Goal: Task Accomplishment & Management: Complete application form

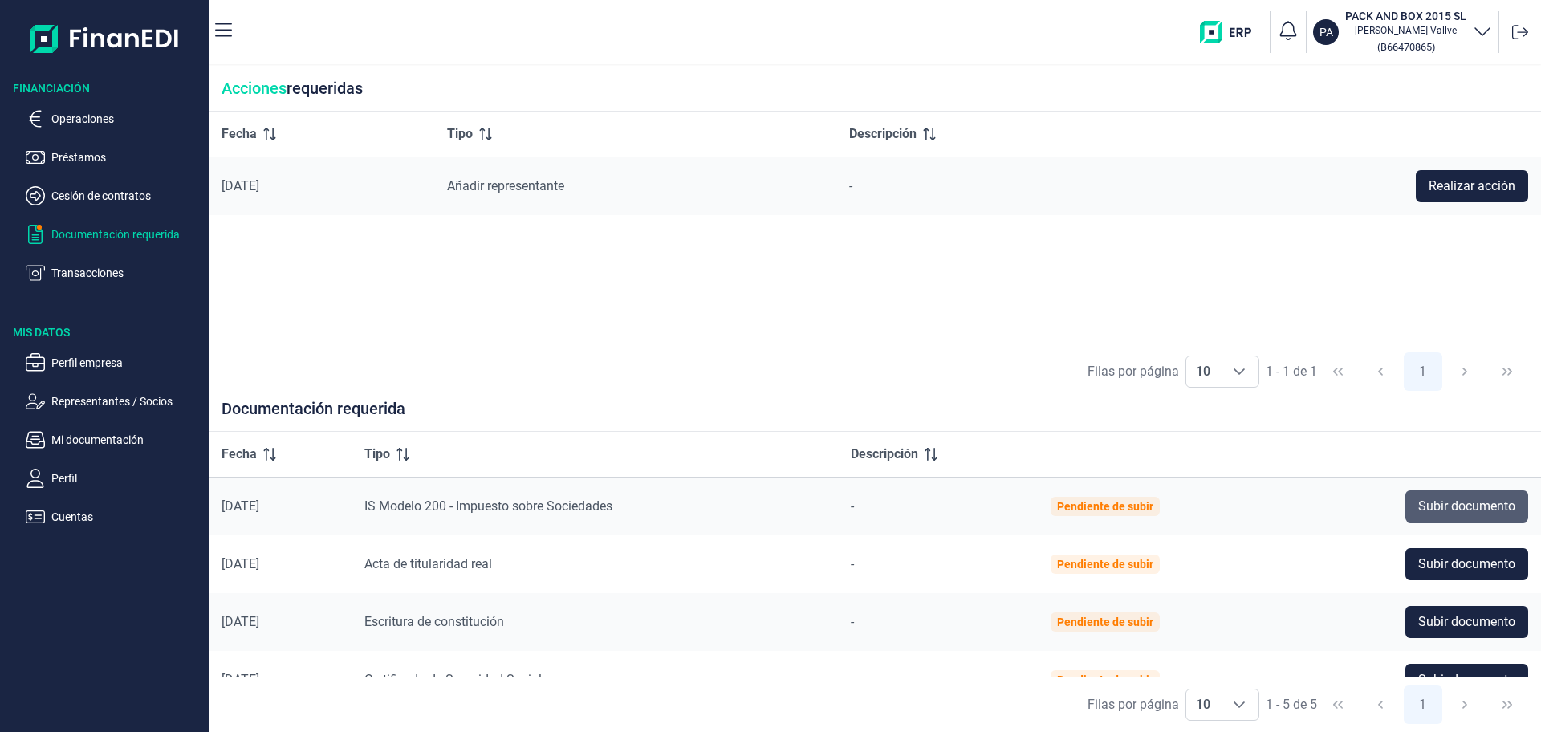
click at [1446, 498] on span "Subir documento" at bounding box center [1466, 506] width 97 height 19
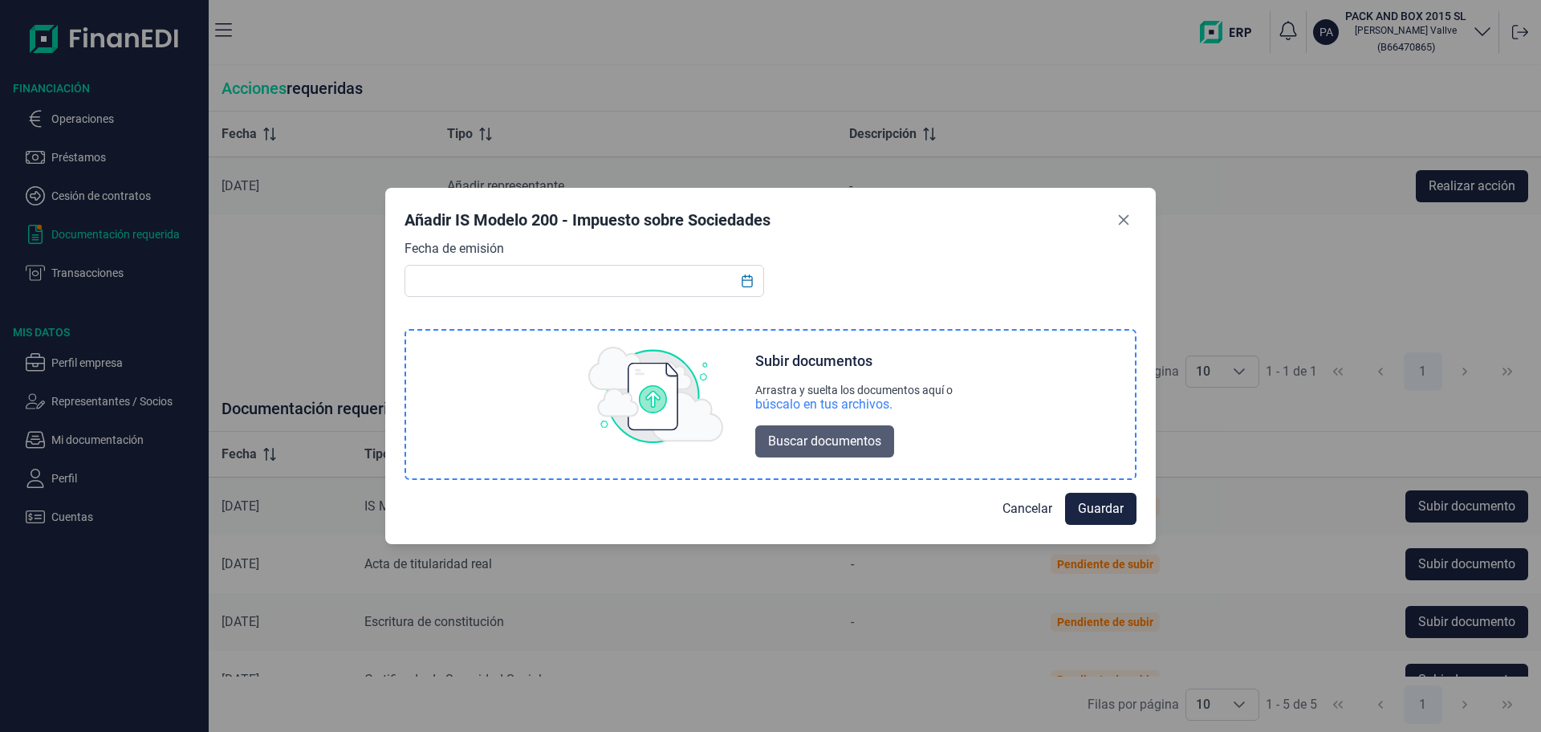
click at [819, 440] on span "Buscar documentos" at bounding box center [824, 441] width 113 height 19
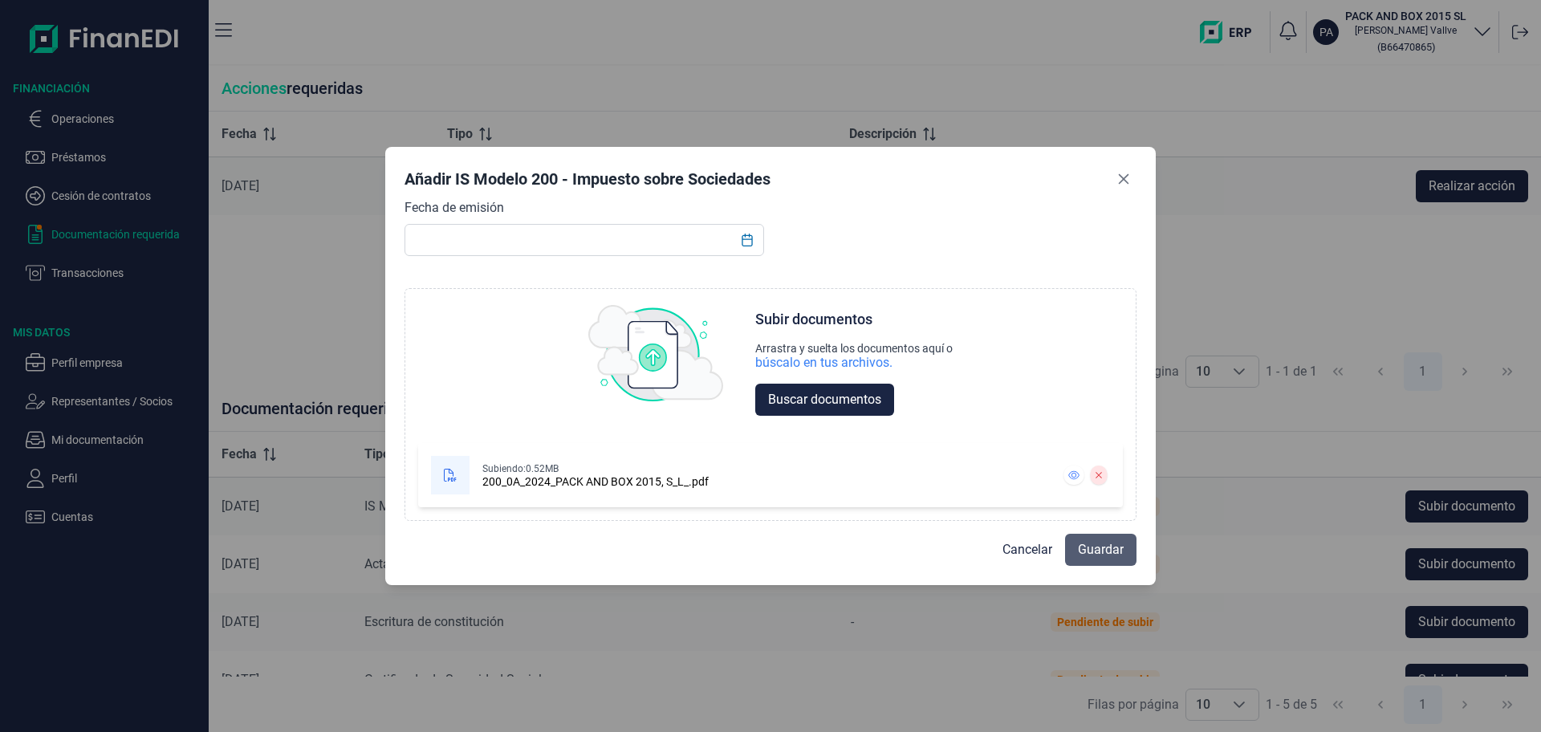
click at [1107, 553] on span "Guardar" at bounding box center [1101, 549] width 46 height 19
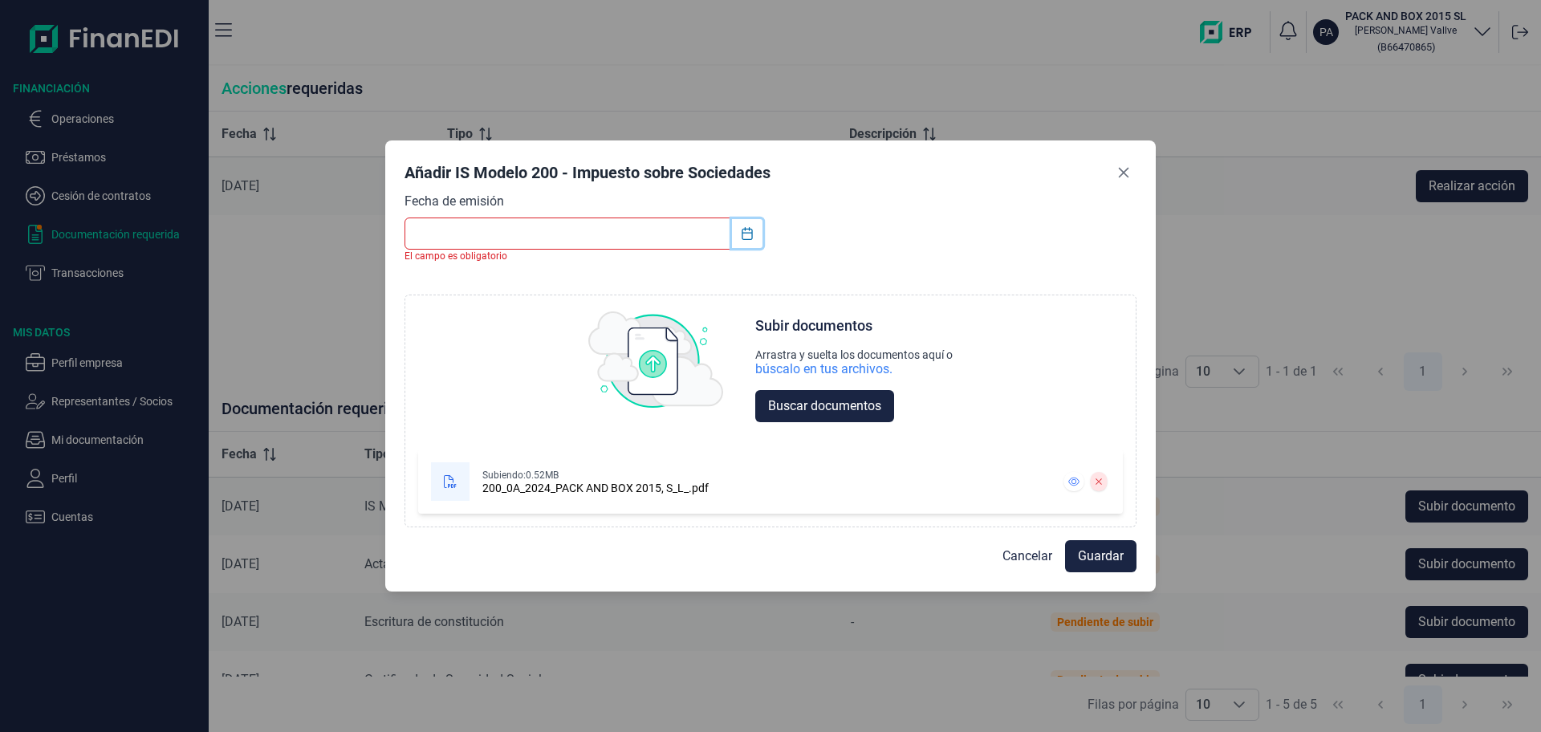
click at [745, 235] on icon "Choose Date" at bounding box center [747, 233] width 13 height 13
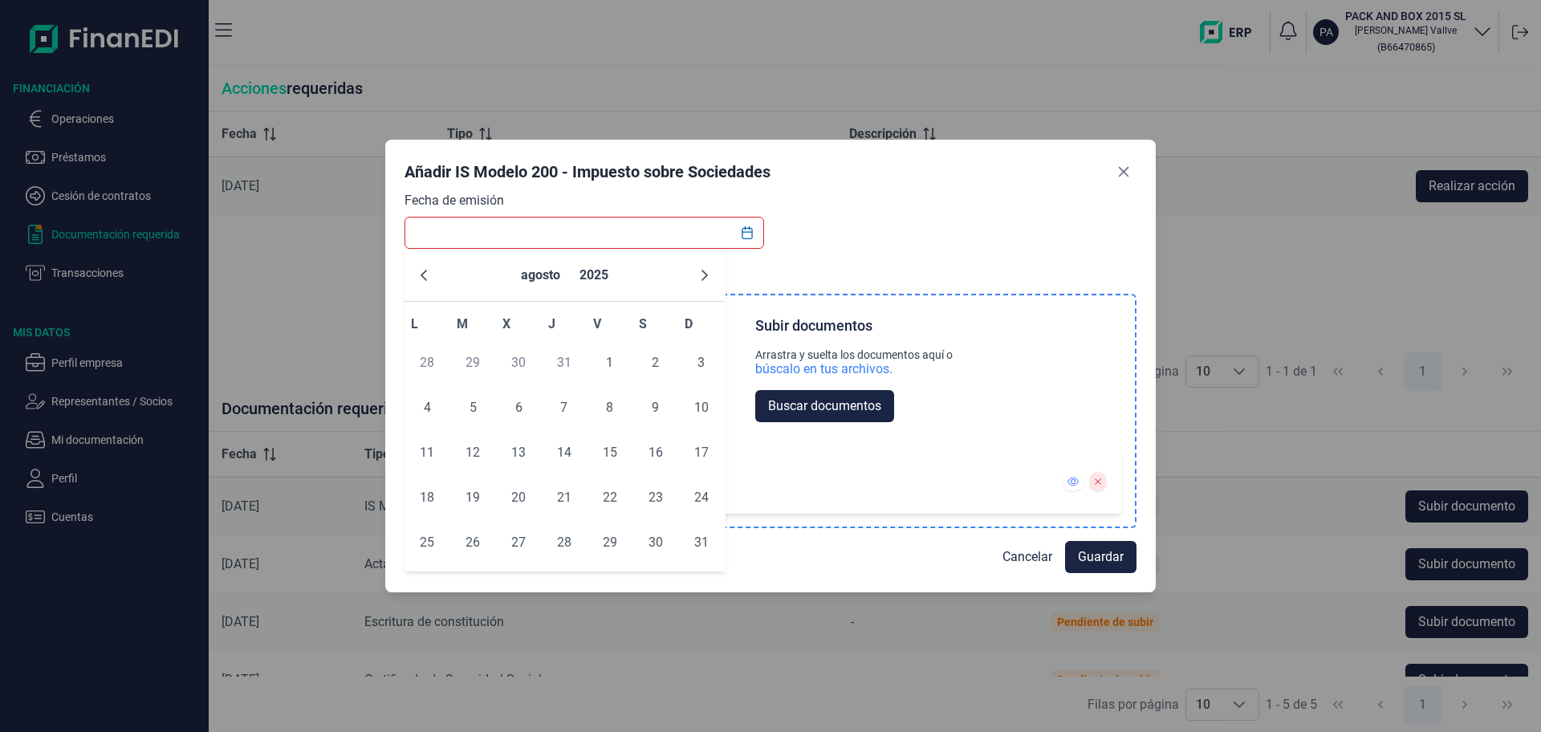
click at [797, 491] on div "Subiendo: 0.52MB 200_0A_2024_PACK AND BOX 2015, S_L_.pdf" at bounding box center [739, 481] width 615 height 39
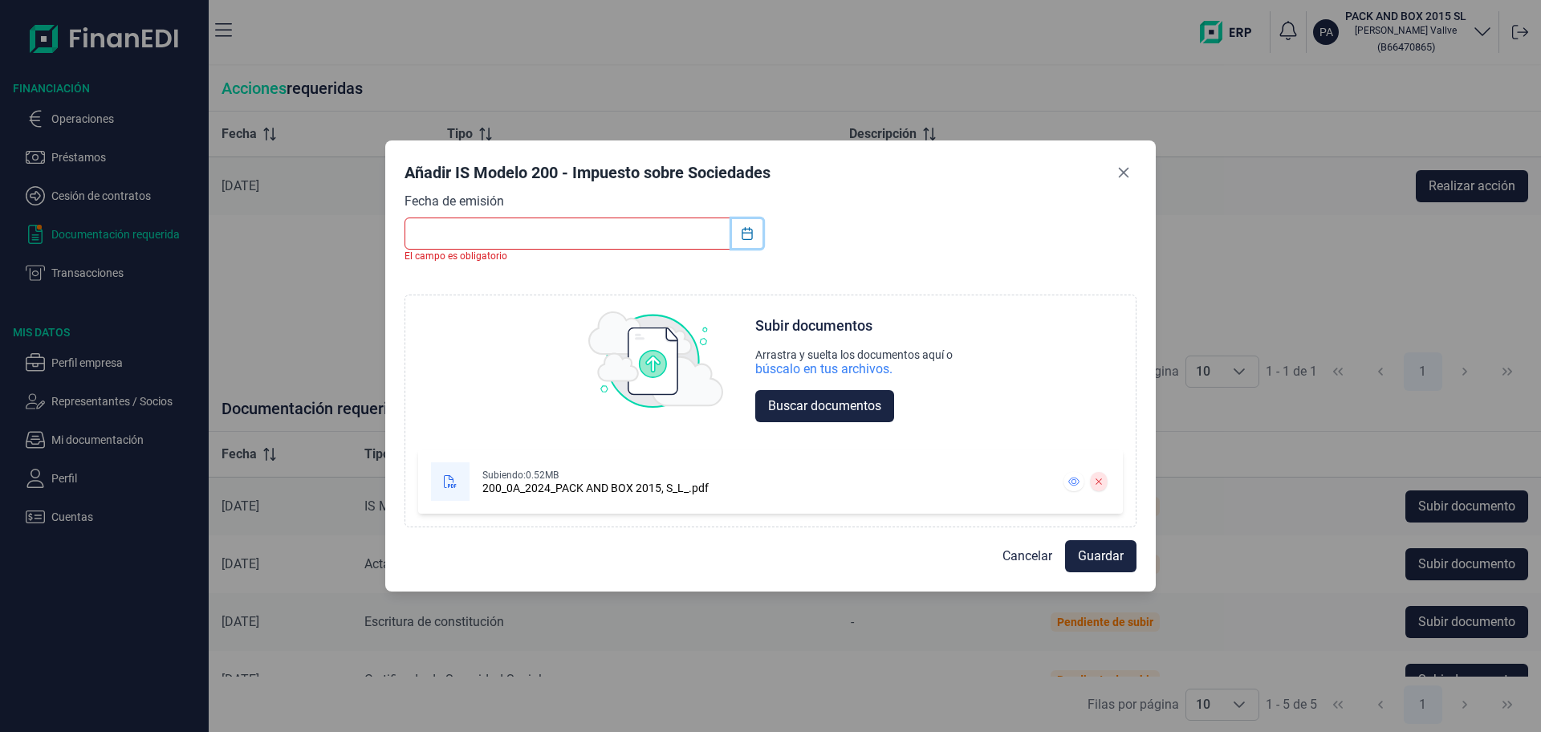
click at [746, 234] on icon "Choose Date" at bounding box center [747, 233] width 13 height 13
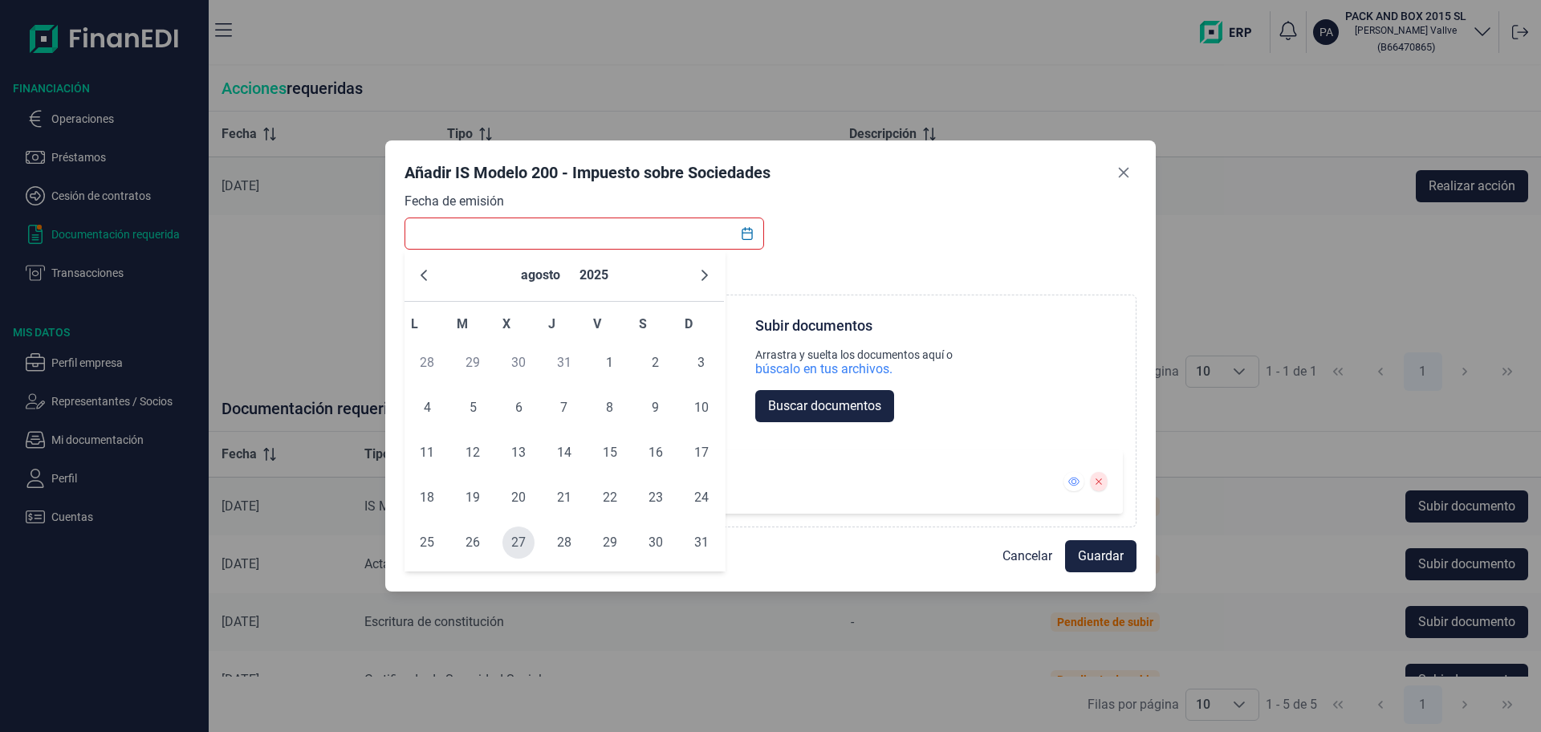
click at [522, 541] on span "27" at bounding box center [518, 543] width 32 height 32
type input "[DATE]"
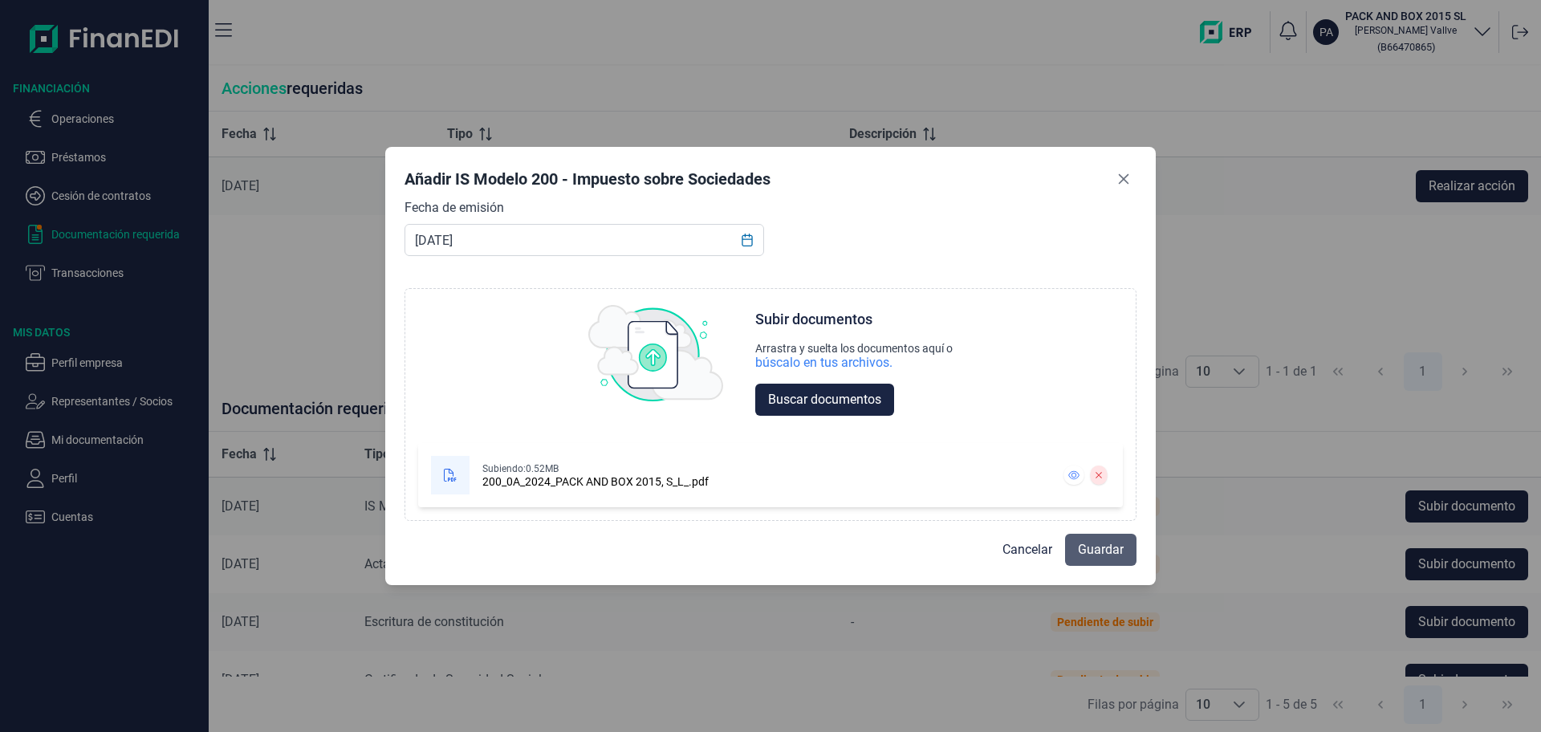
click at [1094, 543] on span "Guardar" at bounding box center [1101, 549] width 46 height 19
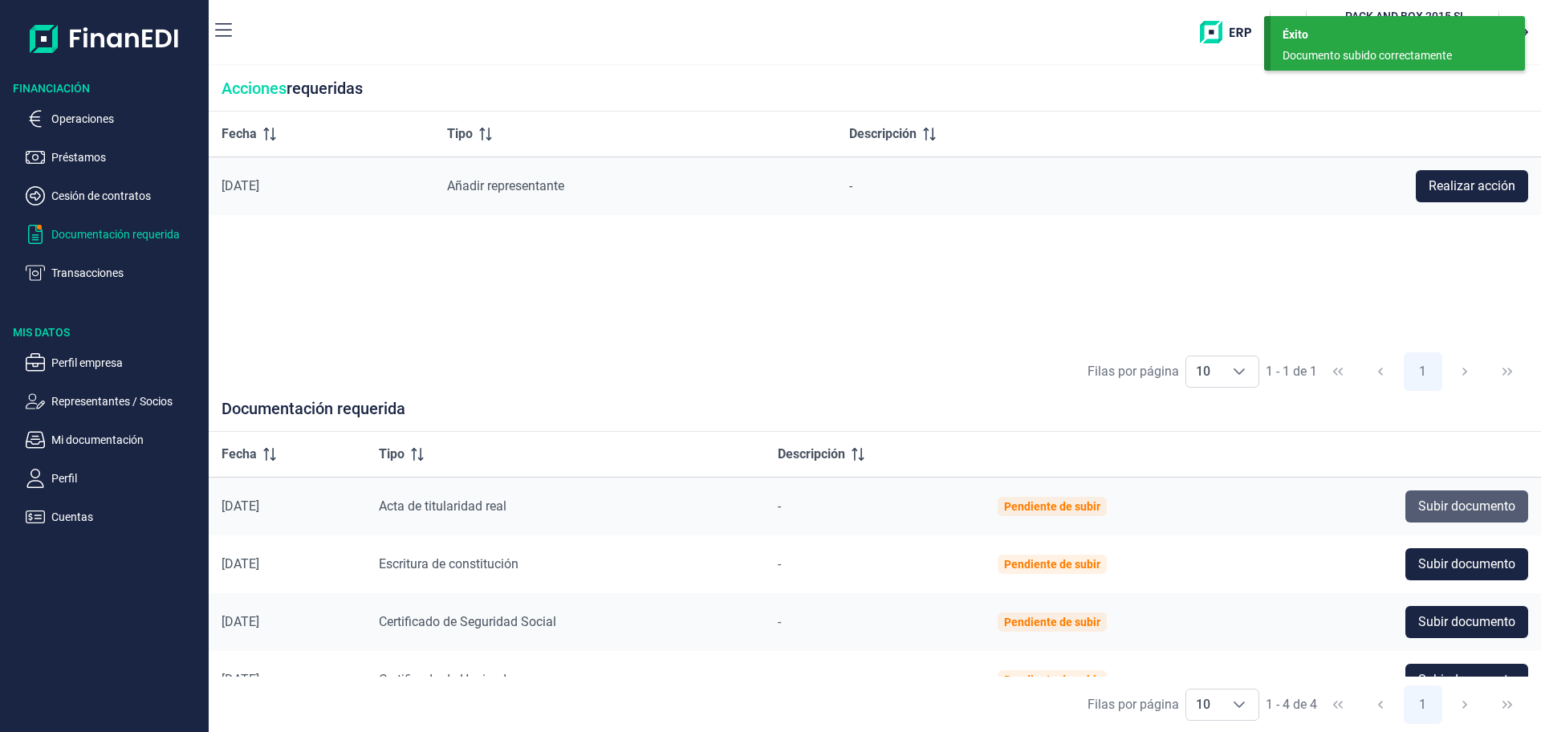
click at [1448, 503] on span "Subir documento" at bounding box center [1466, 506] width 97 height 19
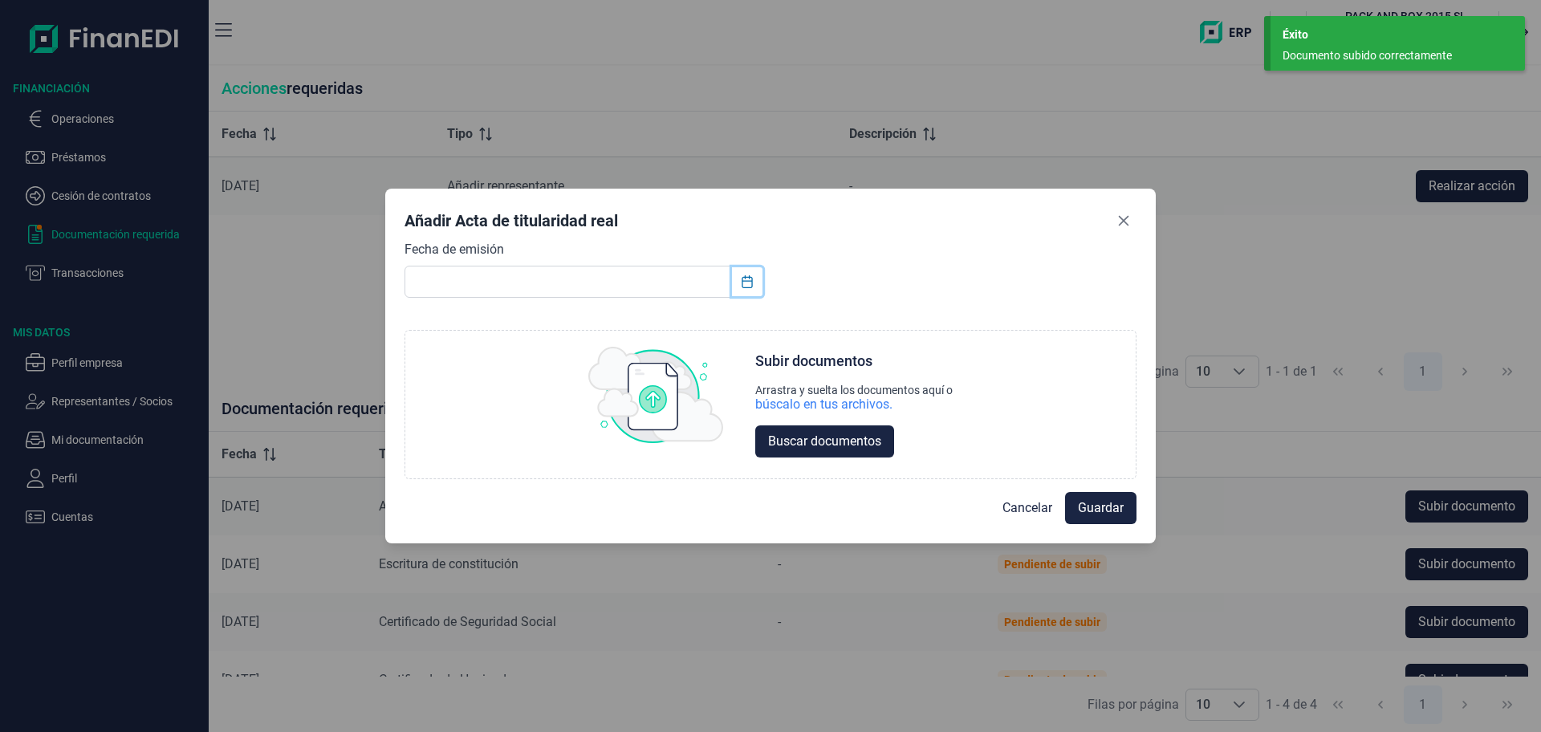
click at [750, 276] on icon "Choose Date" at bounding box center [747, 281] width 13 height 13
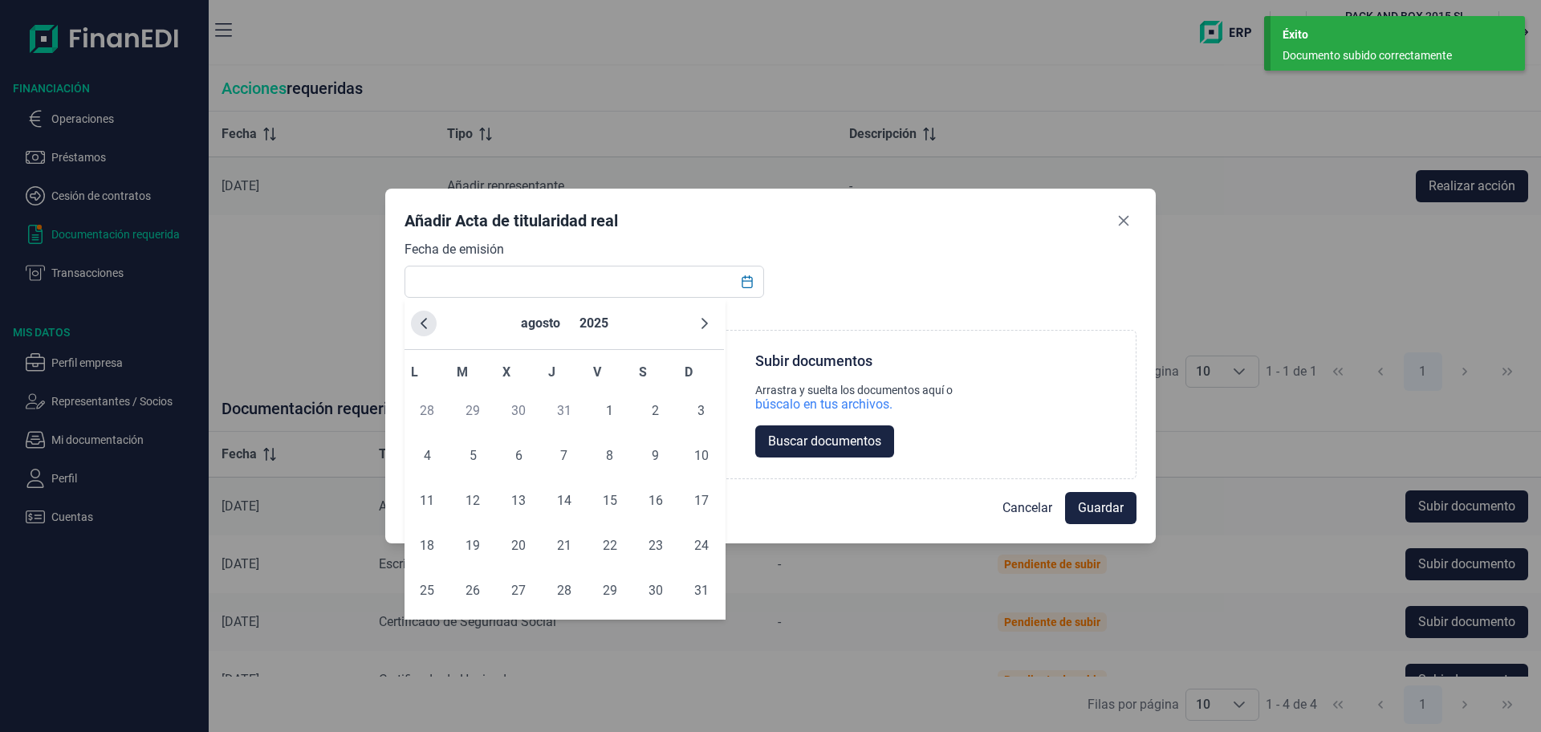
click at [424, 321] on icon "Previous Month" at bounding box center [424, 323] width 6 height 11
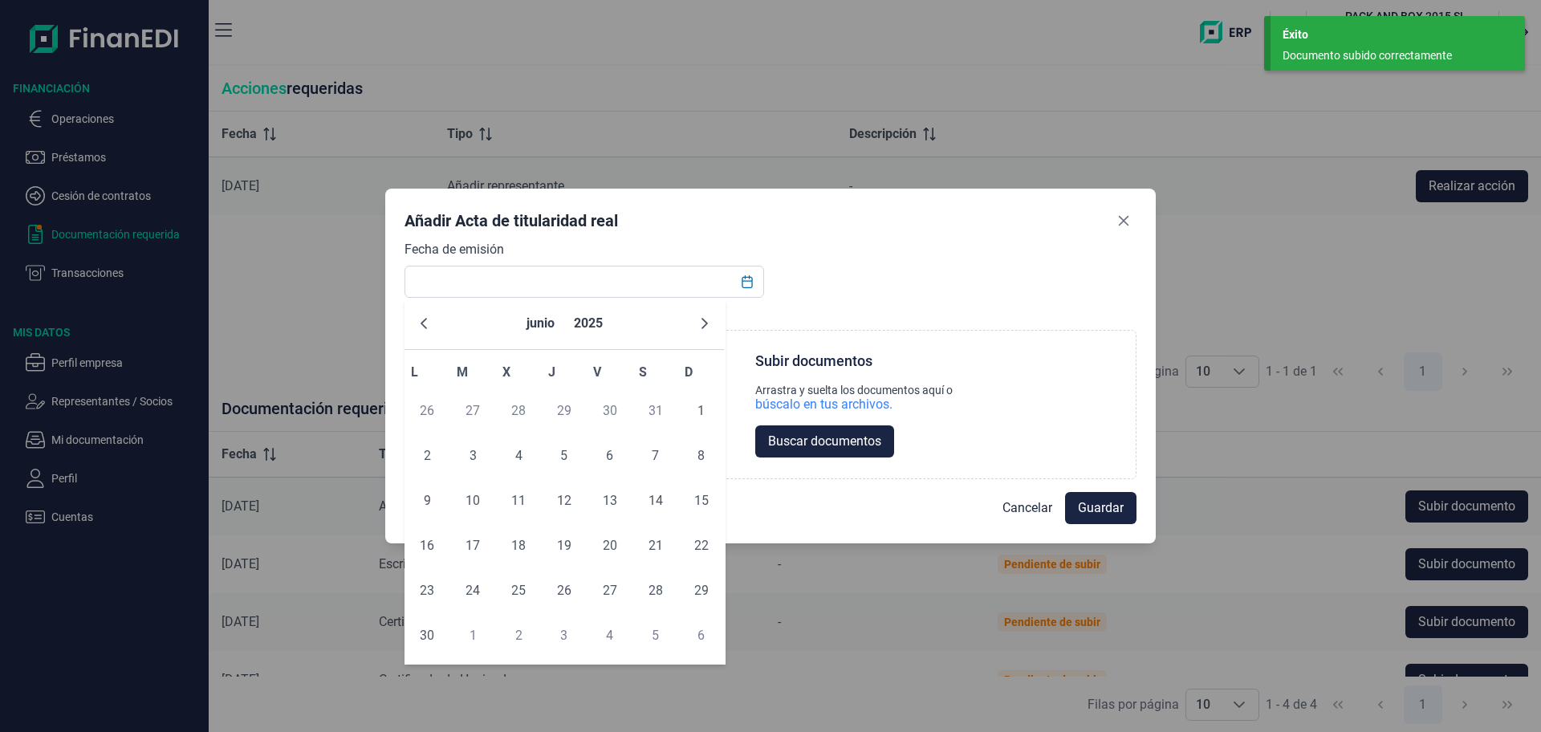
click at [424, 321] on icon "Previous Month" at bounding box center [424, 323] width 6 height 11
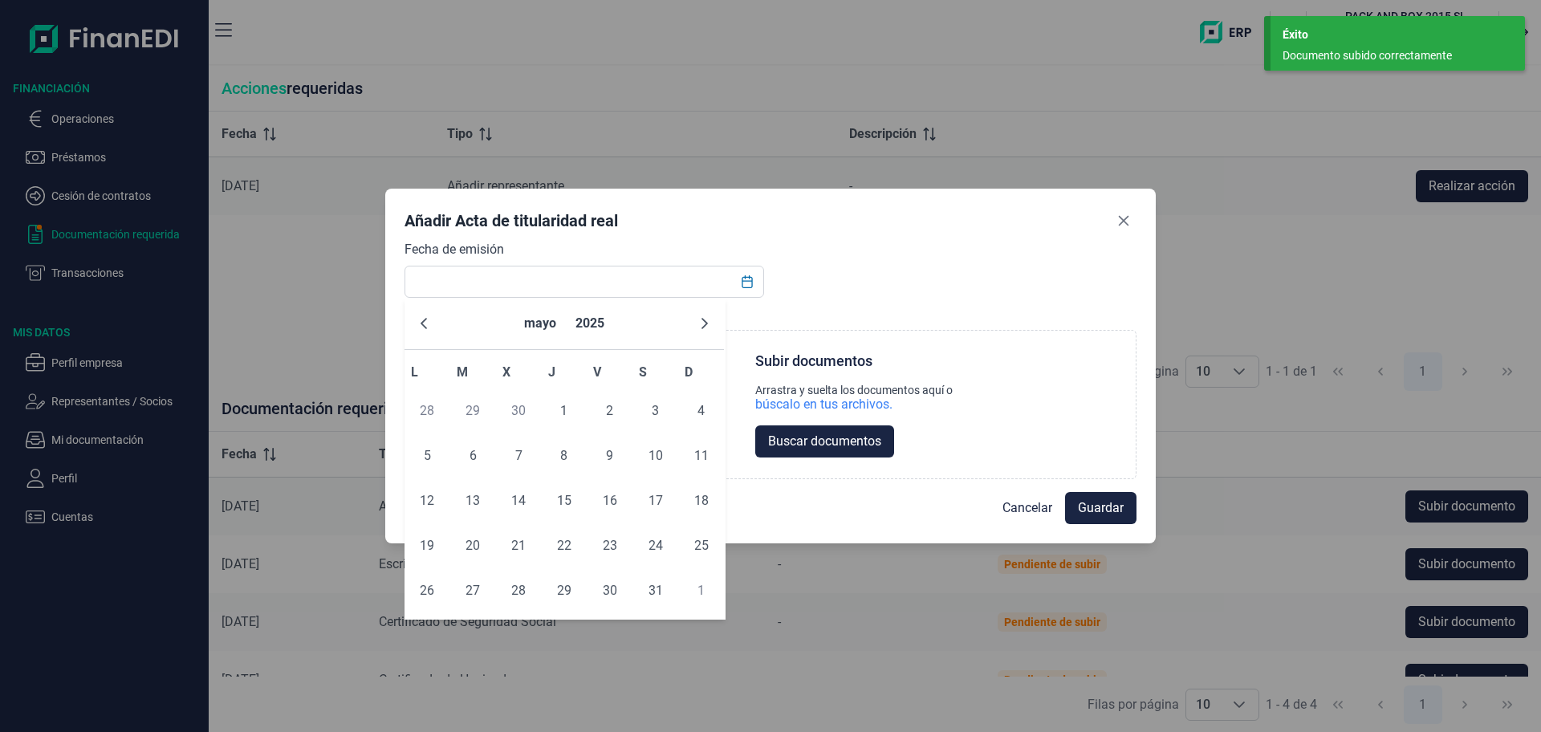
click at [424, 321] on icon "Previous Month" at bounding box center [424, 323] width 6 height 11
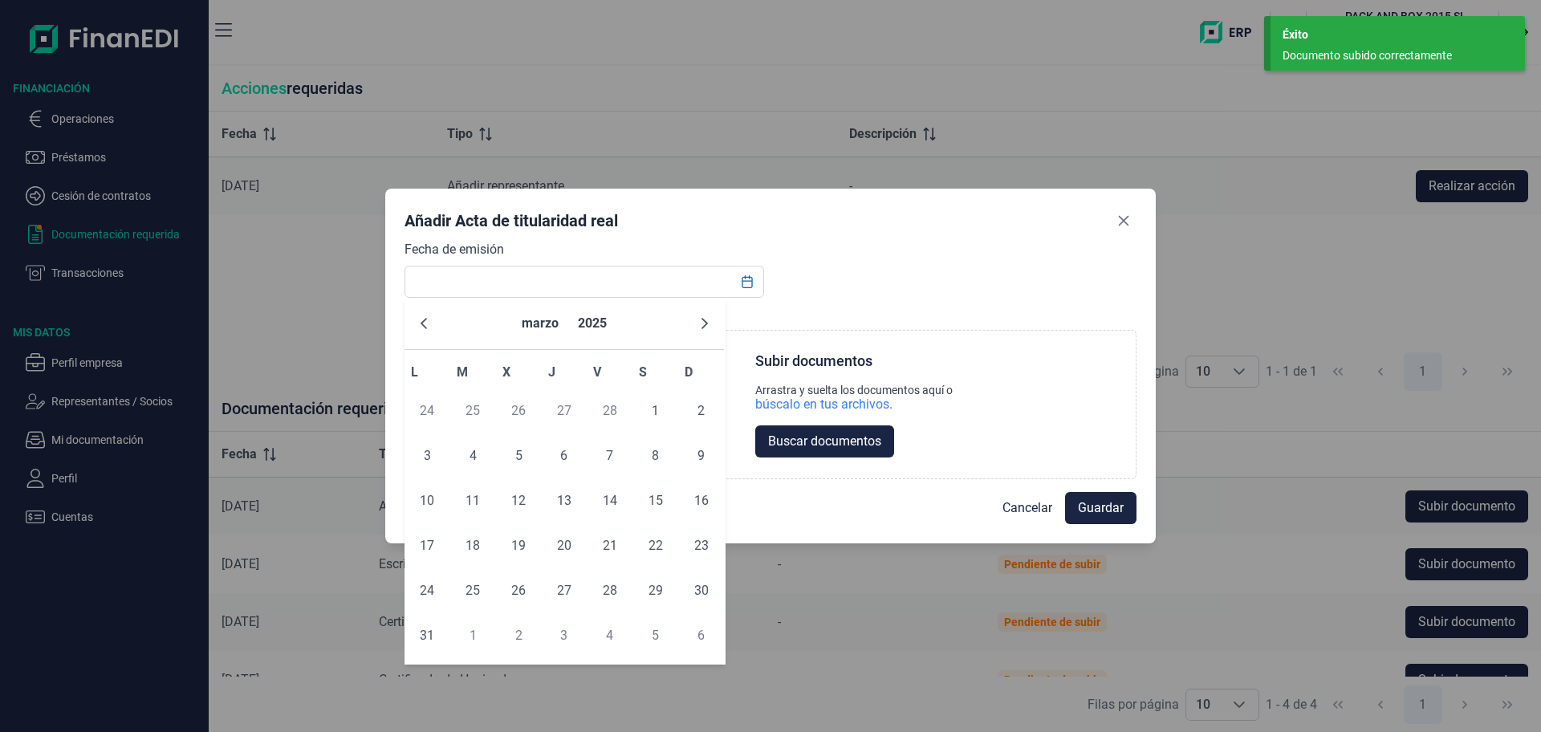
click at [424, 321] on icon "Previous Month" at bounding box center [424, 323] width 6 height 11
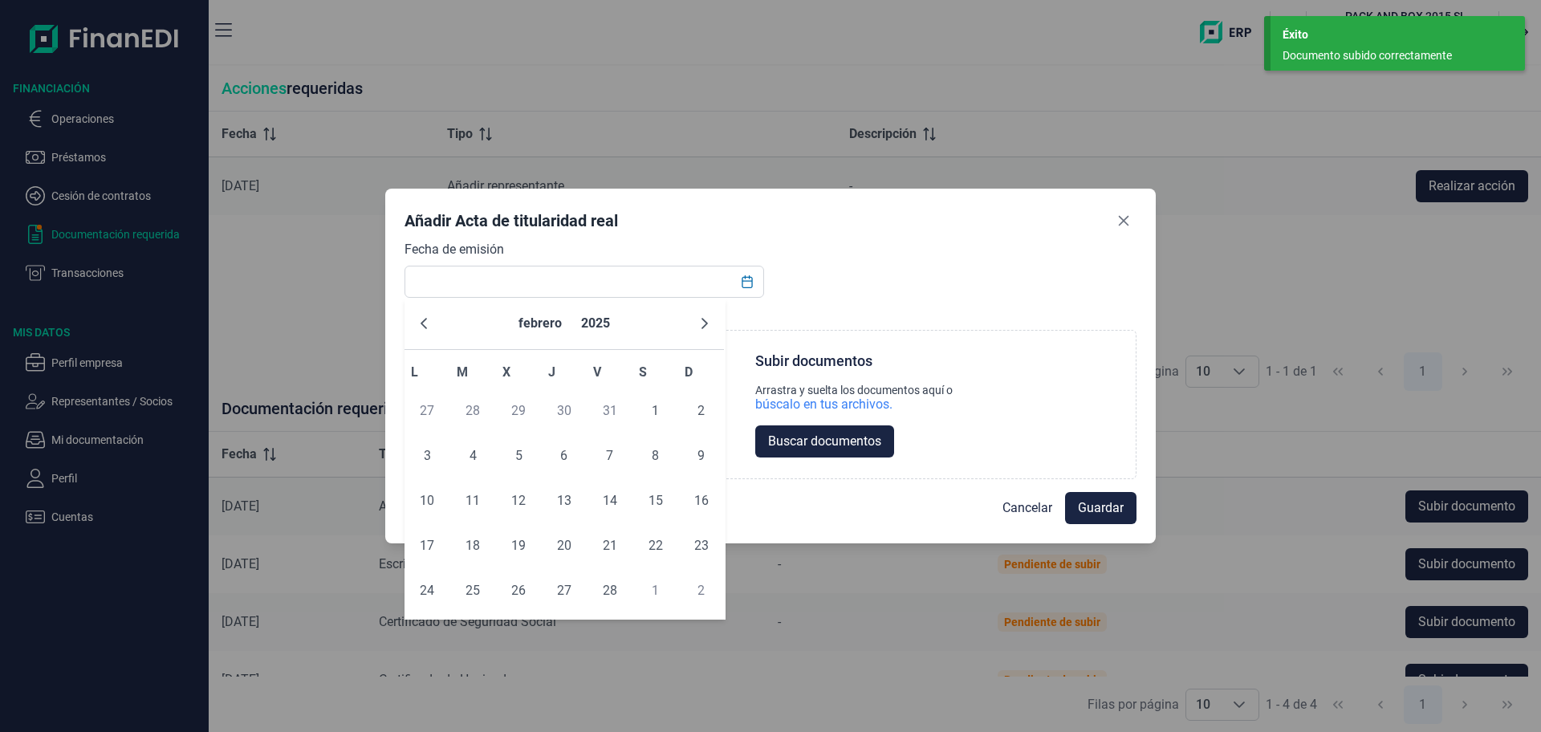
click at [424, 321] on icon "Previous Month" at bounding box center [424, 323] width 6 height 11
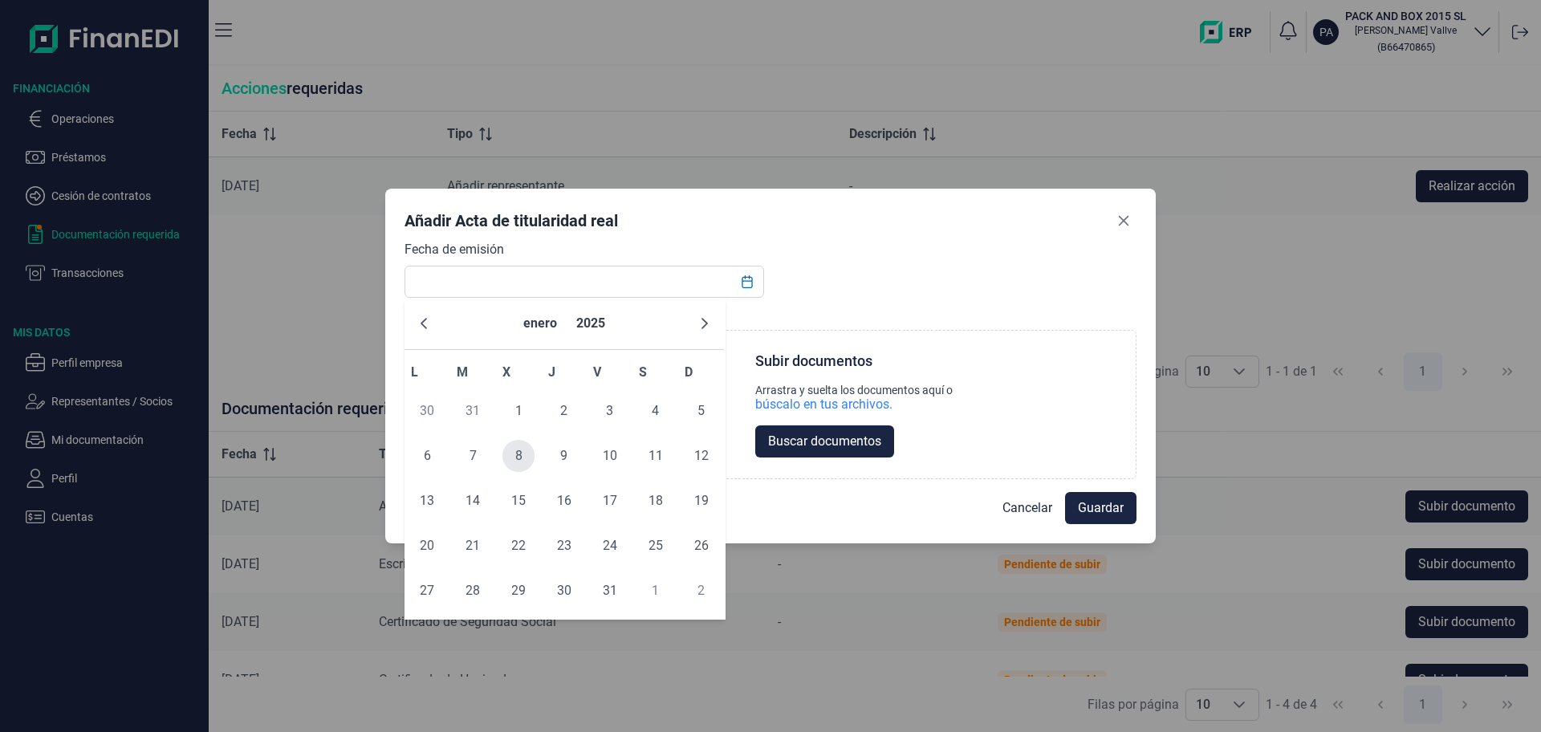
click at [515, 464] on span "8" at bounding box center [518, 456] width 32 height 32
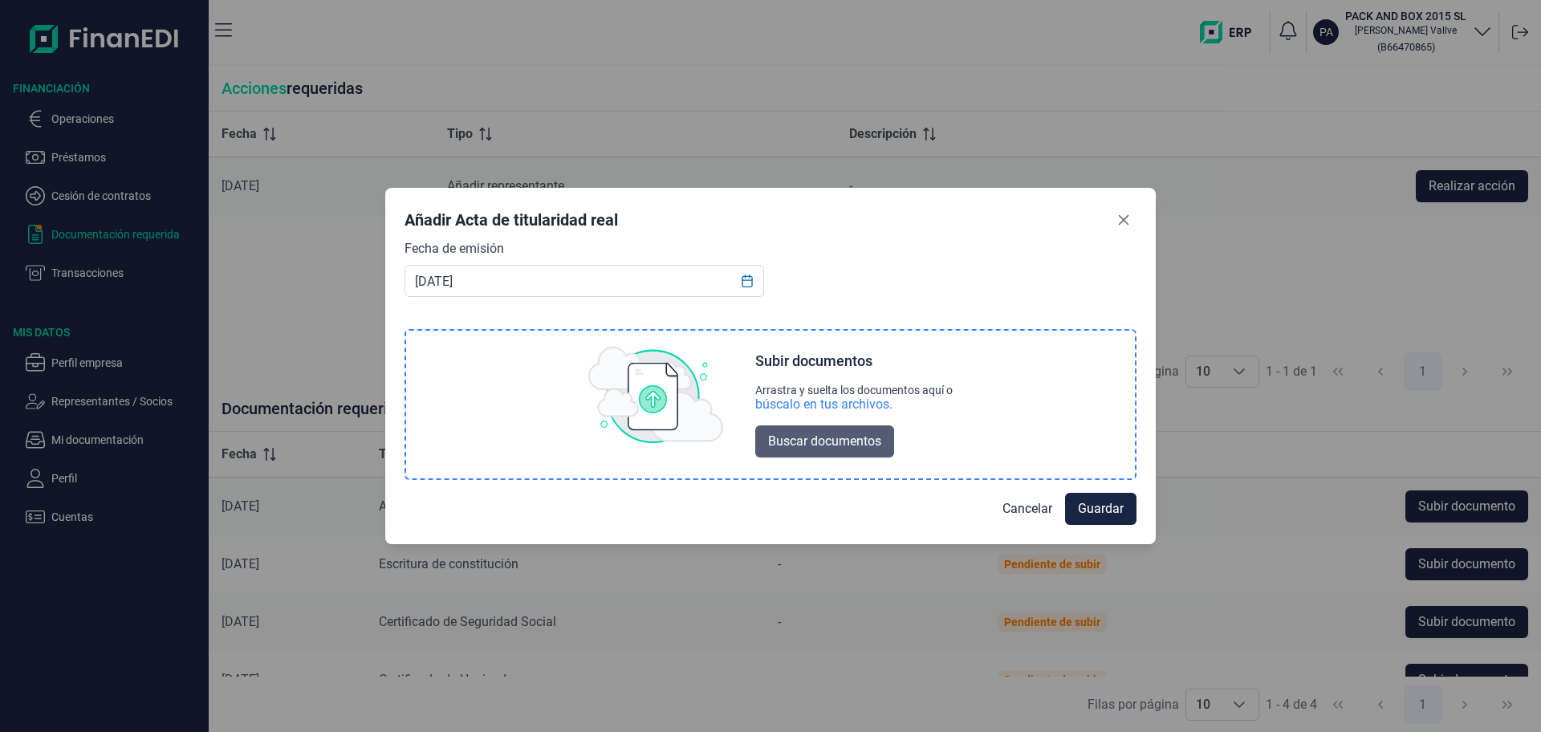
click at [805, 437] on span "Buscar documentos" at bounding box center [824, 441] width 113 height 19
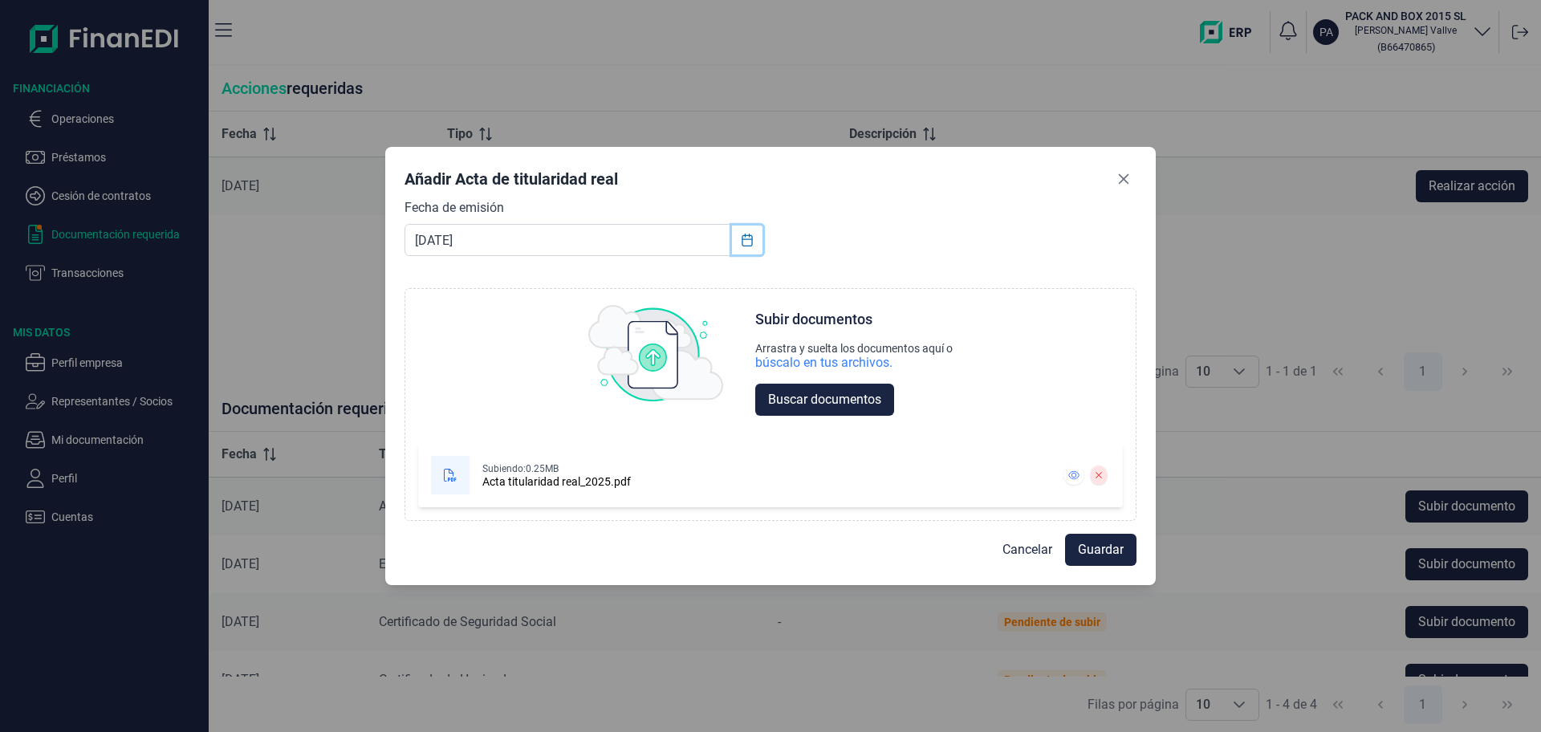
click at [746, 234] on icon "Choose Date" at bounding box center [747, 240] width 13 height 13
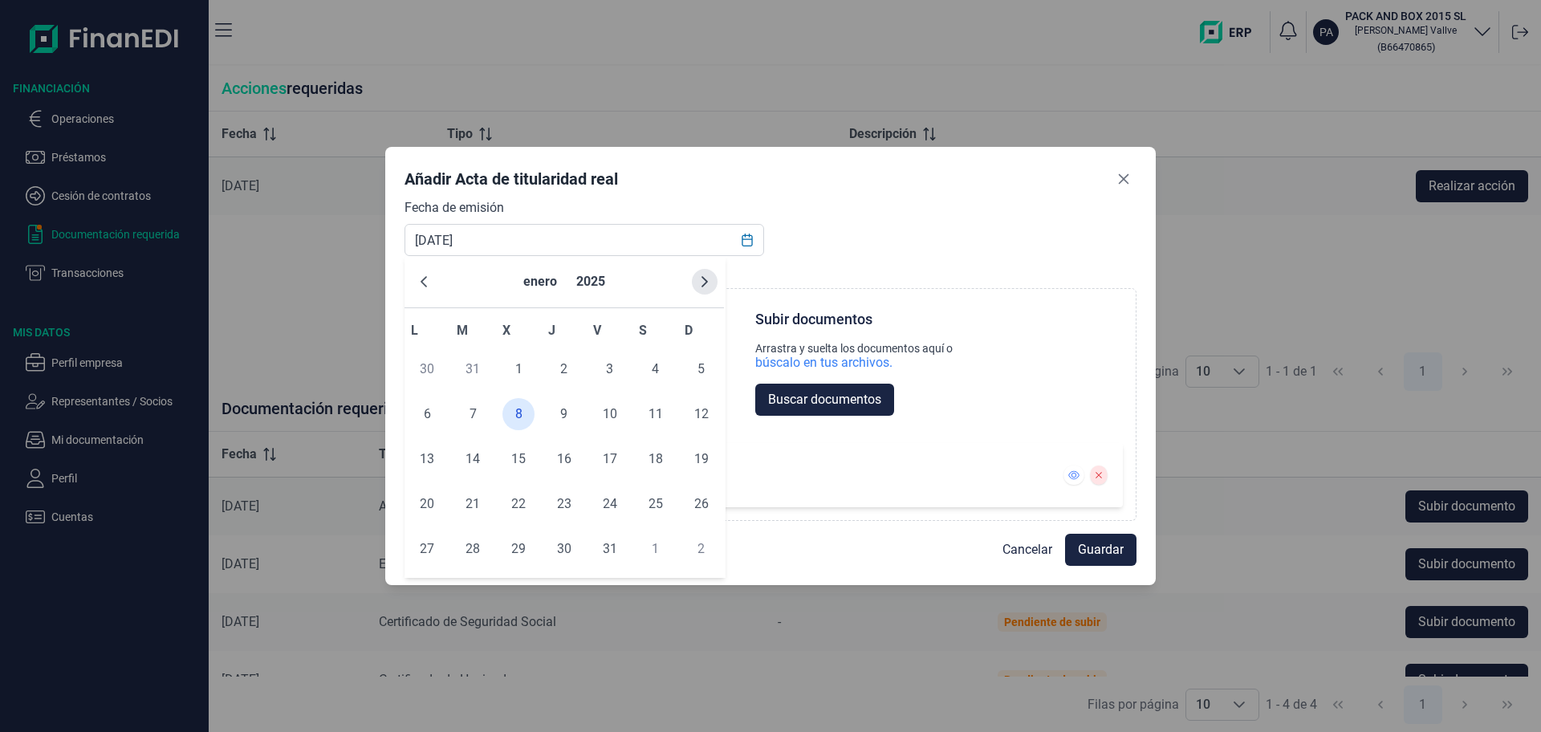
click at [709, 283] on icon "Next Month" at bounding box center [704, 281] width 13 height 13
click at [515, 413] on span "5" at bounding box center [518, 414] width 32 height 32
type input "[DATE]"
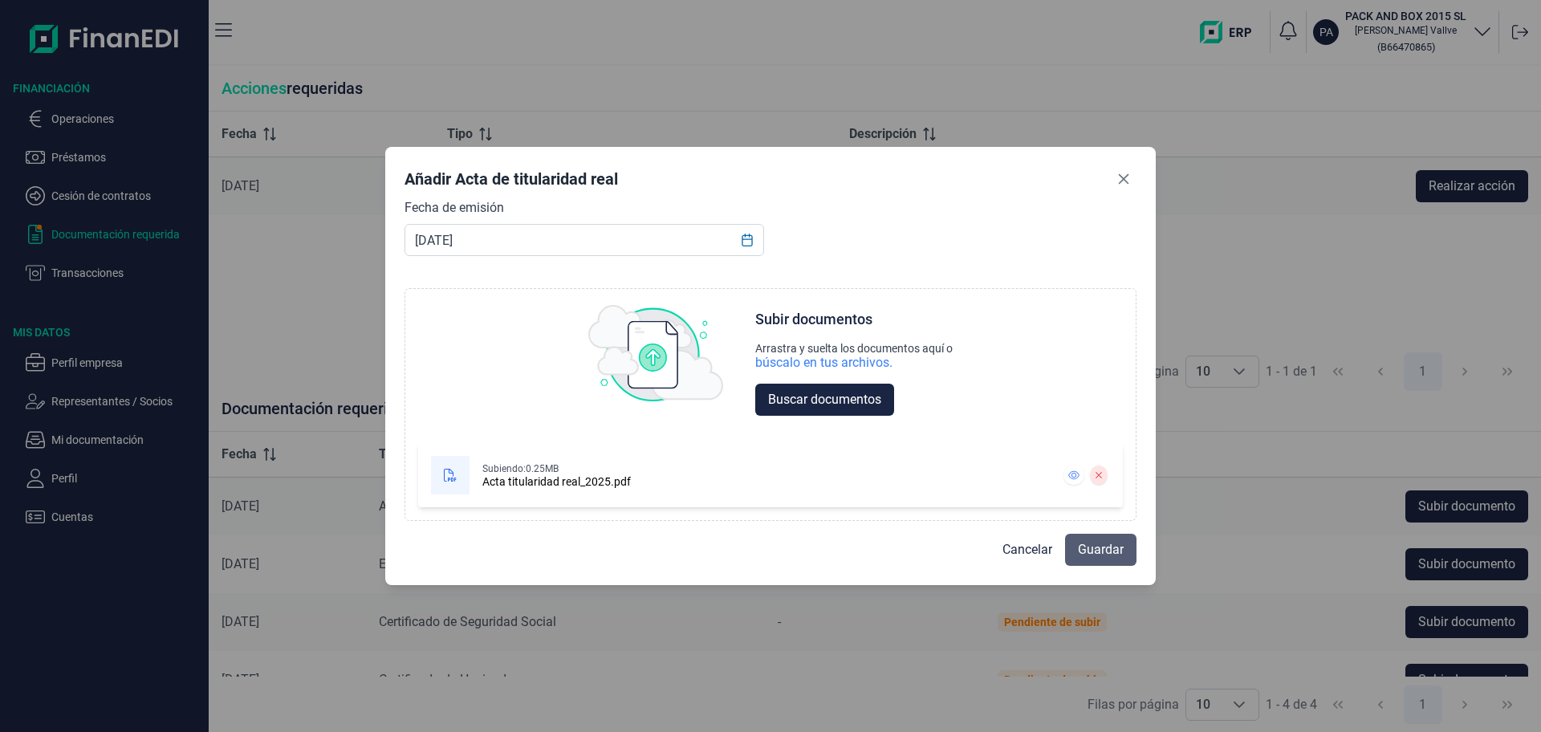
click at [1112, 549] on span "Guardar" at bounding box center [1101, 549] width 46 height 19
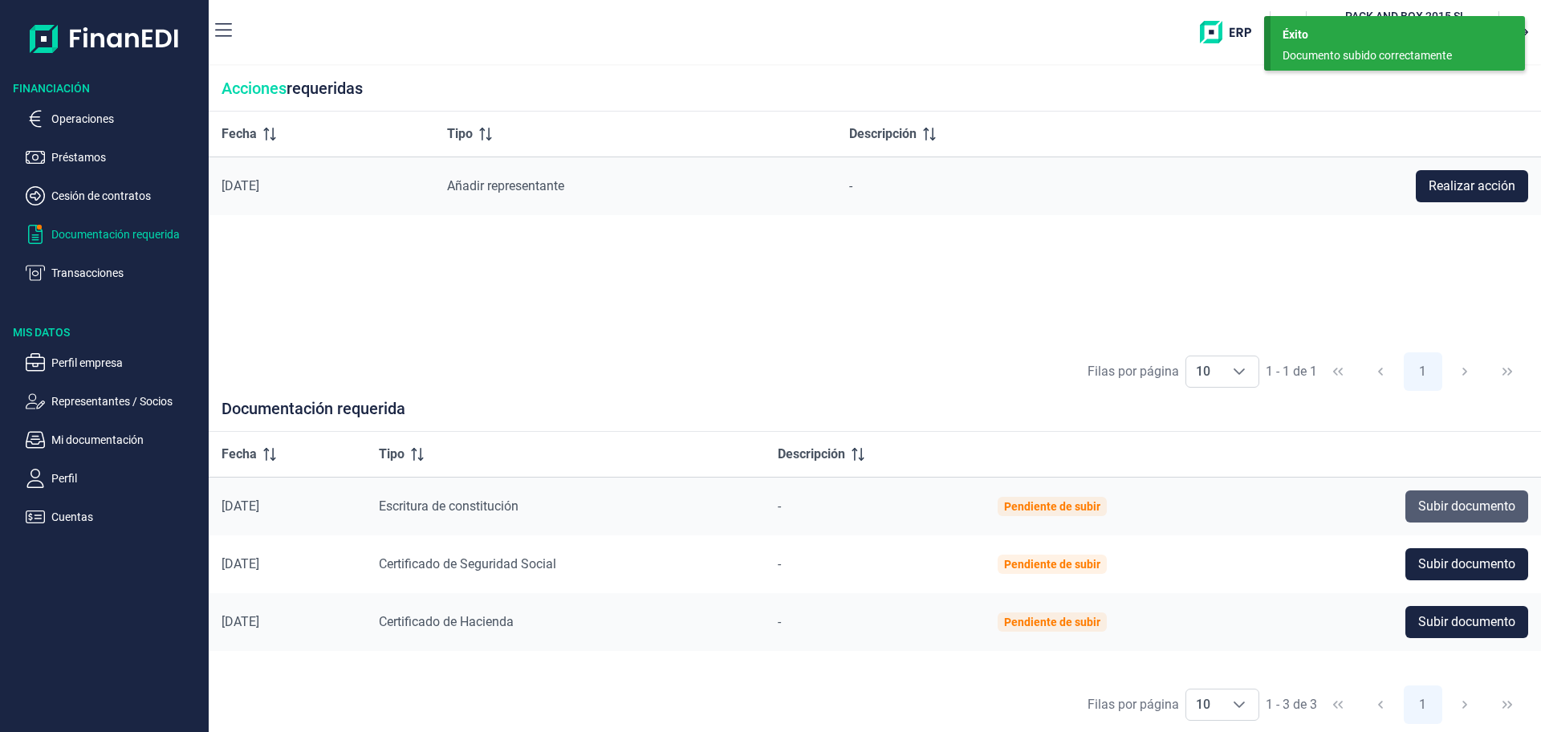
click at [1463, 503] on span "Subir documento" at bounding box center [1466, 506] width 97 height 19
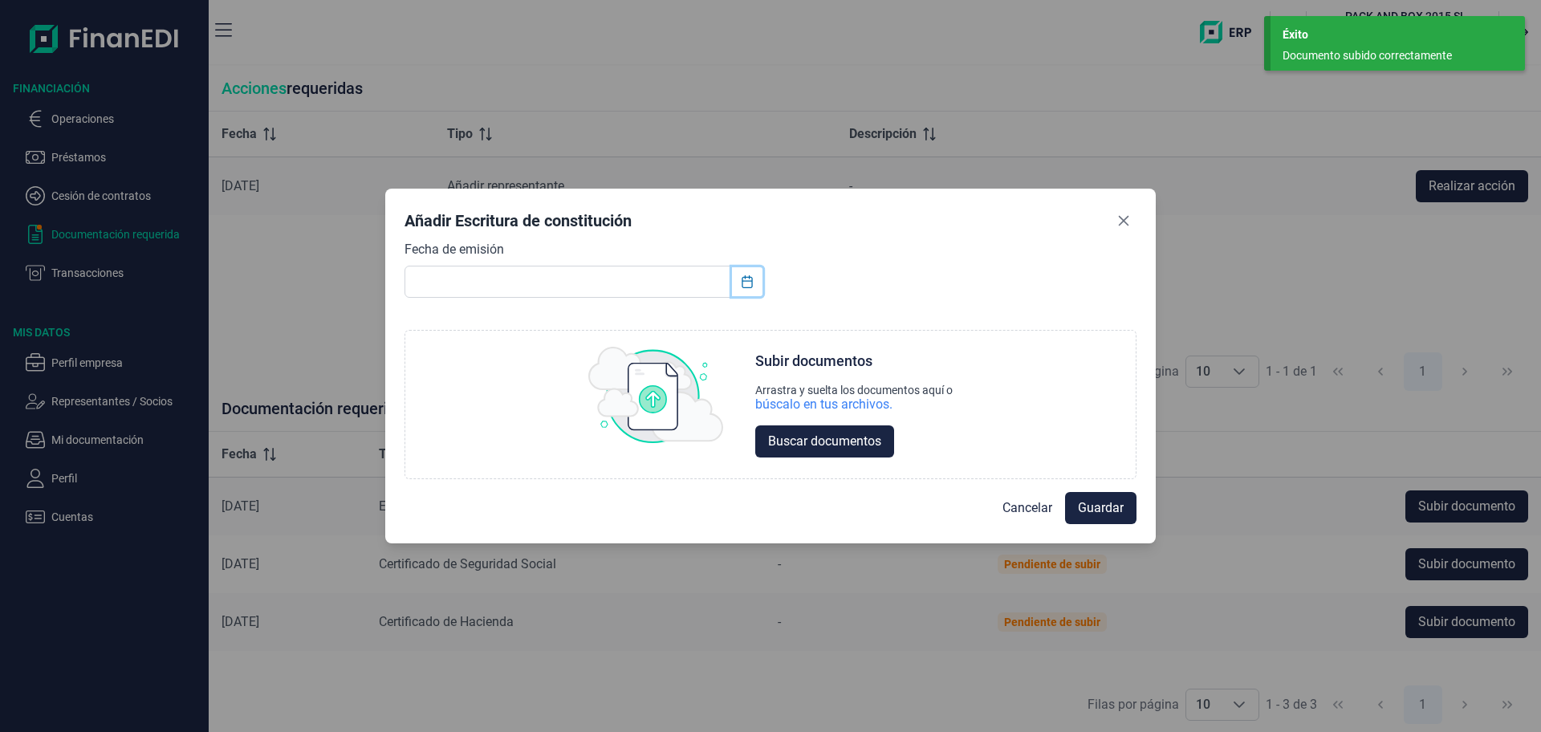
click at [746, 277] on icon "Choose Date" at bounding box center [747, 281] width 10 height 13
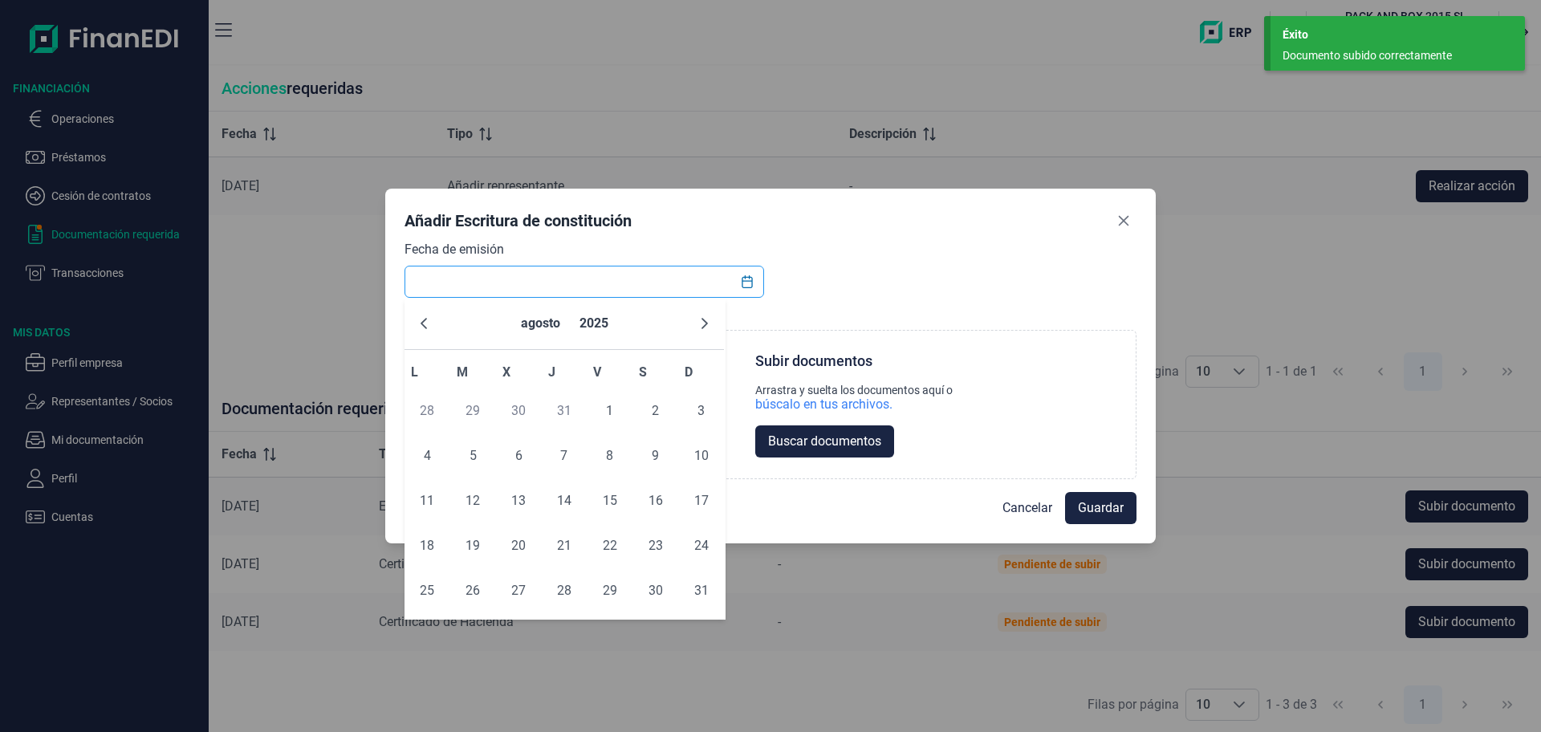
click at [440, 277] on input "text" at bounding box center [585, 282] width 360 height 32
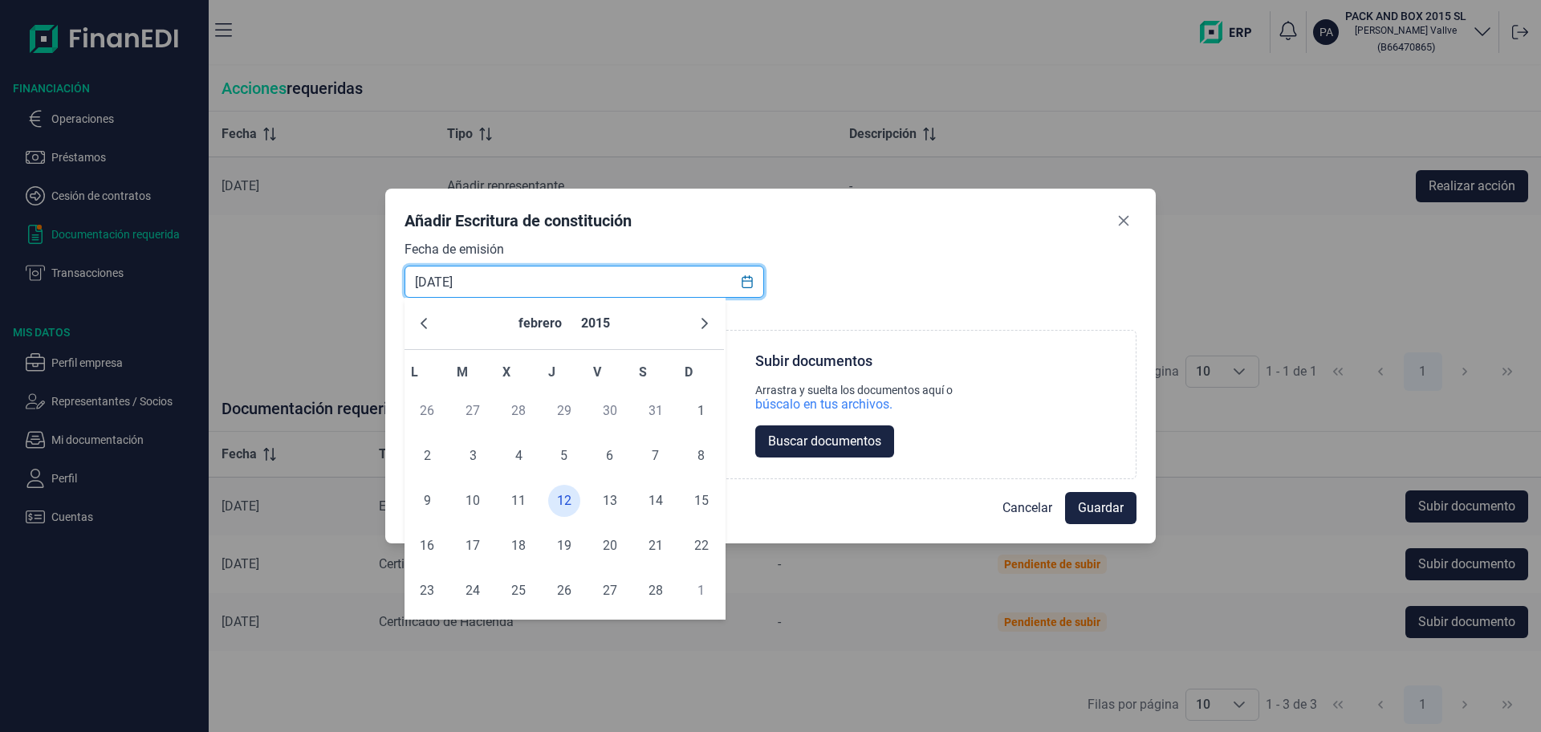
type input "[DATE]"
click at [775, 242] on div "Fecha de emisión [DATE] Choose Subir documentos Arrastra y suelta los documento…" at bounding box center [771, 359] width 732 height 239
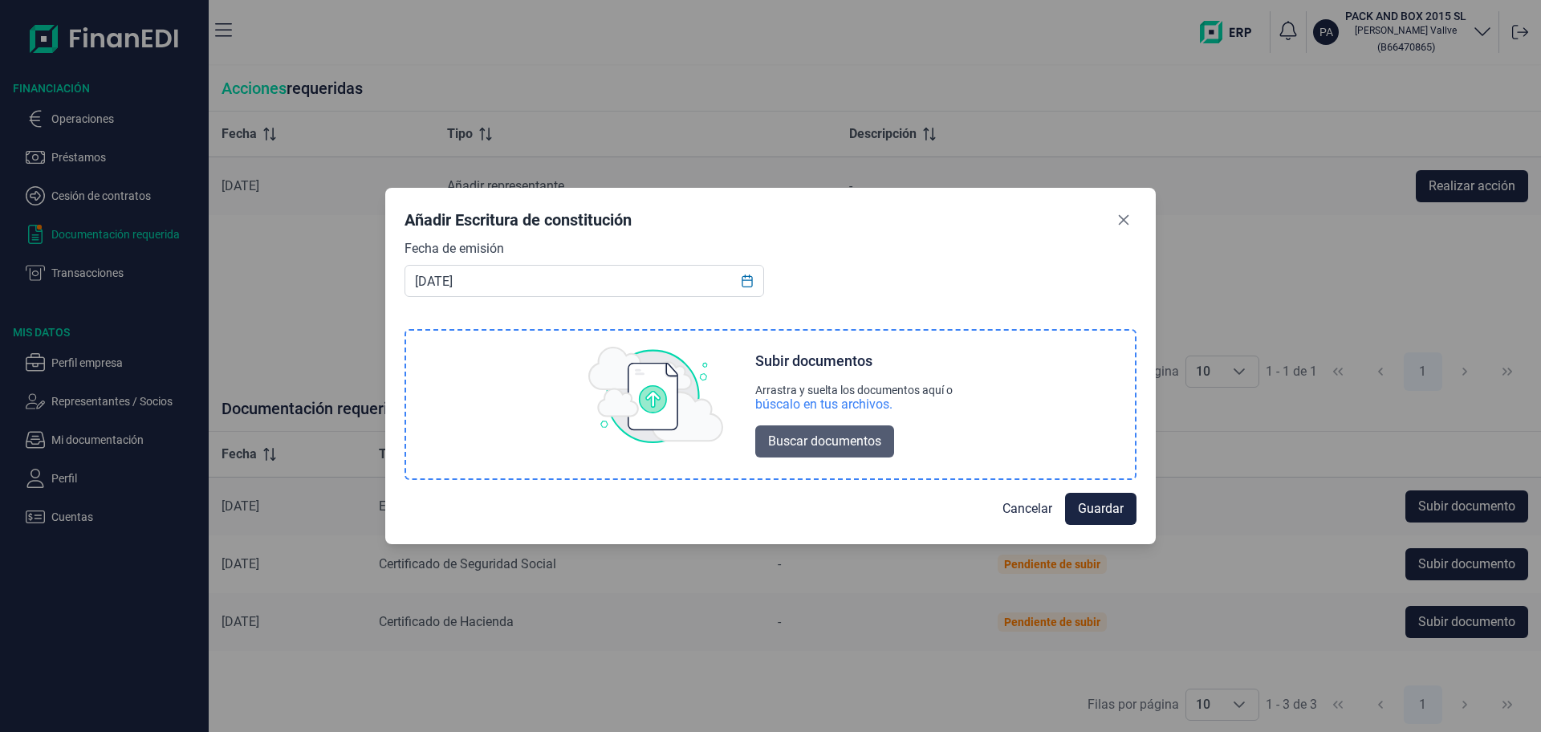
click at [815, 438] on span "Buscar documentos" at bounding box center [824, 441] width 113 height 19
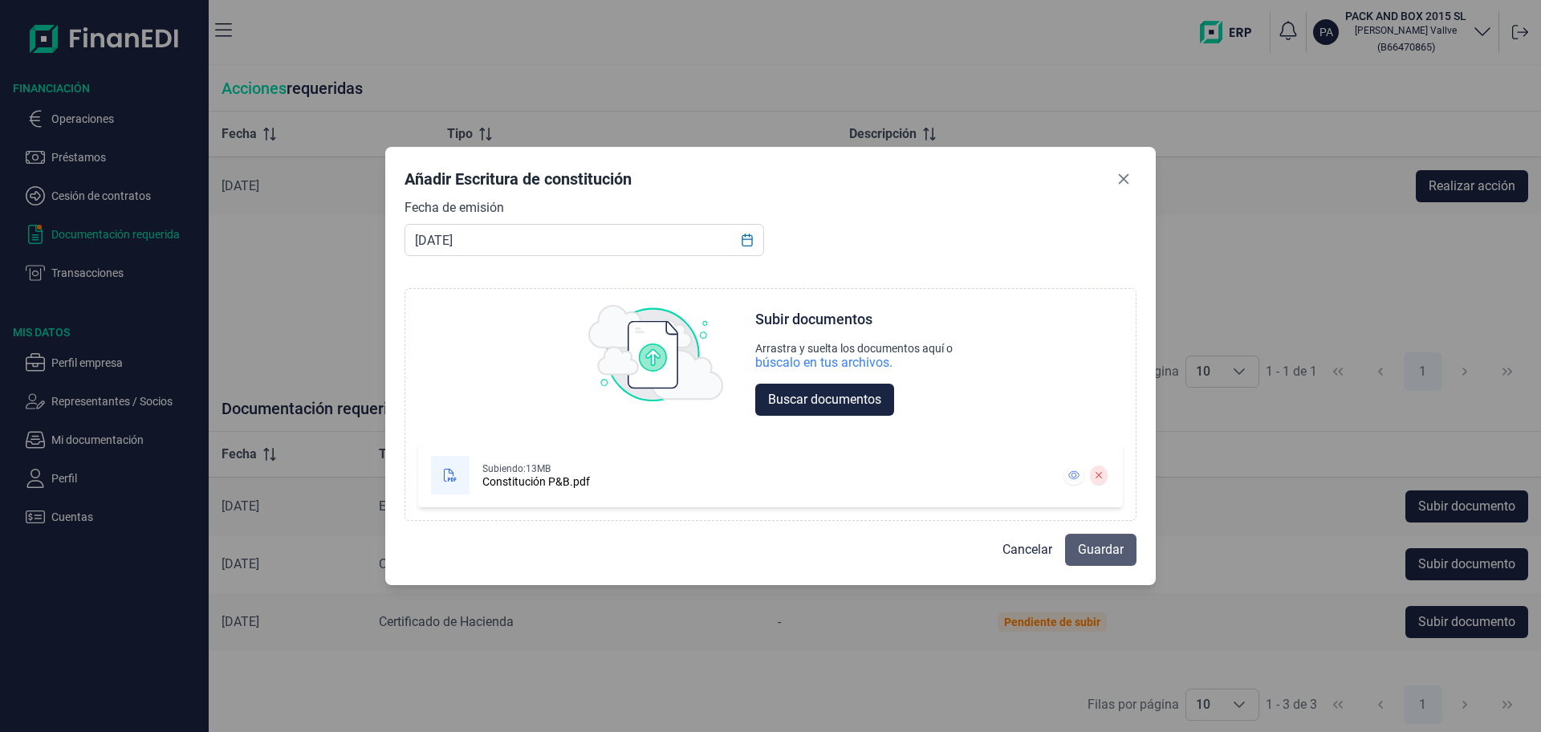
click at [1100, 553] on span "Guardar" at bounding box center [1101, 549] width 46 height 19
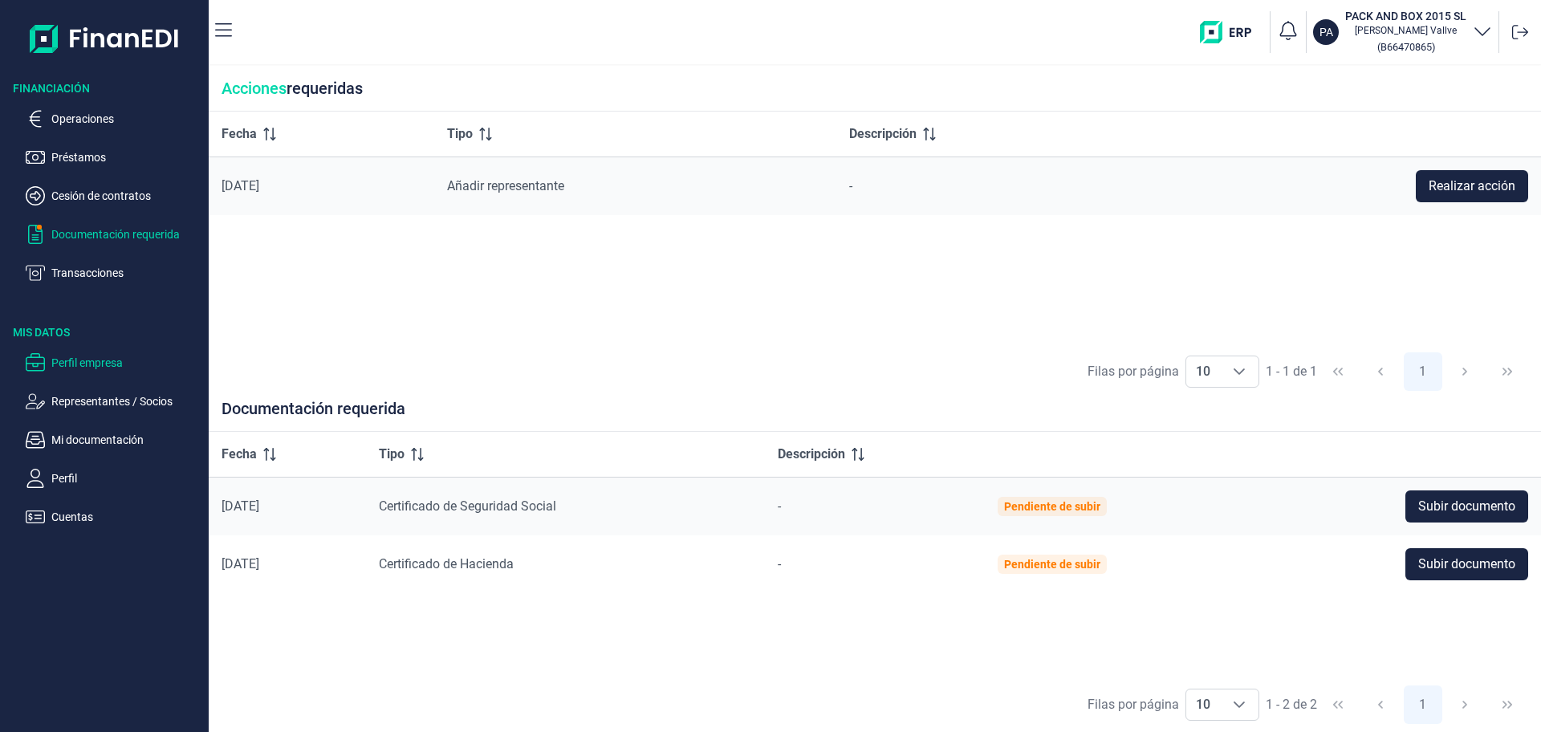
click at [91, 353] on p "Perfil empresa" at bounding box center [126, 362] width 151 height 19
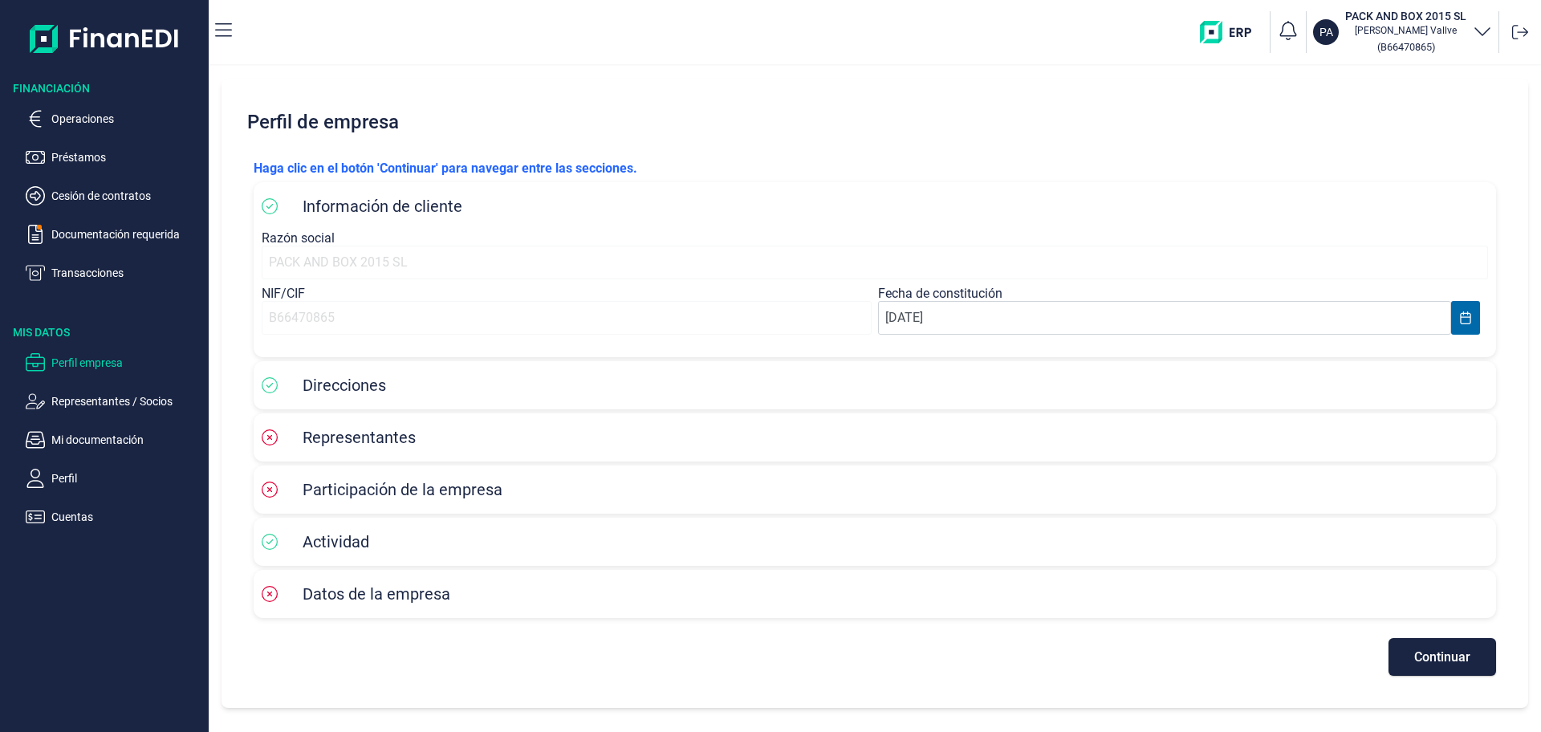
click at [337, 445] on span "Representantes" at bounding box center [359, 437] width 113 height 19
click at [100, 123] on p "Operaciones" at bounding box center [126, 118] width 151 height 19
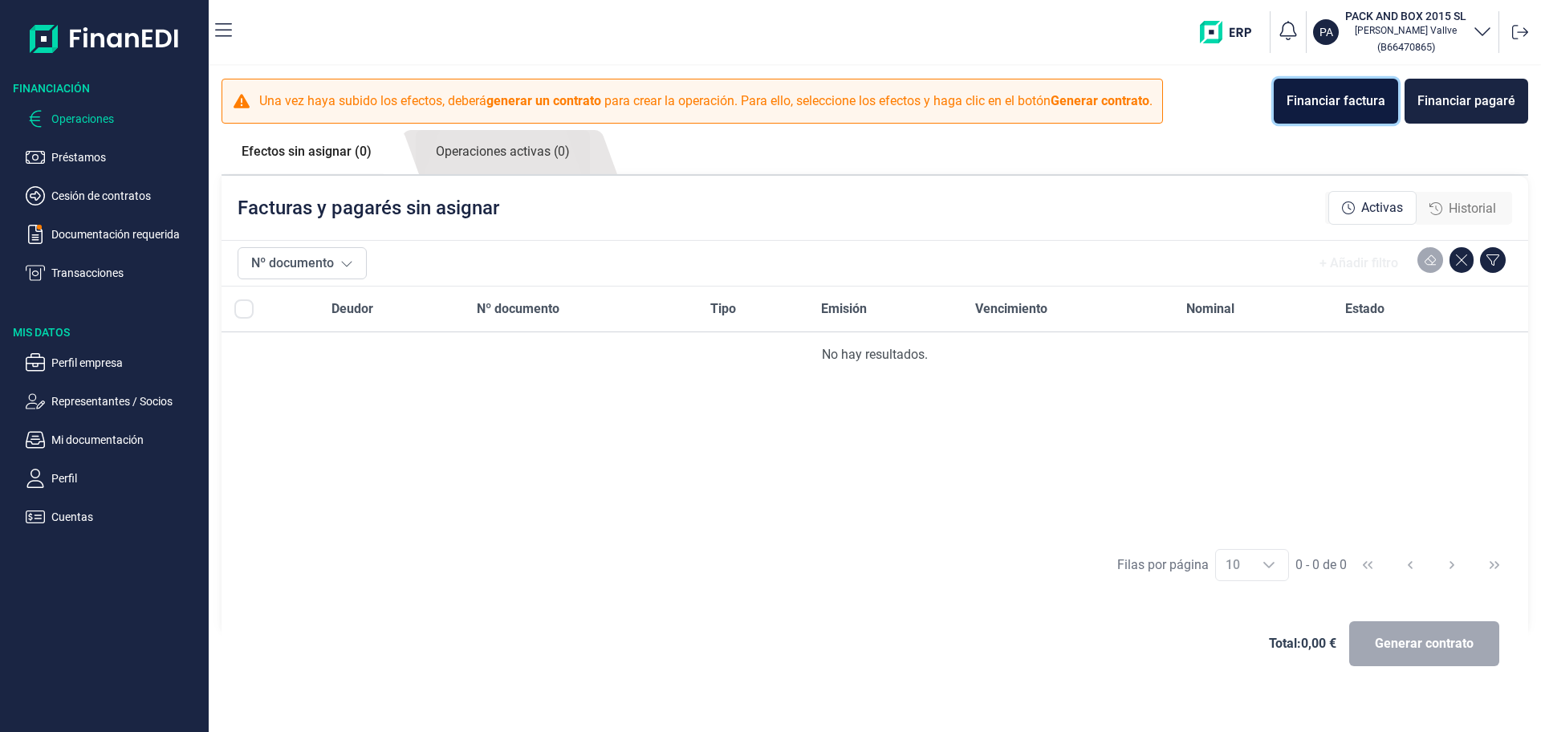
click at [1316, 99] on div "Financiar factura" at bounding box center [1336, 101] width 99 height 19
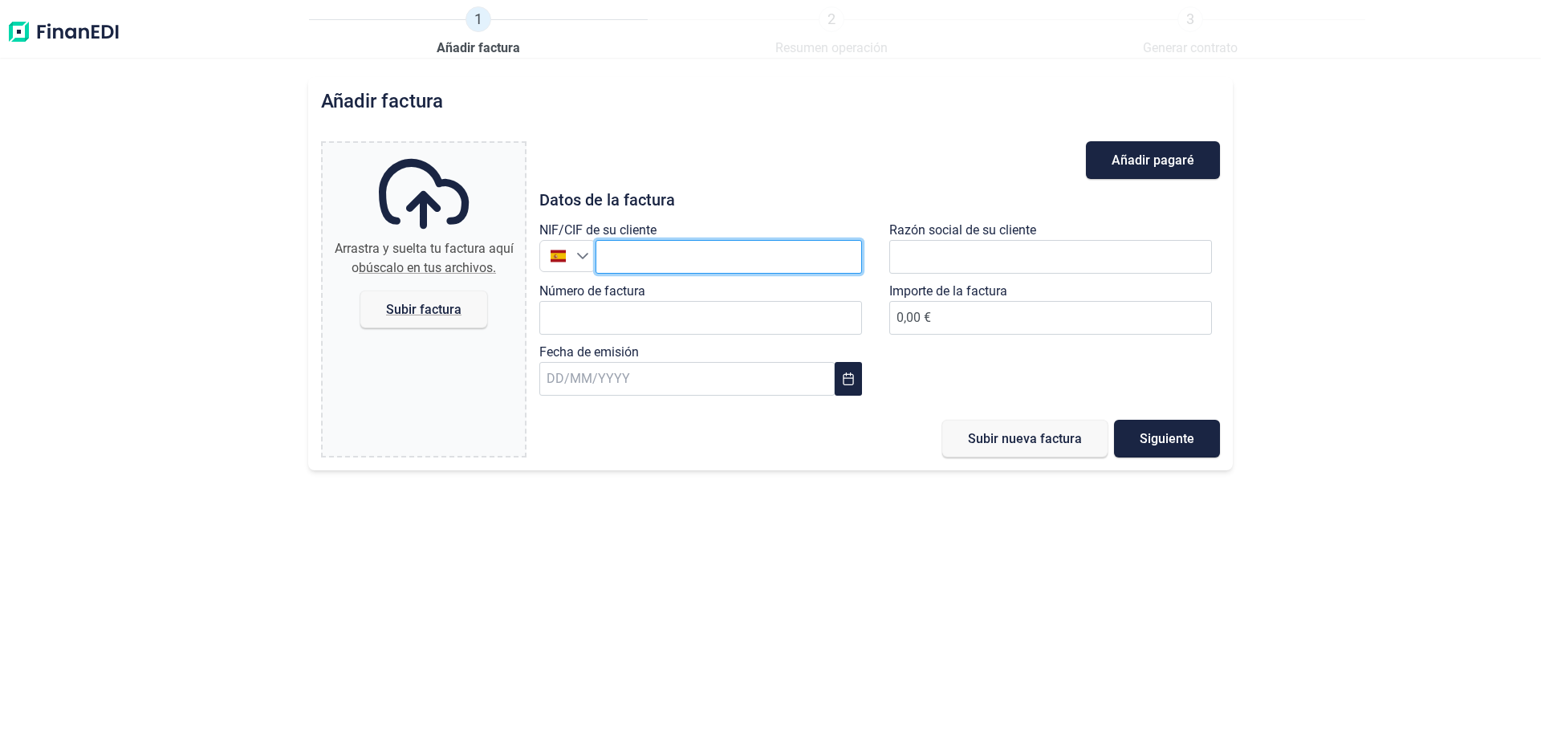
paste input "A28805901"
type input "A28805901"
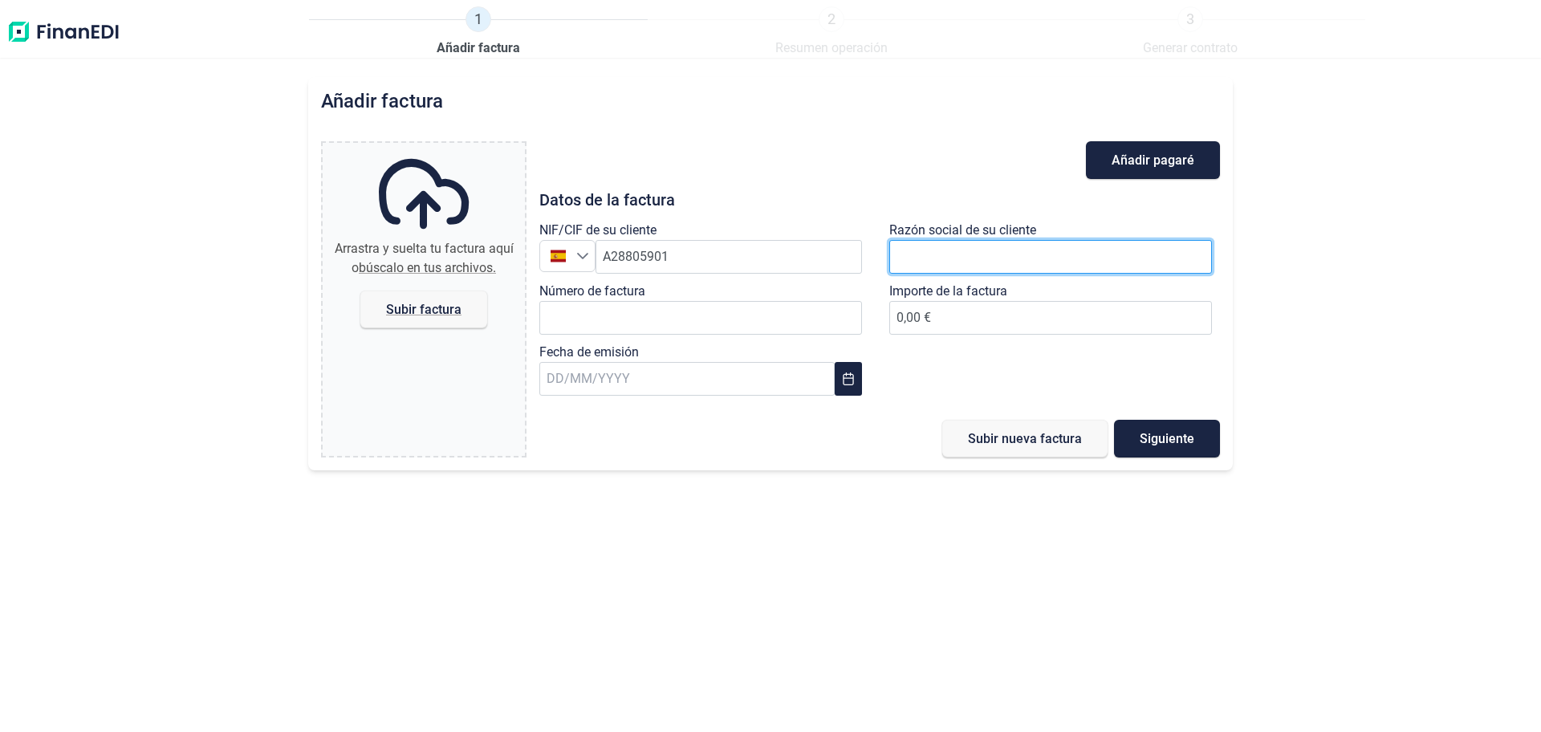
click at [963, 254] on input "text" at bounding box center [1050, 257] width 323 height 34
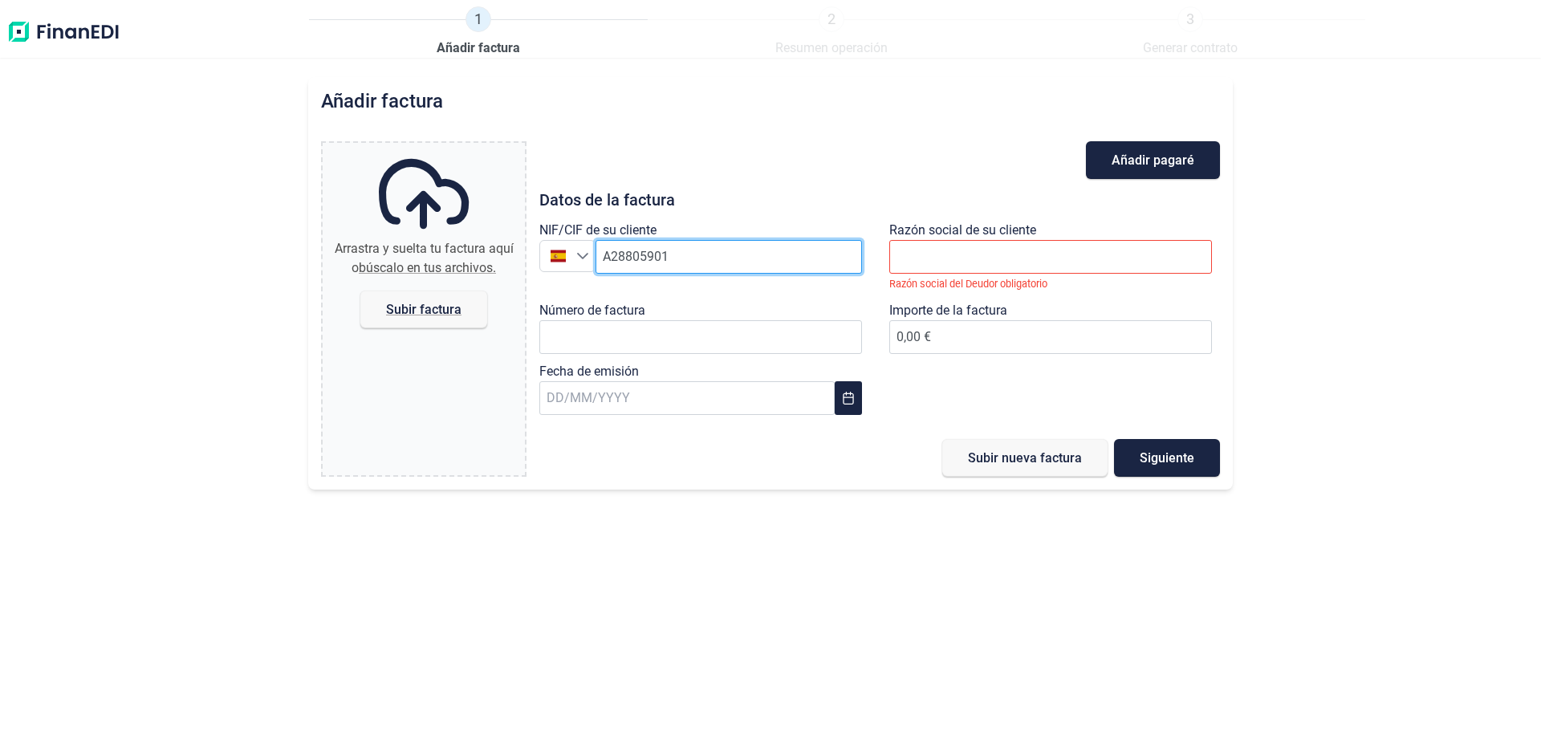
click at [721, 258] on input "A28805901" at bounding box center [729, 257] width 266 height 34
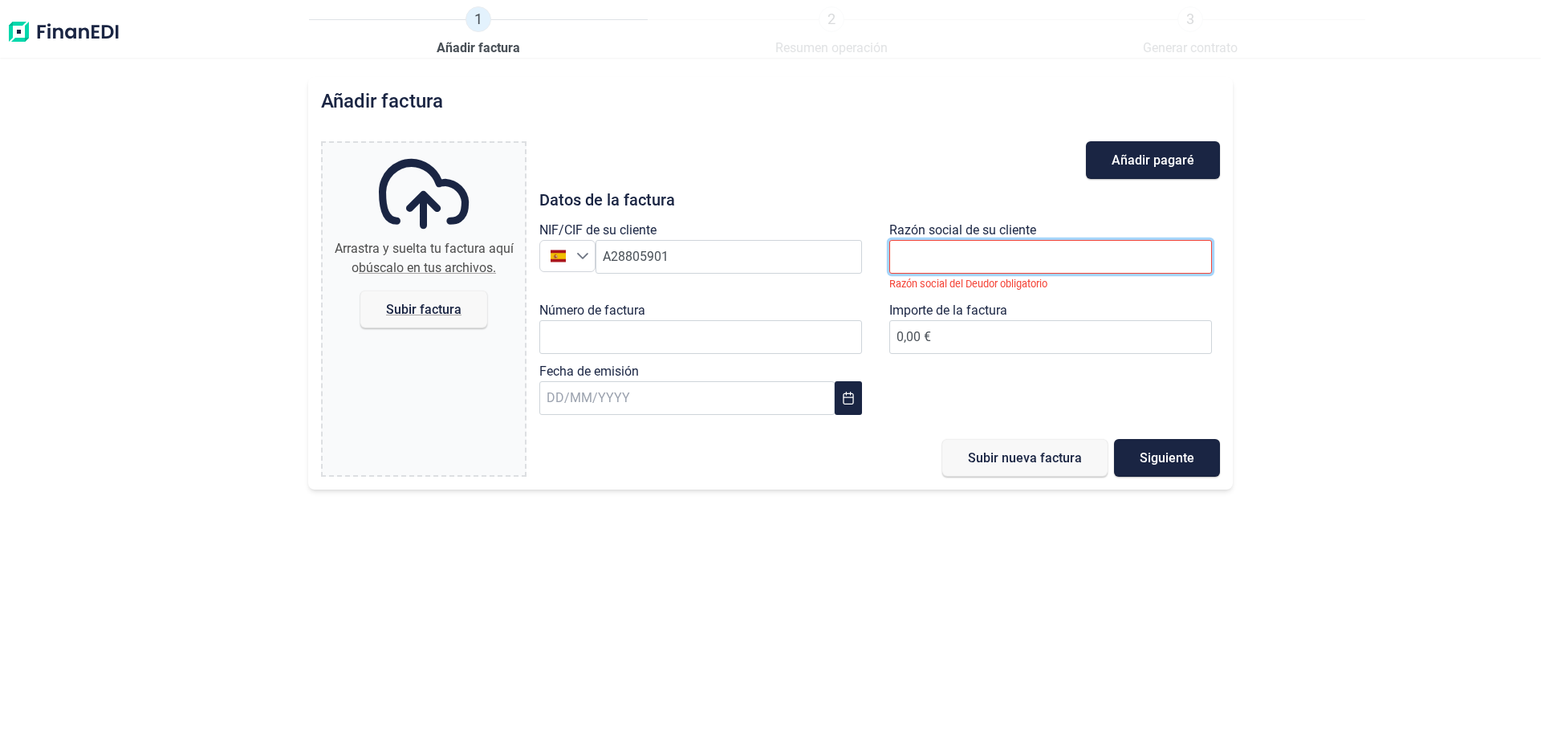
click at [1003, 254] on input "text" at bounding box center [1050, 257] width 323 height 34
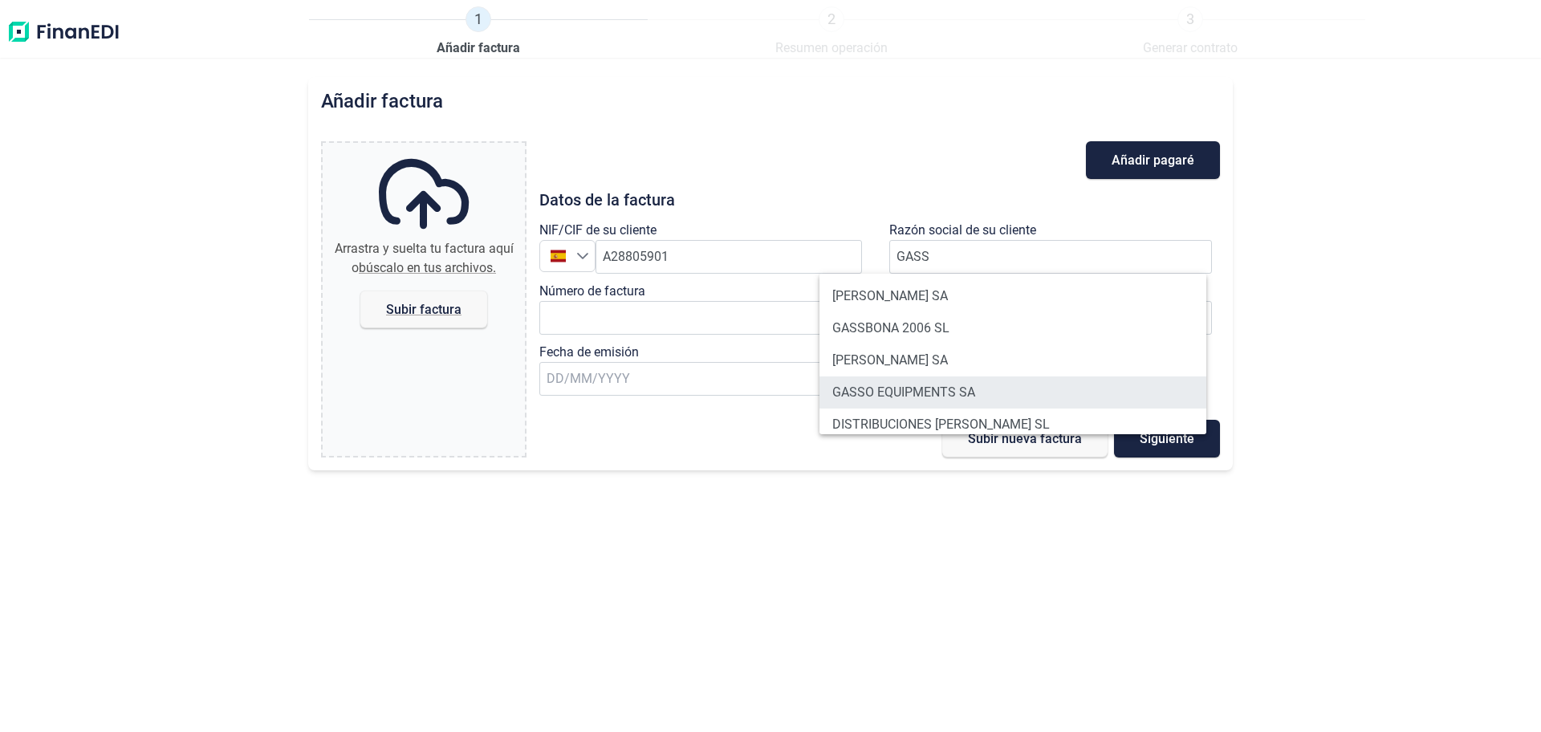
click at [942, 391] on li "GASSO EQUIPMENTS SA" at bounding box center [1012, 392] width 387 height 32
type input "GASSO EQUIPMENTS SA"
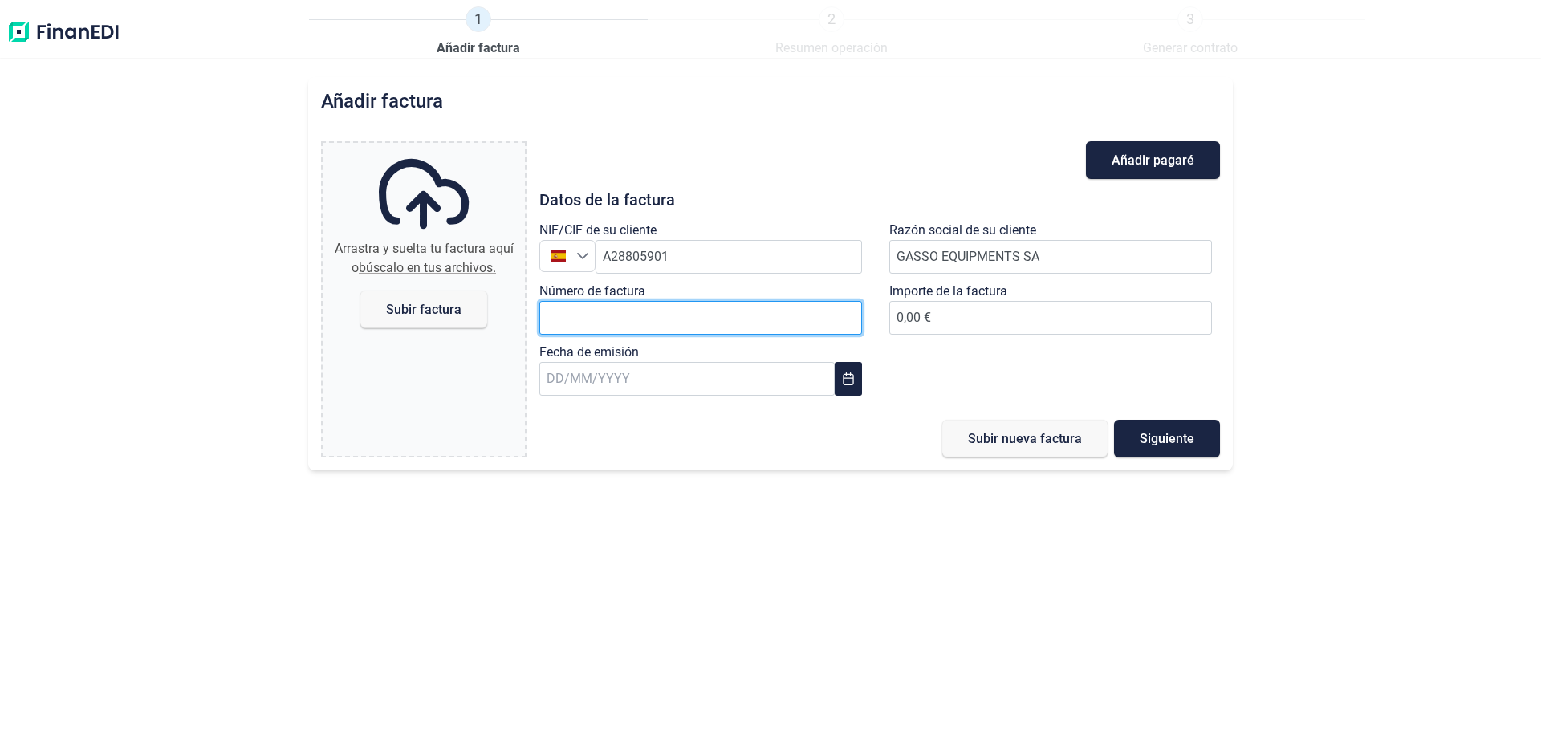
click at [599, 316] on input "Número de factura" at bounding box center [700, 318] width 323 height 34
type input "3760"
click at [627, 315] on input "3760" at bounding box center [700, 318] width 323 height 34
type input "3760/FA"
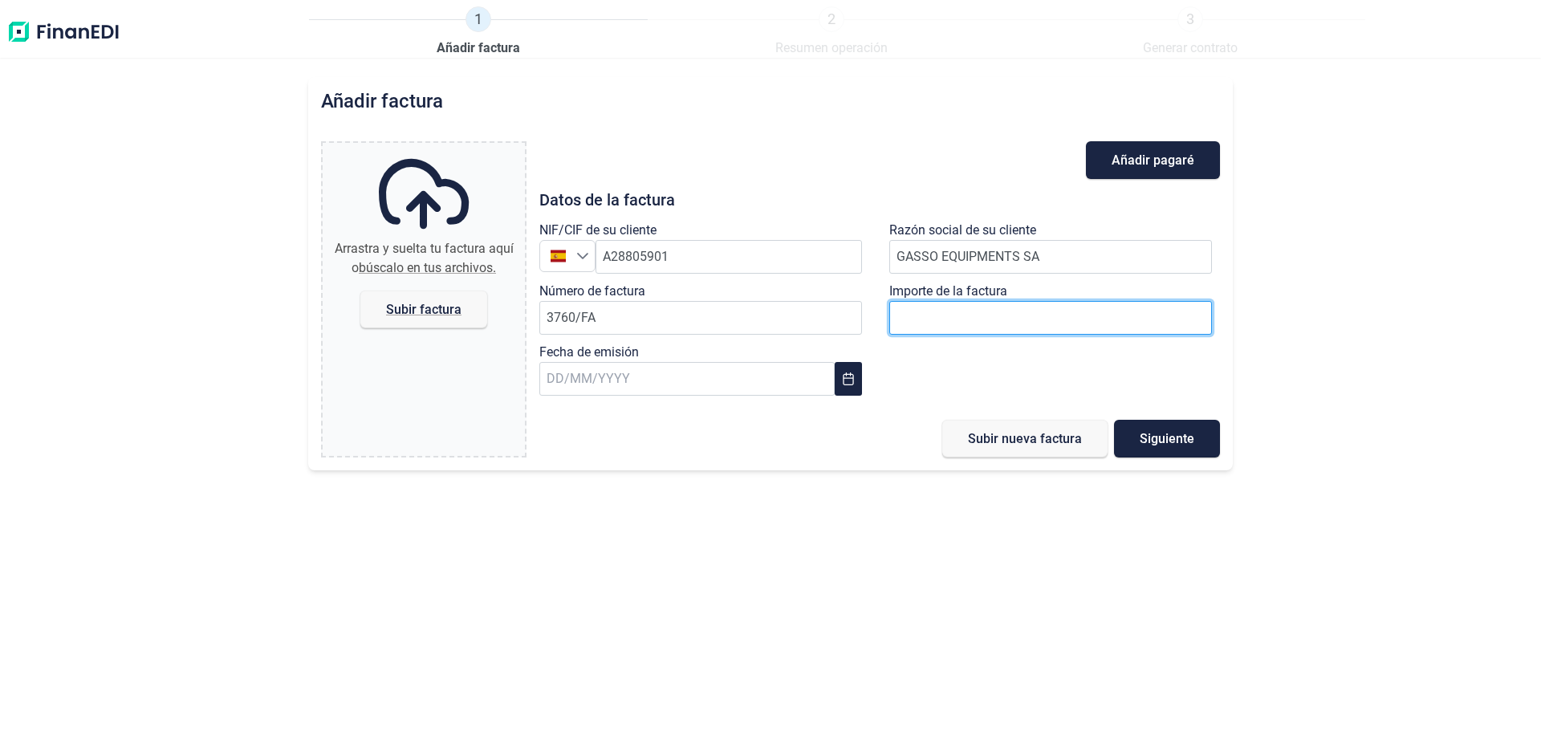
paste input "number"
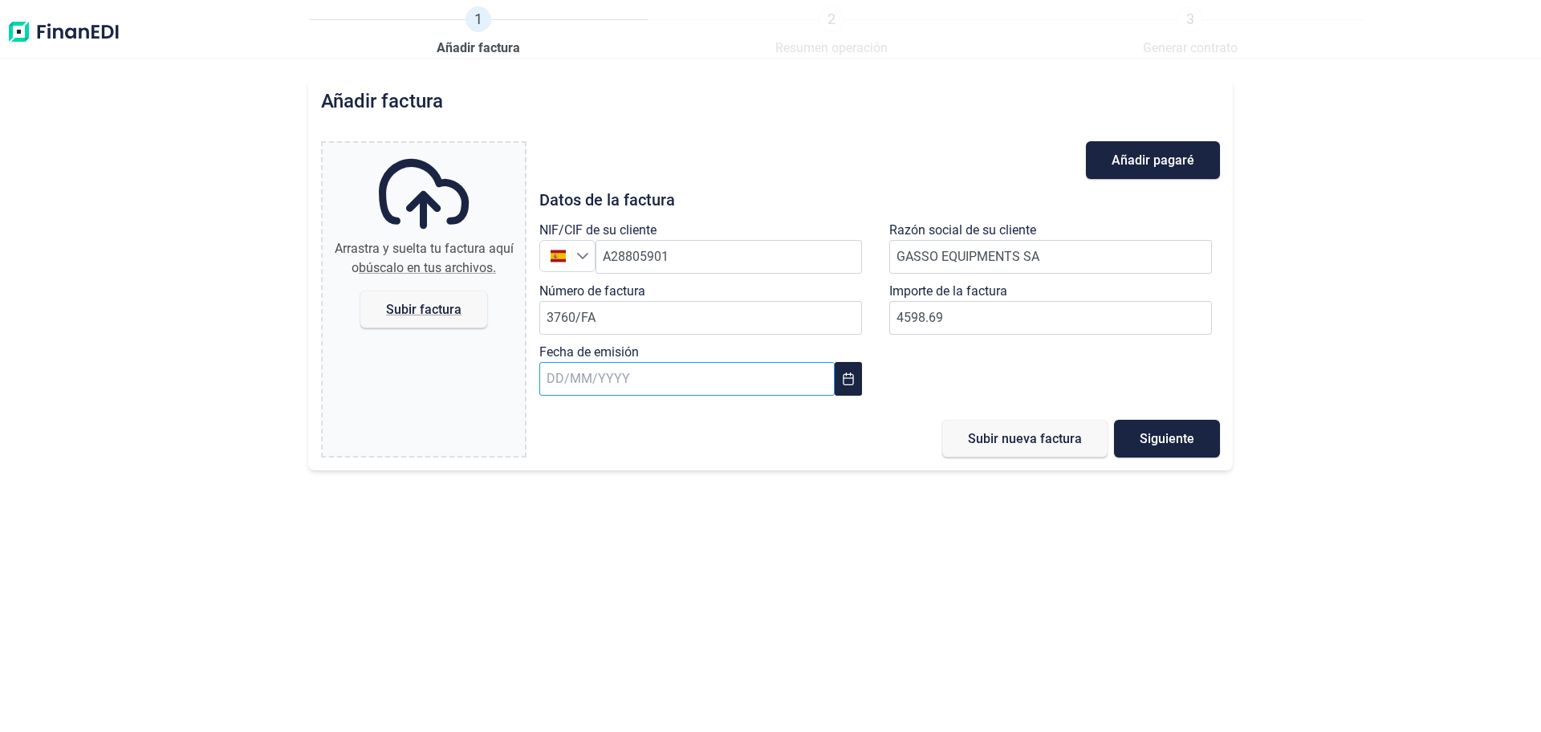
type input "4.598,69 €"
click at [555, 372] on input "text" at bounding box center [686, 379] width 295 height 34
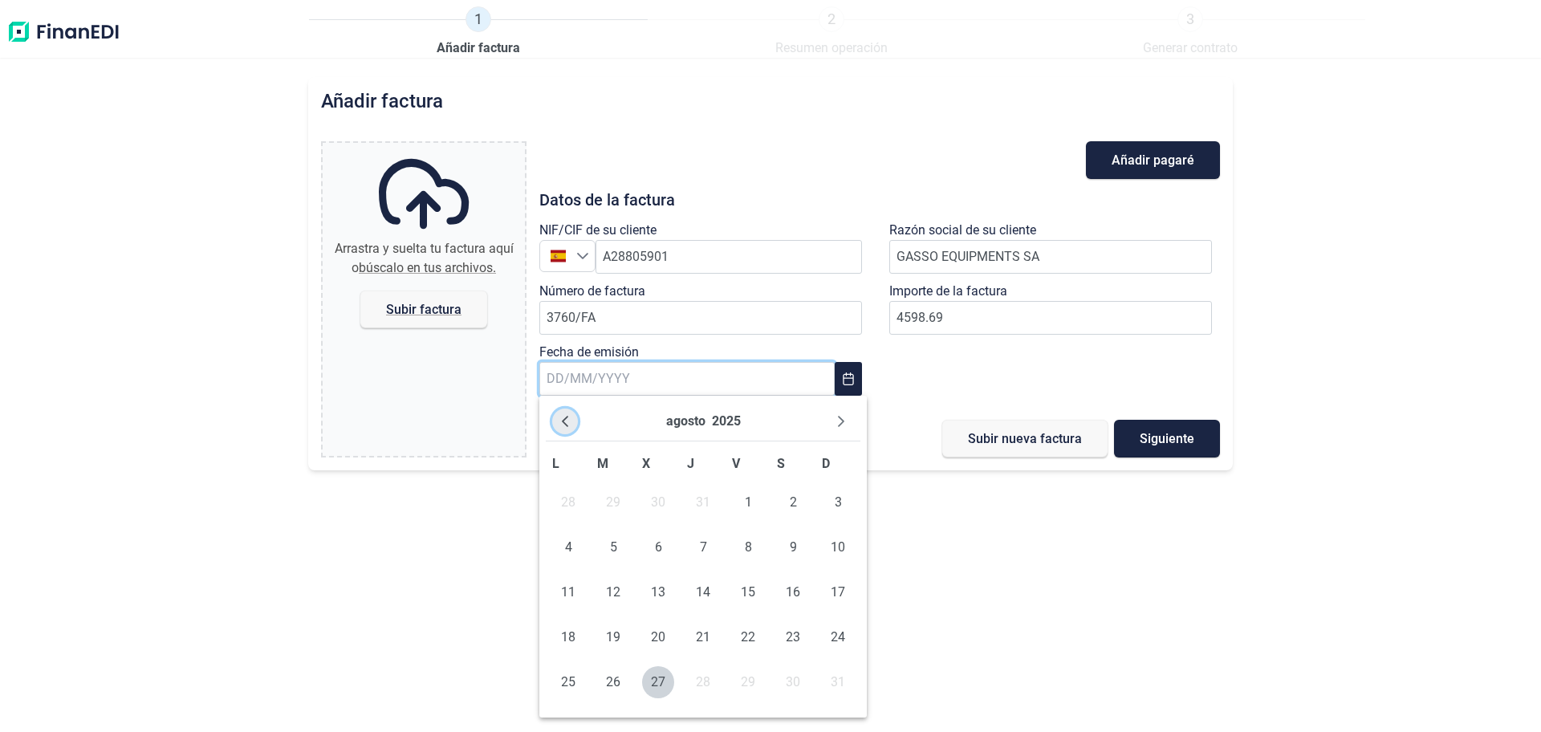
click at [567, 419] on icon "Previous Month" at bounding box center [565, 421] width 13 height 13
click at [707, 686] on span "31" at bounding box center [703, 682] width 32 height 32
type input "[DATE]"
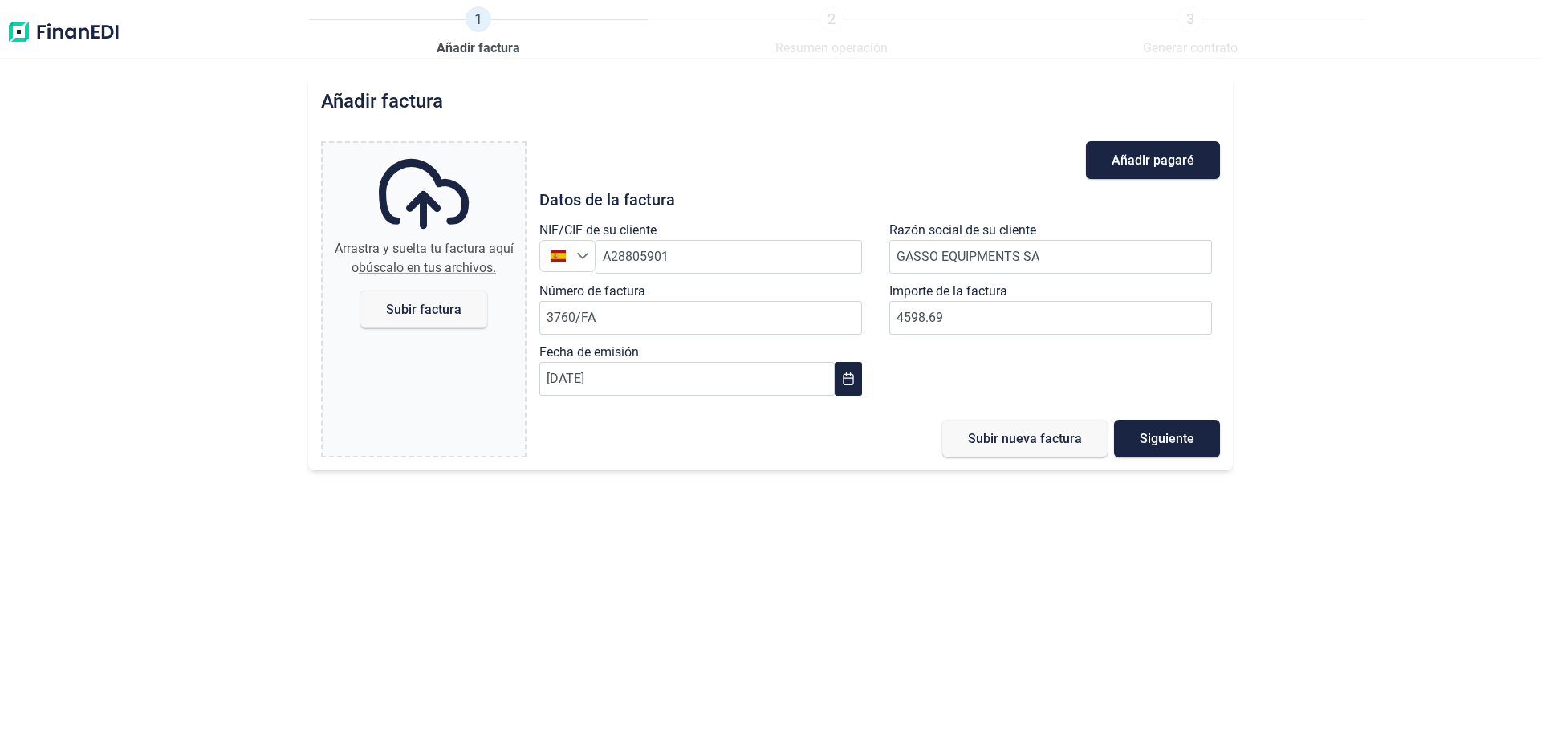
click at [974, 610] on div "Añadir factura Arrastra y suelta tu factura aquí o búscalo en tus archivos. Sub…" at bounding box center [770, 404] width 1541 height 655
click at [1003, 439] on span "Subir nueva factura" at bounding box center [1025, 439] width 114 height 12
click at [1409, 343] on div "Añadir factura Arrastra y suelta tu factura aquí o búscalo en tus archivos. Sub…" at bounding box center [770, 404] width 1541 height 655
click at [1028, 371] on div "NIF/CIF de su cliente España España A28805901 Razón social de su cliente GASSO …" at bounding box center [880, 312] width 700 height 183
click at [392, 303] on span "Subir factura" at bounding box center [423, 309] width 75 height 12
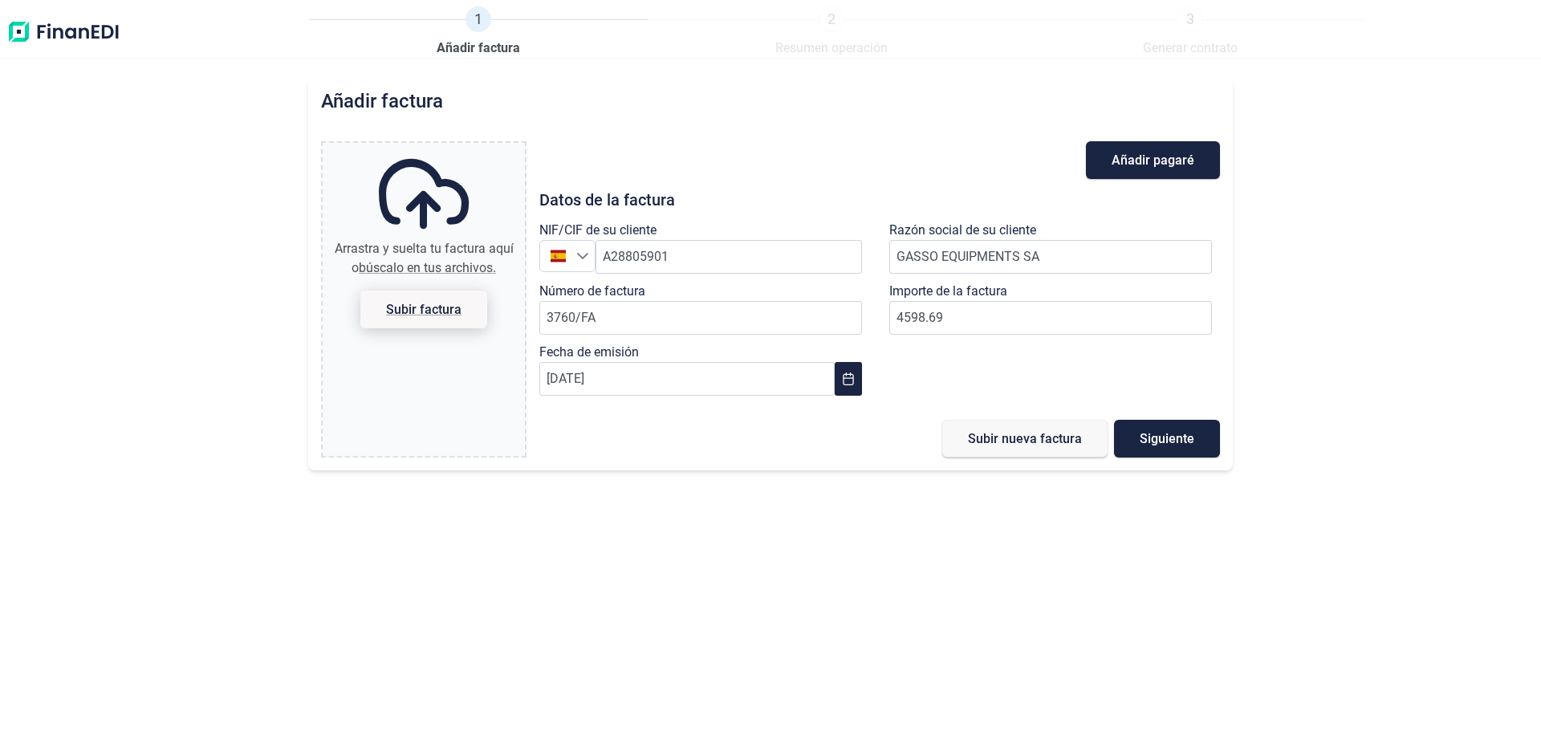
click at [392, 148] on input "Arrastra y suelta tu factura aquí o búscalo en tus archivos. Subir factura" at bounding box center [424, 145] width 202 height 5
type input "C:\fakepath\Factura_Acumulada_3760_FA.pdf"
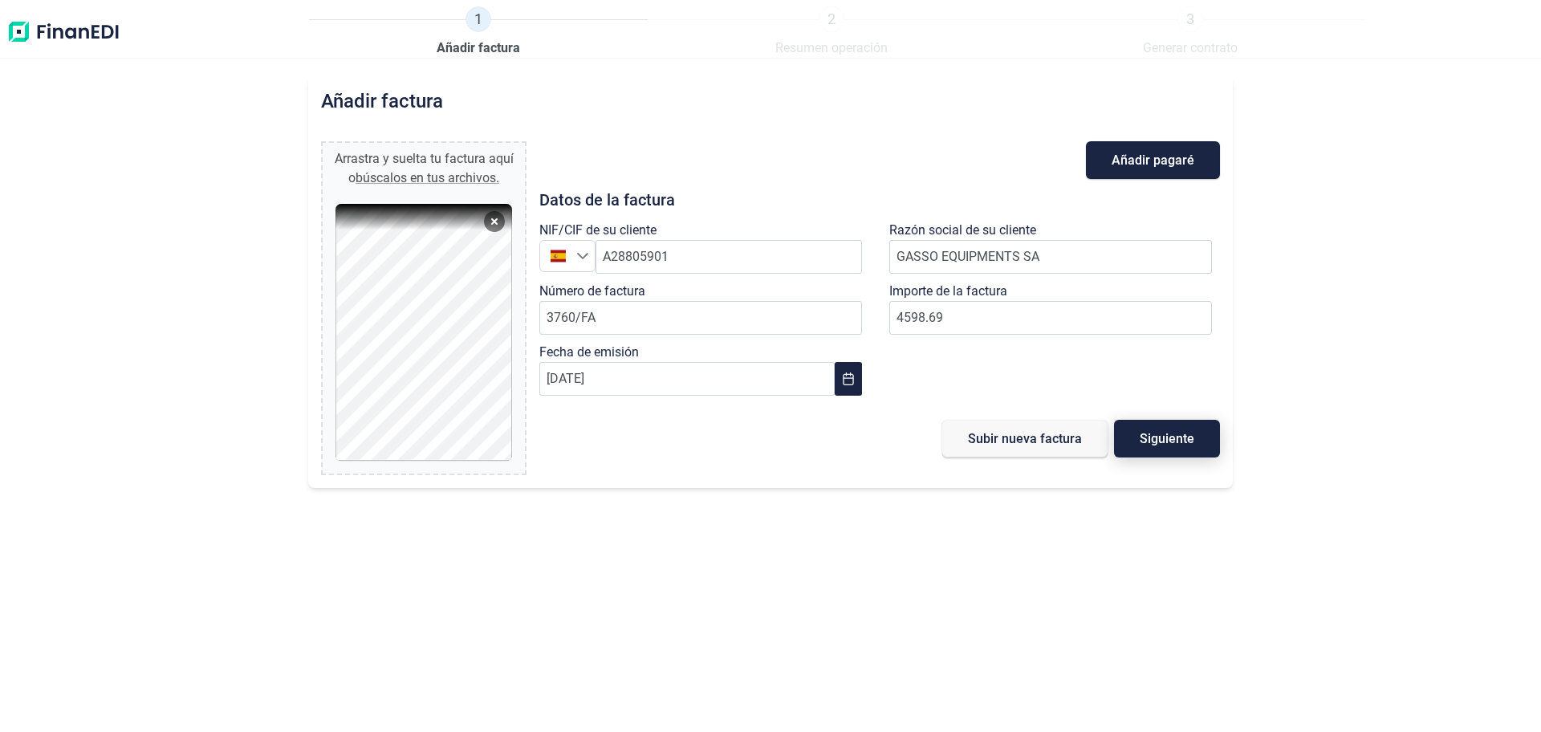
click at [1182, 442] on span "Siguiente" at bounding box center [1167, 439] width 55 height 12
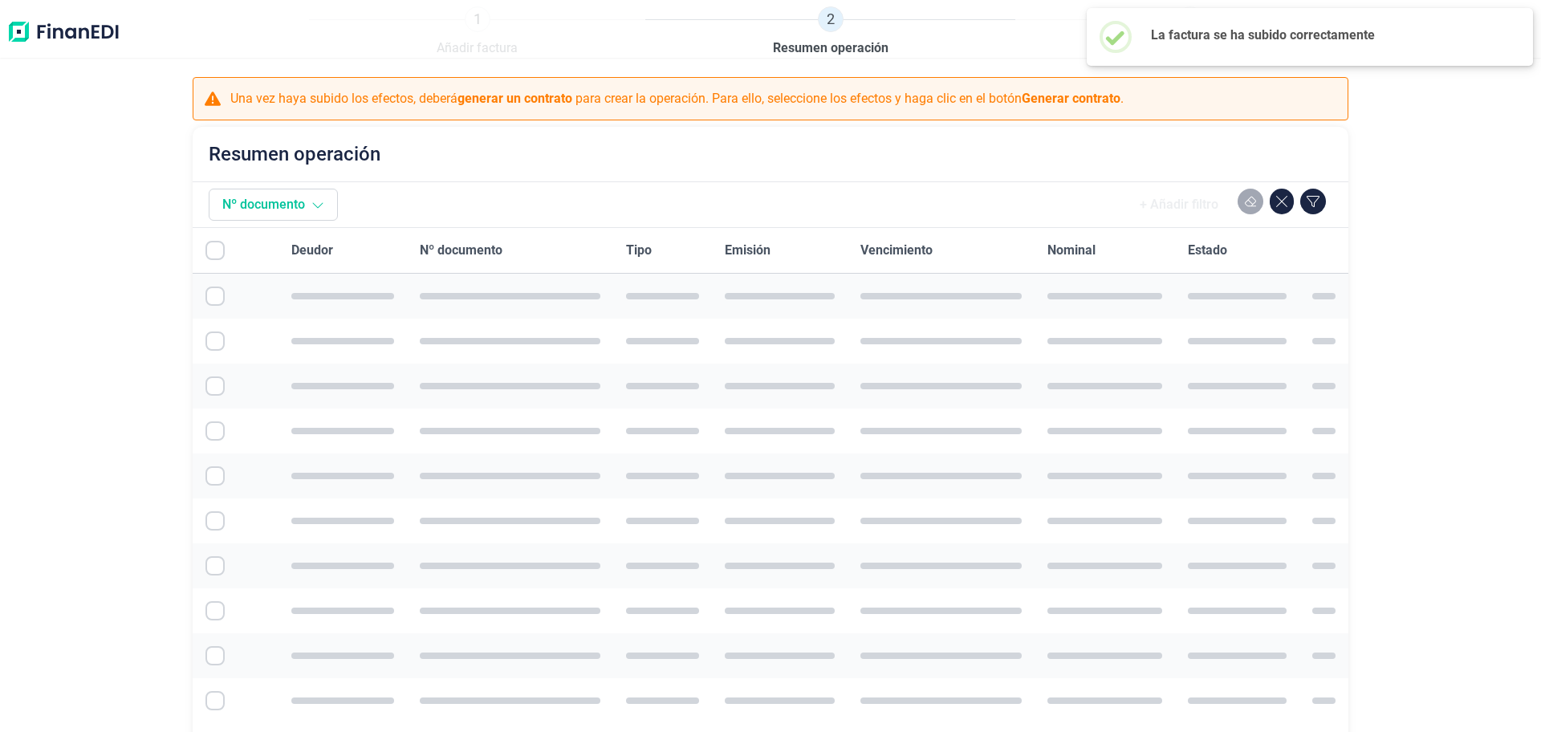
checkbox input "true"
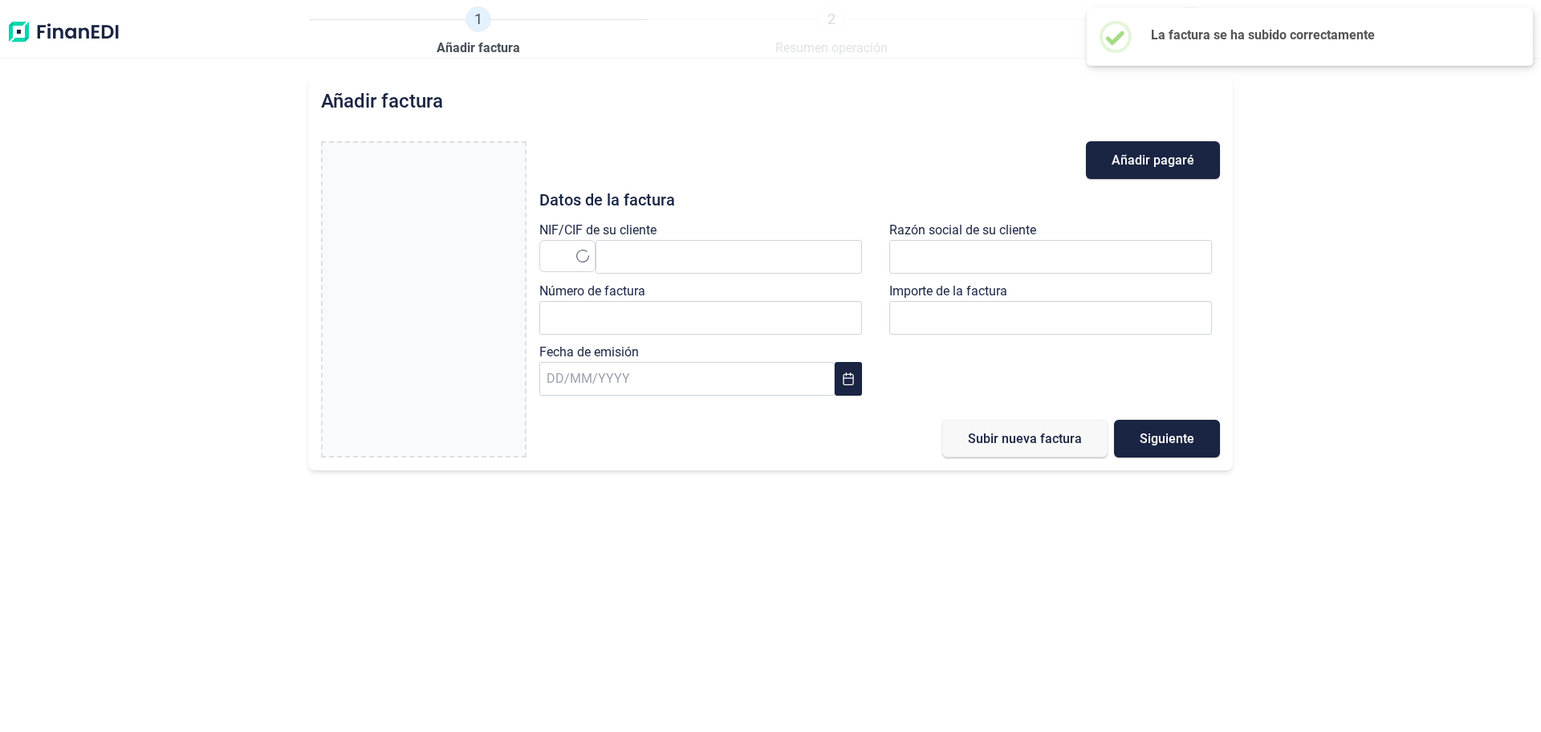
type input "0,00 €"
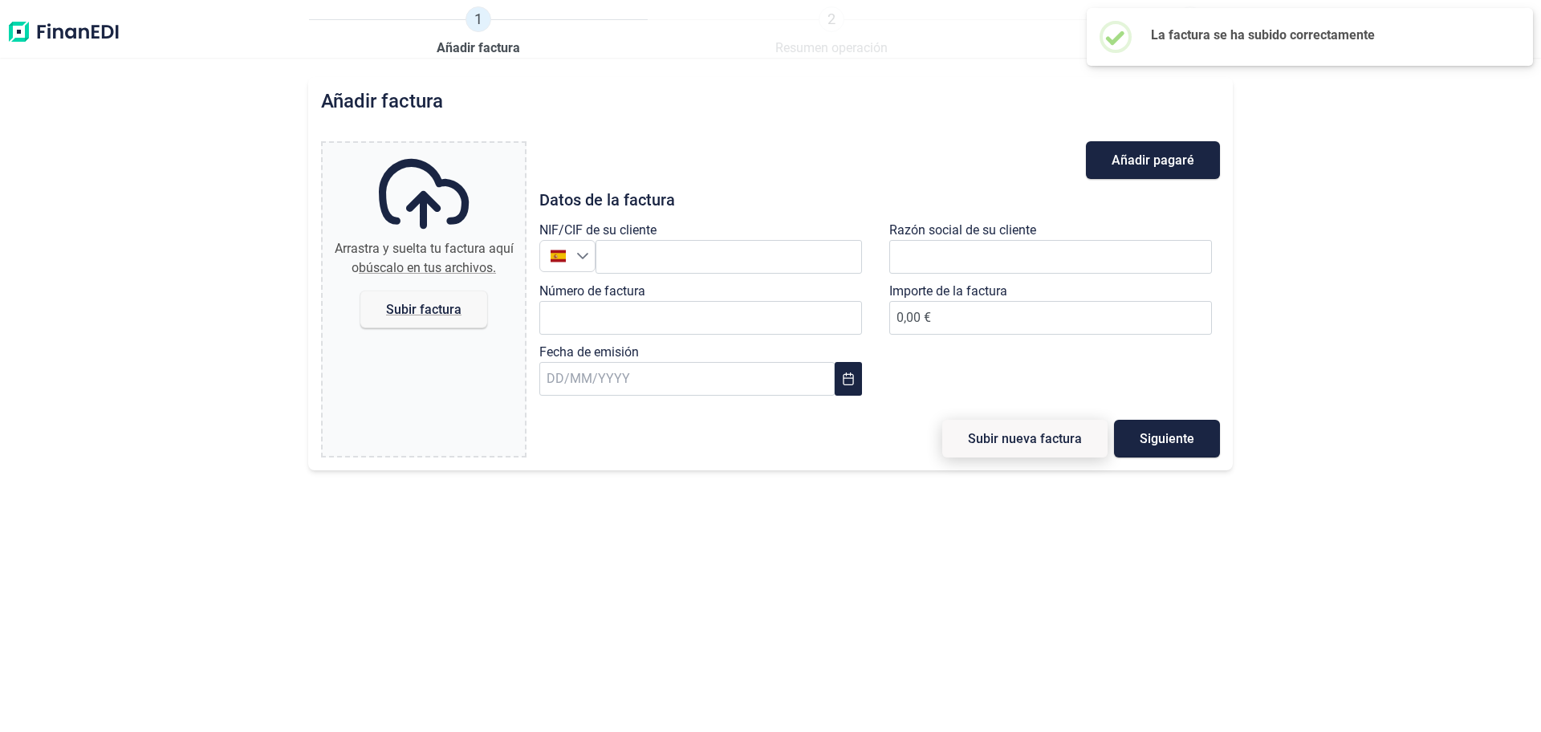
click at [1000, 435] on span "Subir nueva factura" at bounding box center [1025, 439] width 114 height 12
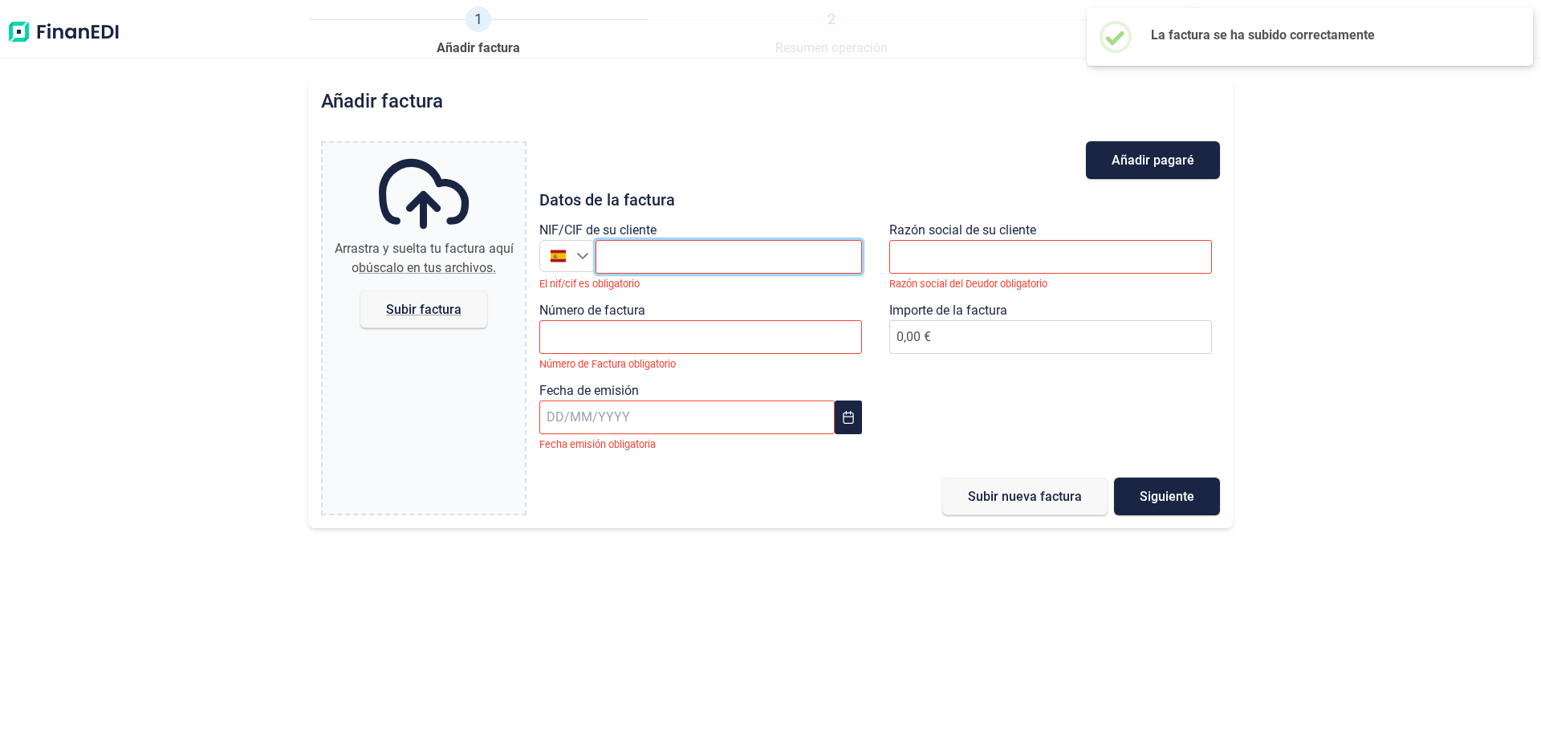
click at [658, 258] on input "text" at bounding box center [729, 257] width 266 height 34
paste input "A28805901"
type input "A28805901"
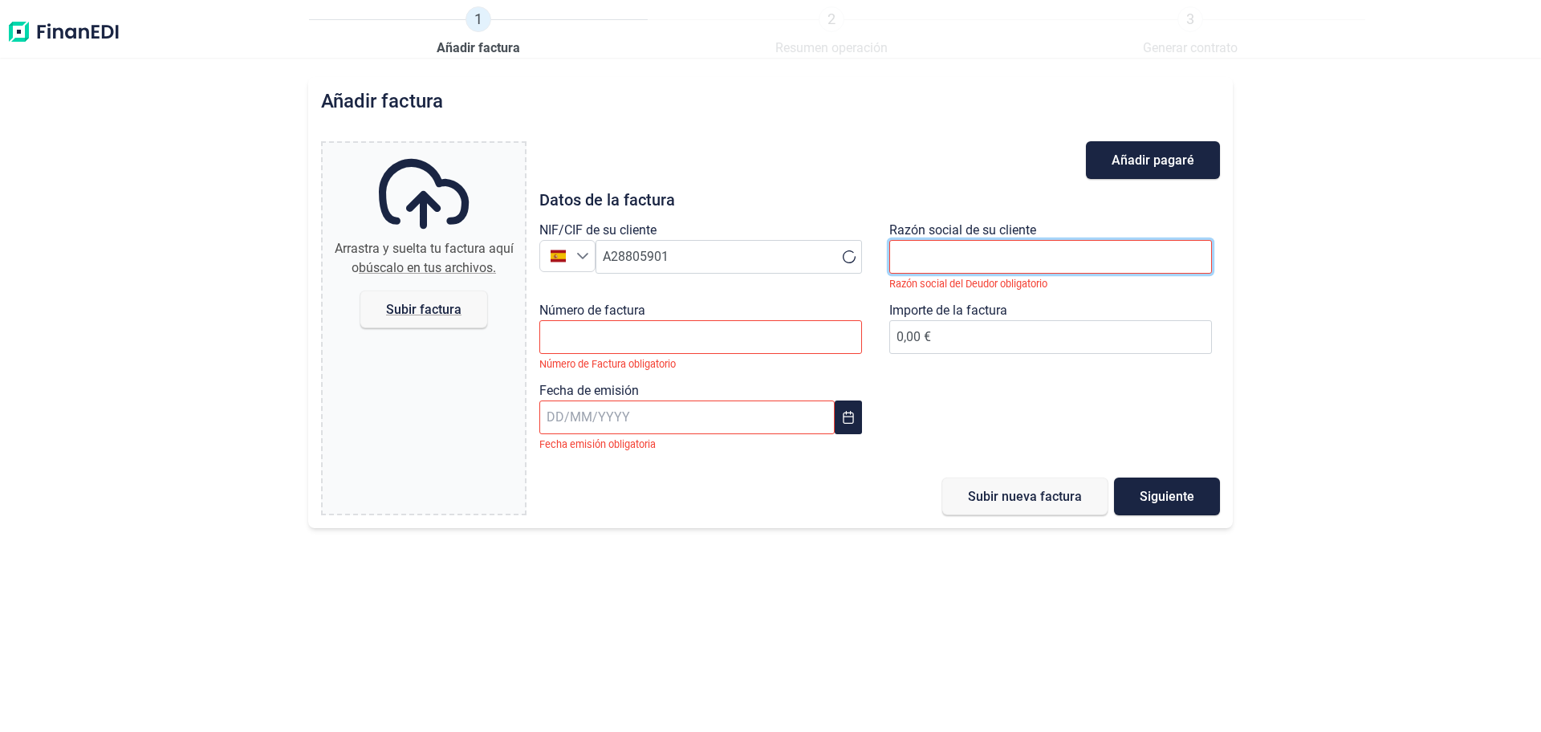
click at [936, 246] on input "text" at bounding box center [1050, 257] width 323 height 34
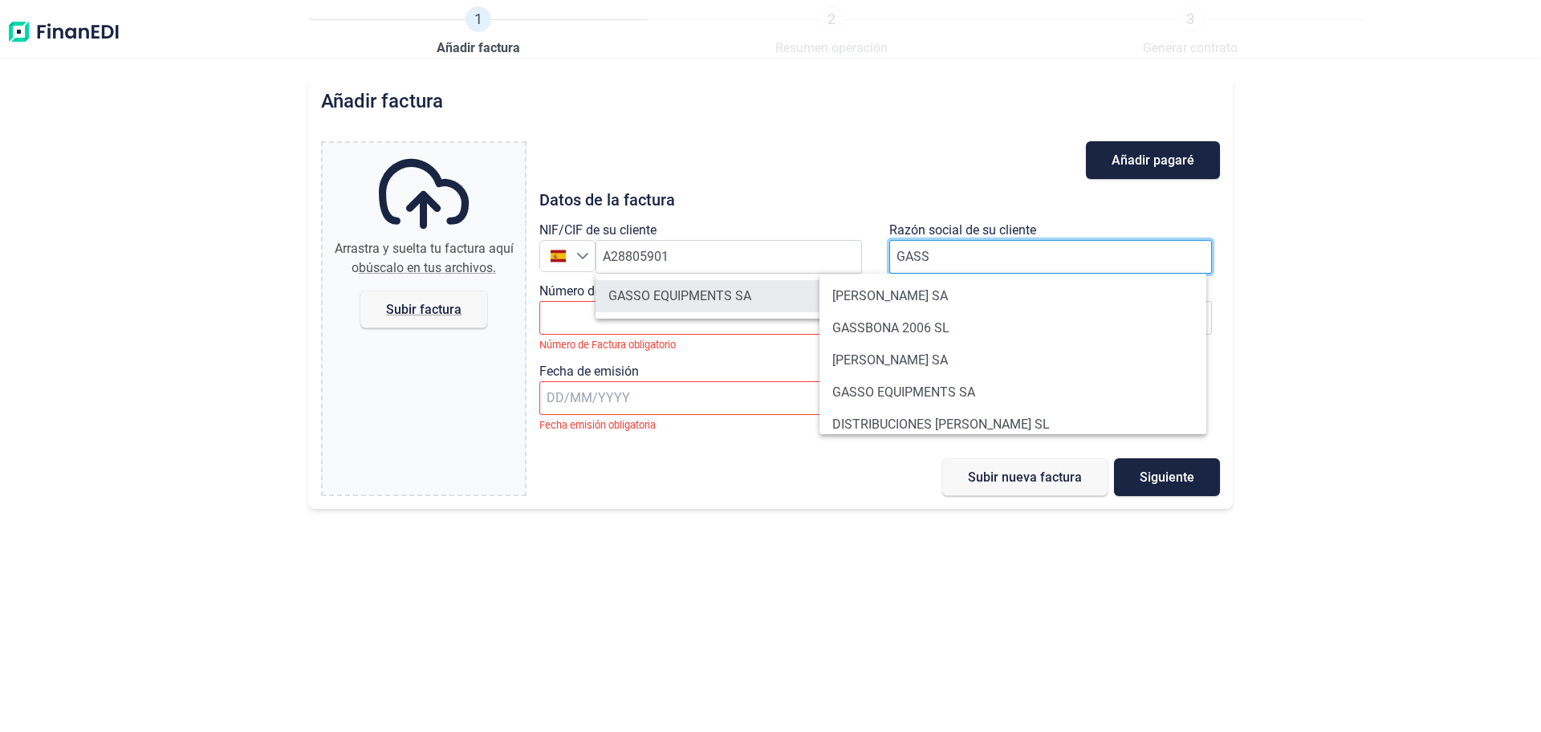
type input "GASS"
click at [762, 289] on li "GASSO EQUIPMENTS SA" at bounding box center [729, 296] width 266 height 32
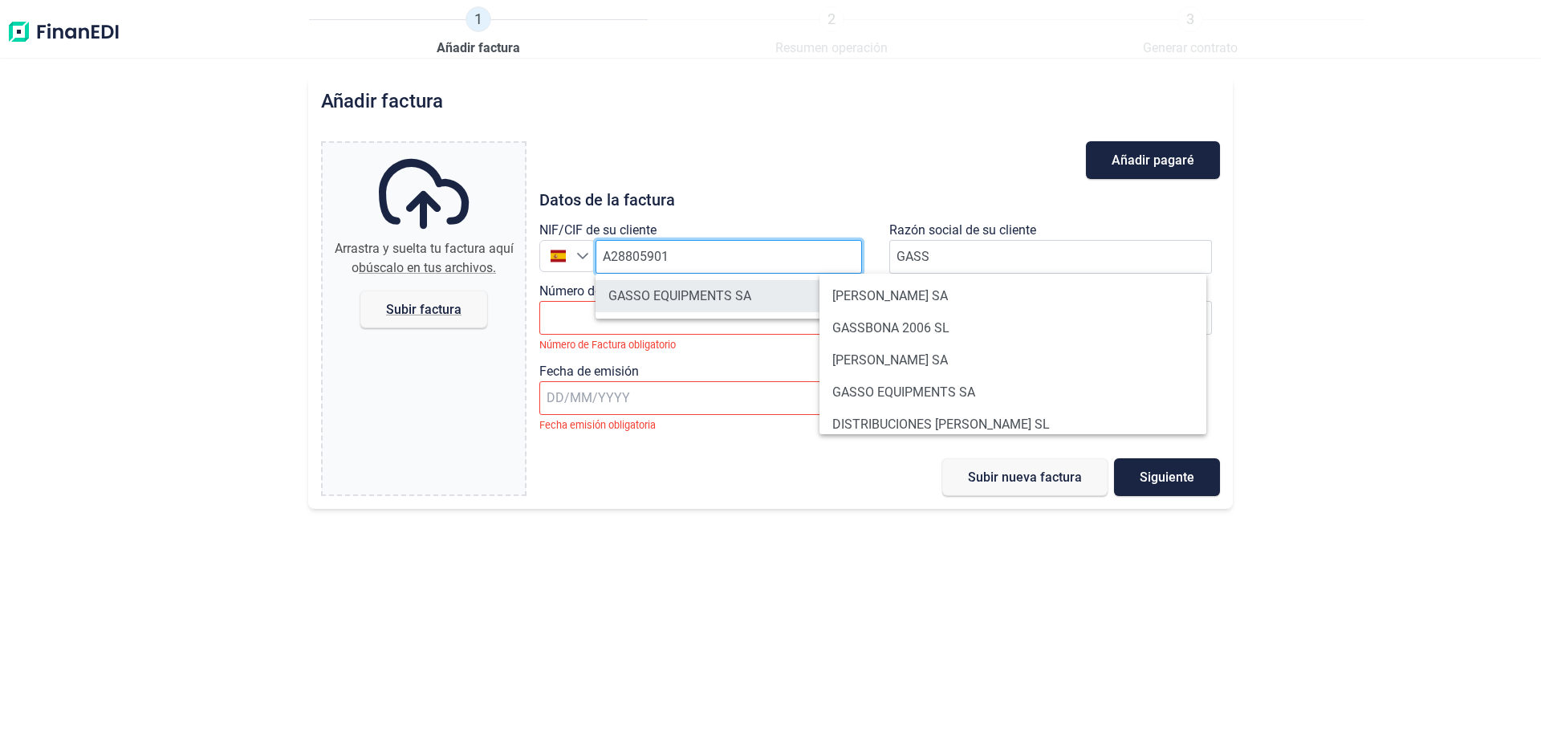
type input "A28805901"
type input "GASSO EQUIPMENTS SA"
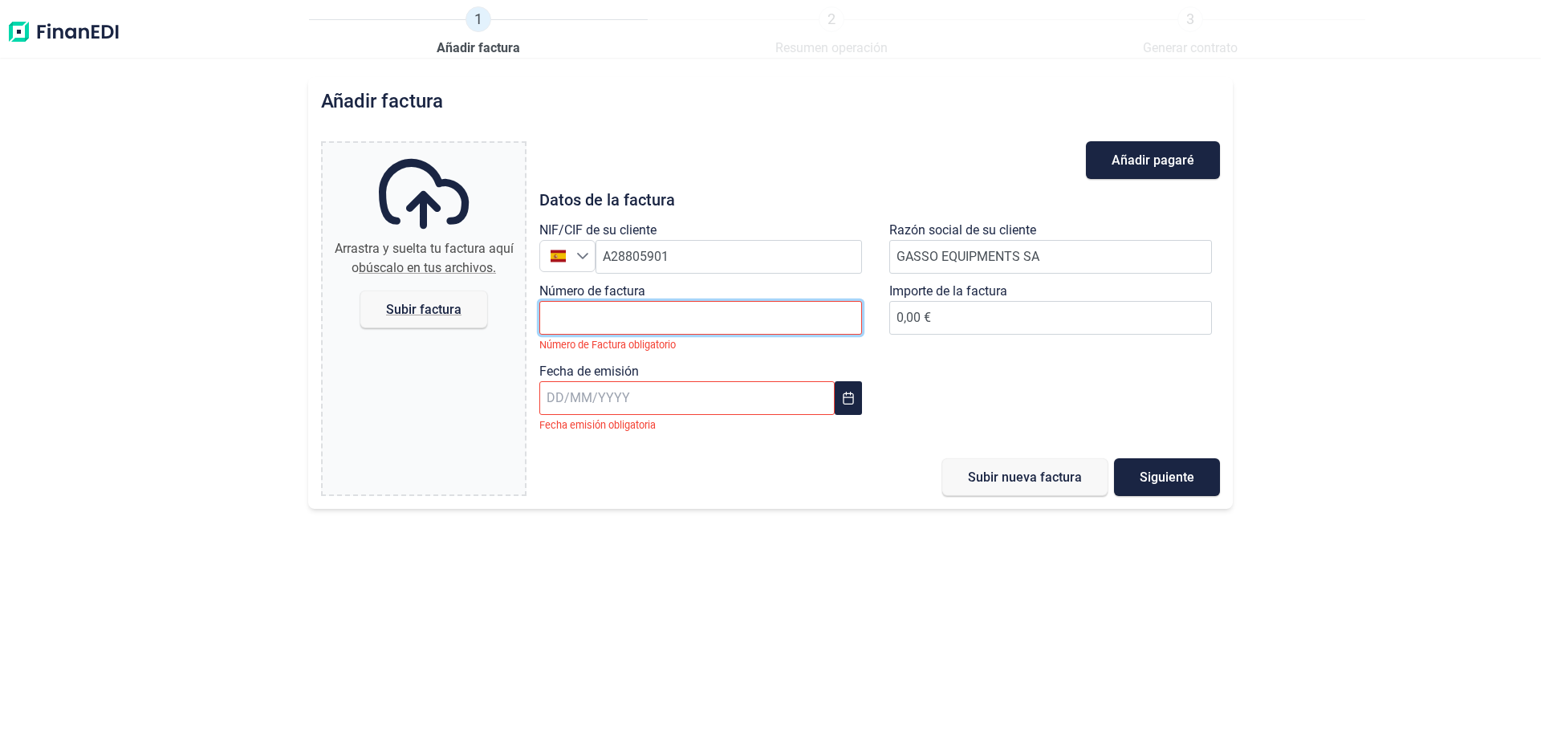
click at [620, 307] on input "Número de factura" at bounding box center [700, 318] width 323 height 34
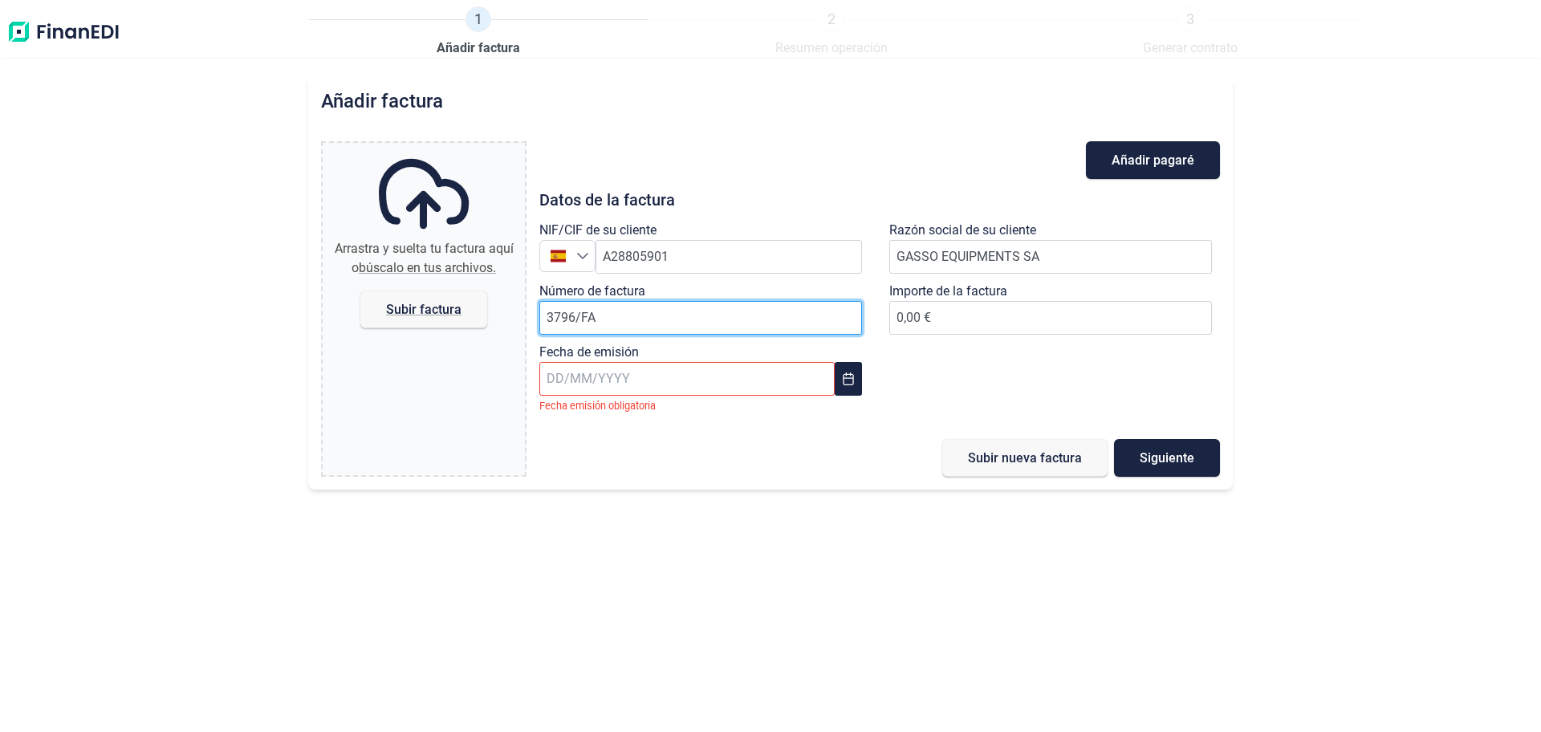
type input "3796/FA"
type input "70,97 €"
click at [637, 381] on input "text" at bounding box center [686, 379] width 295 height 34
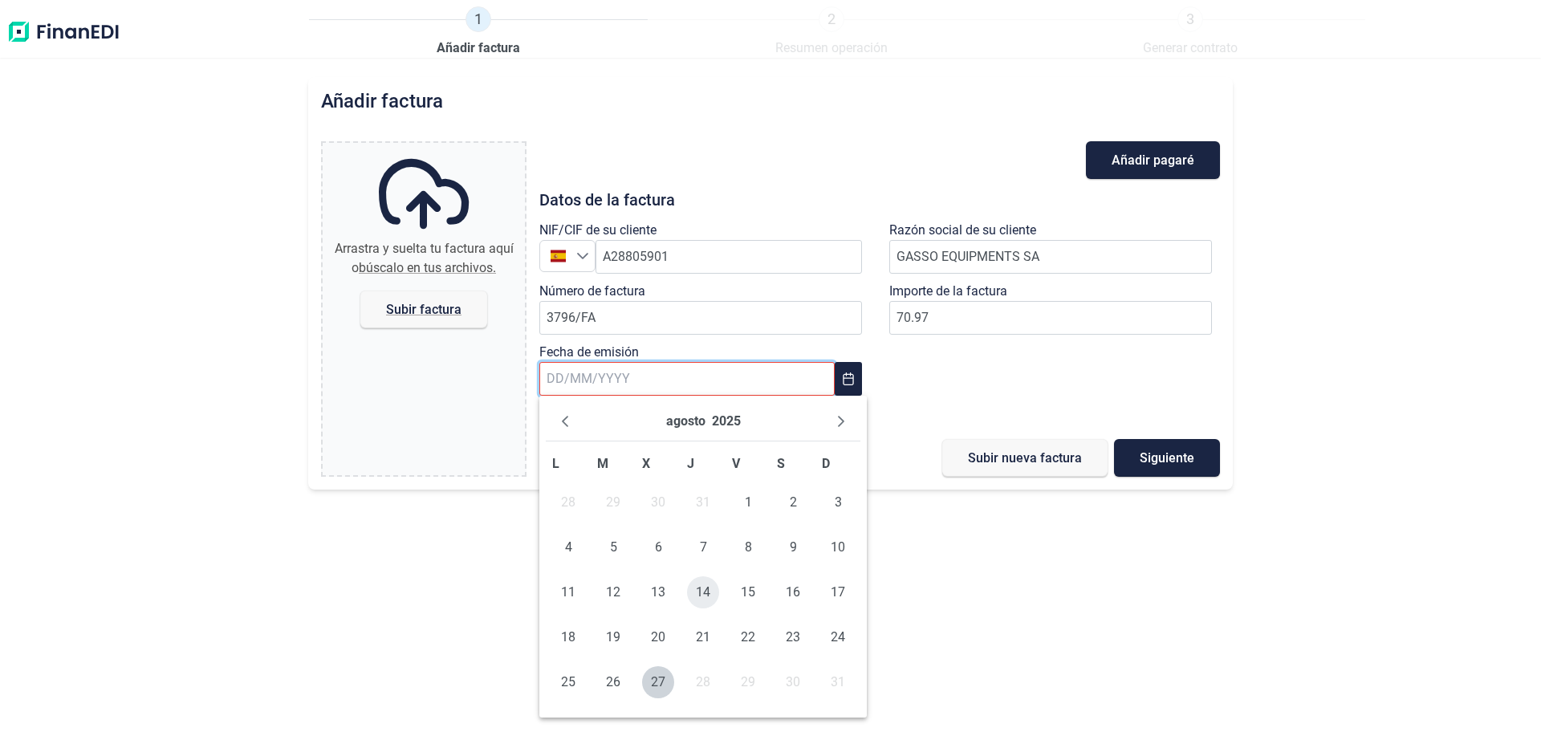
click at [706, 581] on span "14" at bounding box center [703, 592] width 32 height 32
type input "[DATE]"
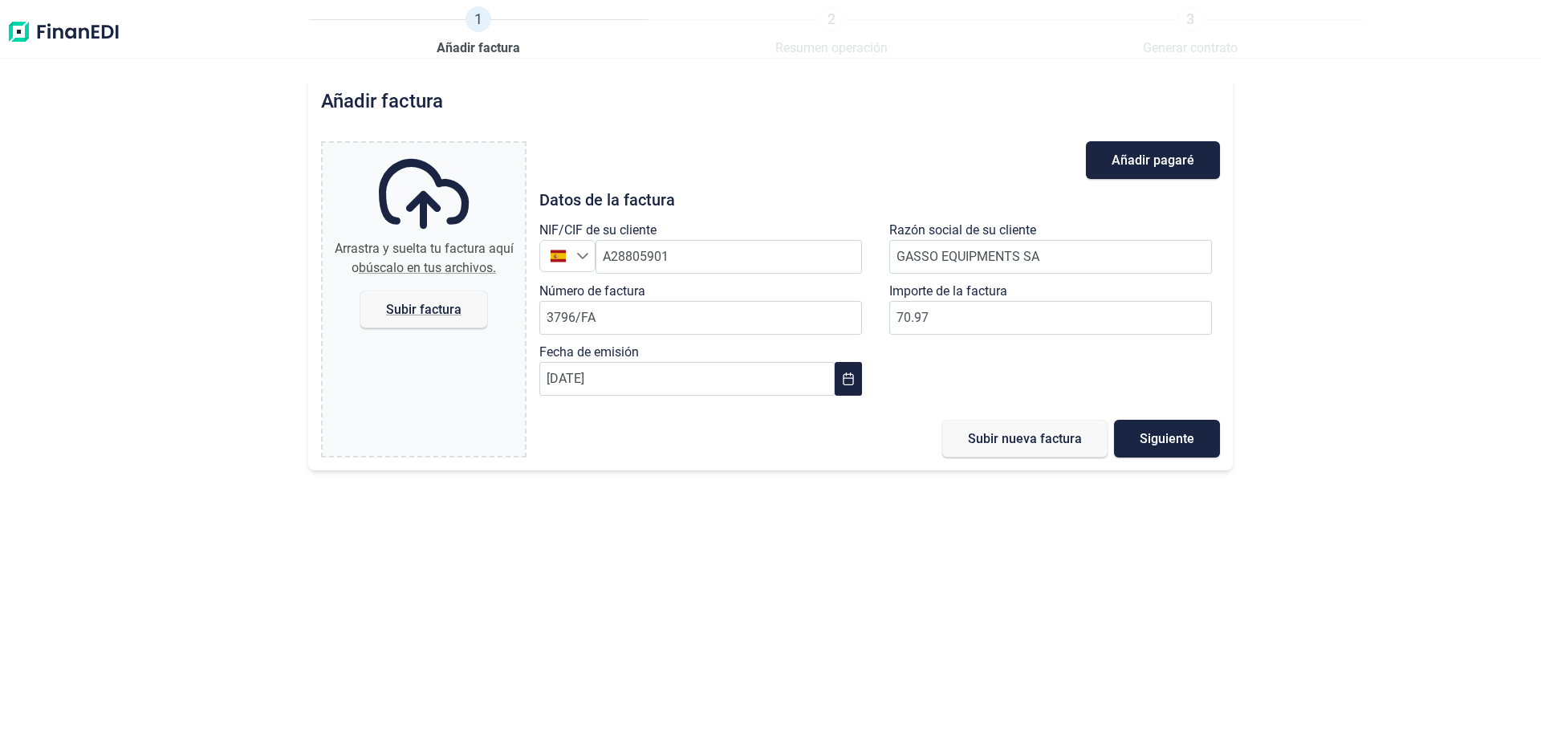
click at [980, 584] on div "Añadir factura Arrastra y suelta tu factura aquí o búscalo en tus archivos. Sub…" at bounding box center [770, 404] width 1541 height 655
click at [423, 304] on span "Subir factura" at bounding box center [423, 309] width 75 height 12
click at [423, 148] on input "Arrastra y suelta tu factura aquí o búscalo en tus archivos. Subir factura" at bounding box center [424, 145] width 202 height 5
type input "C:\fakepath\Factura_Acumulada_3796_FA.pdf"
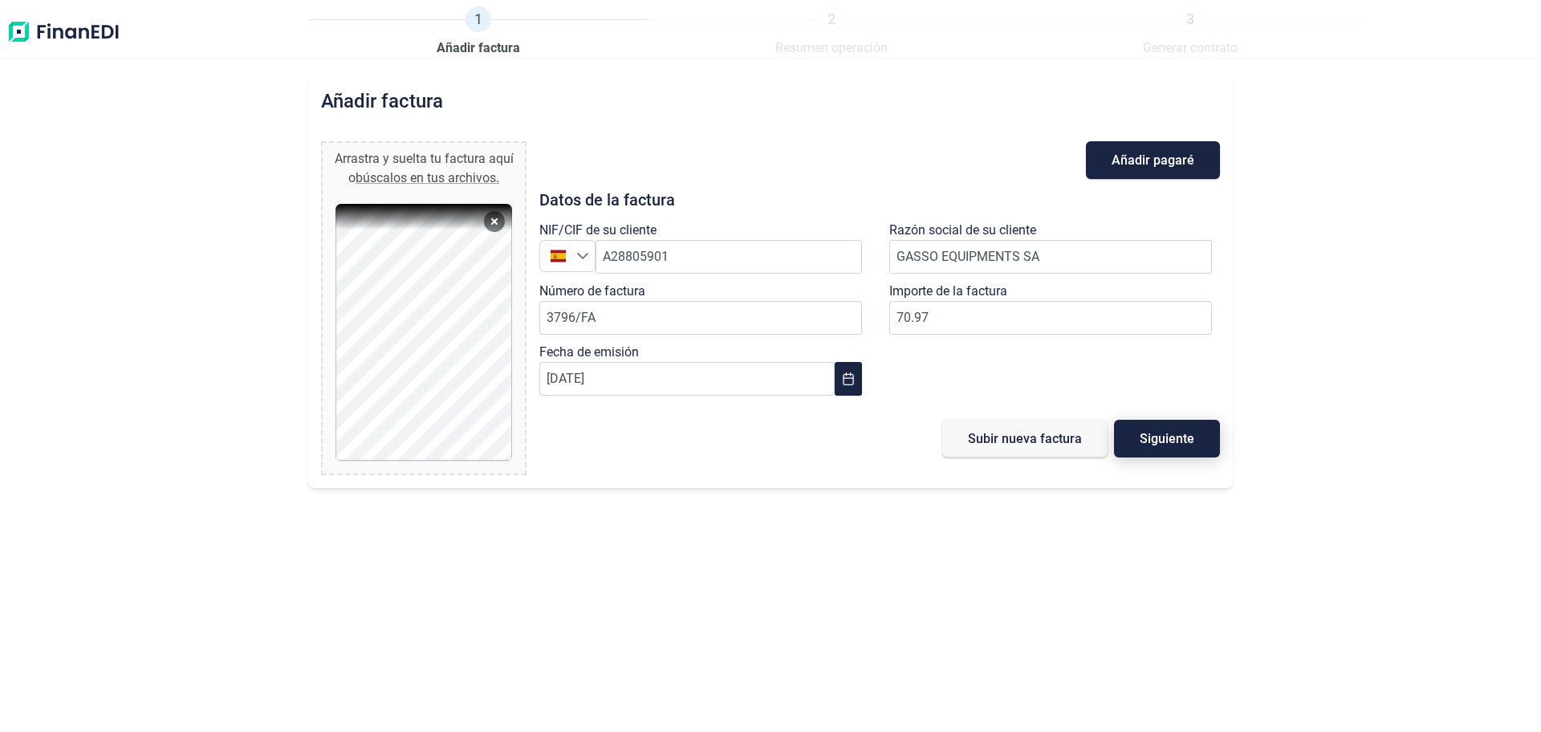
click at [1169, 434] on span "Siguiente" at bounding box center [1167, 439] width 55 height 12
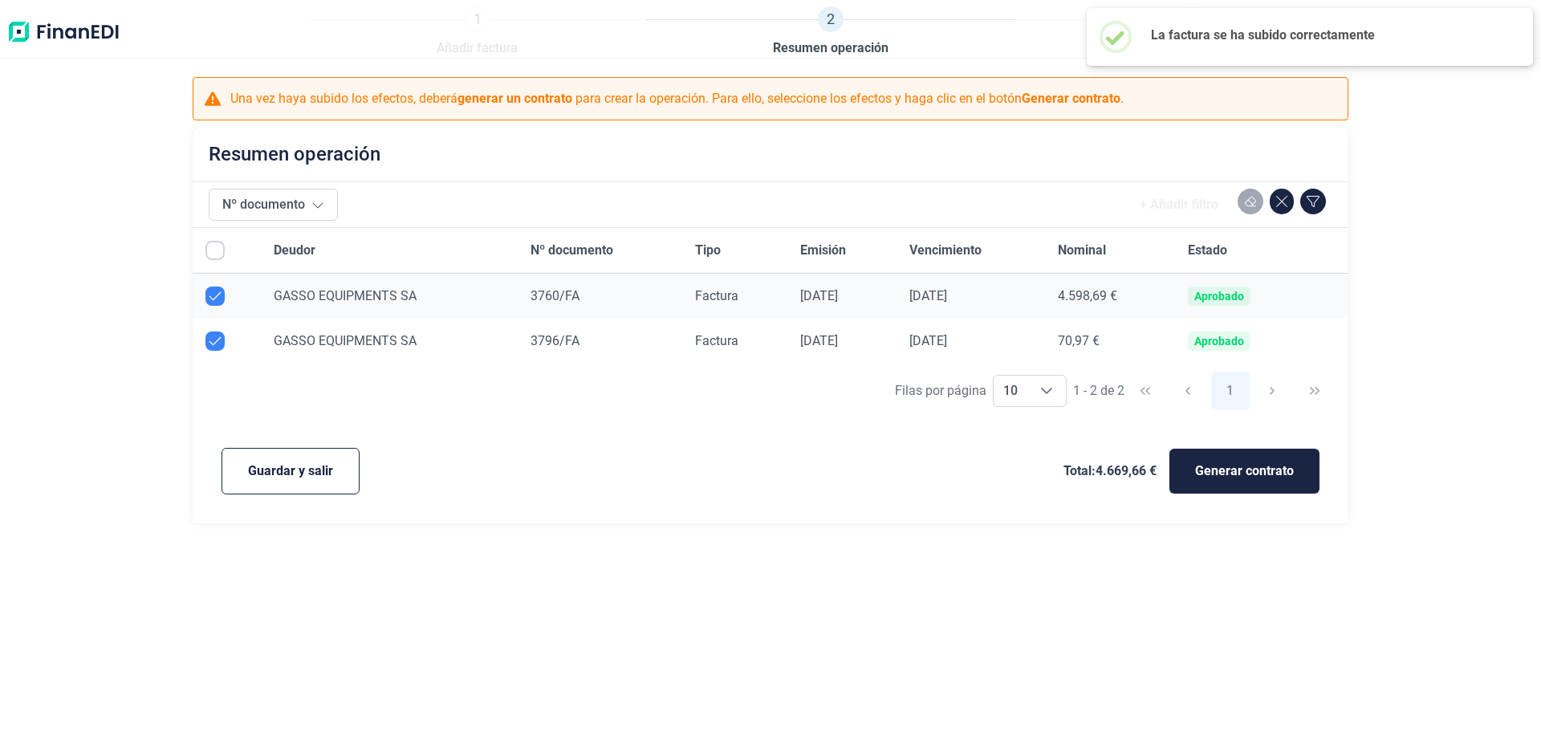
checkbox input "true"
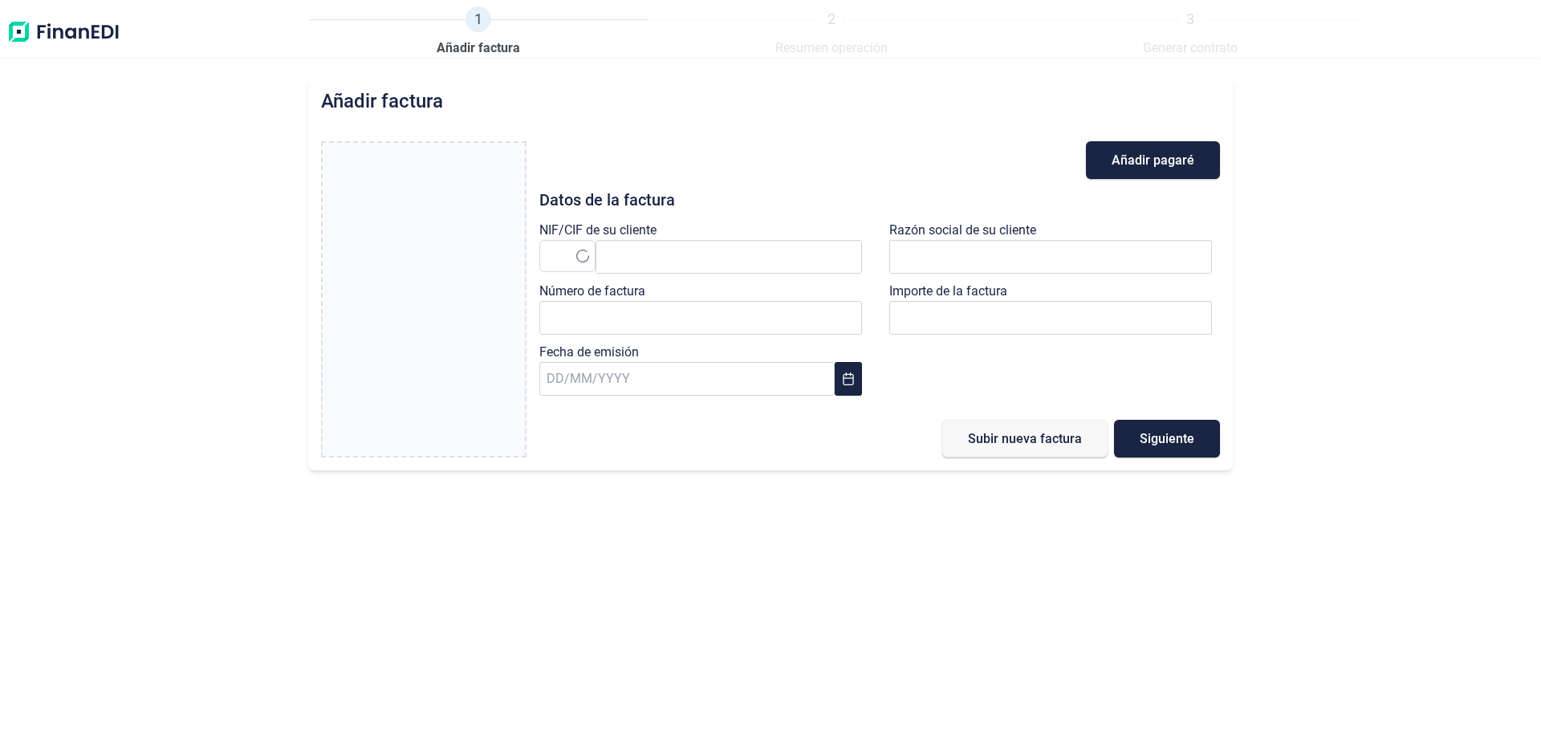
type input "0,00 €"
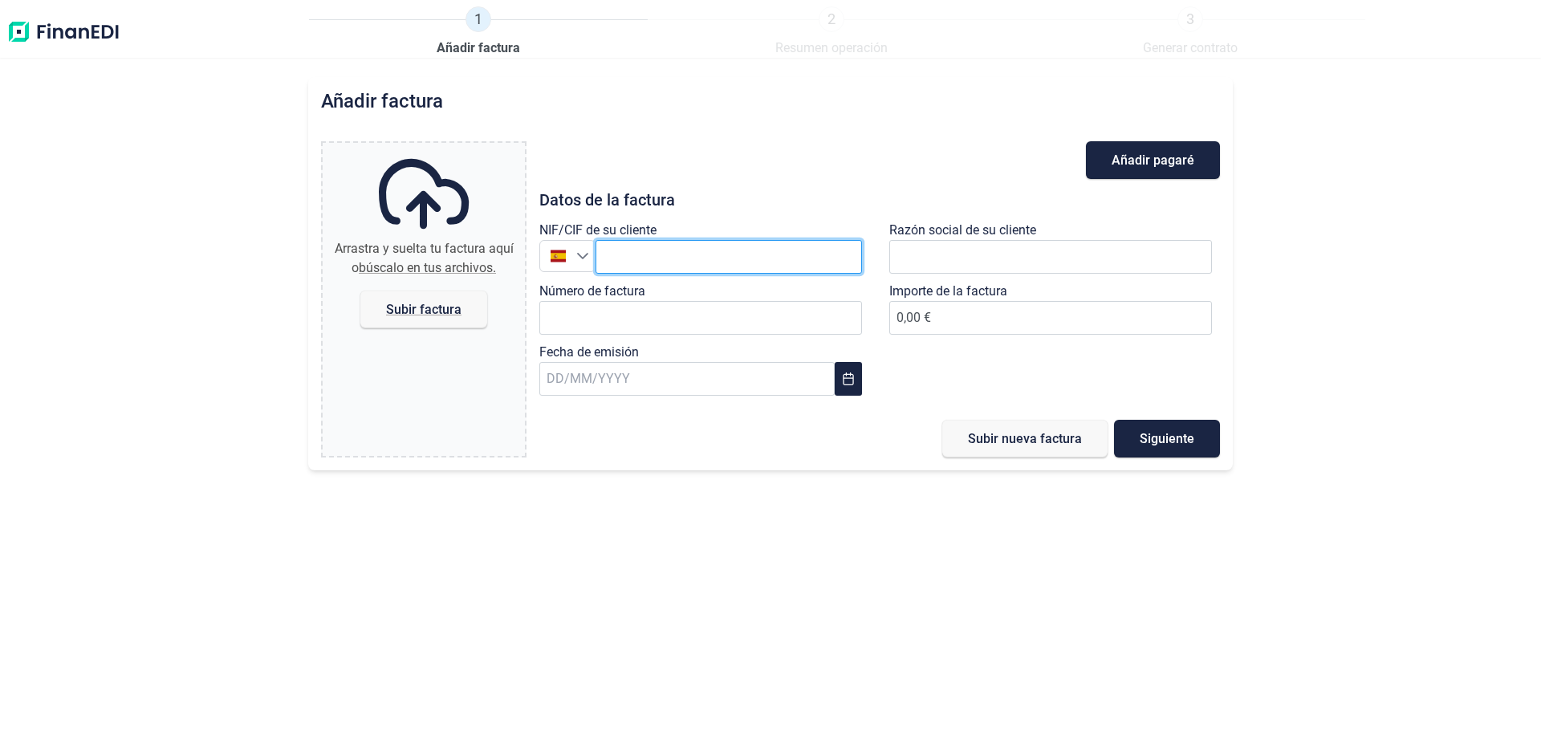
paste input "A08502635"
type input "A08502635"
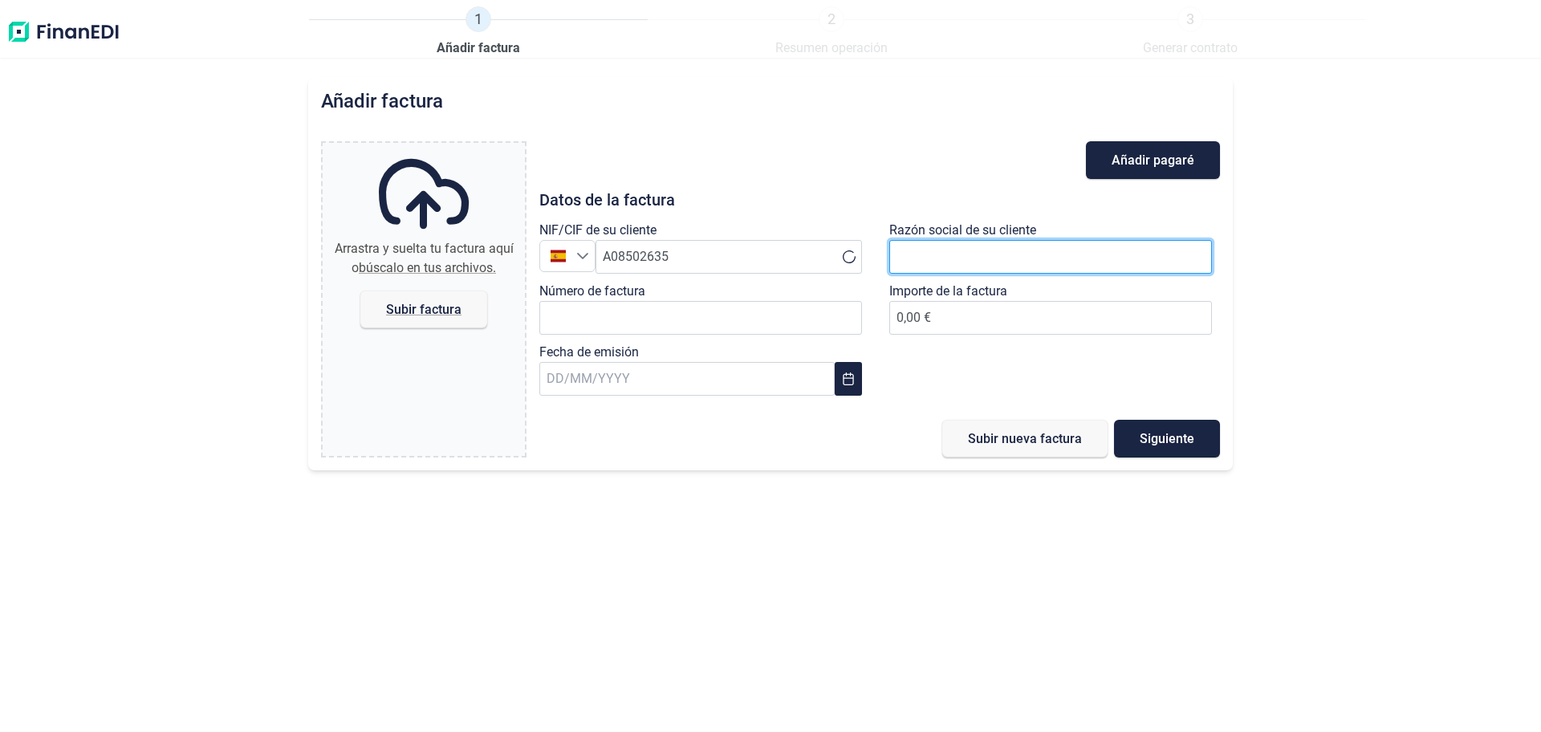
click at [937, 242] on input "text" at bounding box center [1050, 257] width 323 height 34
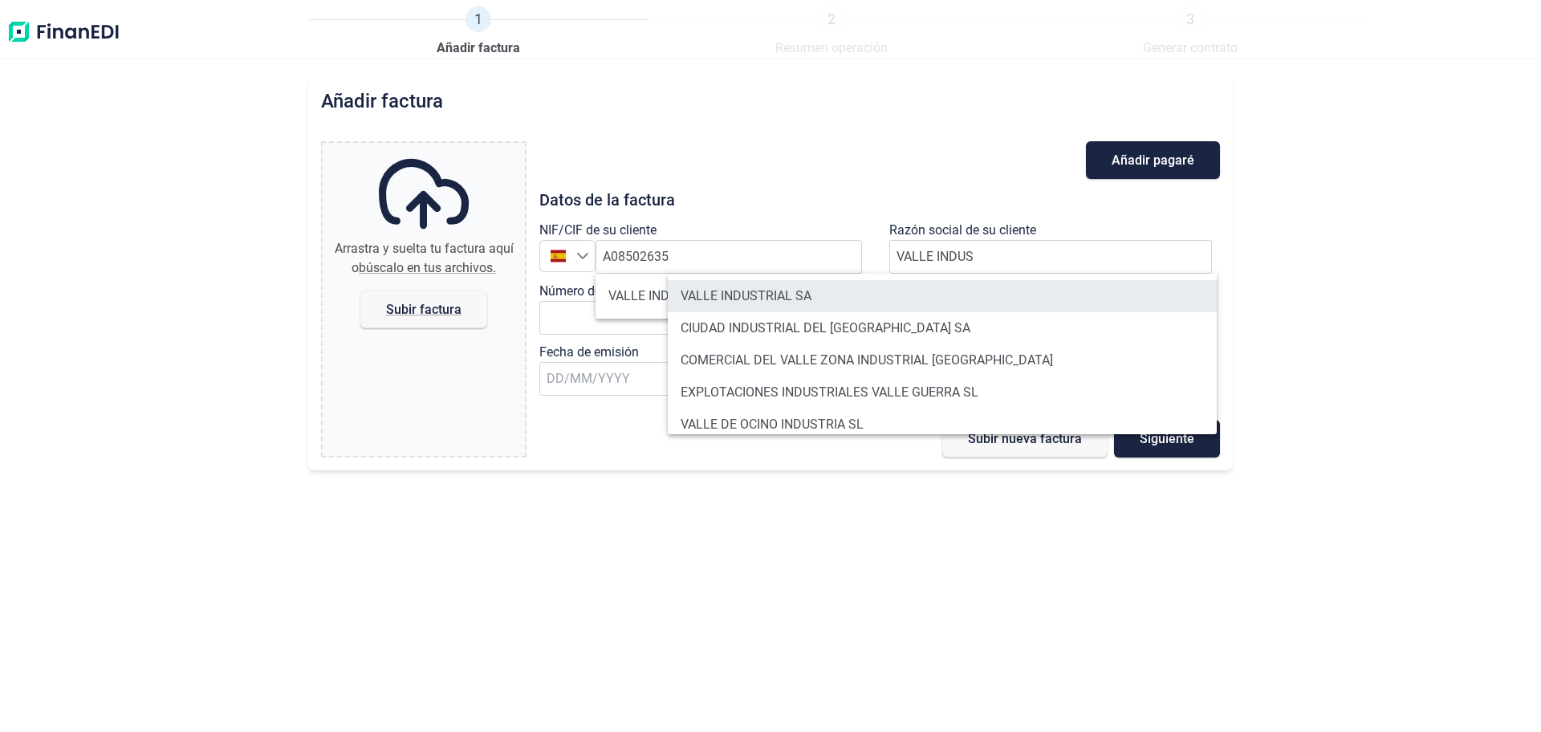
click at [730, 298] on li "VALLE INDUSTRIAL SA" at bounding box center [942, 296] width 549 height 32
type input "VALLE INDUSTRIAL SA"
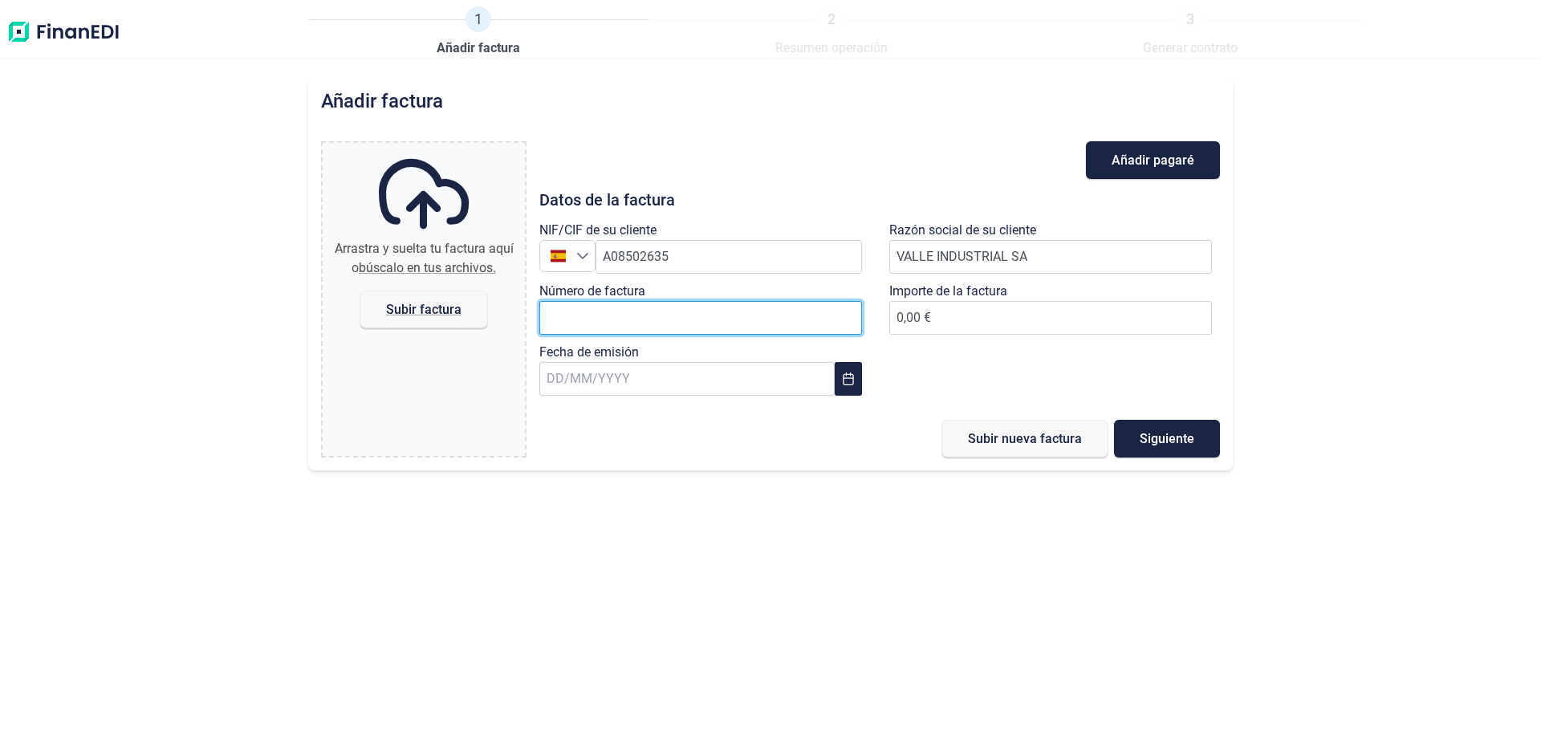
click at [604, 311] on input "Número de factura" at bounding box center [700, 318] width 323 height 34
type input "3786/FA"
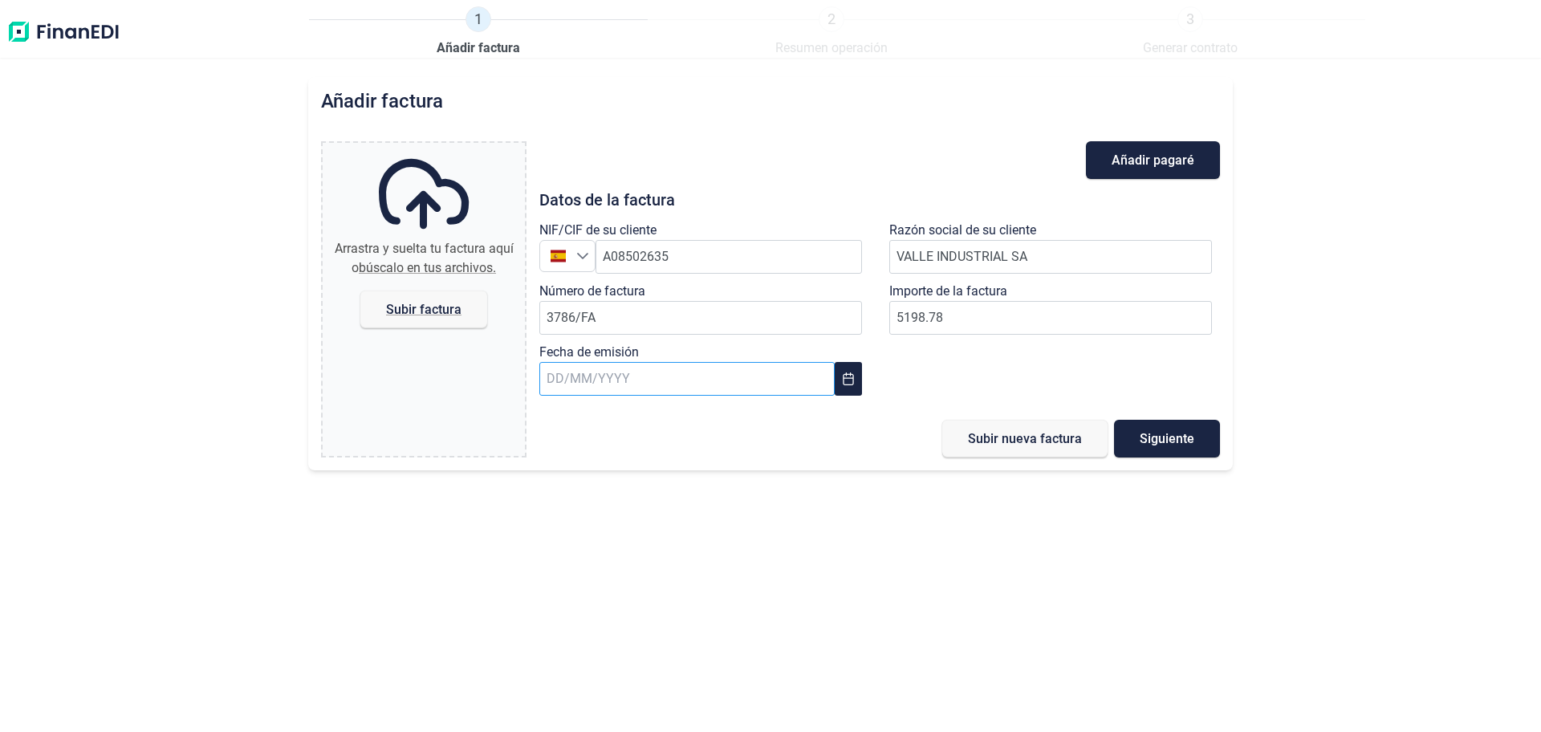
type input "5.198,78 €"
click at [572, 384] on input "text" at bounding box center [686, 379] width 295 height 34
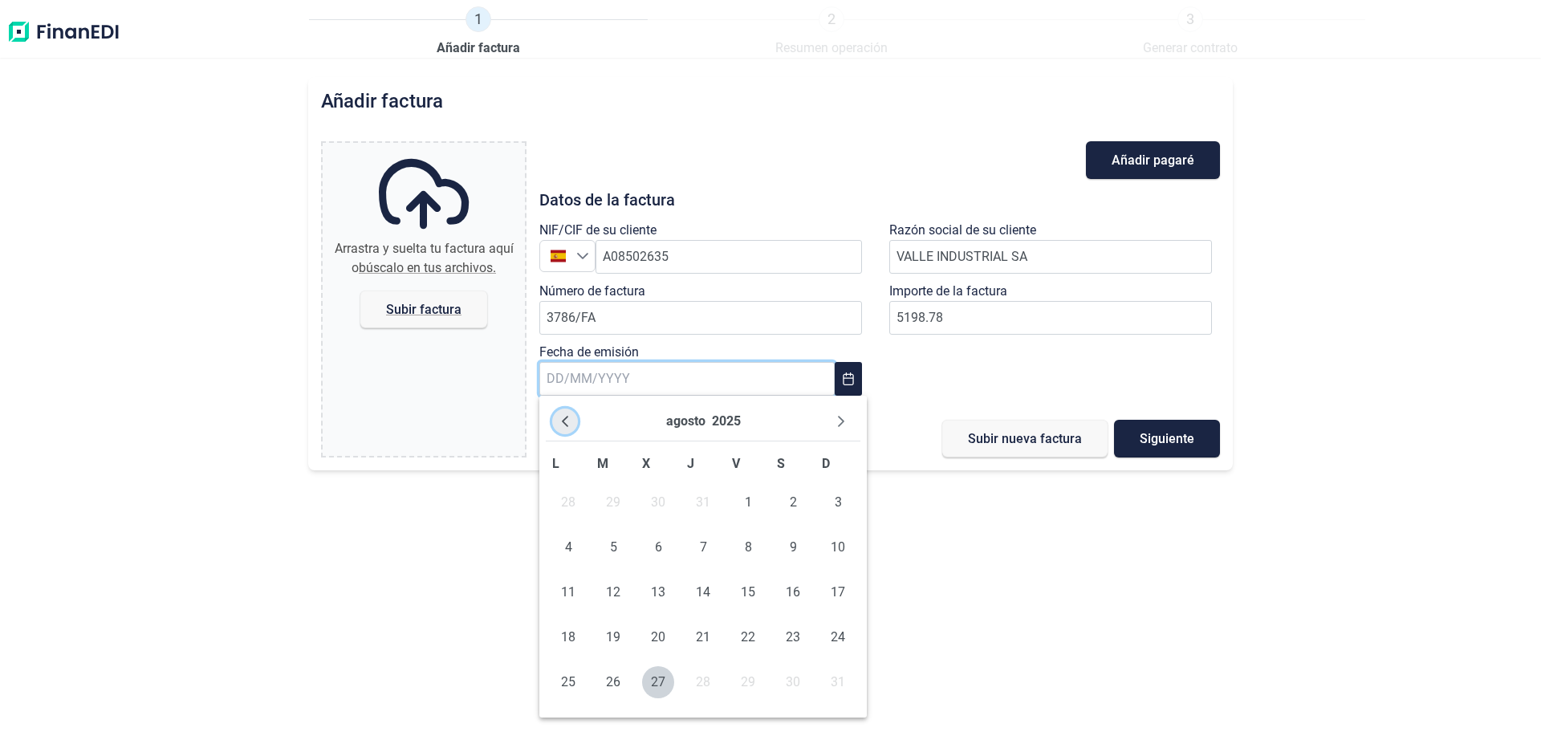
click at [570, 421] on icon "Previous Month" at bounding box center [565, 421] width 13 height 13
click at [706, 690] on span "31" at bounding box center [703, 682] width 32 height 32
type input "[DATE]"
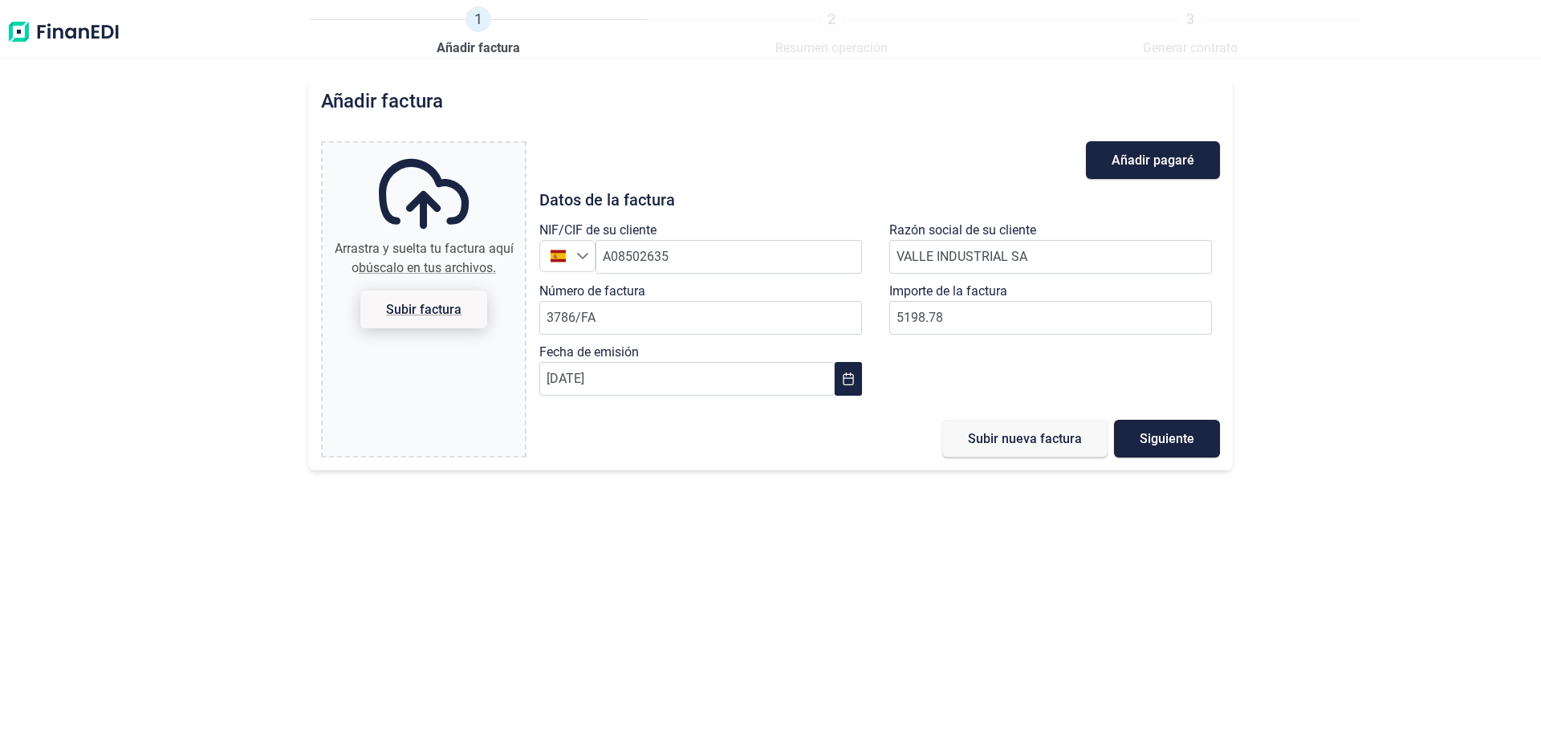
click at [422, 307] on span "Subir factura" at bounding box center [423, 309] width 75 height 12
click at [422, 148] on input "Arrastra y suelta tu factura aquí o búscalo en tus archivos. Subir factura" at bounding box center [424, 145] width 202 height 5
click at [404, 310] on span "Subir factura" at bounding box center [423, 309] width 75 height 12
click at [404, 148] on input "Arrastra y suelta tu factura aquí o búscalo en tus archivos. Subir factura" at bounding box center [424, 145] width 202 height 5
type input "C:\fakepath\Factura_Acumulada_3786_FA.pdf"
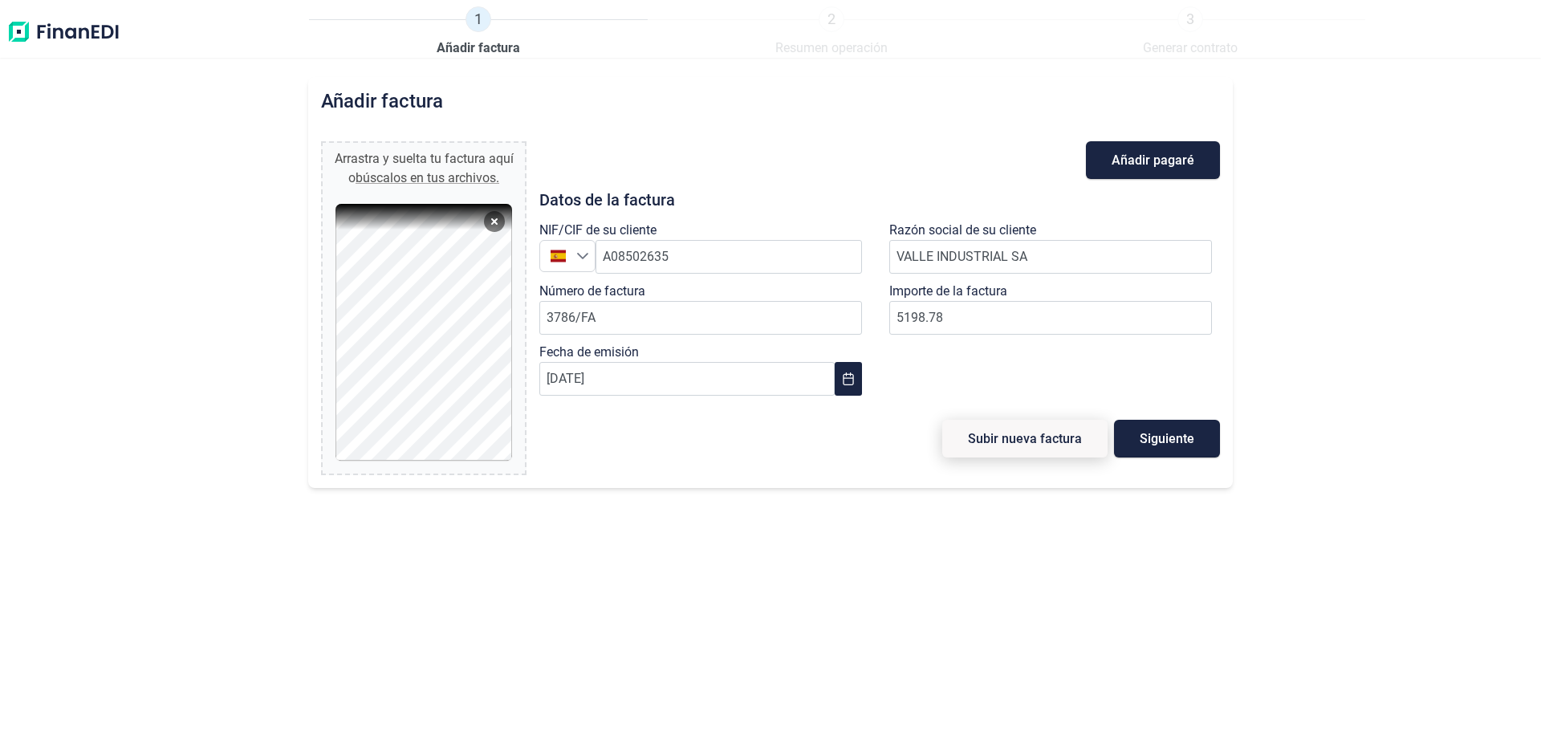
click at [1022, 443] on span "Subir nueva factura" at bounding box center [1025, 439] width 114 height 12
type input "0,00 €"
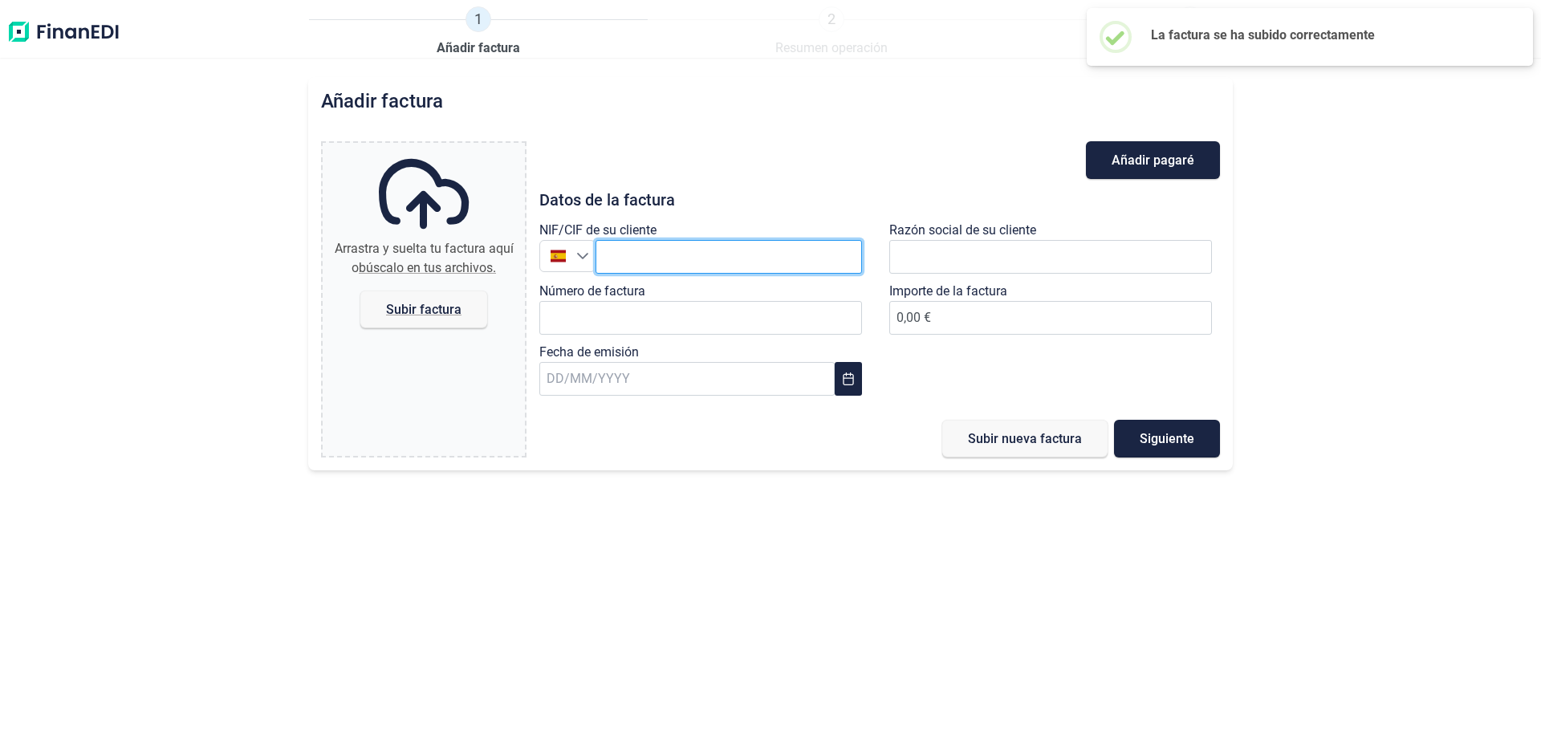
click at [639, 256] on input "text" at bounding box center [729, 257] width 266 height 34
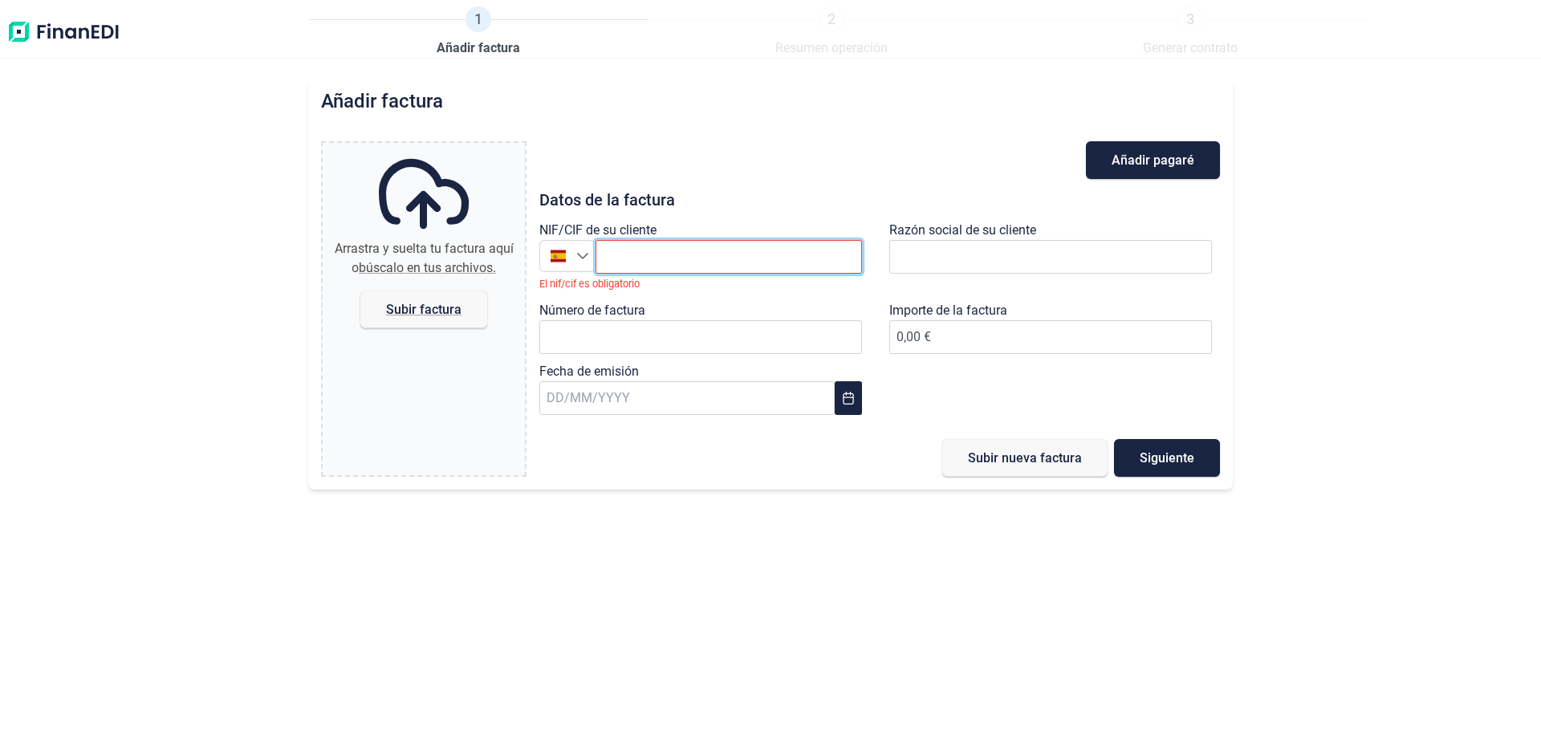
paste input "A08502635"
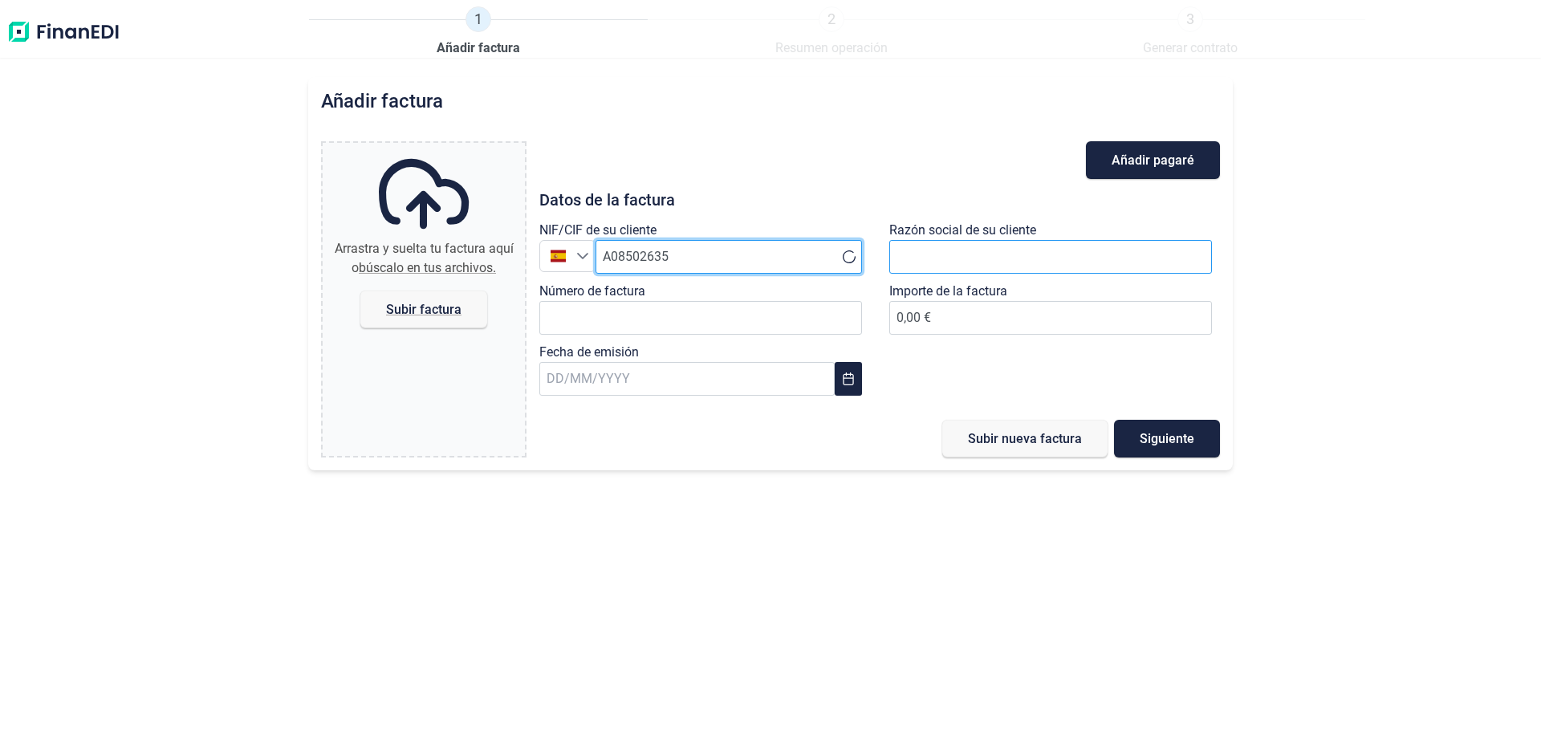
type input "A08502635"
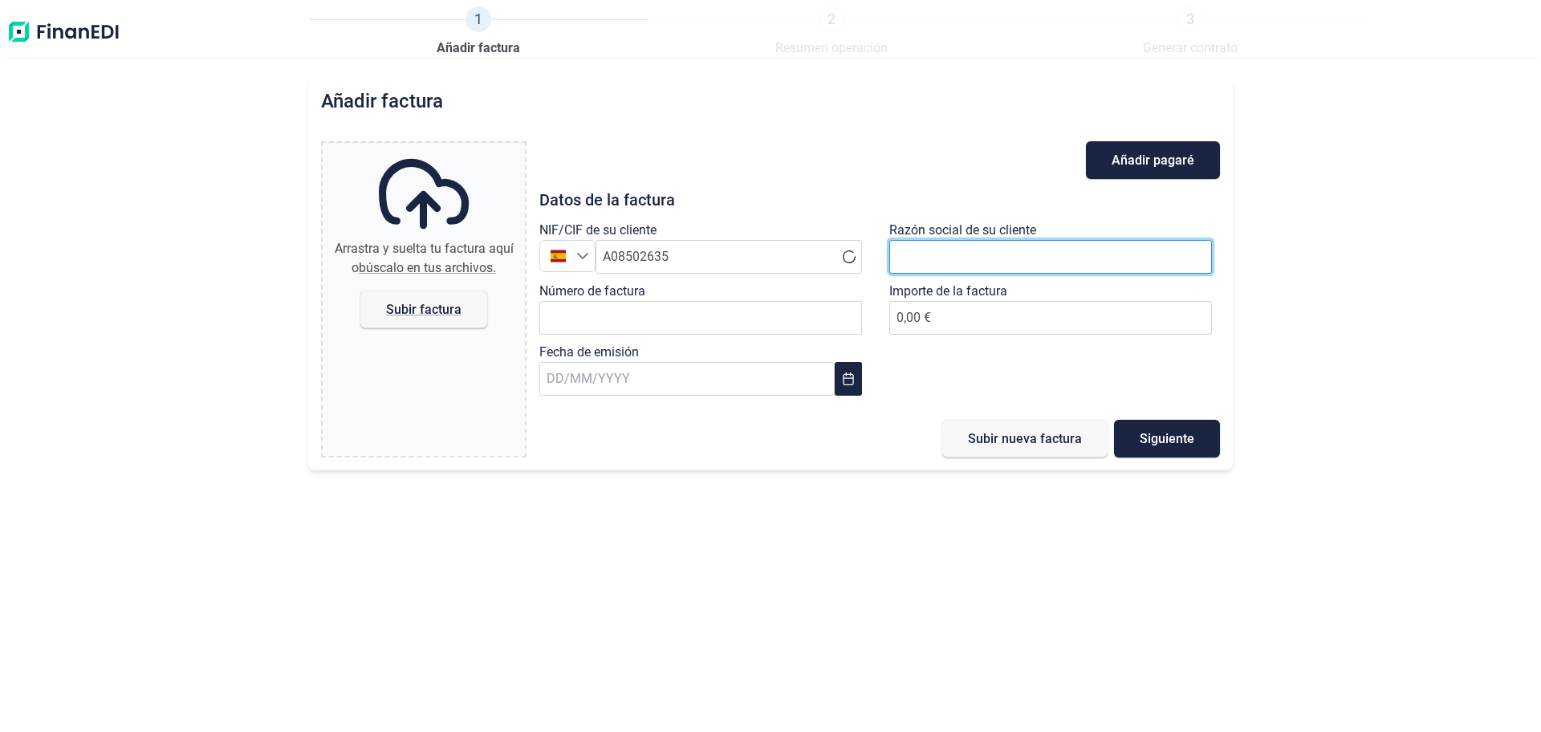
click at [941, 257] on input "text" at bounding box center [1050, 257] width 323 height 34
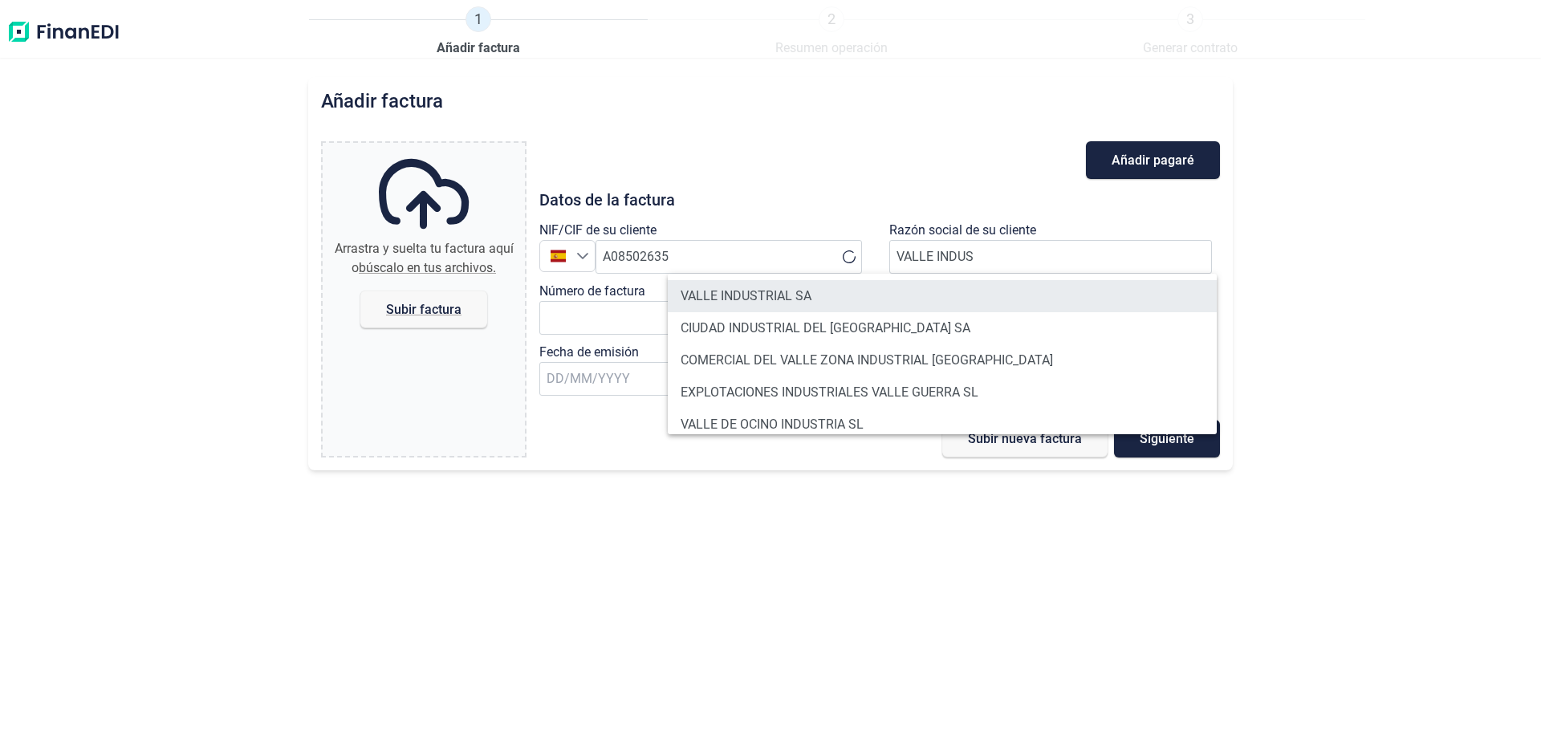
click at [760, 291] on li "VALLE INDUSTRIAL SA" at bounding box center [942, 296] width 549 height 32
type input "VALLE INDUSTRIAL SA"
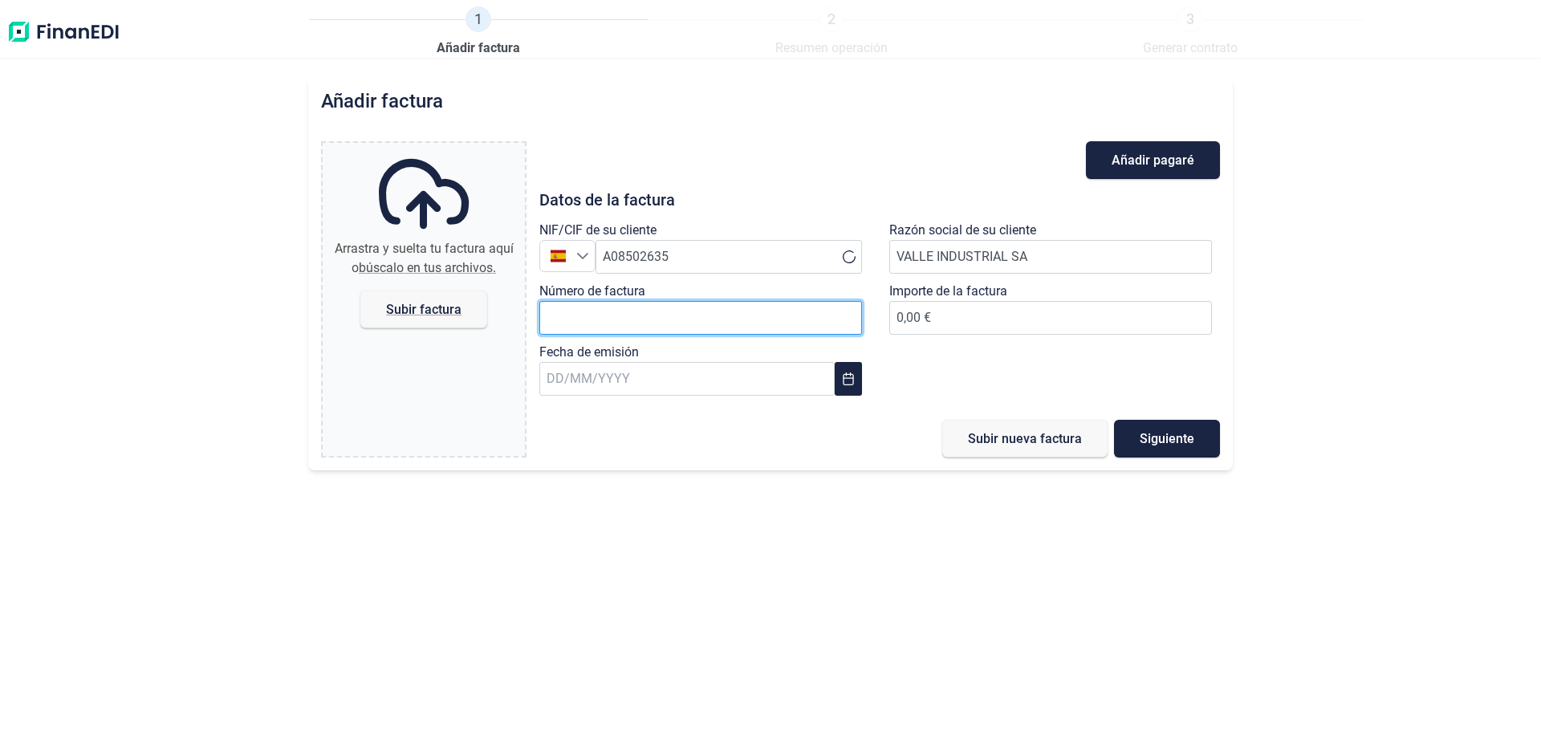
click at [600, 304] on input "Número de factura" at bounding box center [700, 318] width 323 height 34
type input "3818/FA"
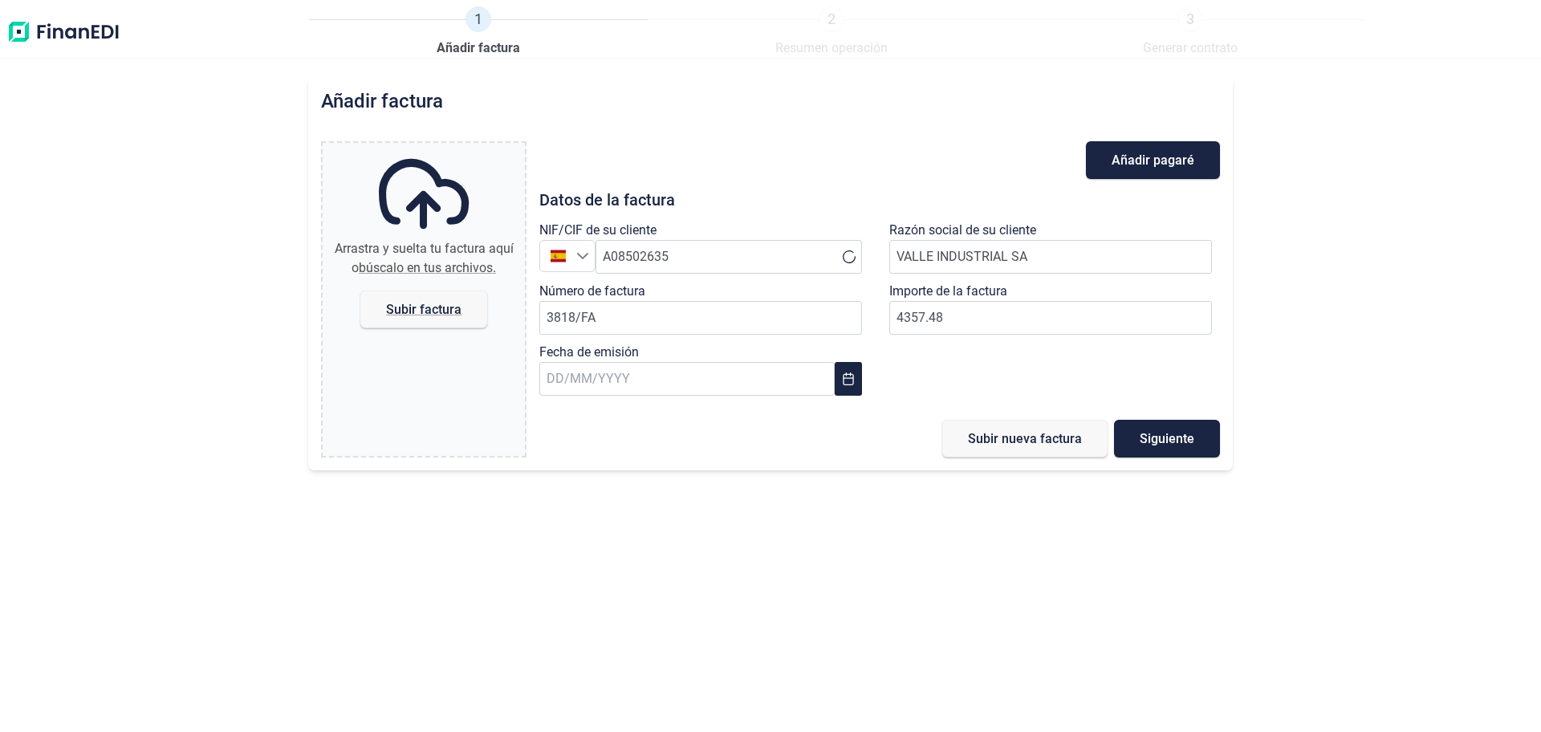
type input "4.357,48 €"
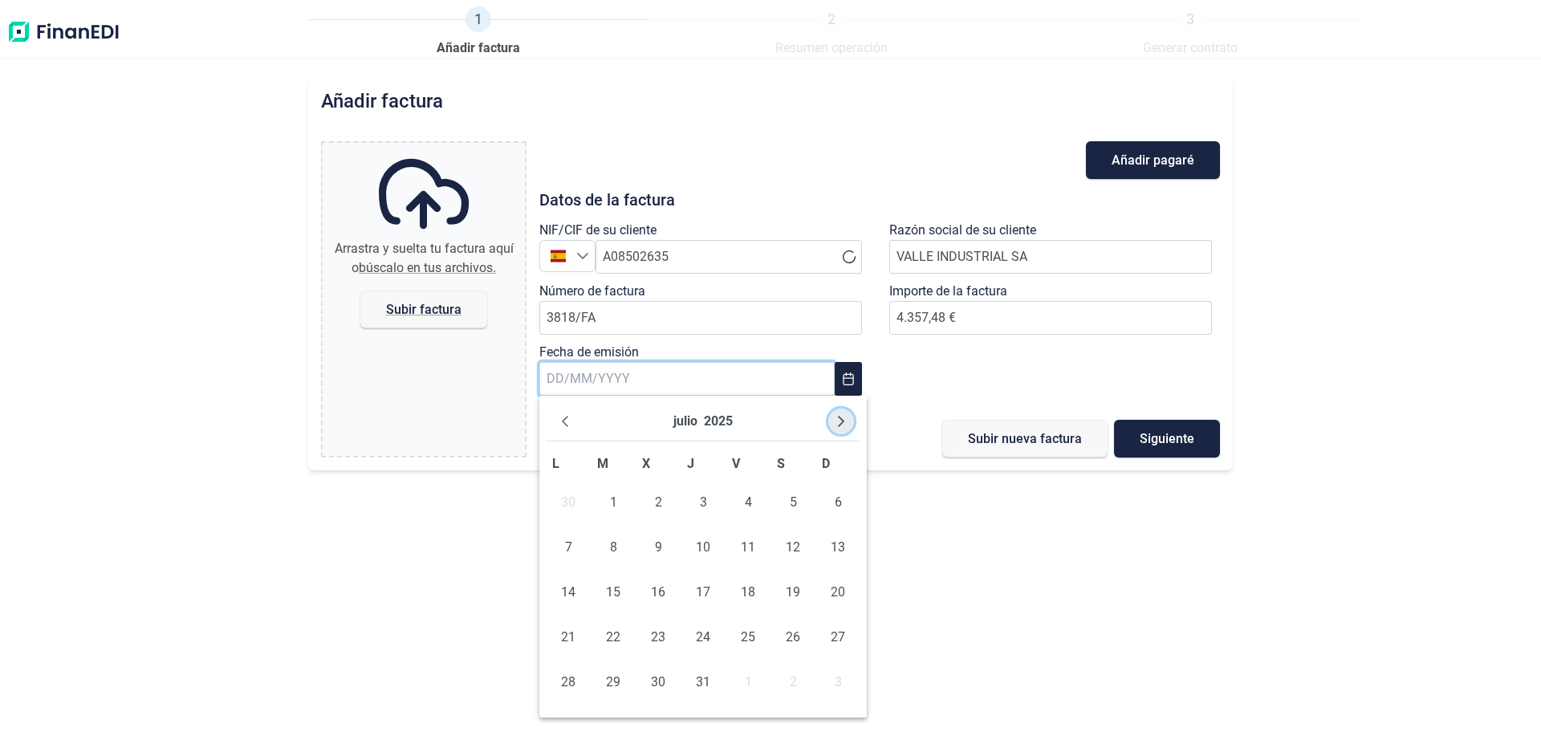
click at [842, 425] on icon "Next Month" at bounding box center [841, 421] width 13 height 13
click at [702, 586] on span "14" at bounding box center [703, 592] width 32 height 32
type input "[DATE]"
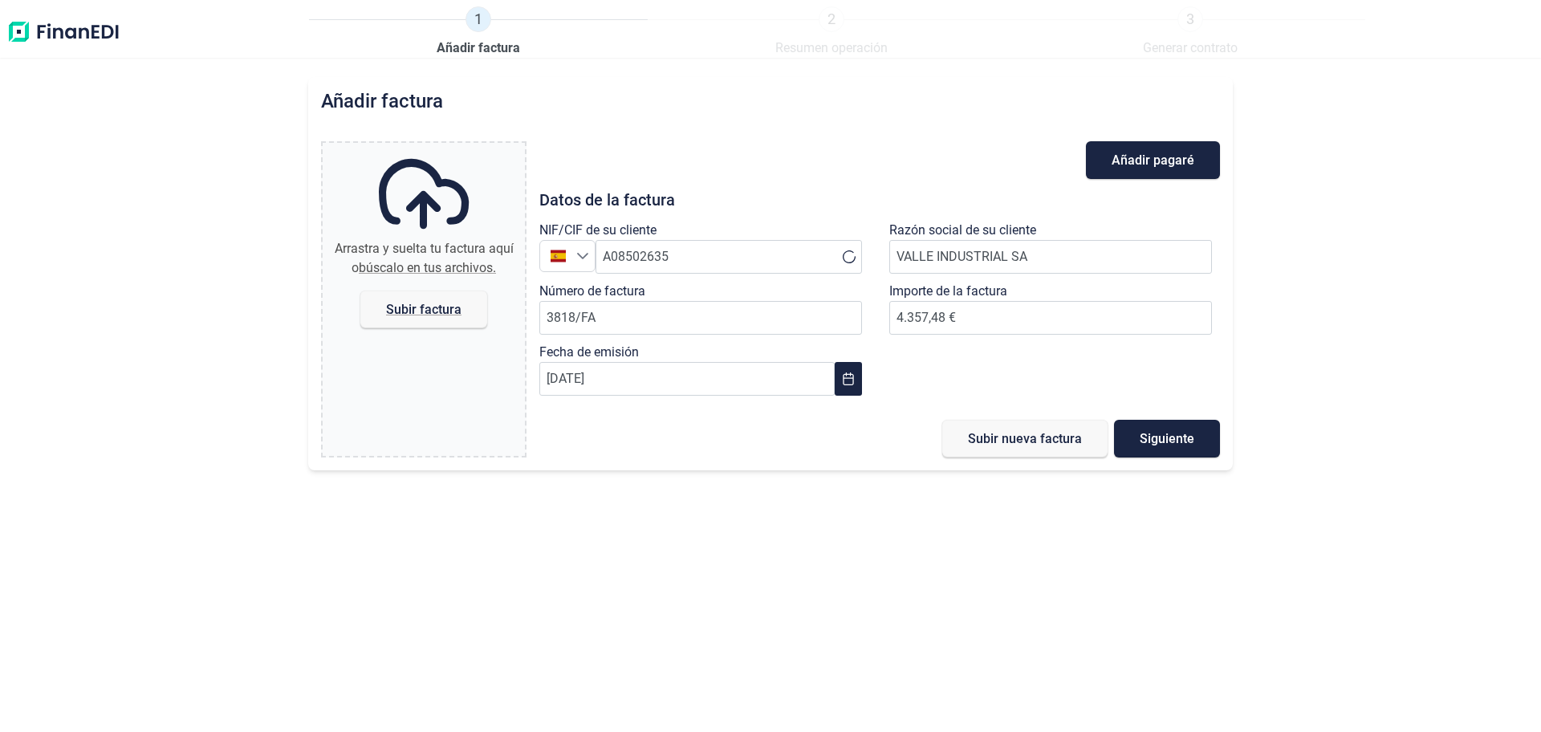
click at [1030, 602] on div "Añadir factura Arrastra y suelta tu factura aquí o búscalo en tus archivos. Sub…" at bounding box center [770, 404] width 1541 height 655
click at [406, 295] on span "Subir factura" at bounding box center [423, 310] width 127 height 38
click at [406, 148] on input "Arrastra y suelta tu factura aquí o búscalo en tus archivos. Subir factura" at bounding box center [424, 145] width 202 height 5
click at [409, 303] on span "Subir factura" at bounding box center [423, 309] width 75 height 12
click at [409, 148] on input "Arrastra y suelta tu factura aquí o búscalo en tus archivos. Subir factura" at bounding box center [424, 145] width 202 height 5
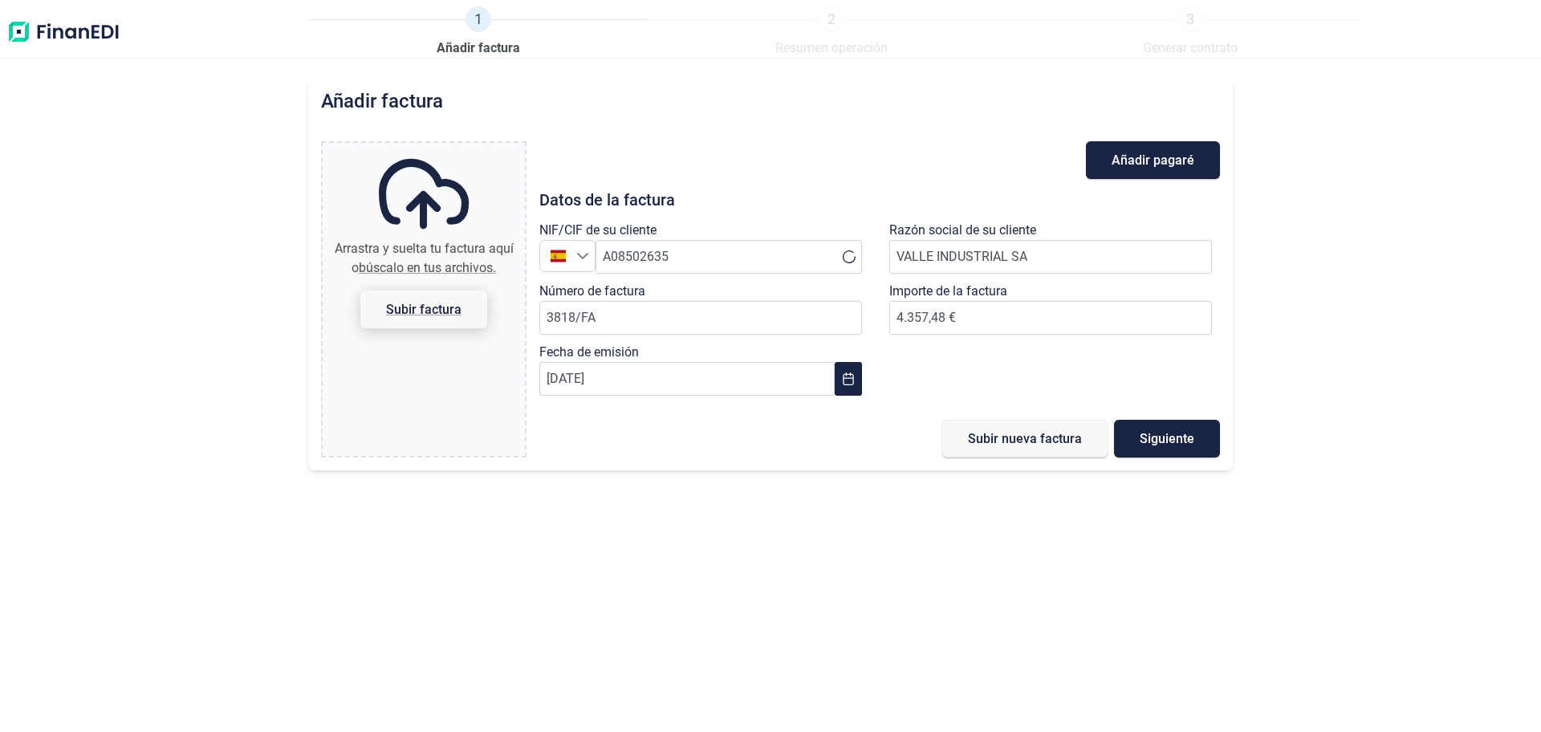
type input "C:\fakepath\Factura_Acumulada_3818_FA.pdf"
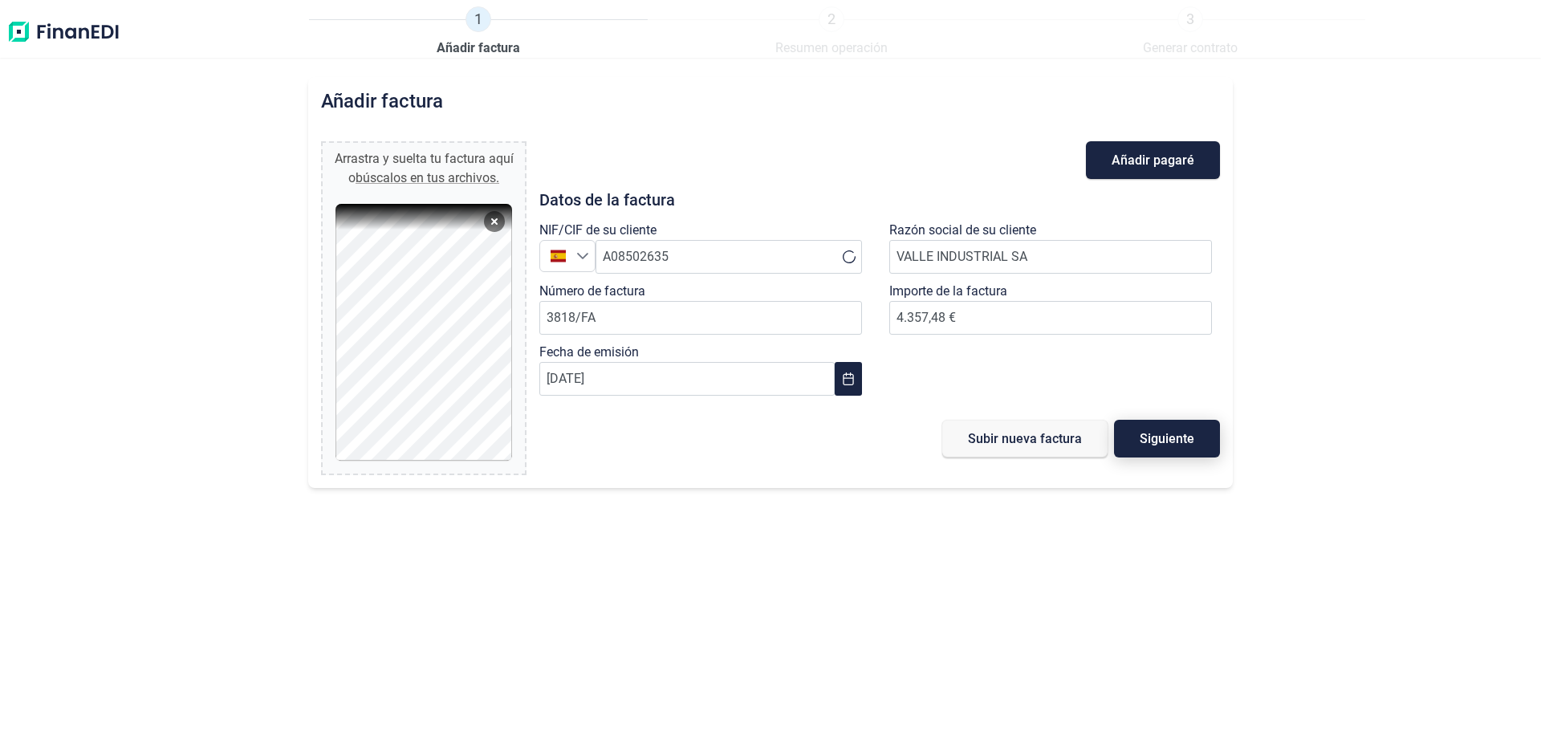
click at [1168, 441] on span "Siguiente" at bounding box center [1167, 439] width 55 height 12
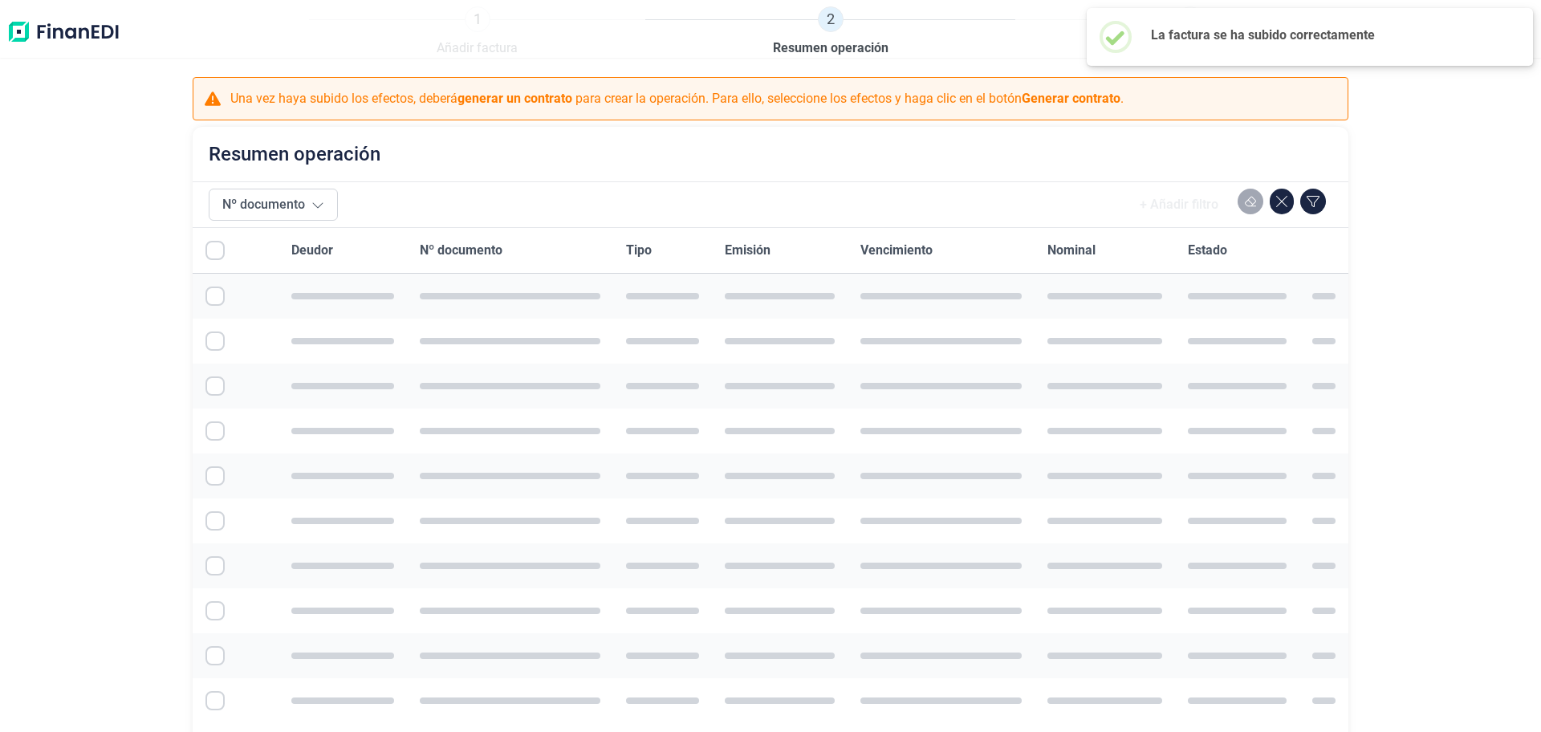
checkbox input "true"
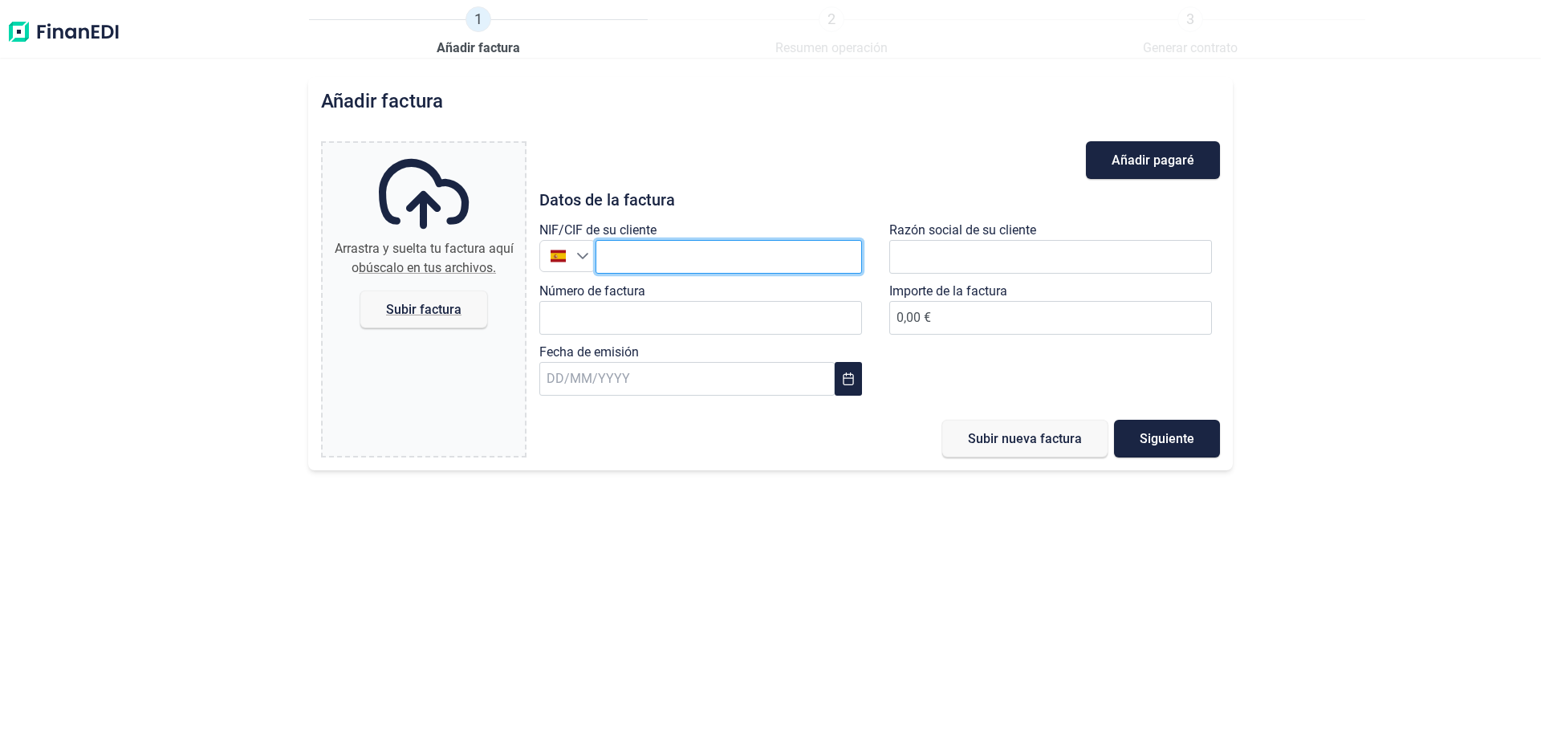
paste input "A61649224"
type input "A61649224"
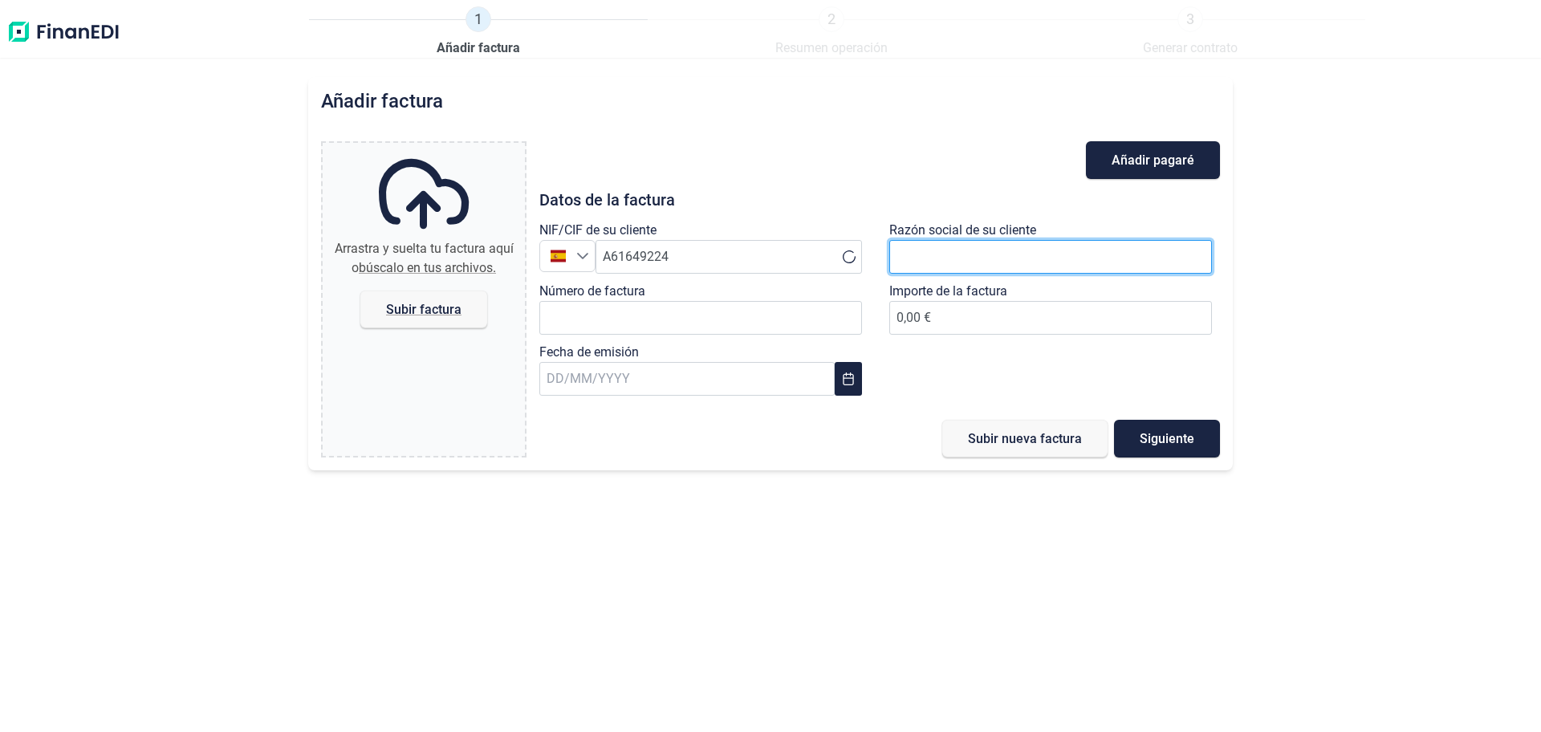
click at [936, 250] on input "text" at bounding box center [1050, 257] width 323 height 34
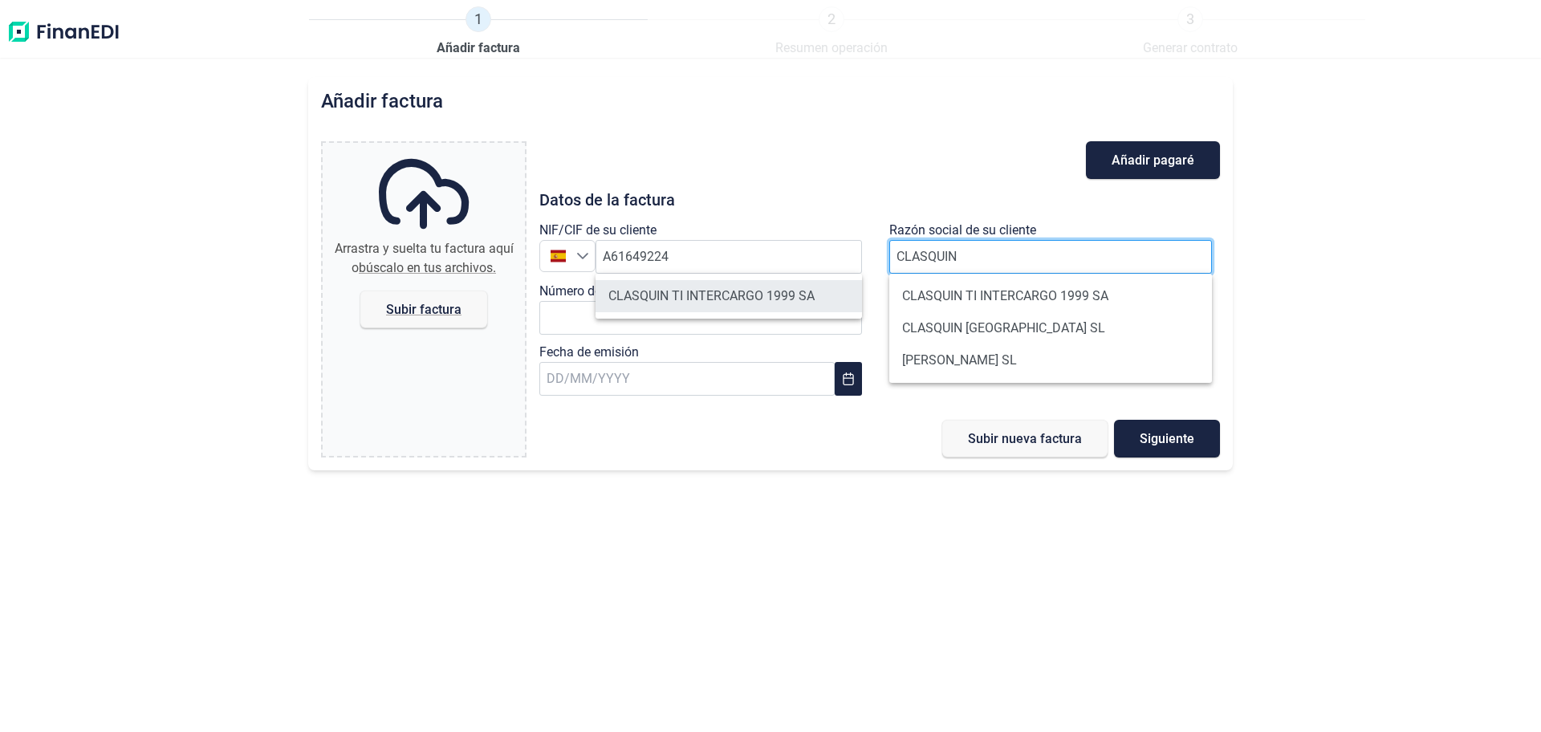
type input "CLASQUIN"
click at [766, 299] on li "CLASQUIN TI INTERCARGO 1999 SA" at bounding box center [729, 296] width 266 height 32
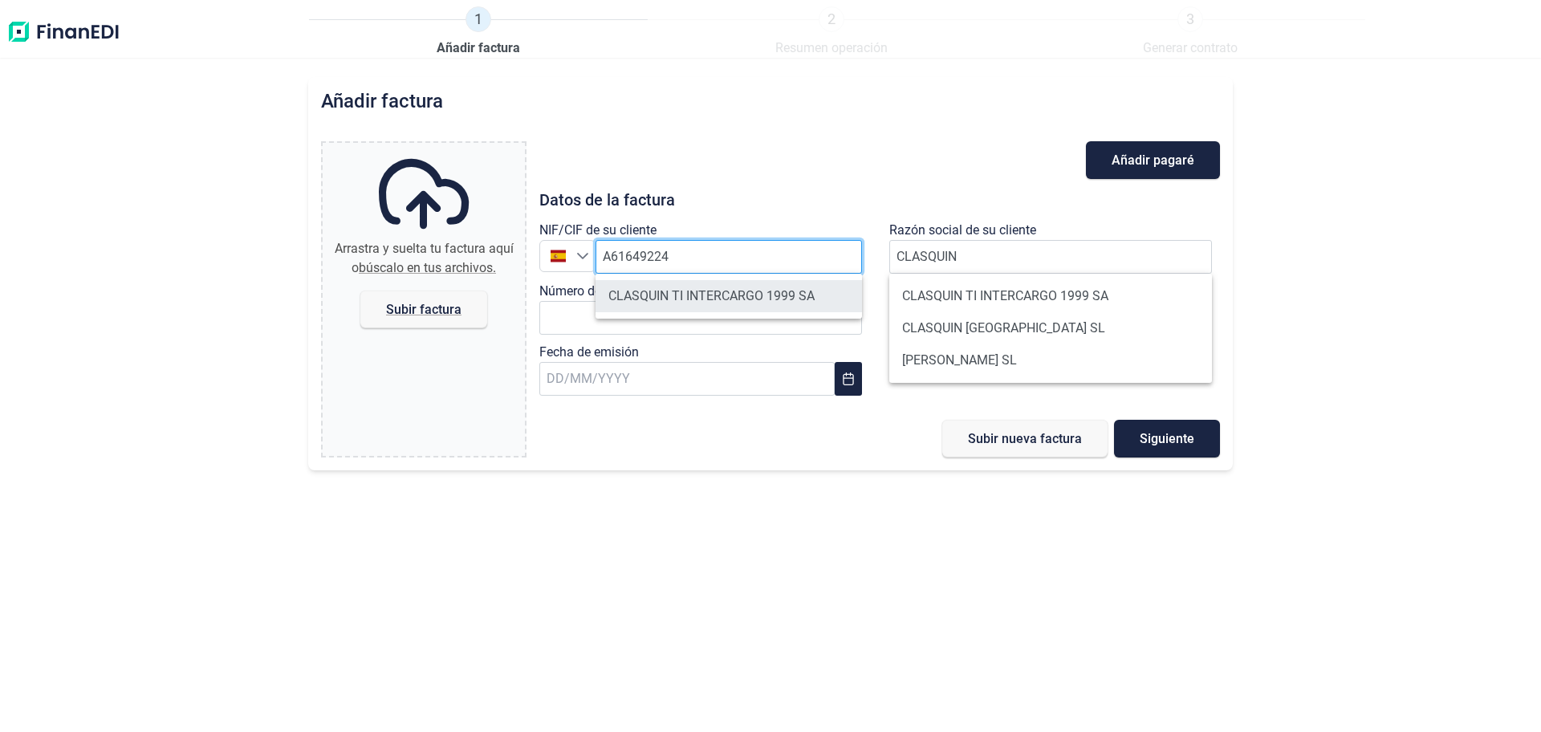
type input "A61649224"
type input "CLASQUIN TI INTERCARGO 1999 SA"
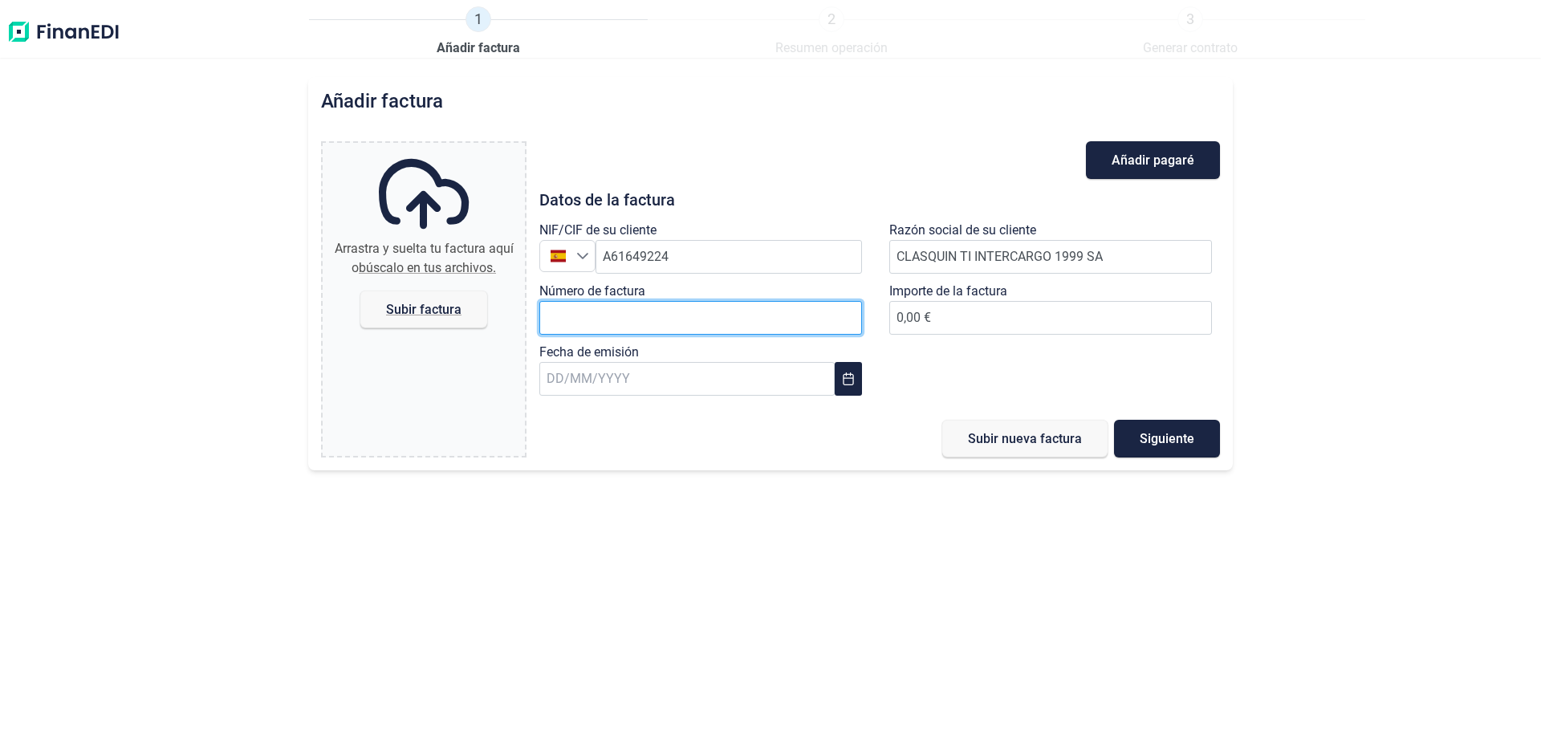
click at [620, 303] on input "Número de factura" at bounding box center [700, 318] width 323 height 34
type input "3749/FA"
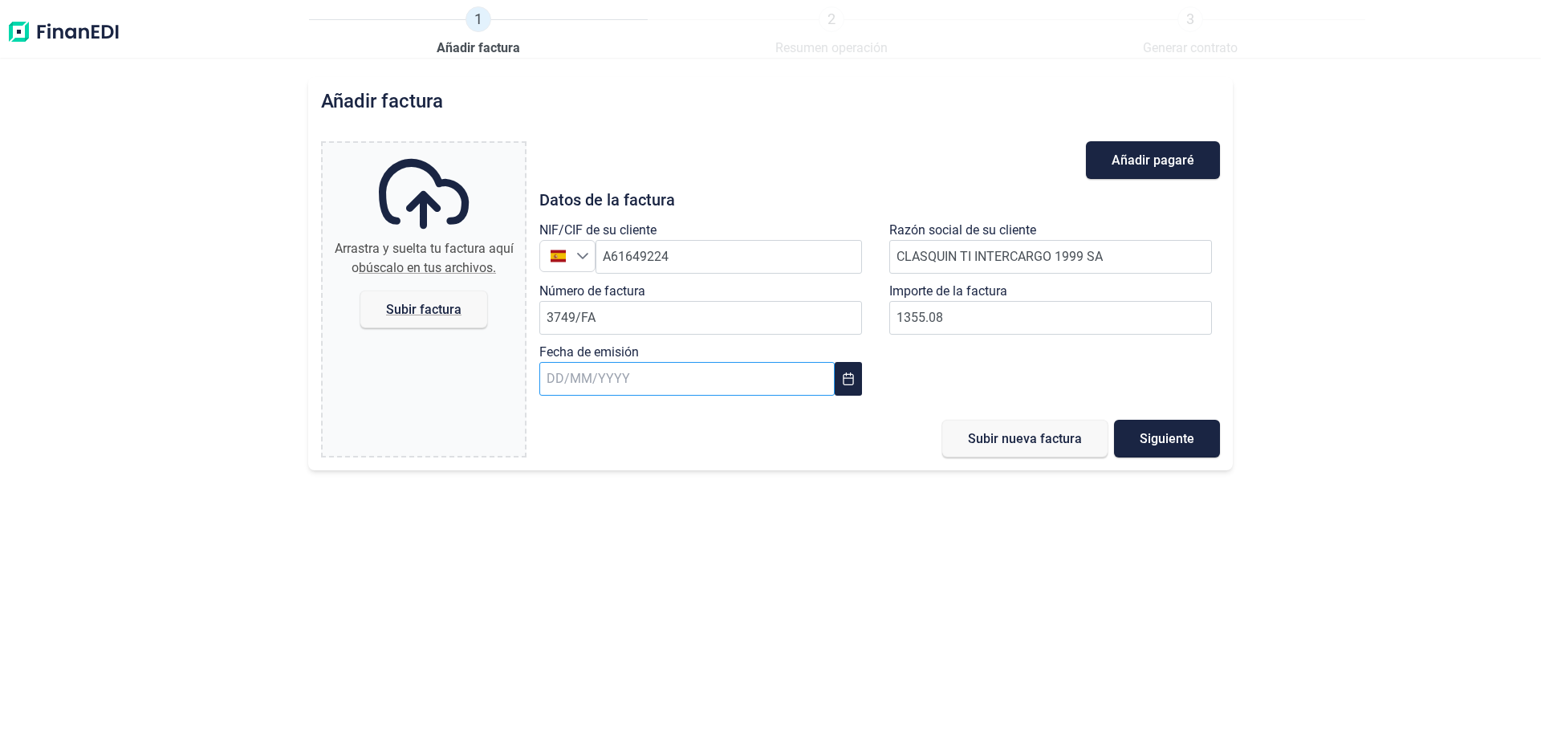
type input "1.355,08 €"
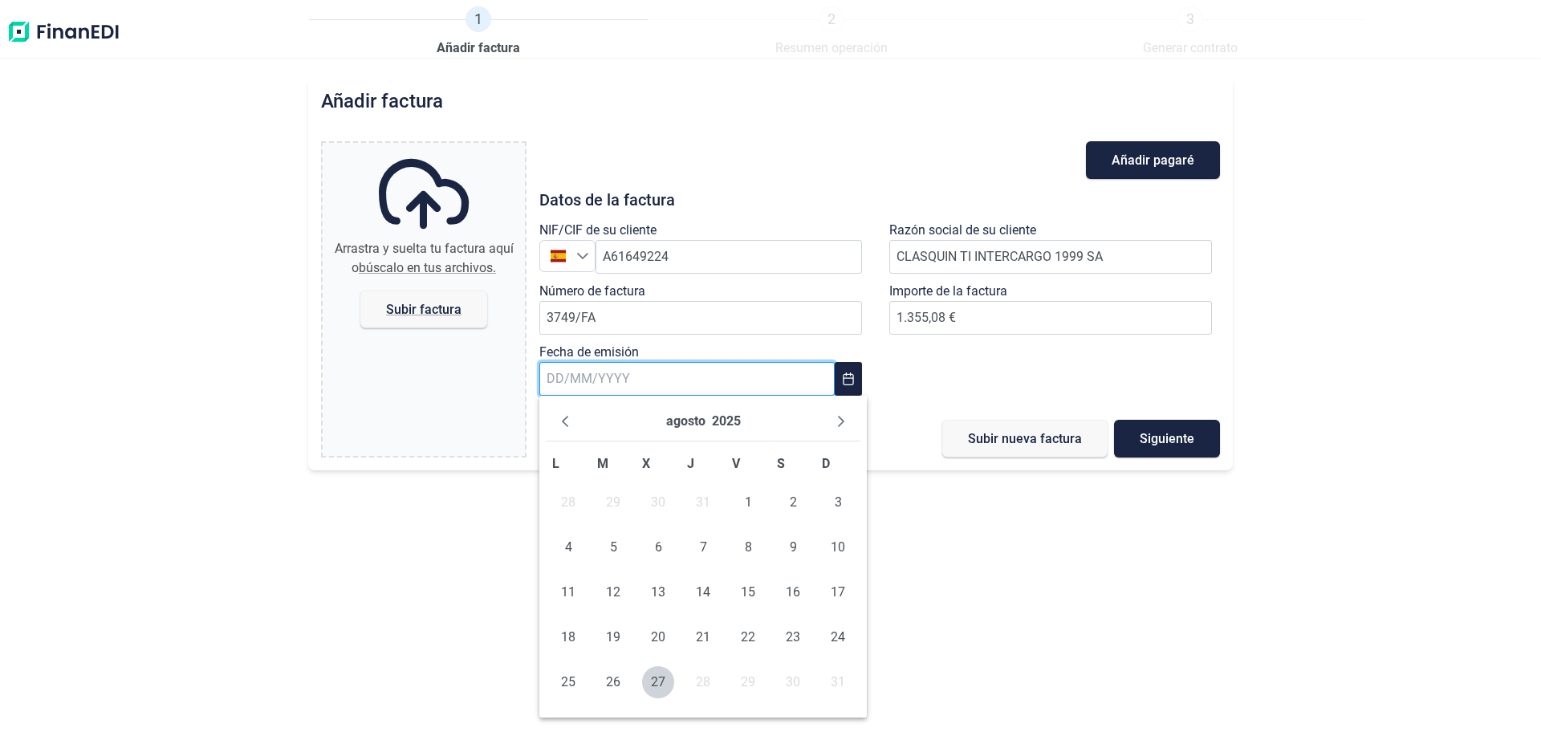
click at [592, 378] on input "text" at bounding box center [686, 379] width 295 height 34
click at [558, 417] on button "Previous Month" at bounding box center [565, 422] width 26 height 26
click at [697, 688] on span "31" at bounding box center [703, 682] width 32 height 32
type input "[DATE]"
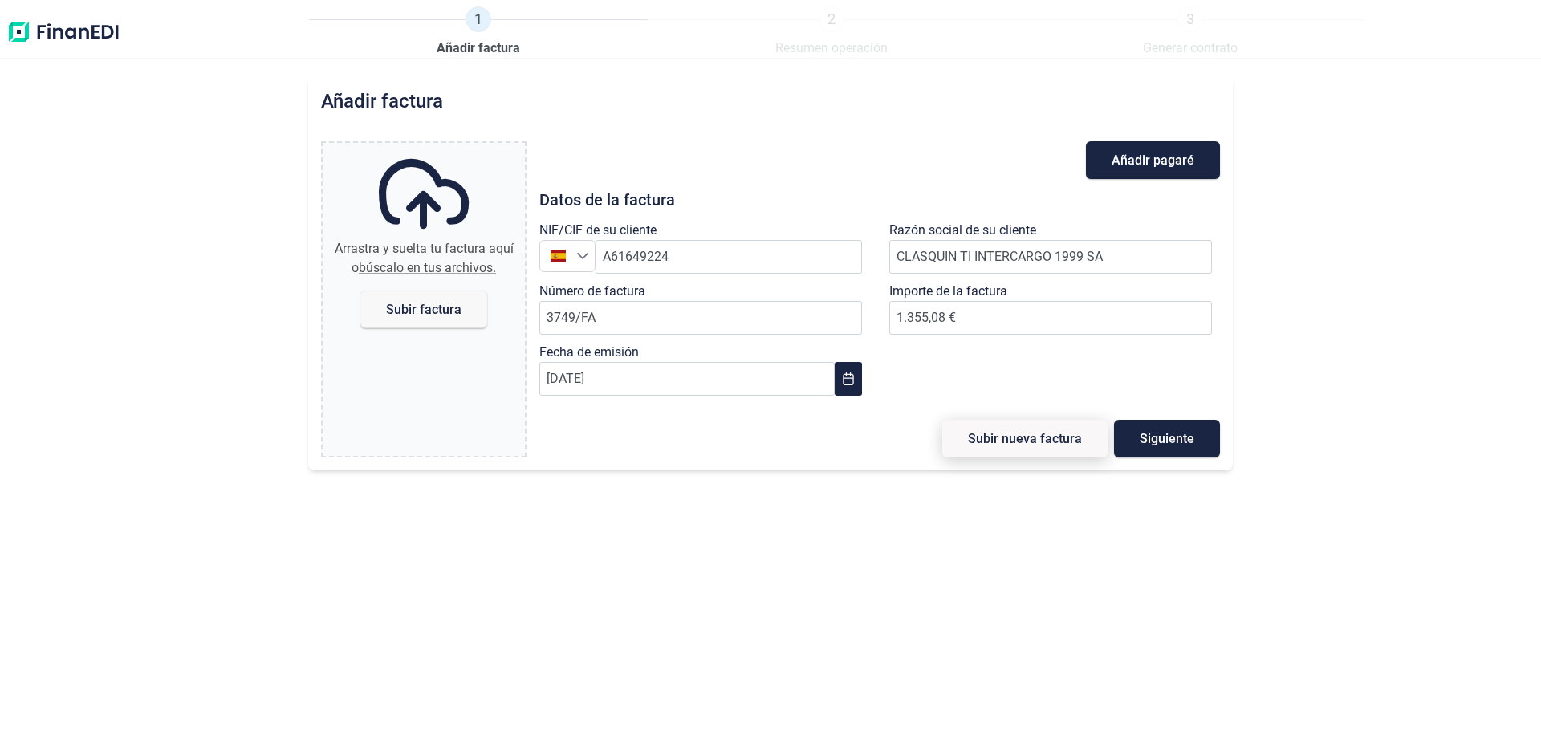
click at [1011, 438] on span "Subir nueva factura" at bounding box center [1025, 439] width 114 height 12
click at [388, 289] on label "Arrastra y suelta tu factura aquí o búscalo en tus archivos. Subir factura" at bounding box center [424, 239] width 202 height 192
click at [388, 148] on input "Arrastra y suelta tu factura aquí o búscalo en tus archivos. Subir factura" at bounding box center [424, 145] width 202 height 5
type input "C:\fakepath\Factura_Acumulada_3749_FA.pdf"
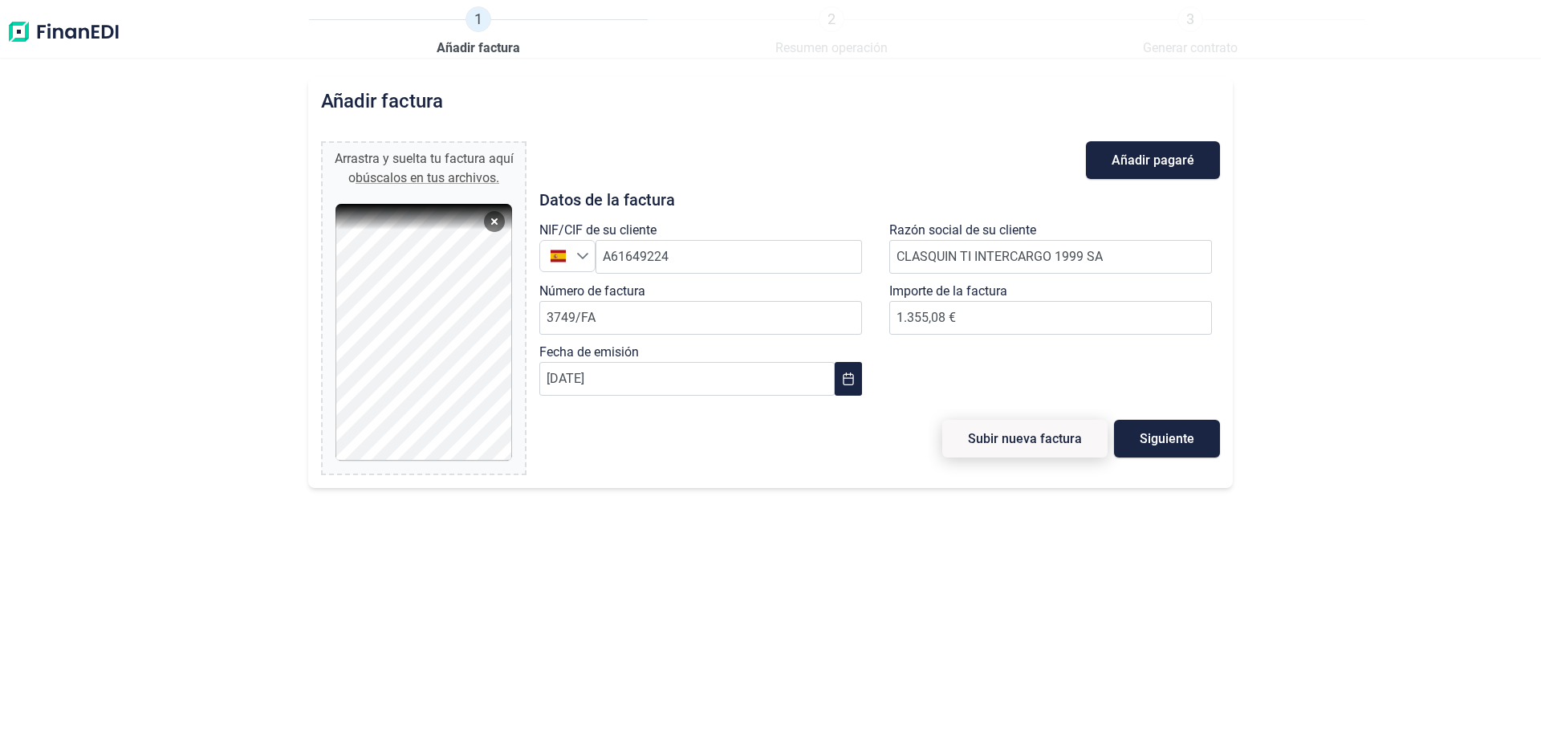
click at [1002, 437] on span "Subir nueva factura" at bounding box center [1025, 439] width 114 height 12
type input "0,00 €"
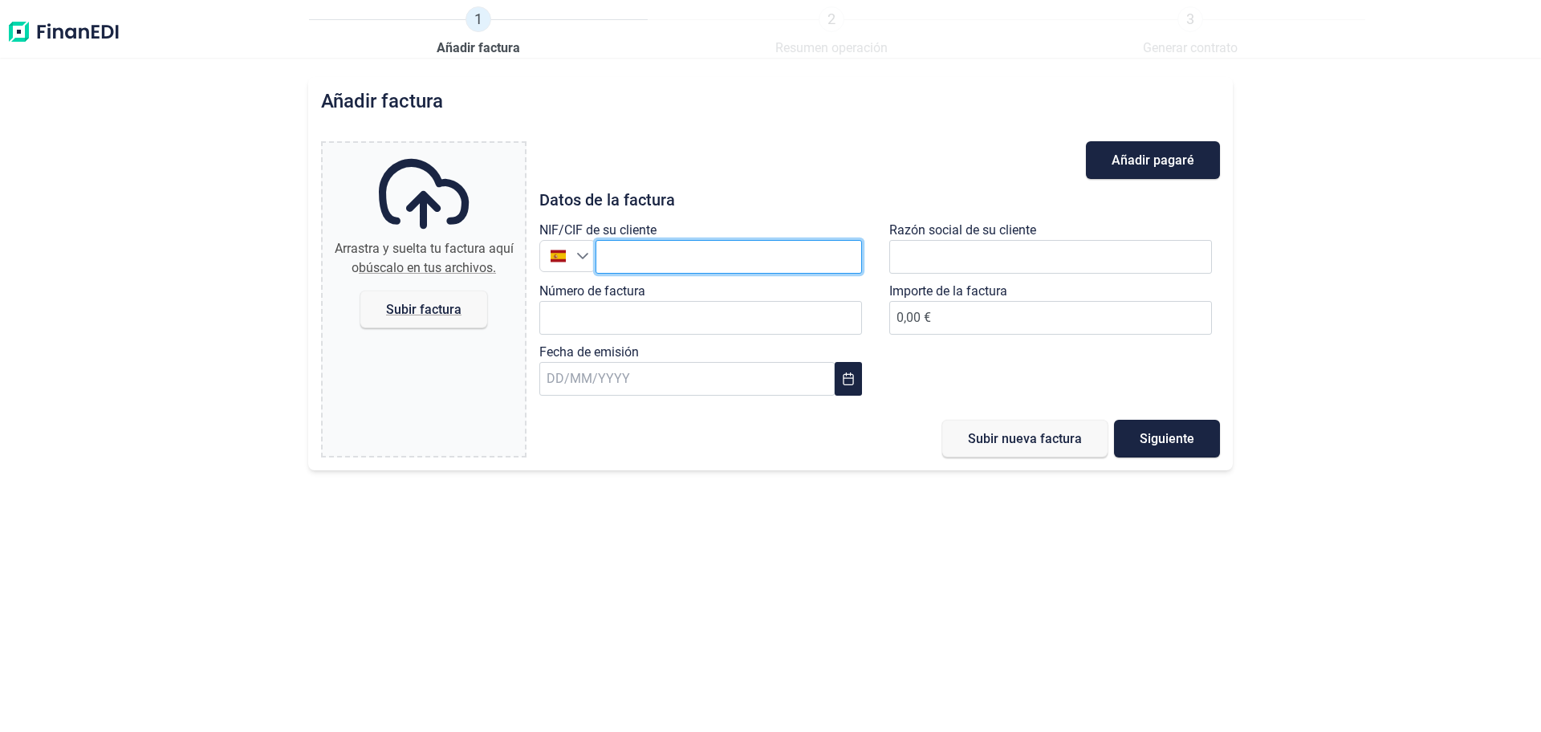
click at [621, 247] on input "text" at bounding box center [729, 257] width 266 height 34
paste input "A61649224"
type input "A61649224"
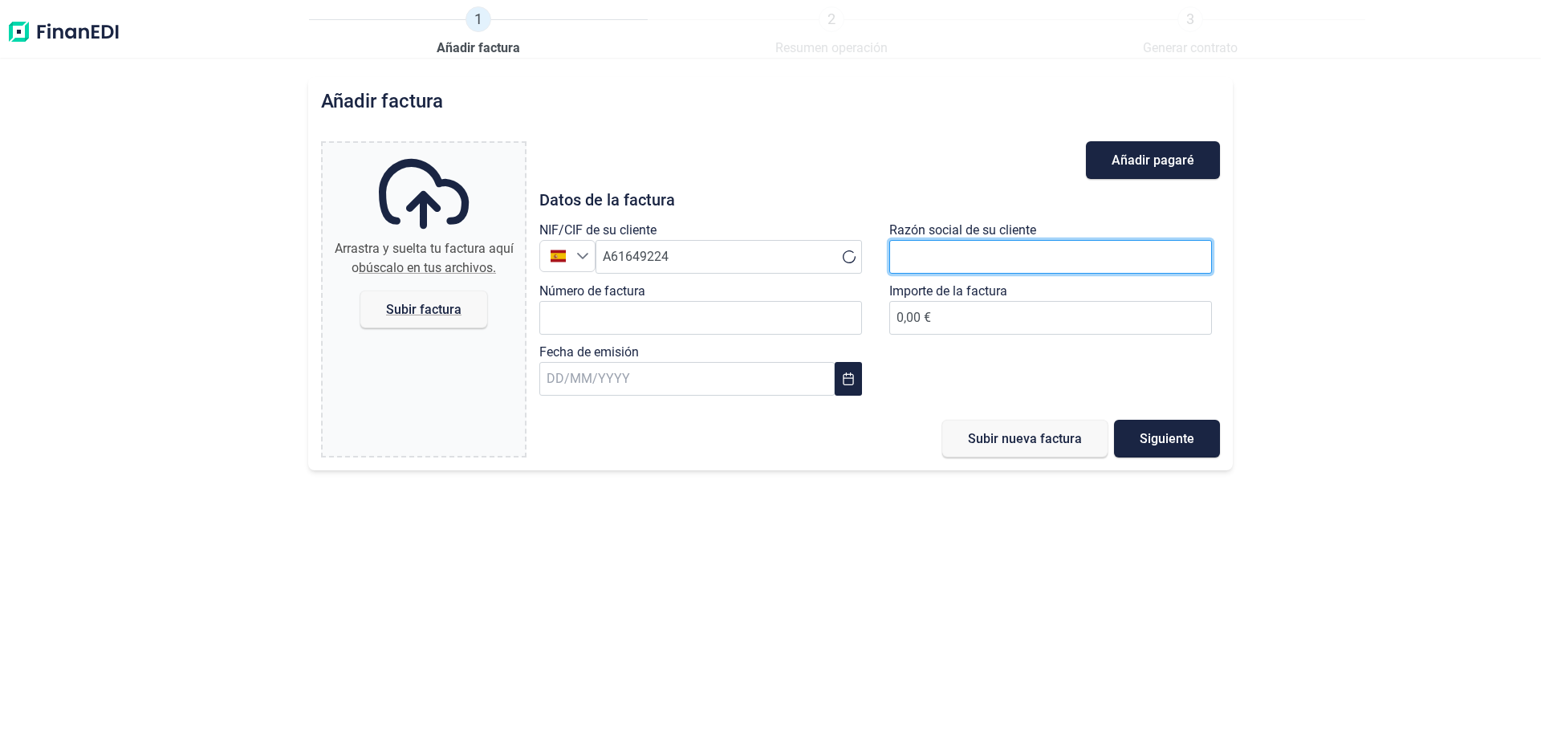
click at [922, 257] on input "text" at bounding box center [1050, 257] width 323 height 34
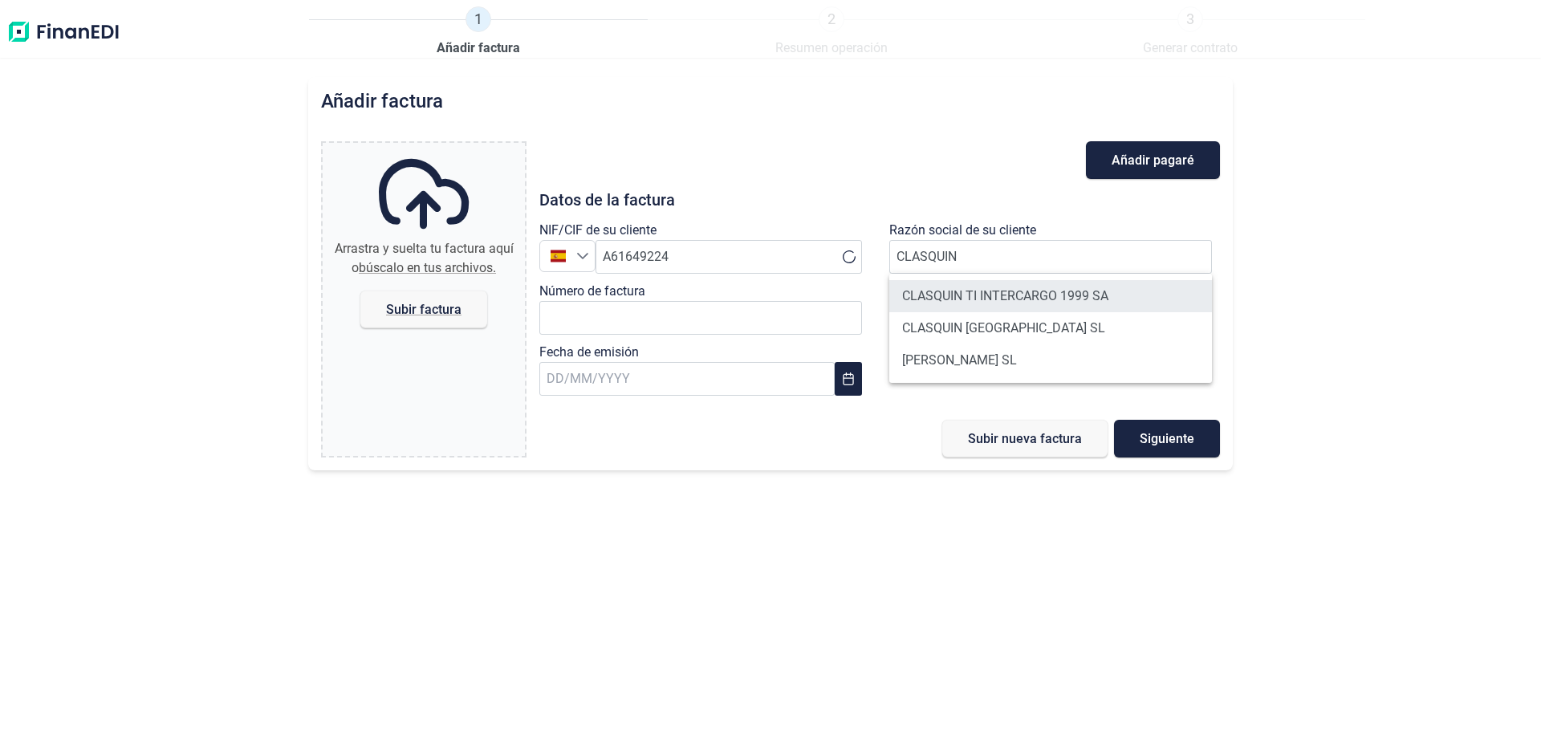
click at [1076, 301] on li "CLASQUIN TI INTERCARGO 1999 SA" at bounding box center [1050, 296] width 323 height 32
type input "CLASQUIN TI INTERCARGO 1999 SA"
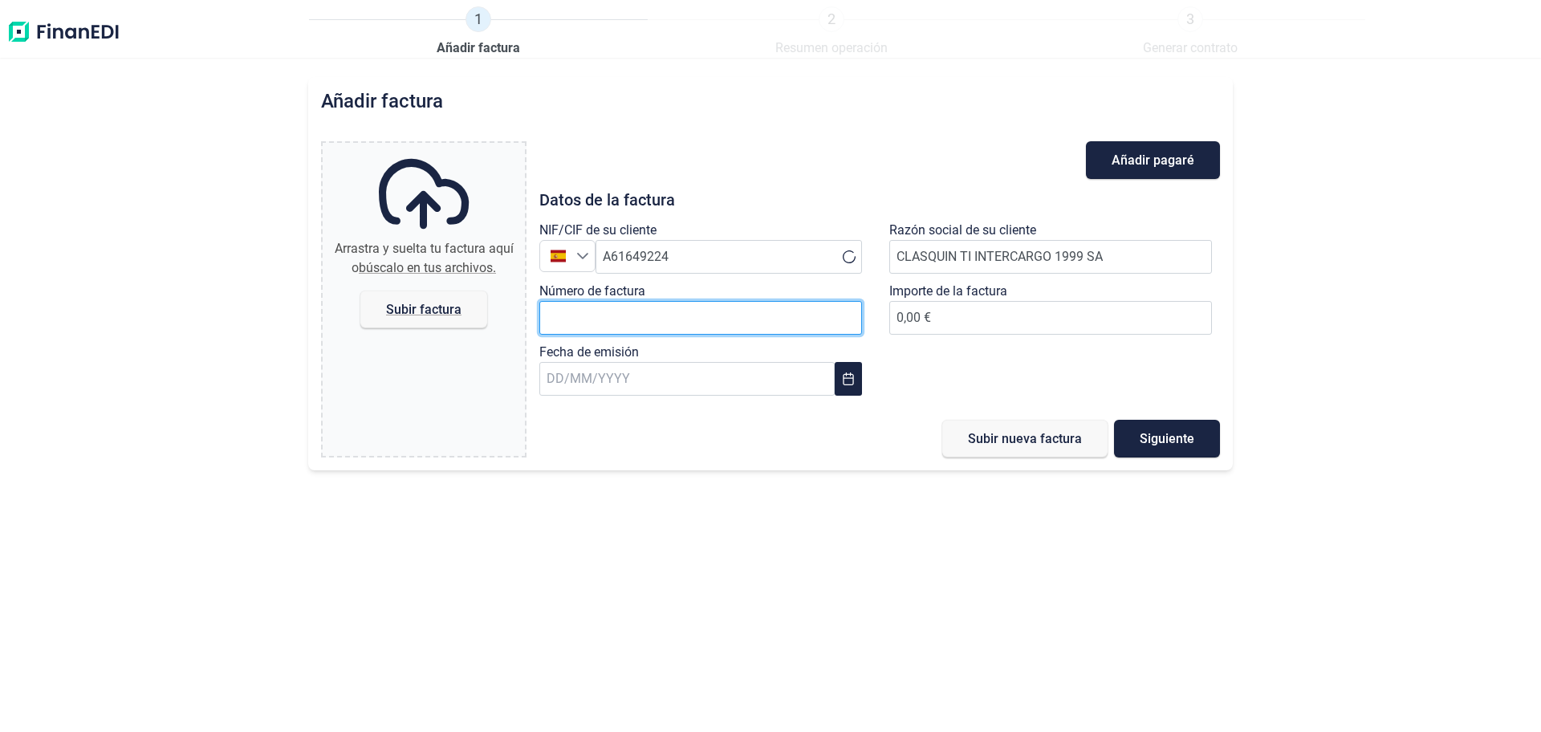
click at [598, 314] on input "Número de factura" at bounding box center [700, 318] width 323 height 34
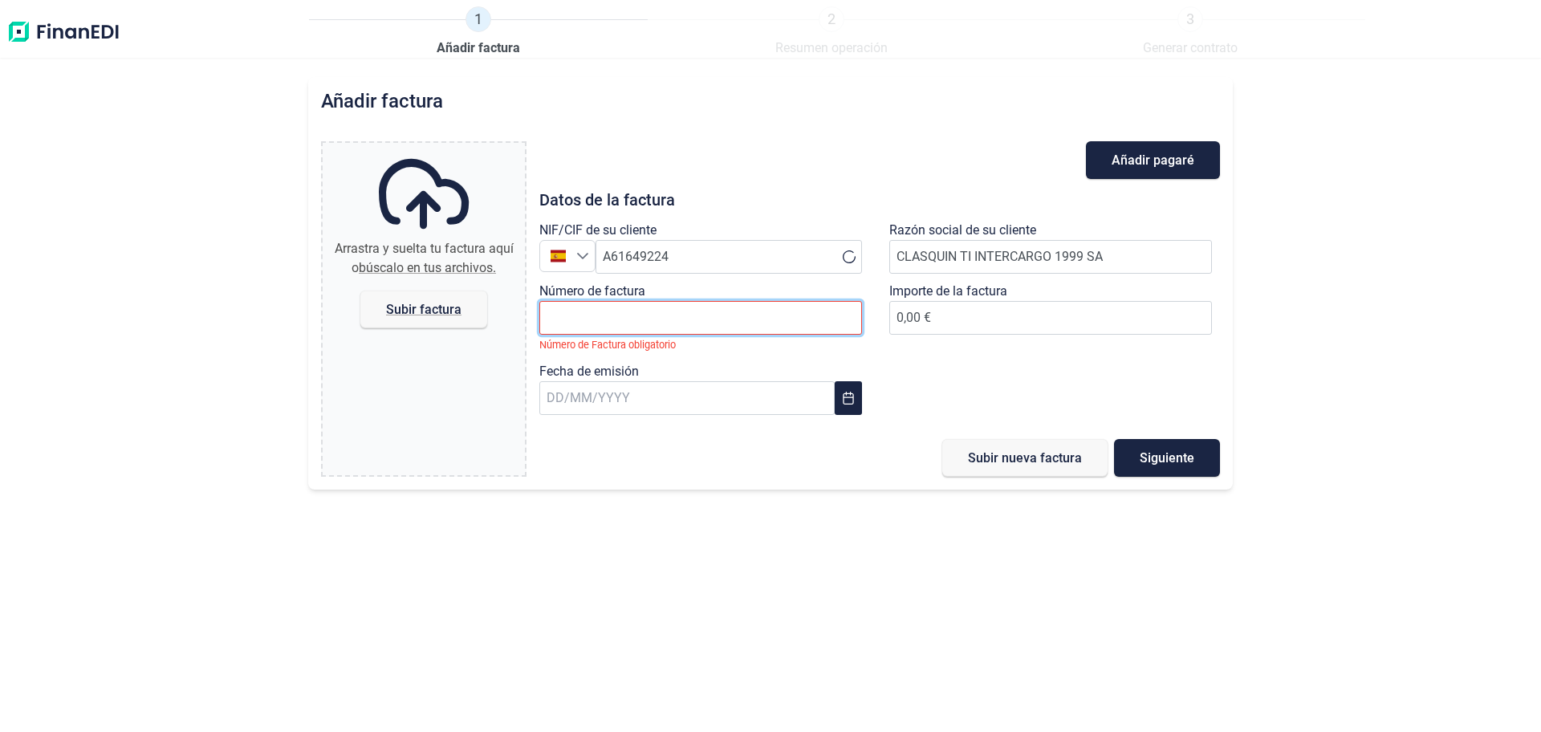
click at [596, 308] on input "Número de factura" at bounding box center [700, 318] width 323 height 34
type input "3815/FA"
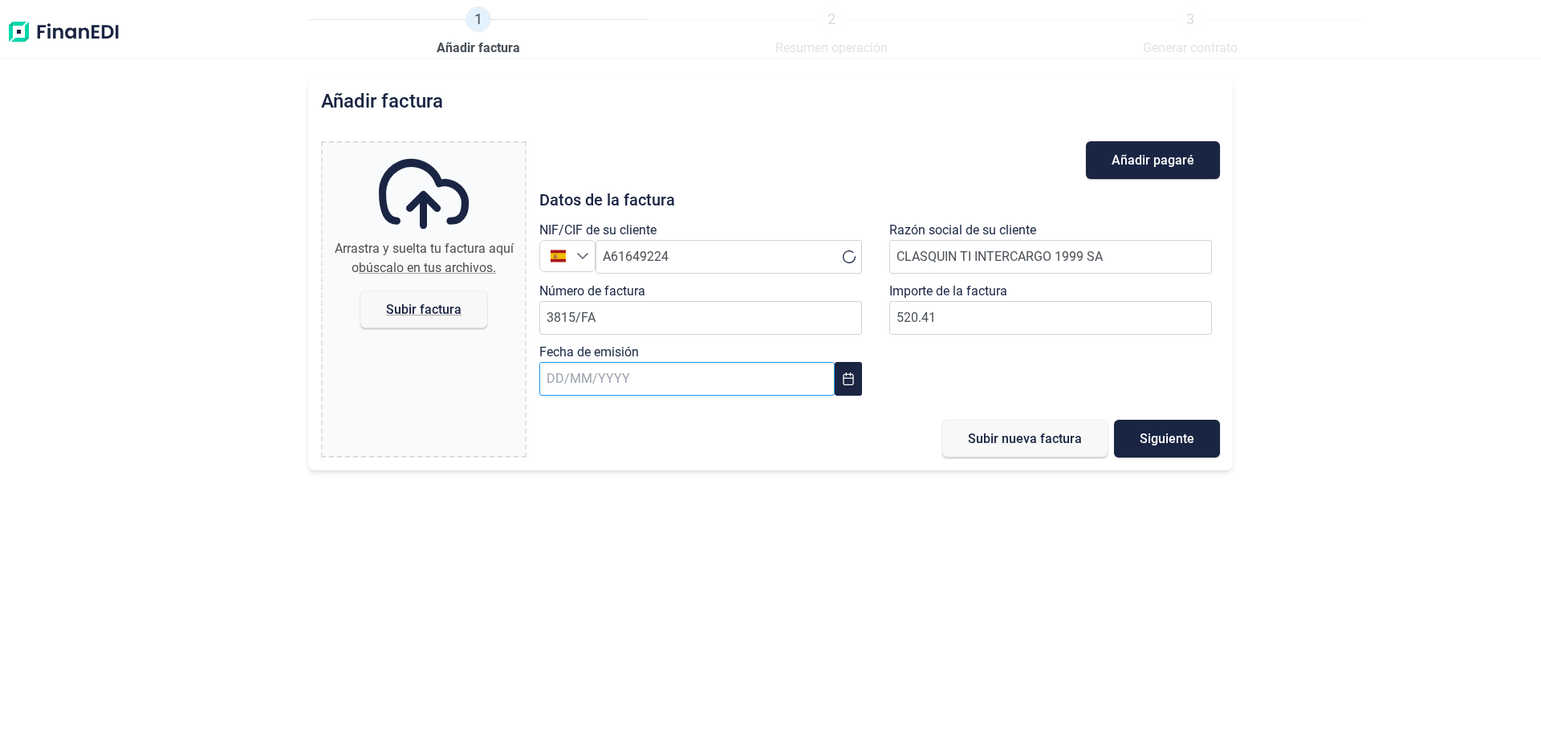
type input "520,41 €"
click at [609, 379] on input "text" at bounding box center [686, 379] width 295 height 34
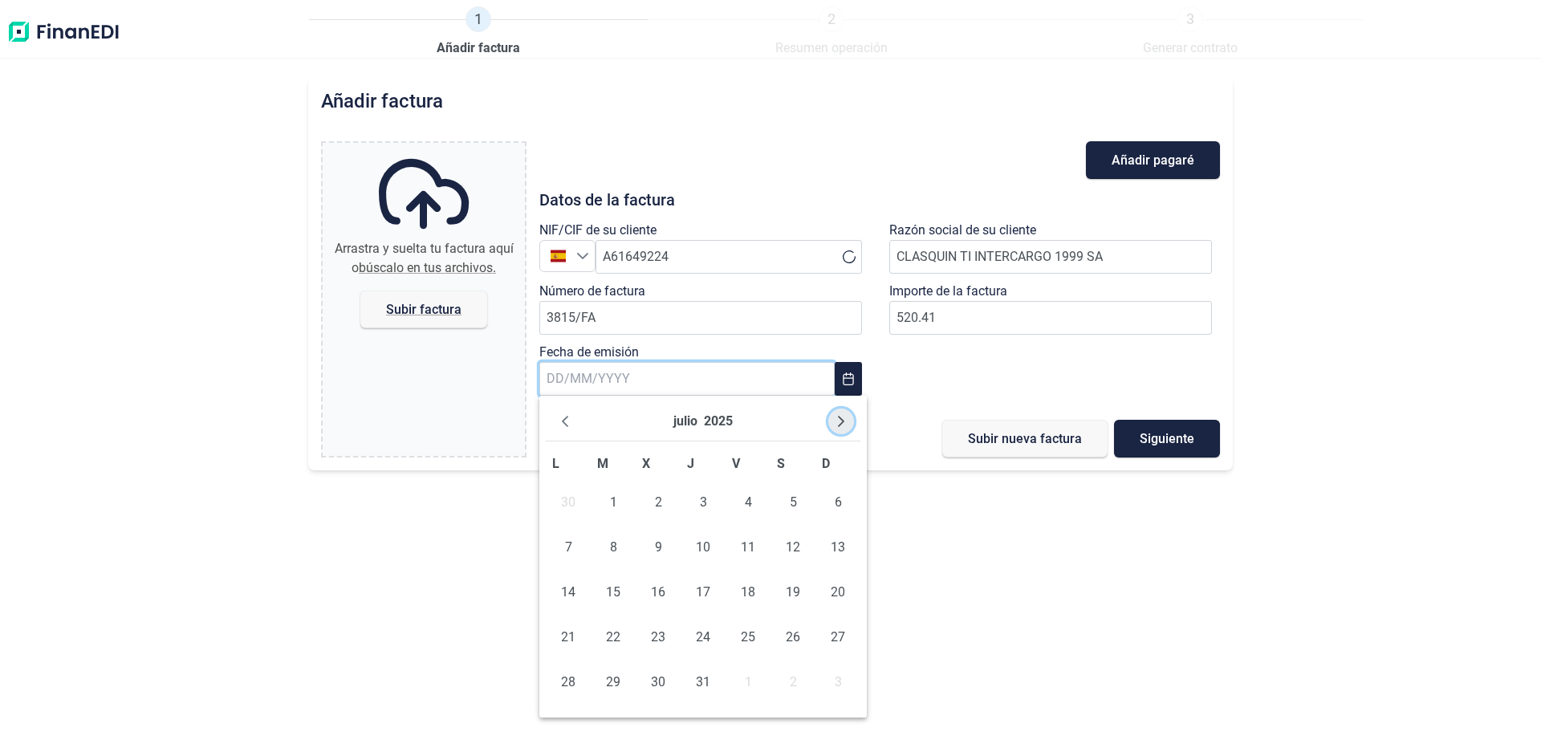
click at [842, 416] on icon "Next Month" at bounding box center [841, 421] width 13 height 13
click at [703, 590] on span "14" at bounding box center [703, 592] width 32 height 32
type input "[DATE]"
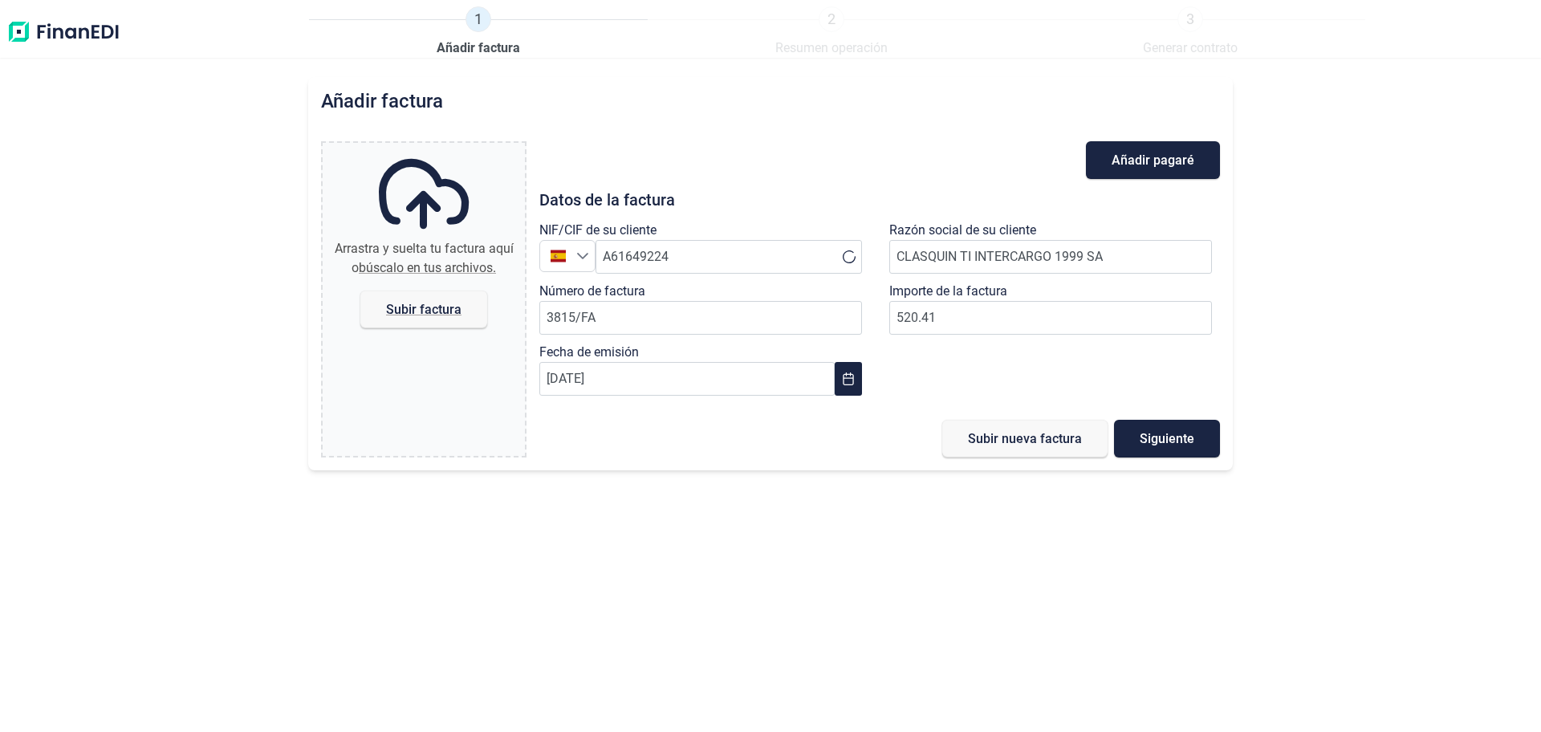
click at [928, 572] on div "Añadir factura Arrastra y suelta tu factura aquí o búscalo en tus archivos. Sub…" at bounding box center [770, 404] width 1541 height 655
click at [388, 309] on span "Subir factura" at bounding box center [423, 309] width 75 height 12
click at [388, 148] on input "Arrastra y suelta tu factura aquí o búscalo en tus archivos. Subir factura" at bounding box center [424, 145] width 202 height 5
type input "C:\fakepath\Factura_Acumulada_3815_FA.pdf"
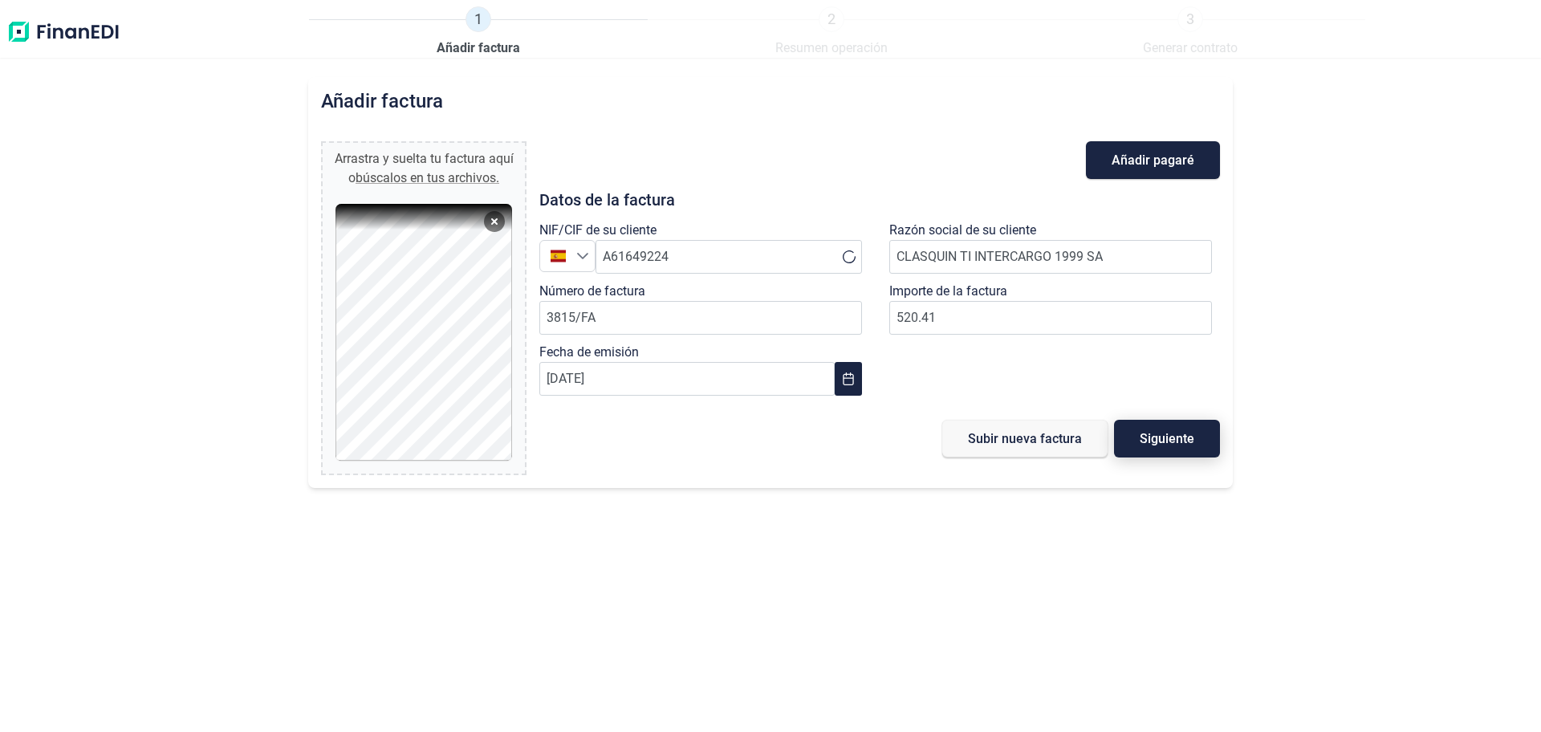
click at [1149, 434] on span "Siguiente" at bounding box center [1167, 439] width 55 height 12
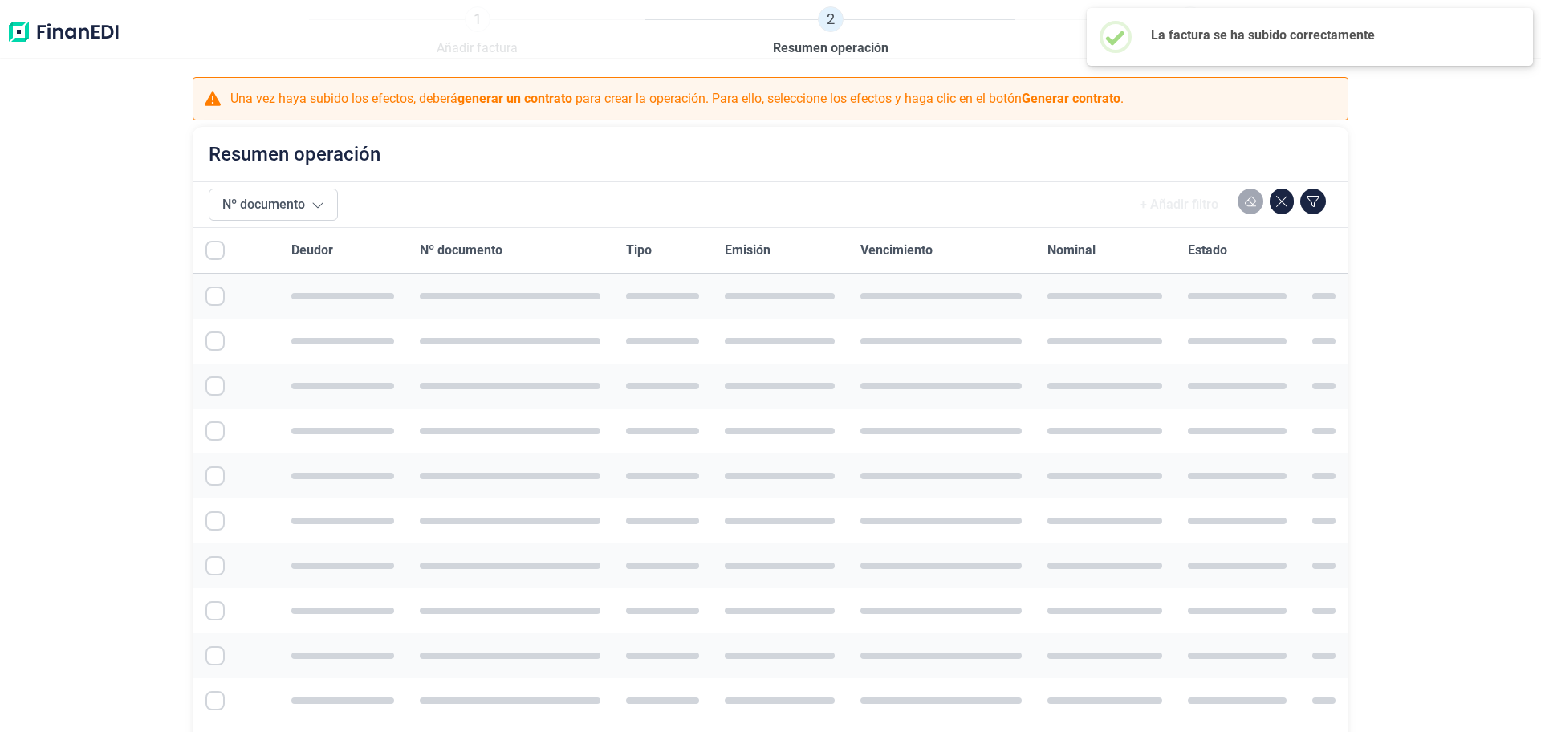
checkbox input "true"
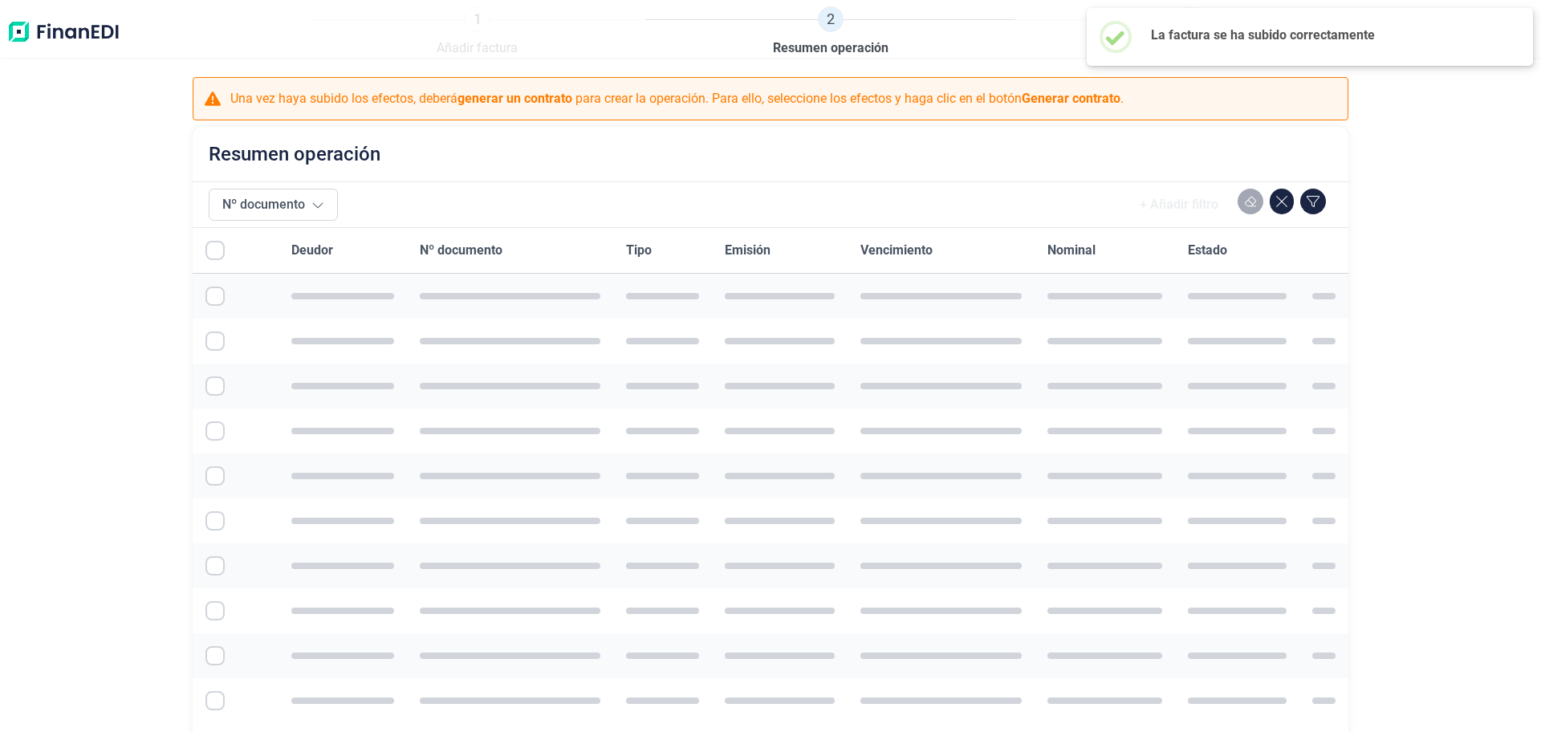
checkbox input "true"
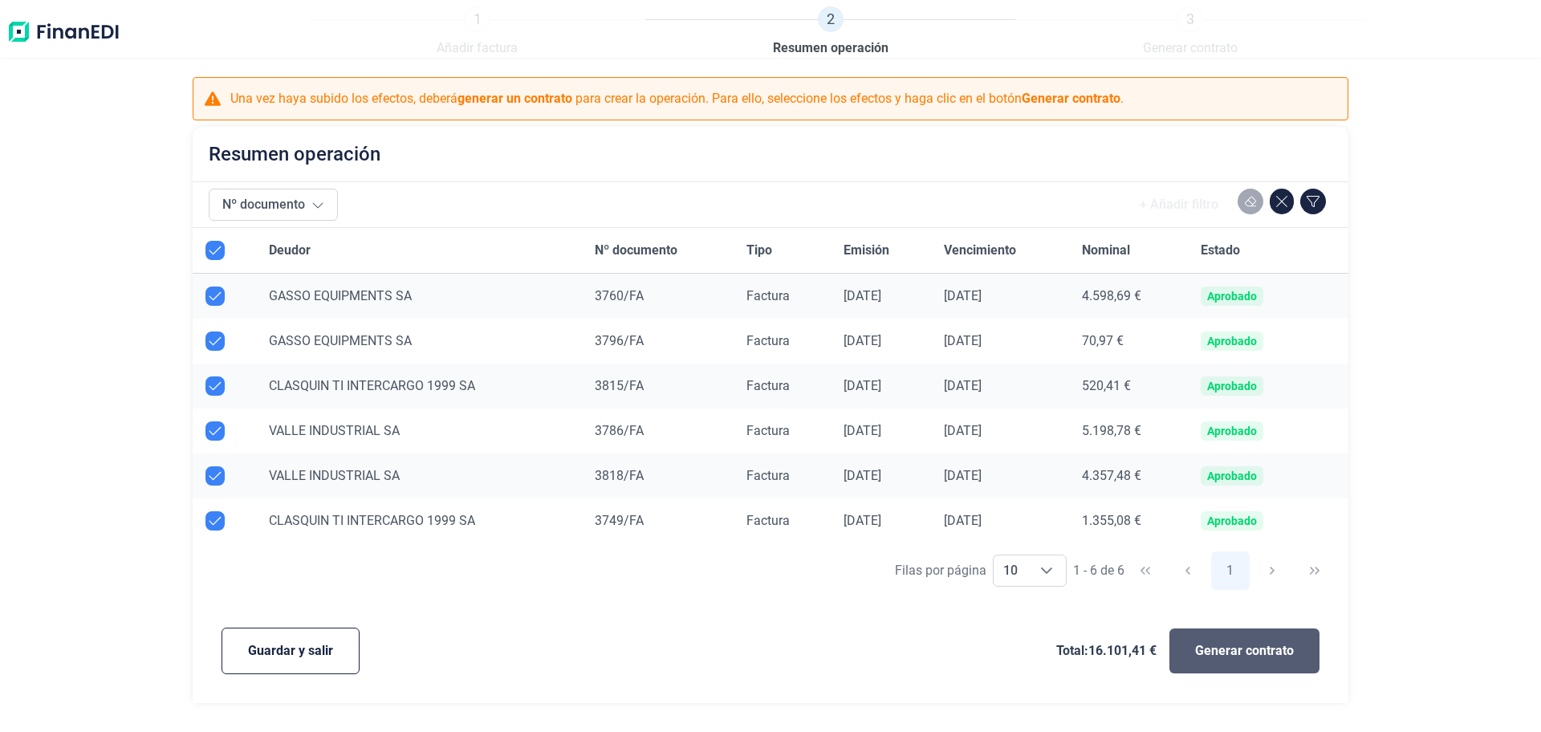
click at [1258, 652] on span "Generar contrato" at bounding box center [1244, 650] width 99 height 19
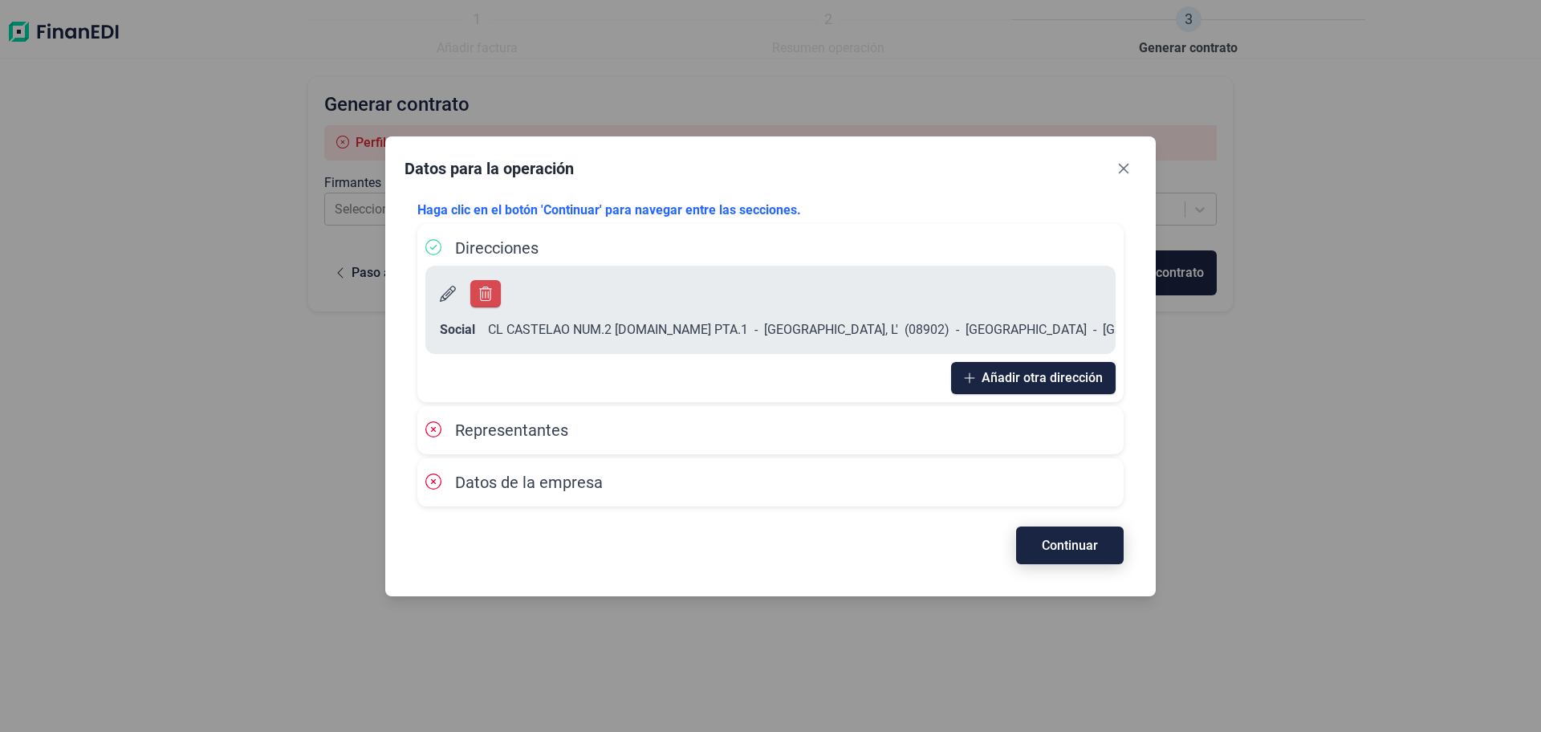
click at [1072, 539] on span "Continuar" at bounding box center [1070, 545] width 56 height 12
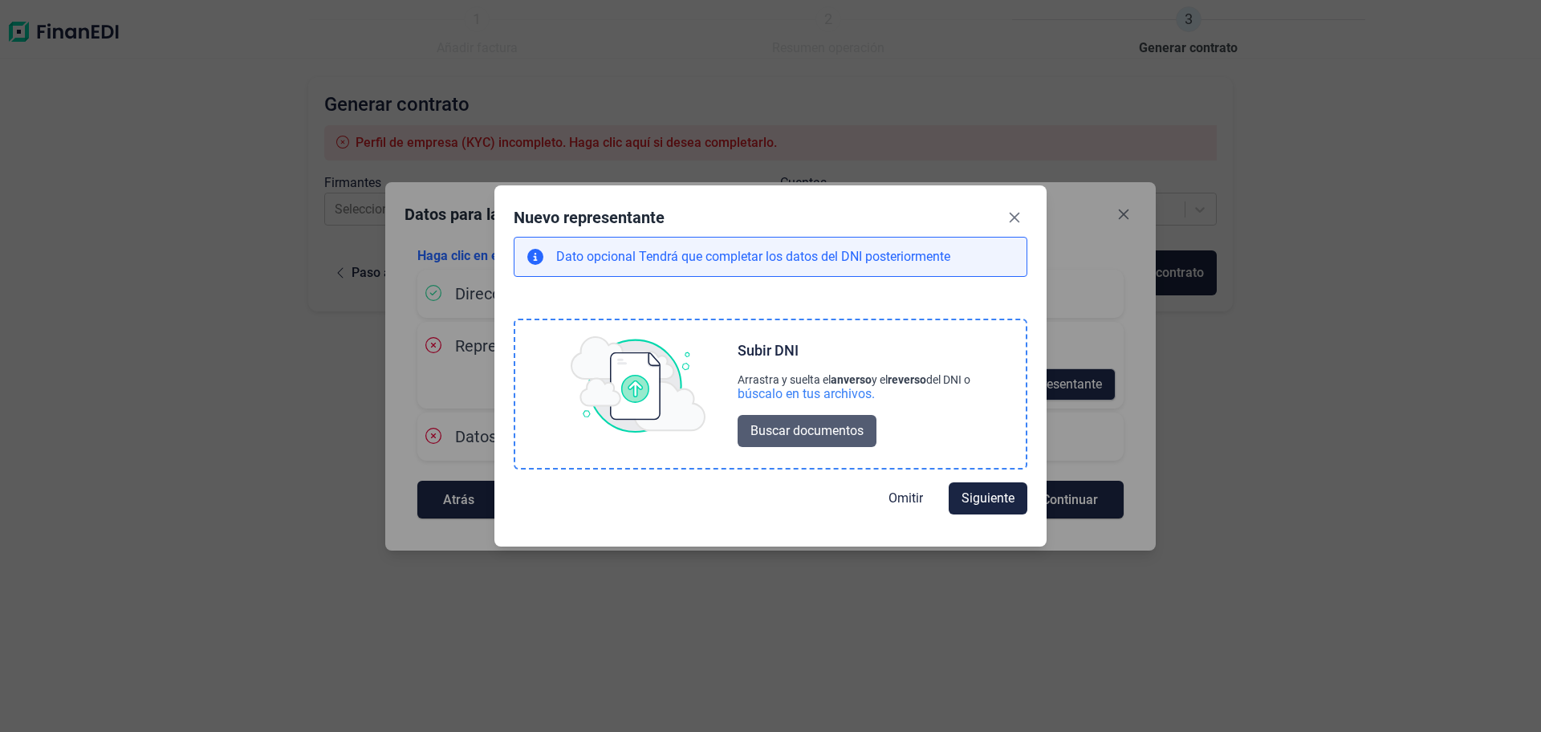
click at [785, 428] on span "Buscar documentos" at bounding box center [806, 430] width 113 height 19
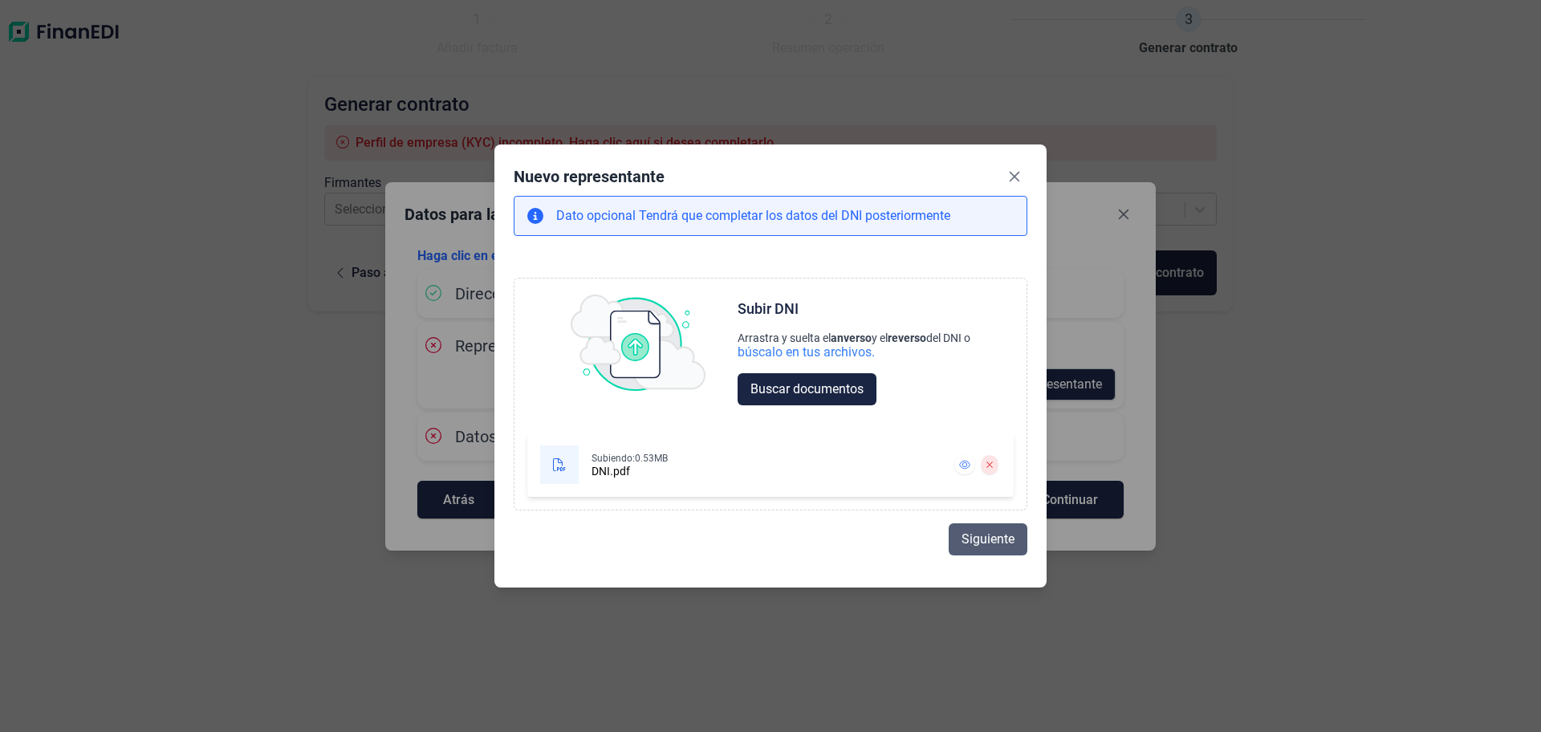
click at [986, 533] on span "Siguiente" at bounding box center [988, 539] width 53 height 19
select select "ES"
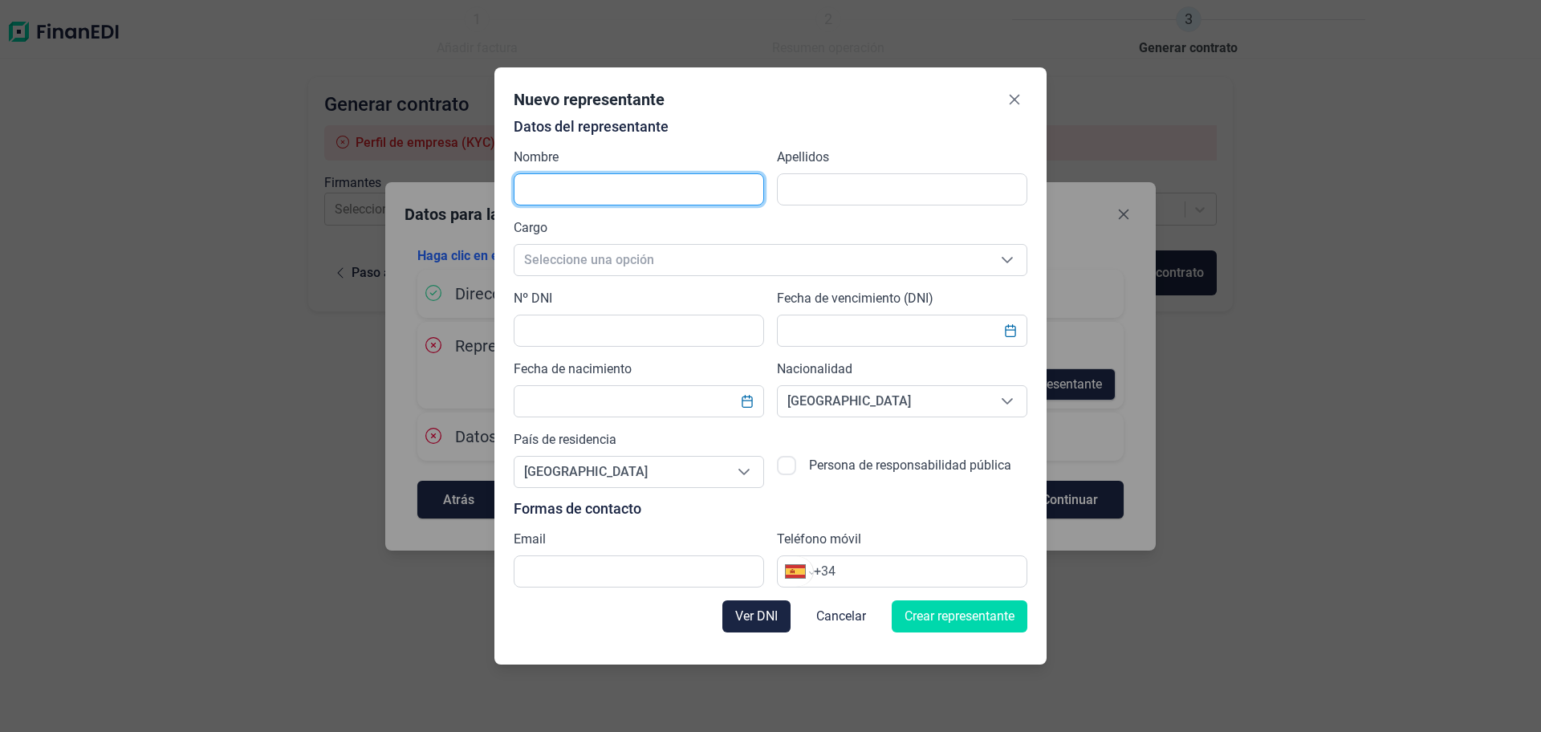
click at [564, 193] on input "text" at bounding box center [639, 189] width 250 height 32
type input "[PERSON_NAME]"
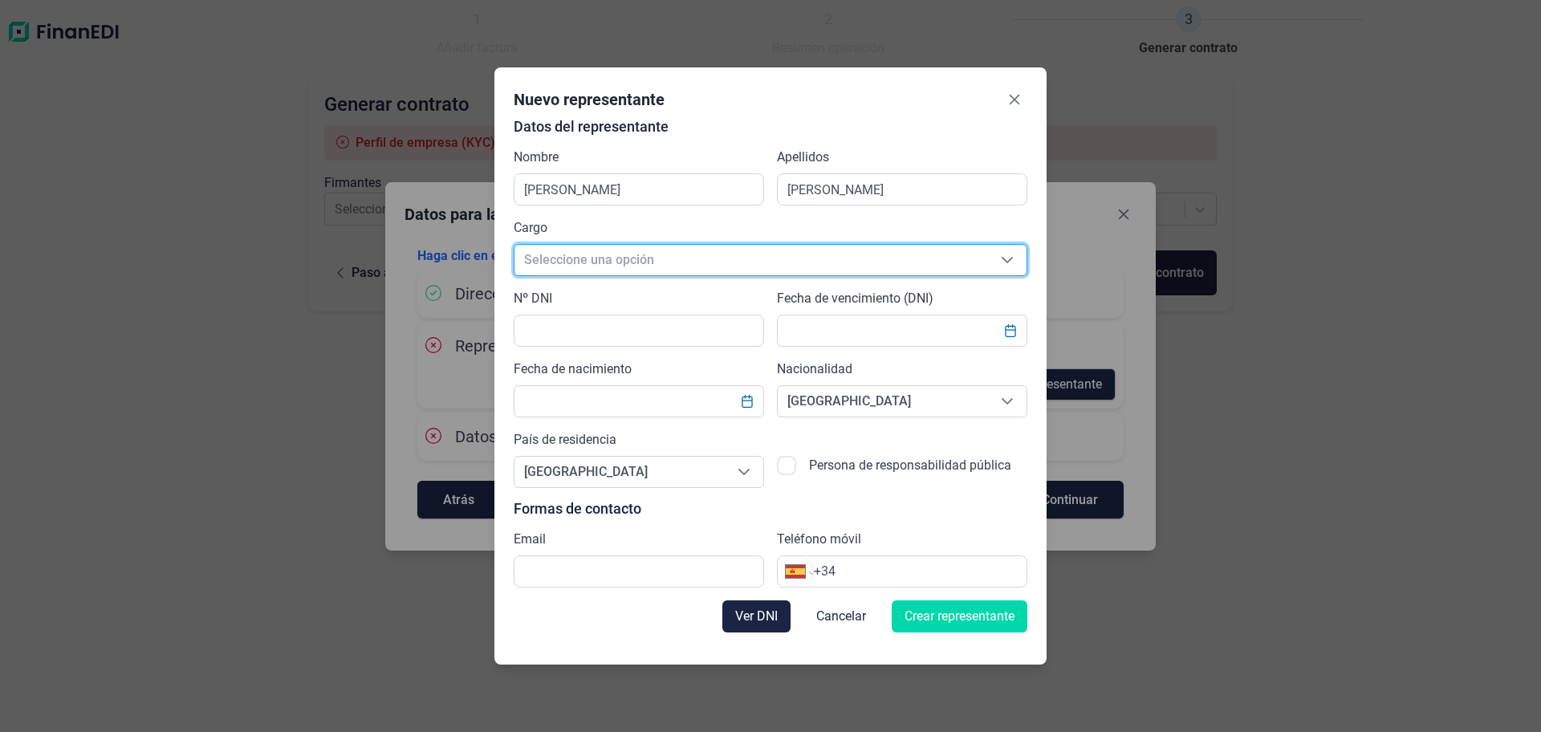
click at [563, 256] on span "Seleccione una opción" at bounding box center [751, 260] width 474 height 31
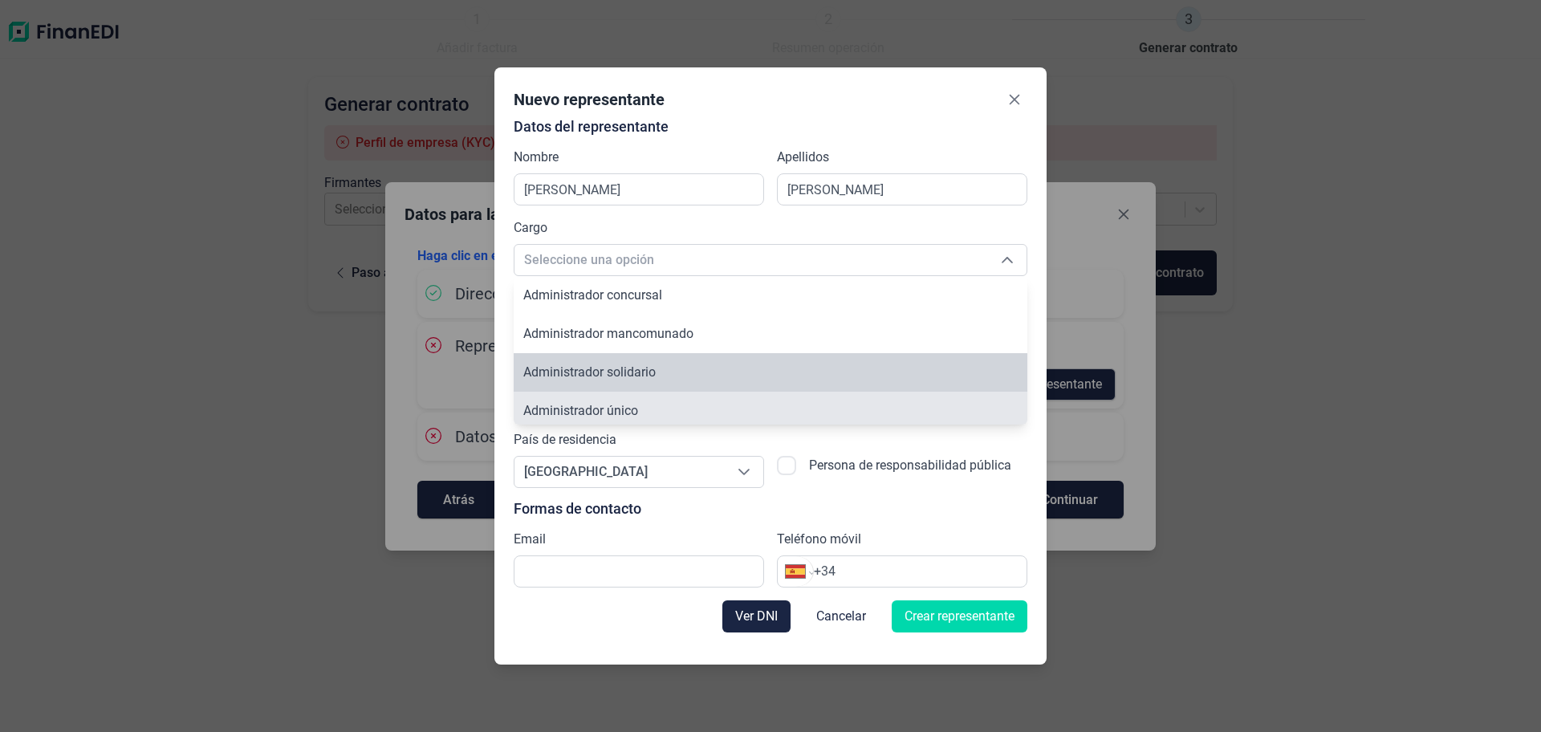
scroll to position [6, 0]
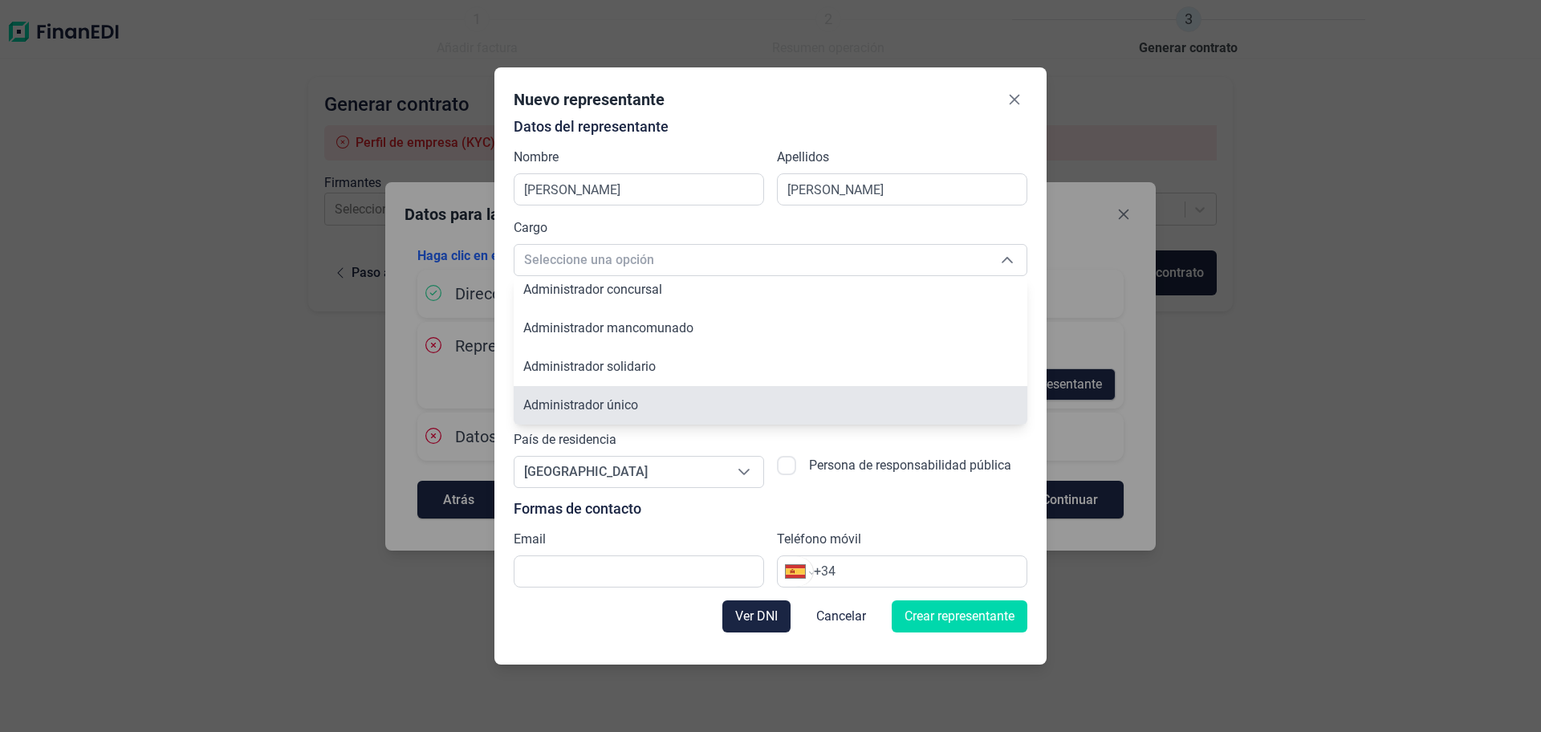
click at [623, 409] on span "Administrador único" at bounding box center [580, 404] width 115 height 15
type input "Administrador único"
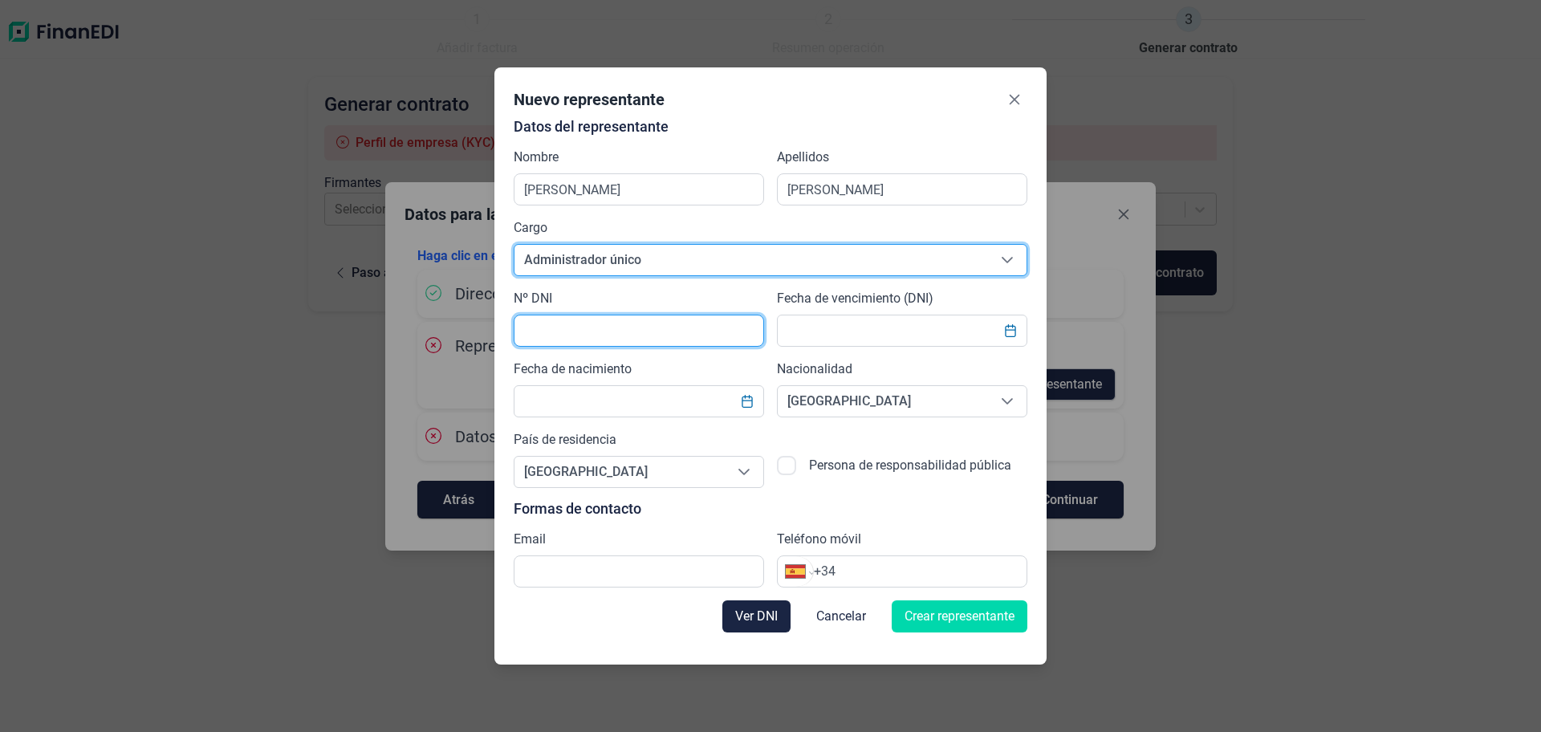
click at [590, 343] on input "text" at bounding box center [639, 331] width 250 height 32
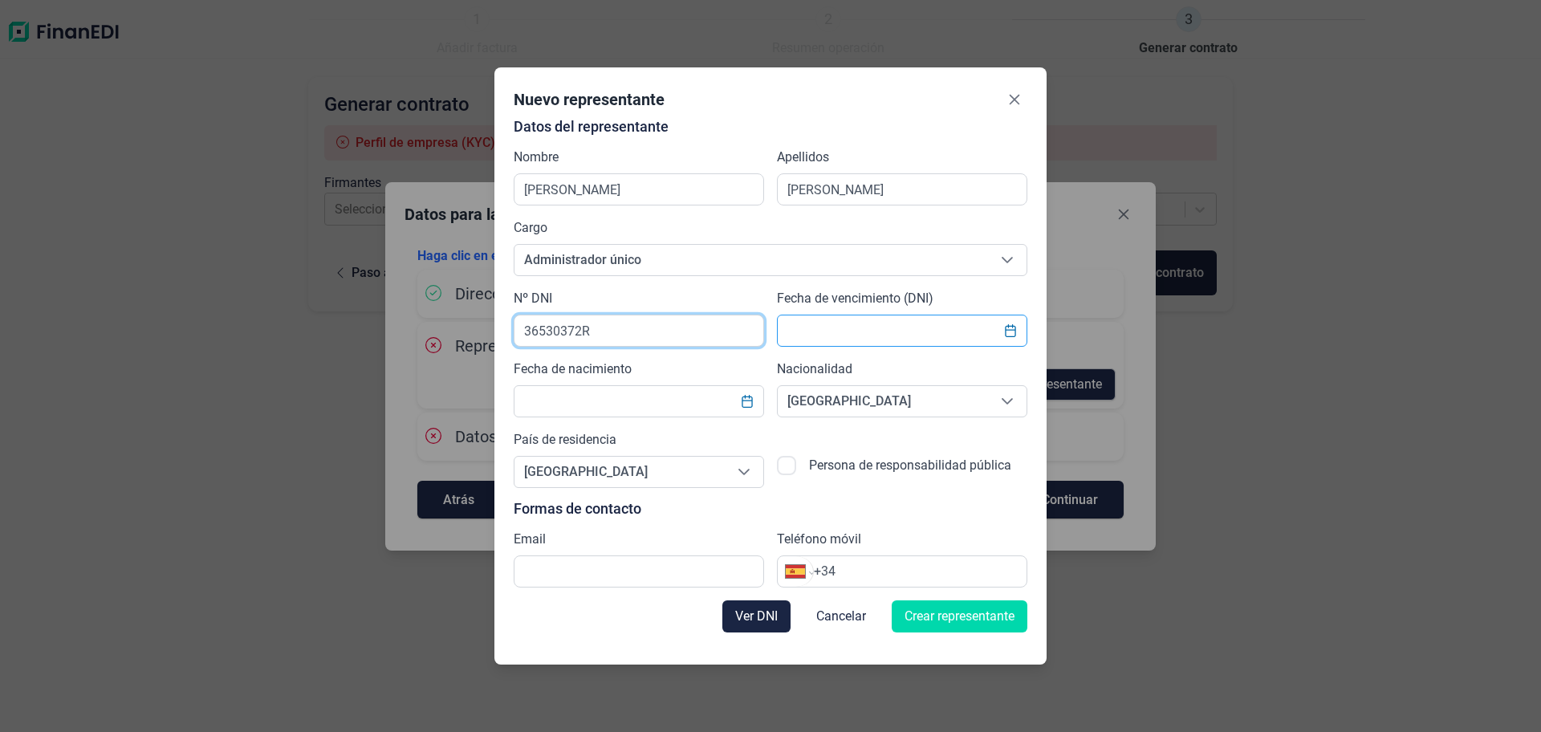
type input "36530372R"
click at [830, 340] on input "text" at bounding box center [902, 331] width 250 height 32
type input "[DATE]"
click at [654, 392] on input "text" at bounding box center [639, 401] width 250 height 32
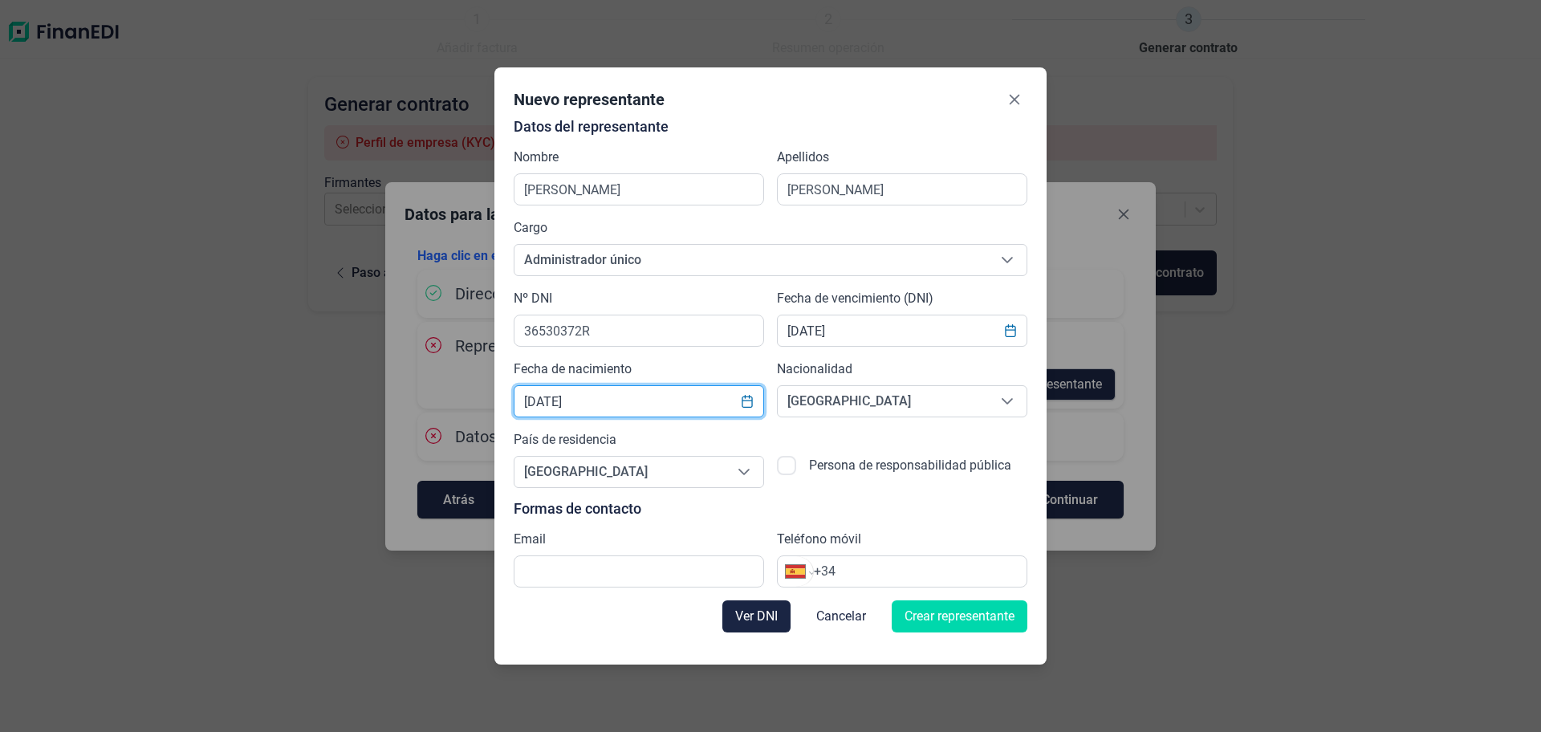
type input "[DATE]"
click at [932, 486] on label "Persona de responsabilidad pública" at bounding box center [910, 472] width 202 height 32
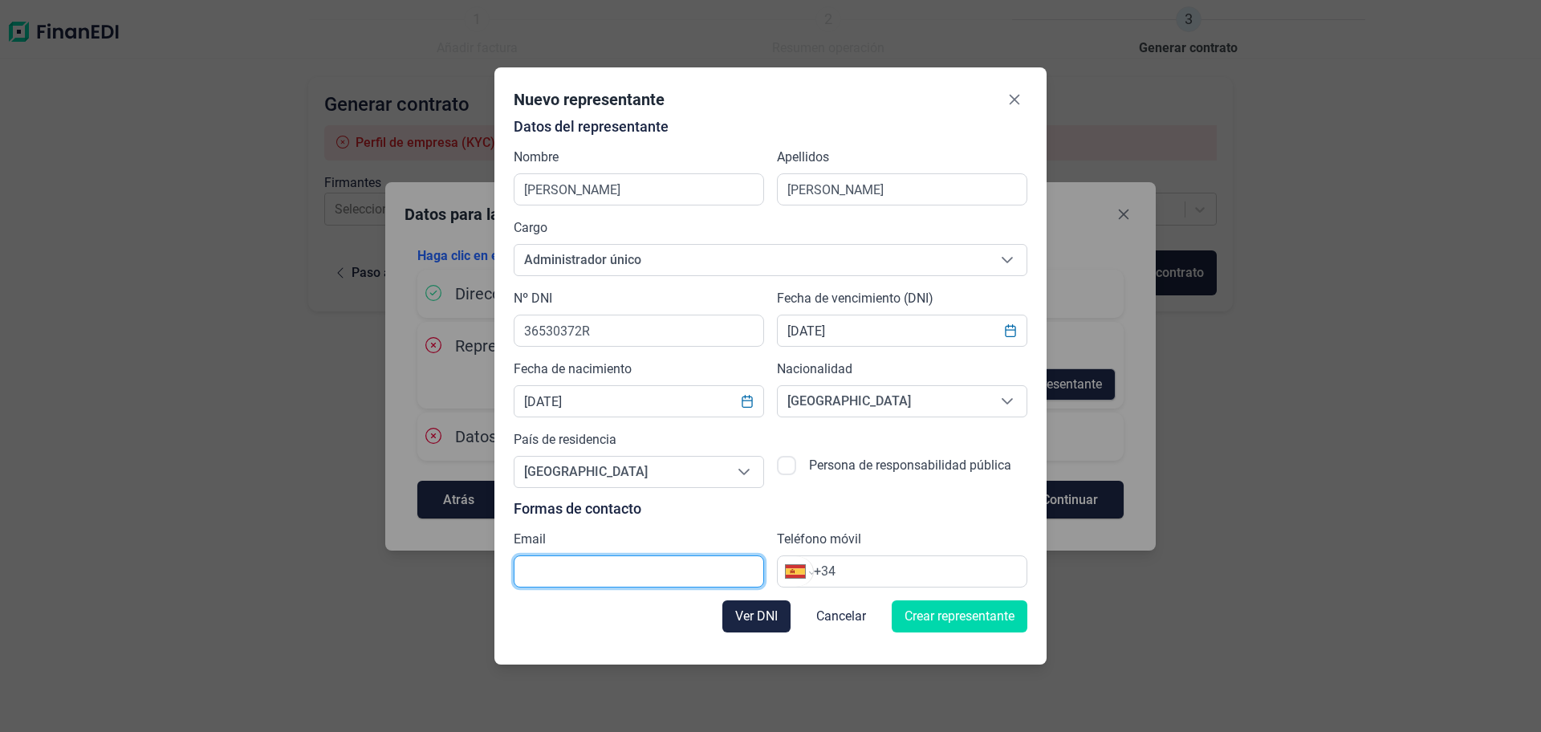
click at [592, 559] on input "text" at bounding box center [639, 571] width 250 height 32
type input "[EMAIL_ADDRESS][DOMAIN_NAME]"
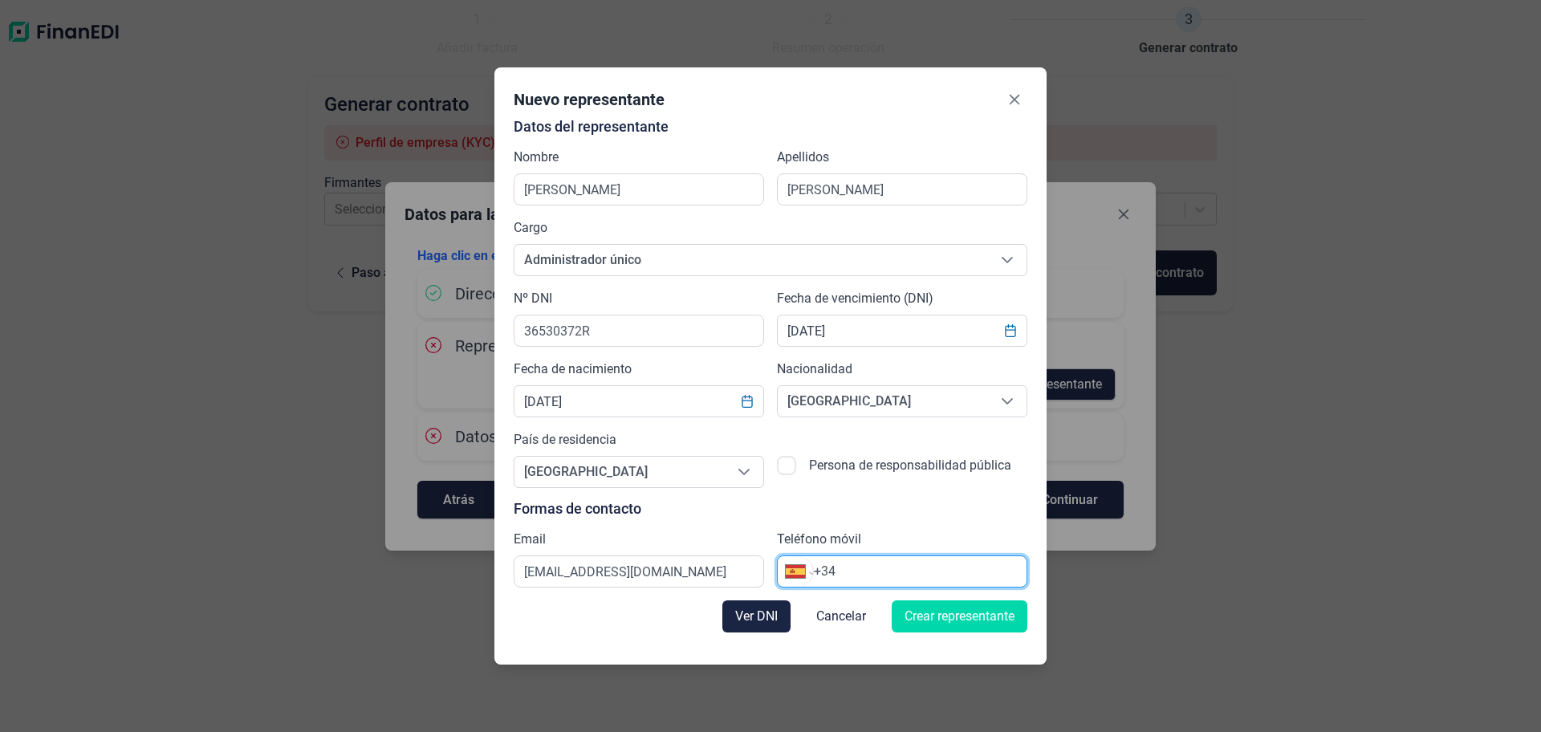
click at [848, 565] on input "+34" at bounding box center [920, 571] width 213 height 19
type input "[PHONE_NUMBER]"
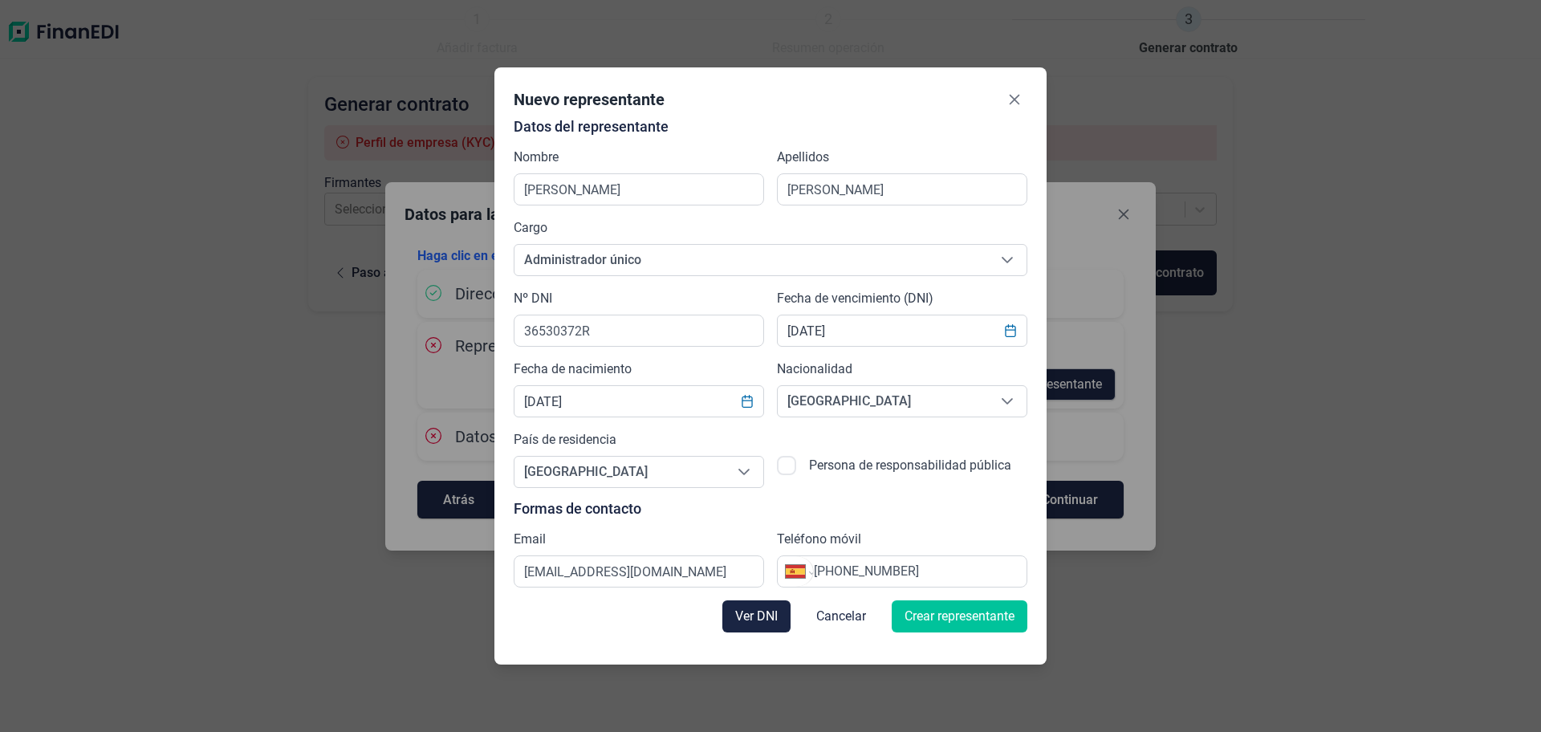
click at [965, 617] on span "Crear representante" at bounding box center [960, 616] width 110 height 19
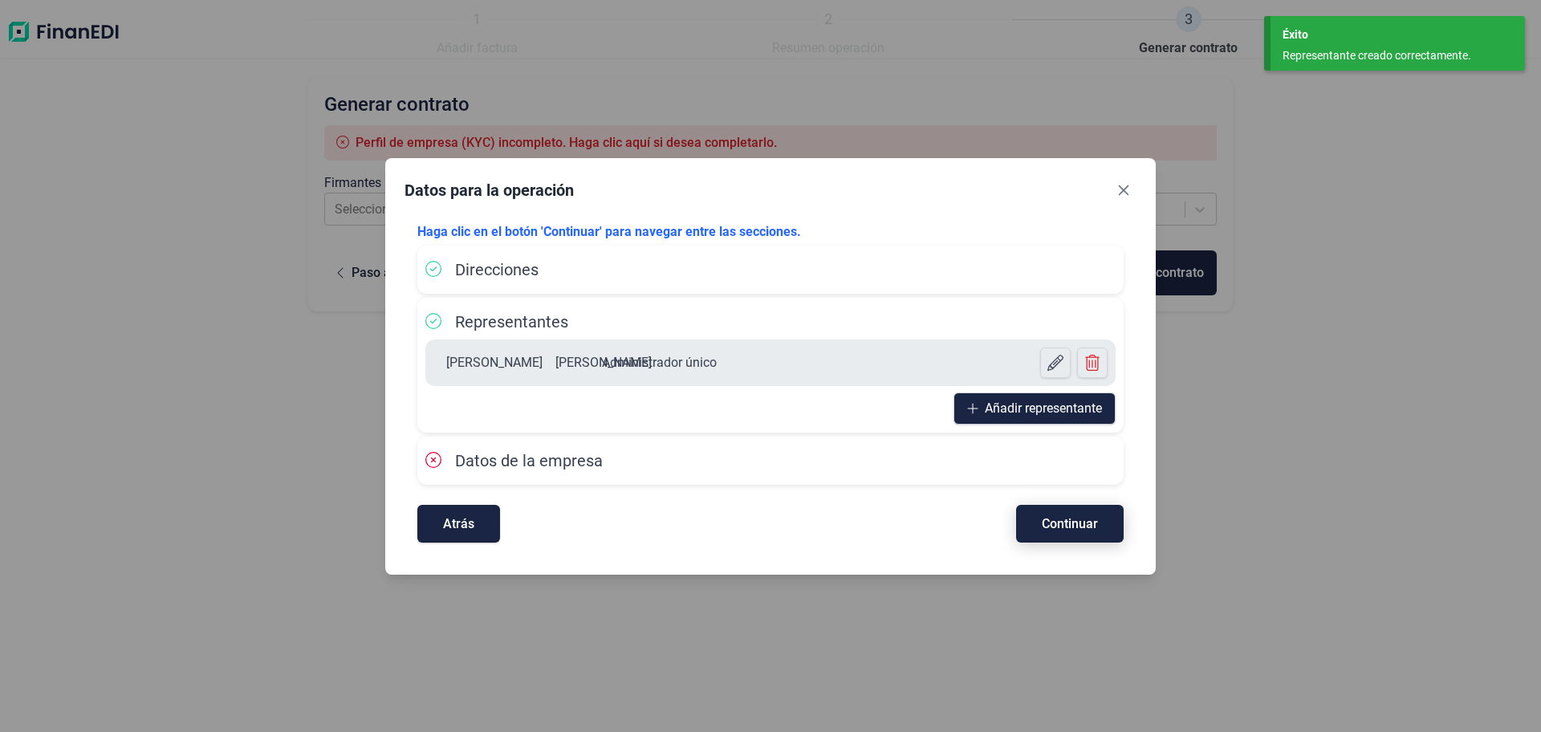
click at [1067, 527] on span "Continuar" at bounding box center [1070, 524] width 56 height 12
select select "ES"
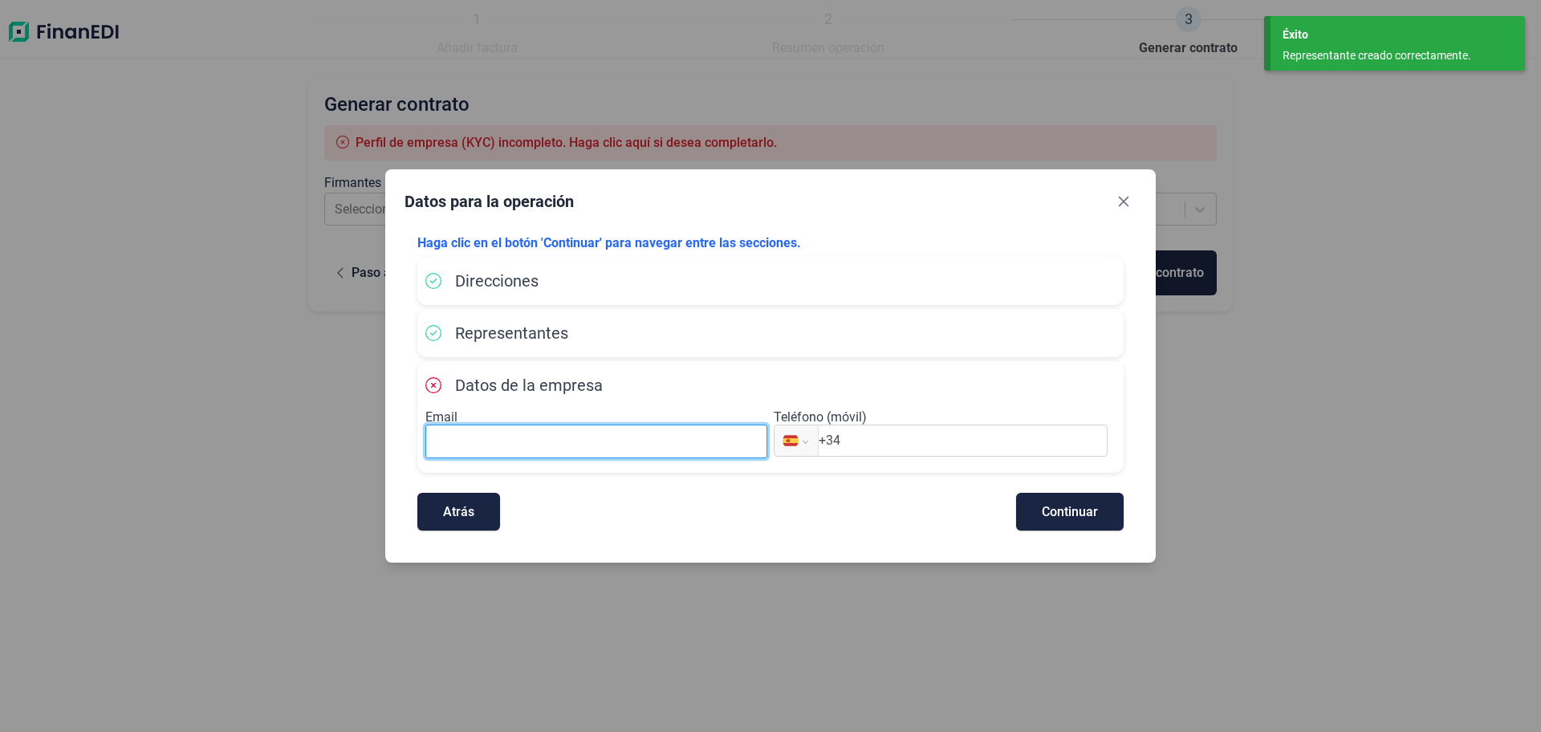
click at [462, 437] on input at bounding box center [596, 442] width 342 height 34
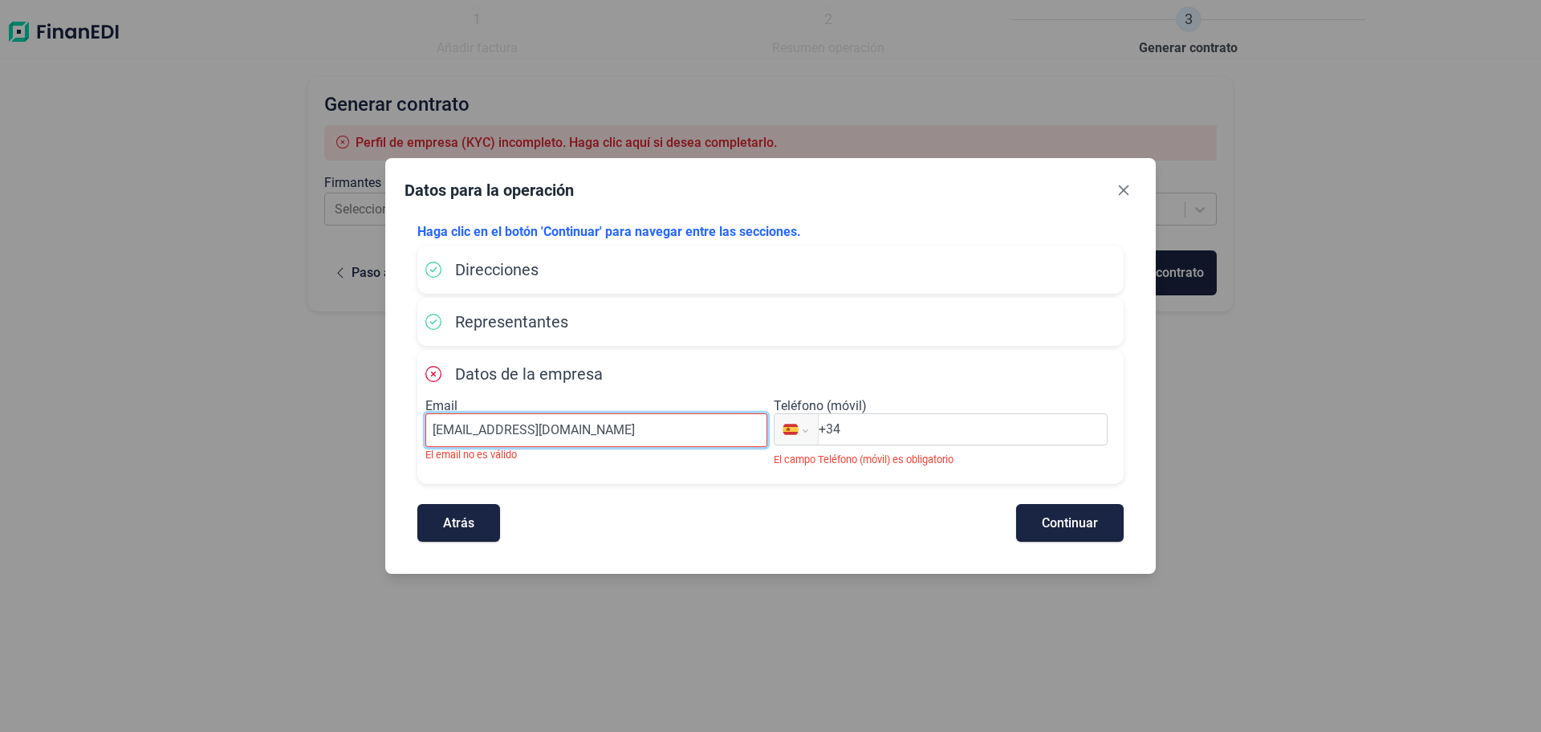
type input "[EMAIL_ADDRESS][DOMAIN_NAME]"
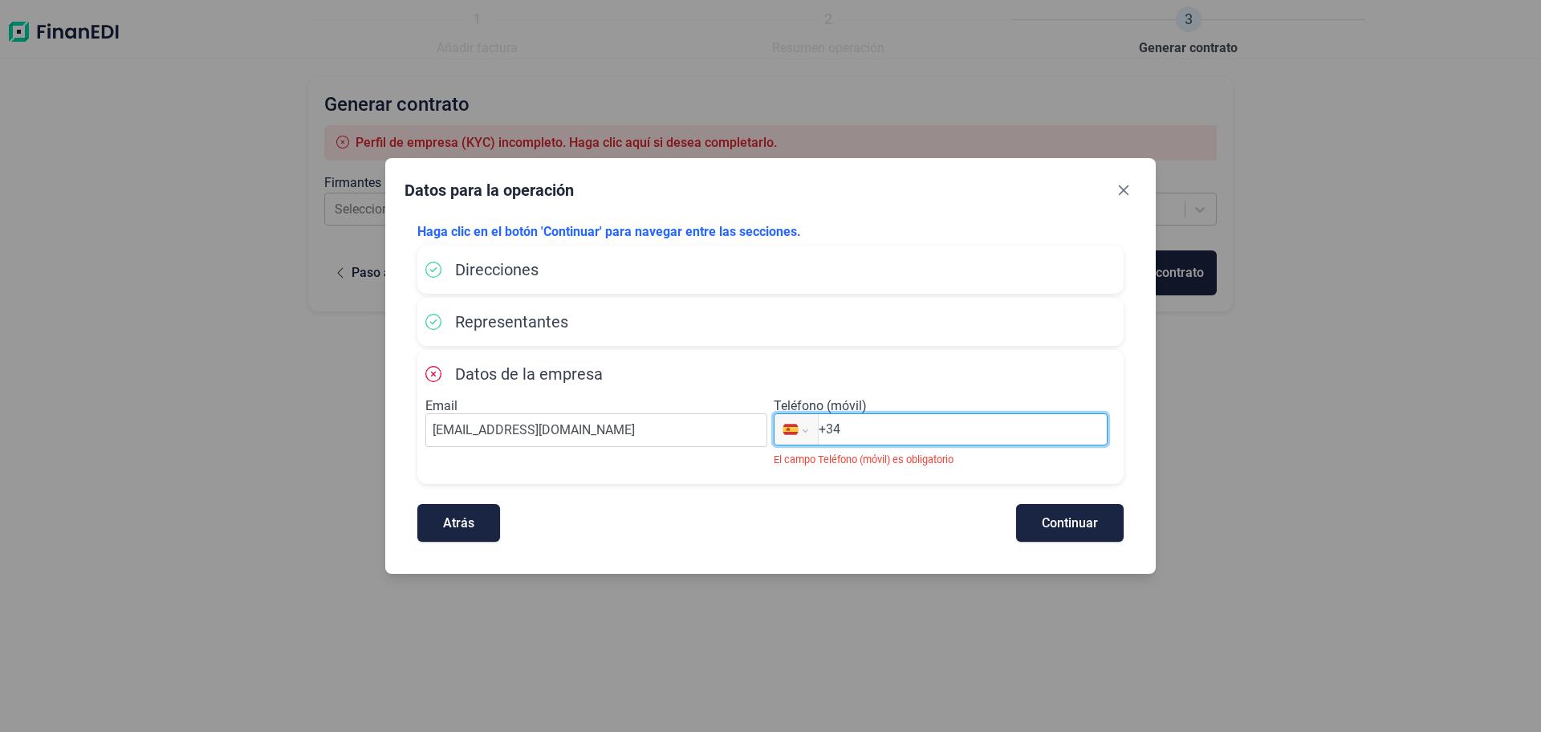
click at [893, 427] on input "+34" at bounding box center [963, 429] width 288 height 19
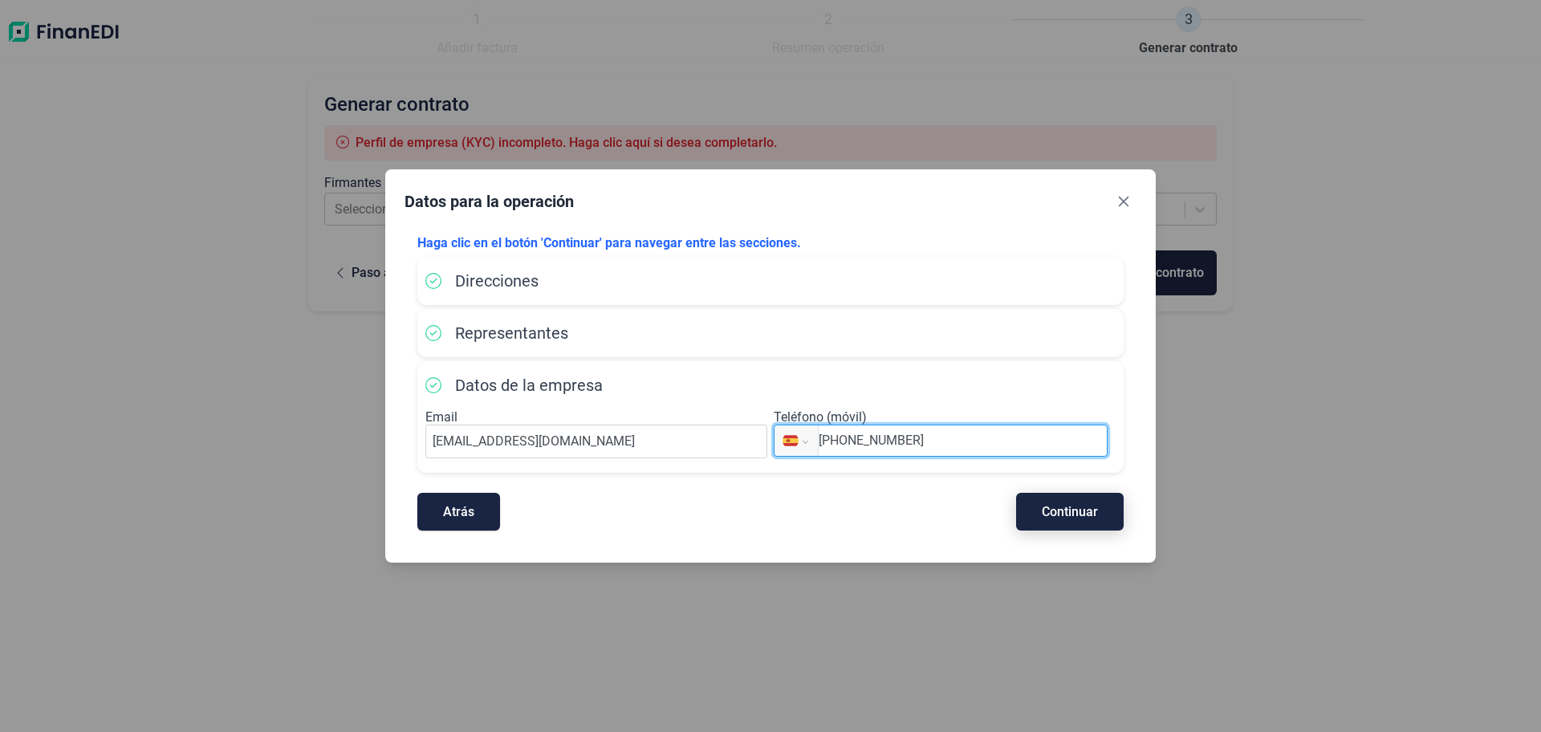
type input "[PHONE_NUMBER]"
click at [1080, 514] on span "Continuar" at bounding box center [1070, 512] width 56 height 12
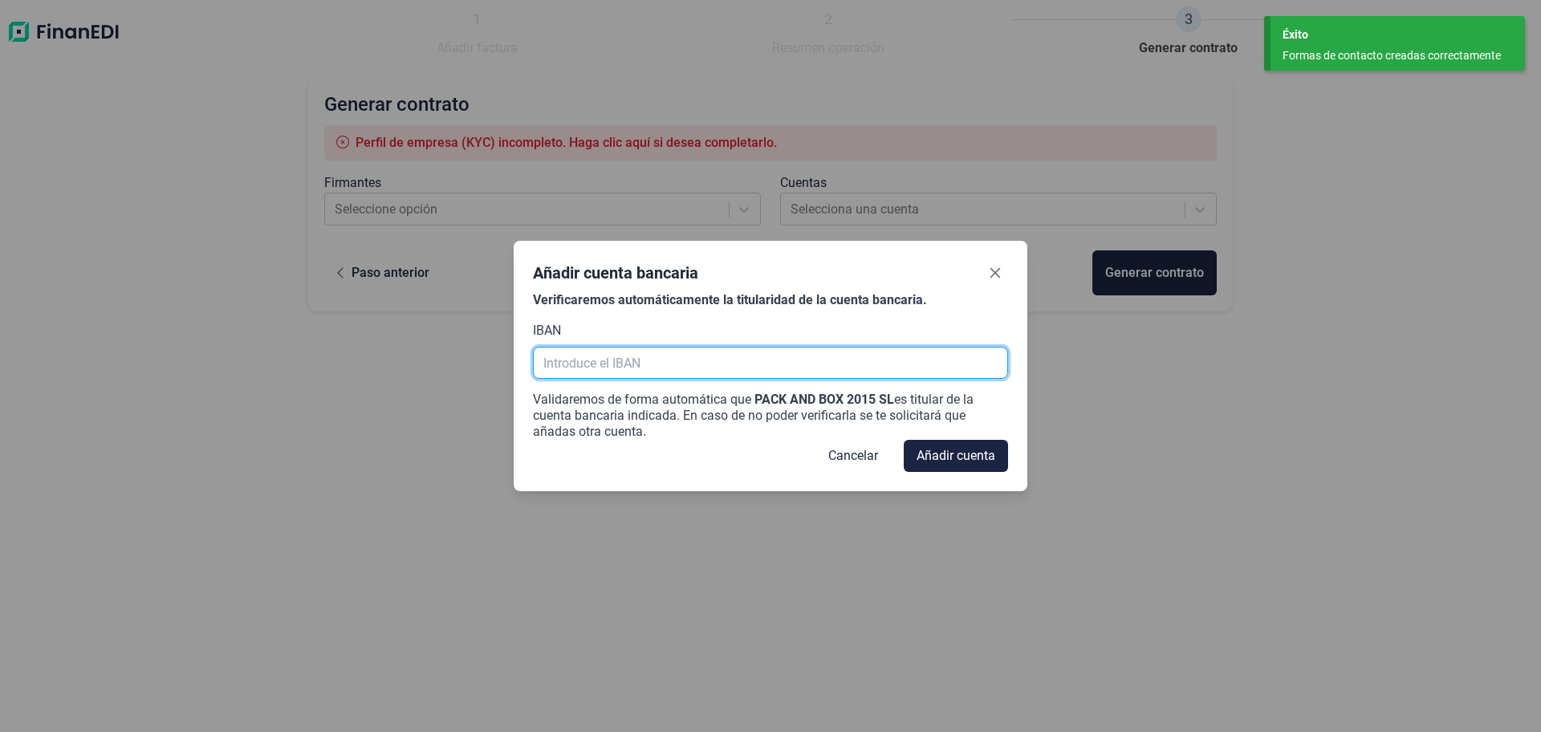
click at [556, 365] on input "text" at bounding box center [770, 363] width 475 height 32
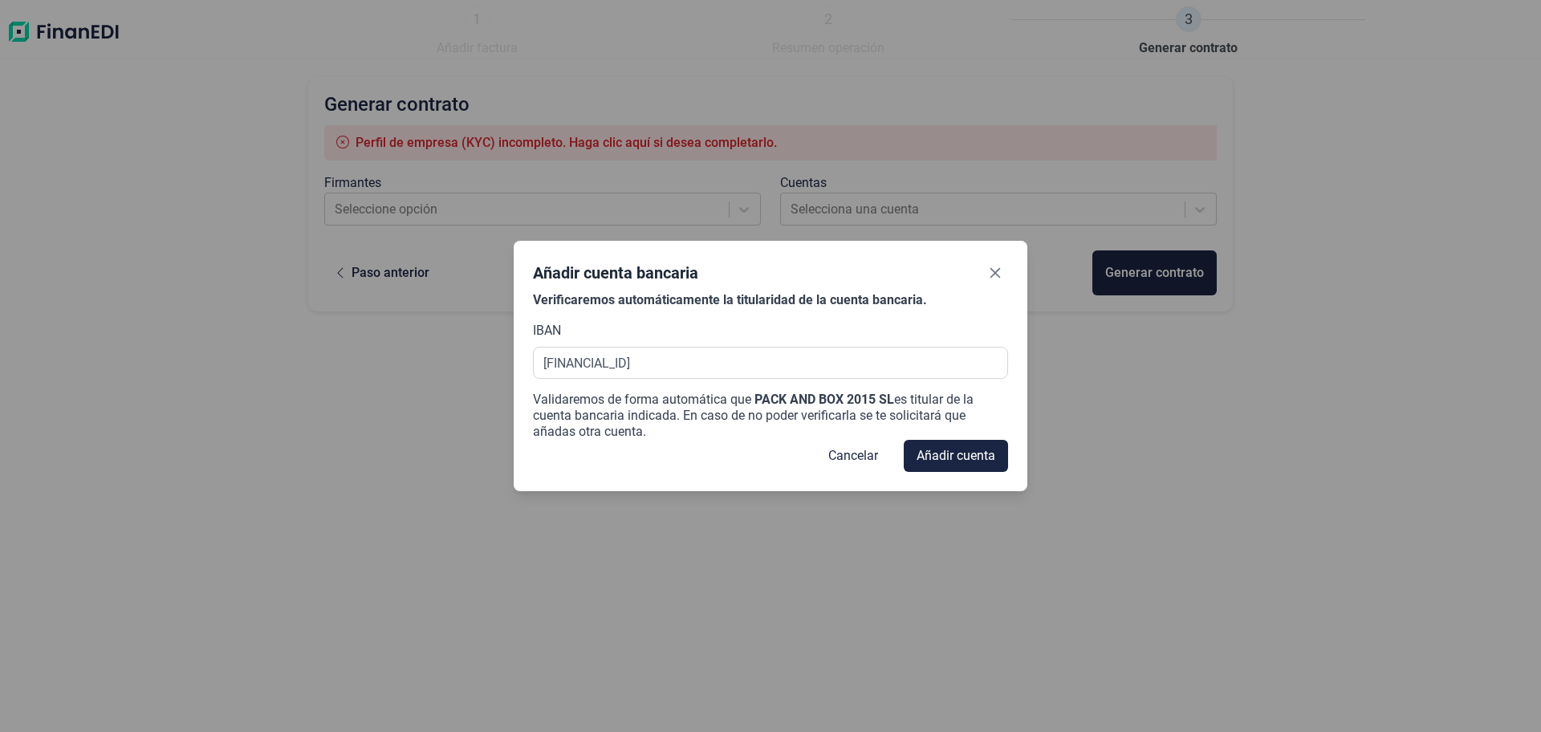
type input "[FINANCIAL_ID]"
click at [876, 325] on div "IBAN [FINANCIAL_ID]" at bounding box center [770, 350] width 475 height 58
click at [958, 460] on span "Añadir cuenta" at bounding box center [956, 455] width 79 height 19
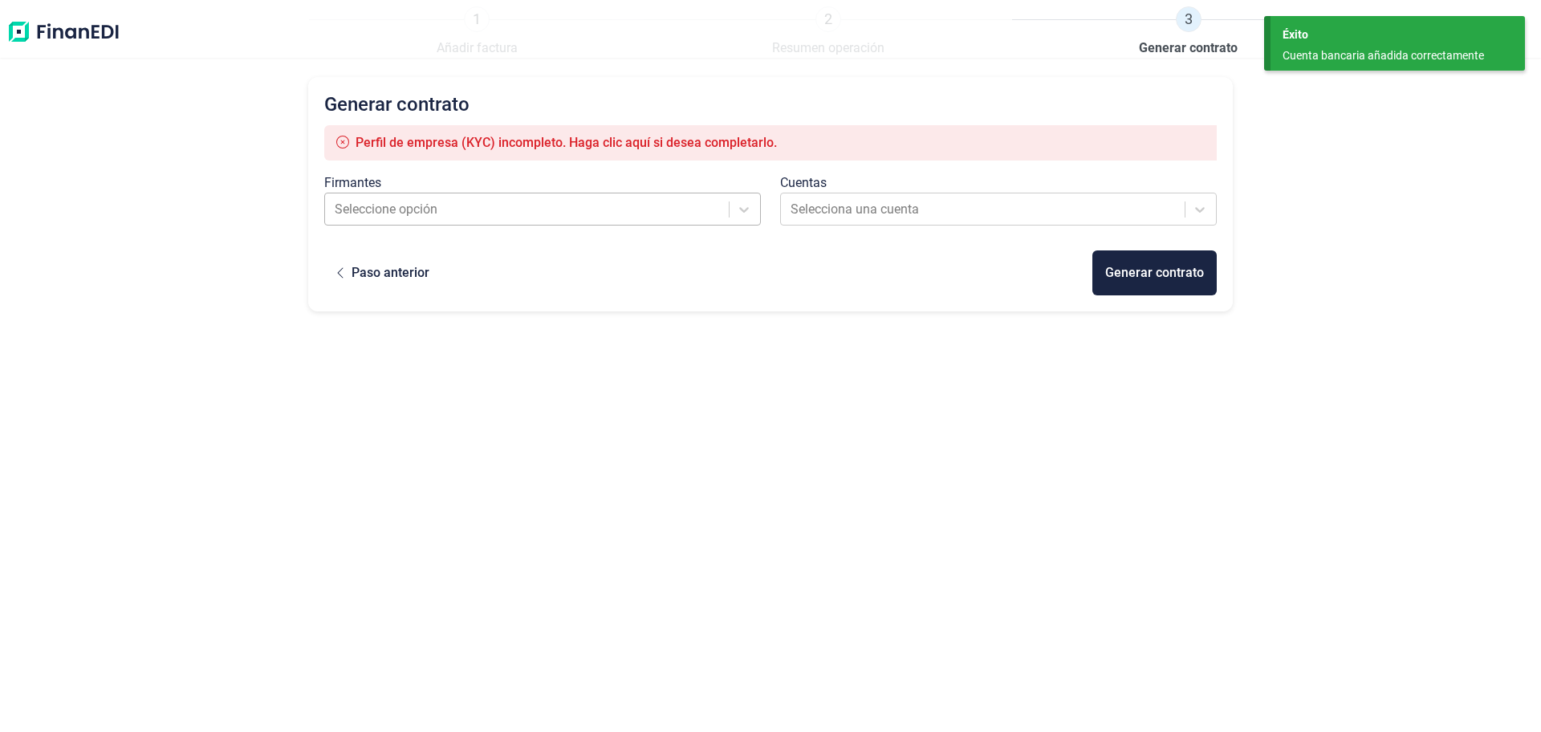
click at [370, 210] on div at bounding box center [528, 209] width 387 height 22
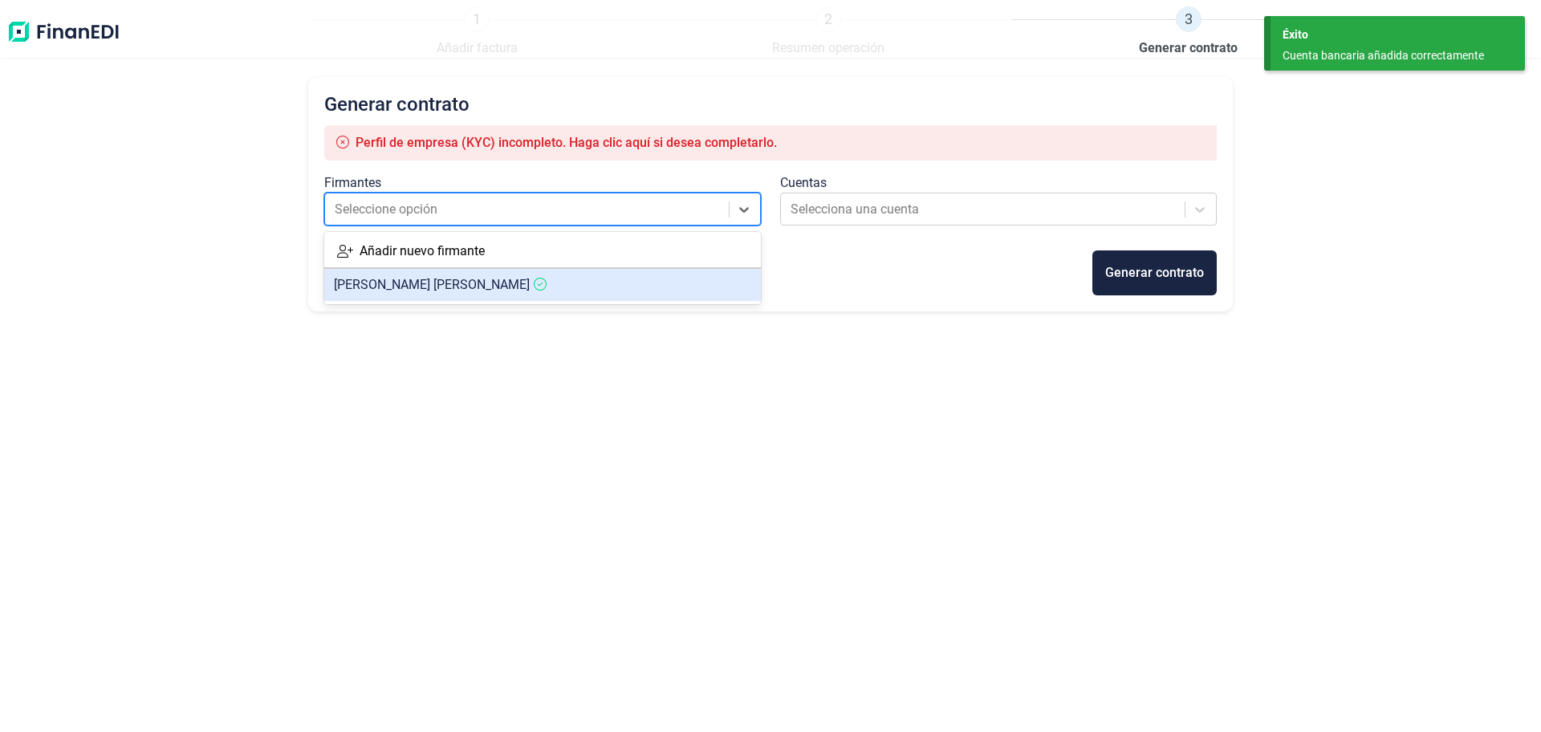
click at [398, 290] on span "[PERSON_NAME]" at bounding box center [432, 284] width 196 height 15
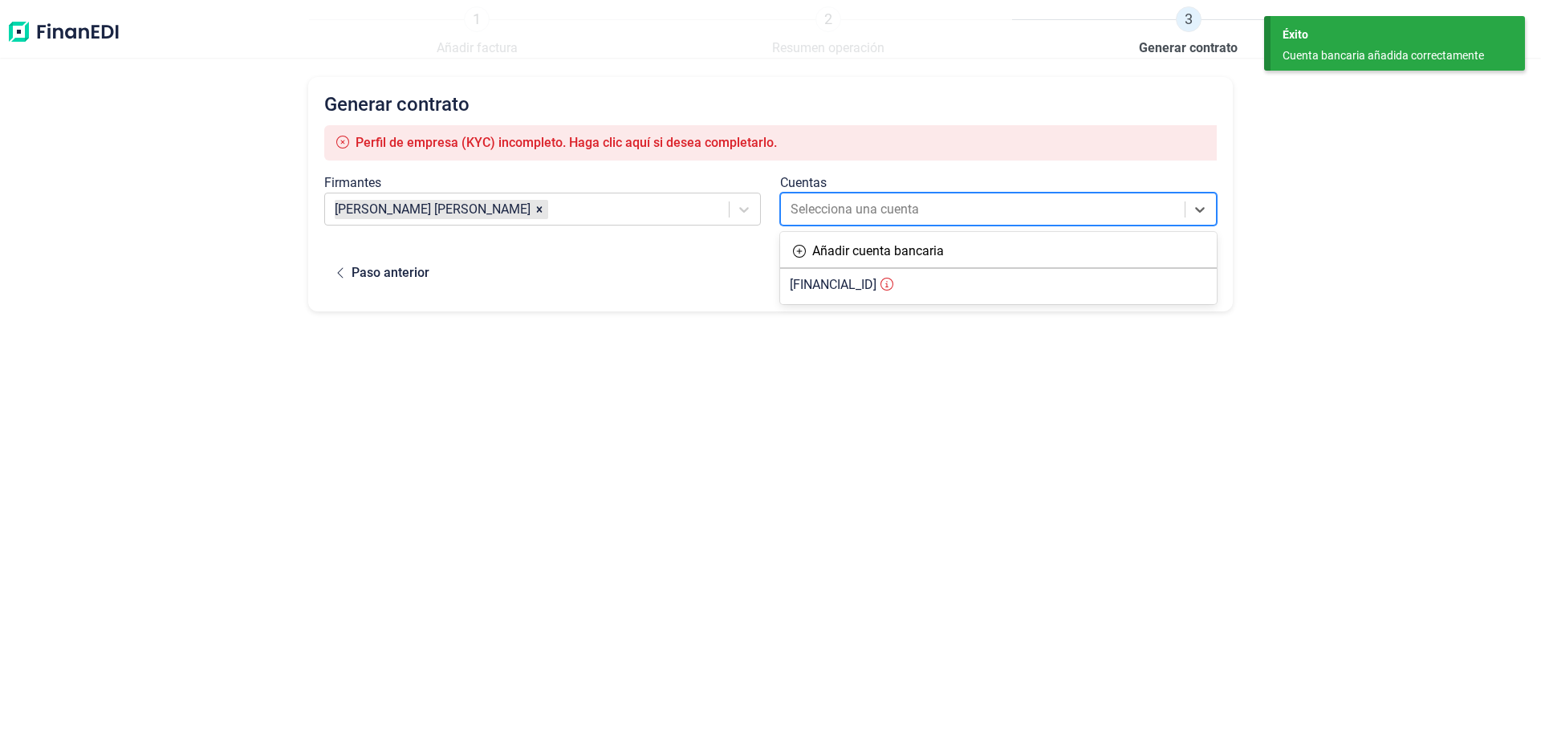
click at [884, 213] on div at bounding box center [984, 209] width 387 height 22
click at [876, 287] on span "[FINANCIAL_ID]" at bounding box center [833, 284] width 87 height 15
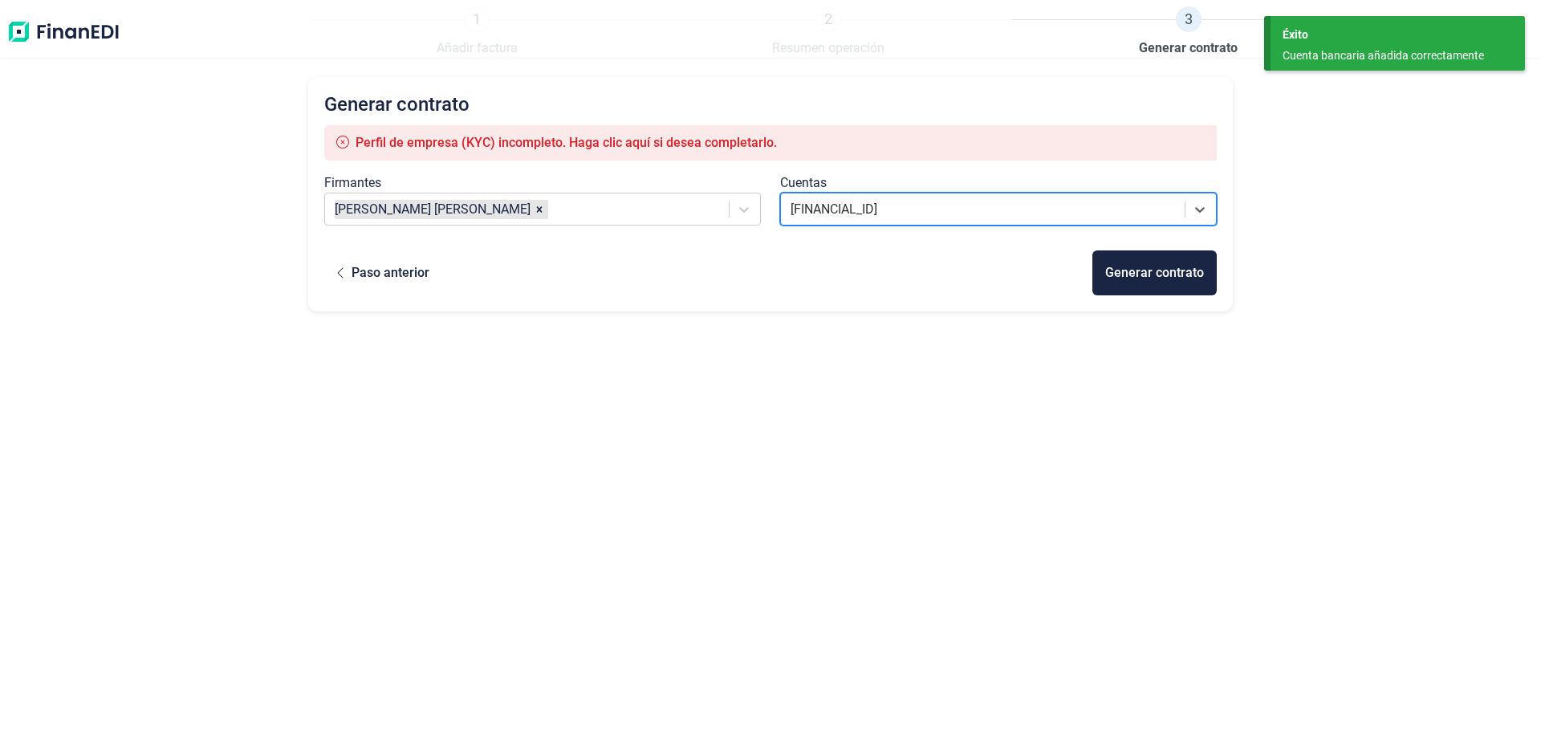
click at [875, 372] on div "Generar contrato Perfil de empresa (KYC) incompleto. Haga clic aquí si desea co…" at bounding box center [770, 377] width 925 height 600
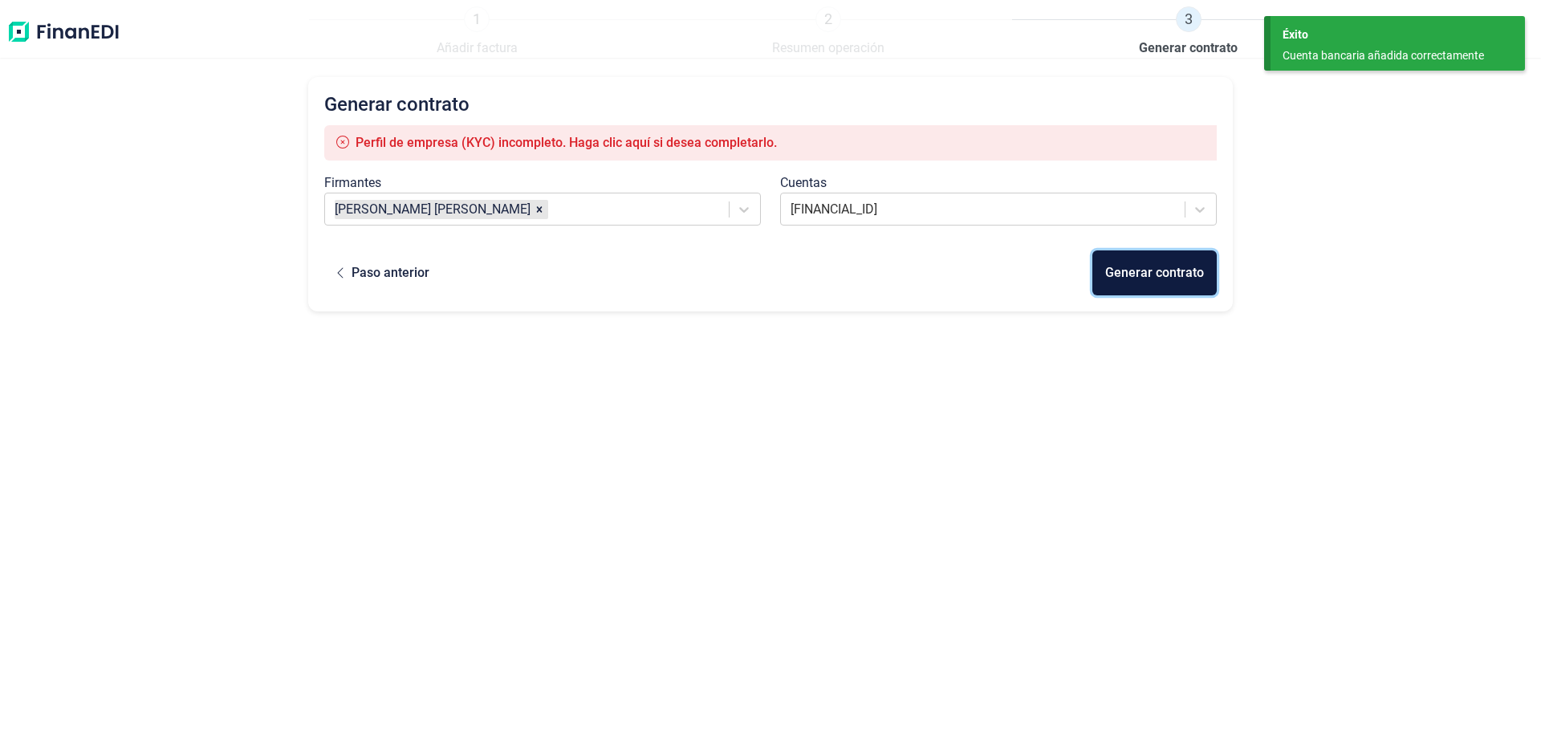
click at [1154, 274] on div "Generar contrato" at bounding box center [1154, 272] width 99 height 19
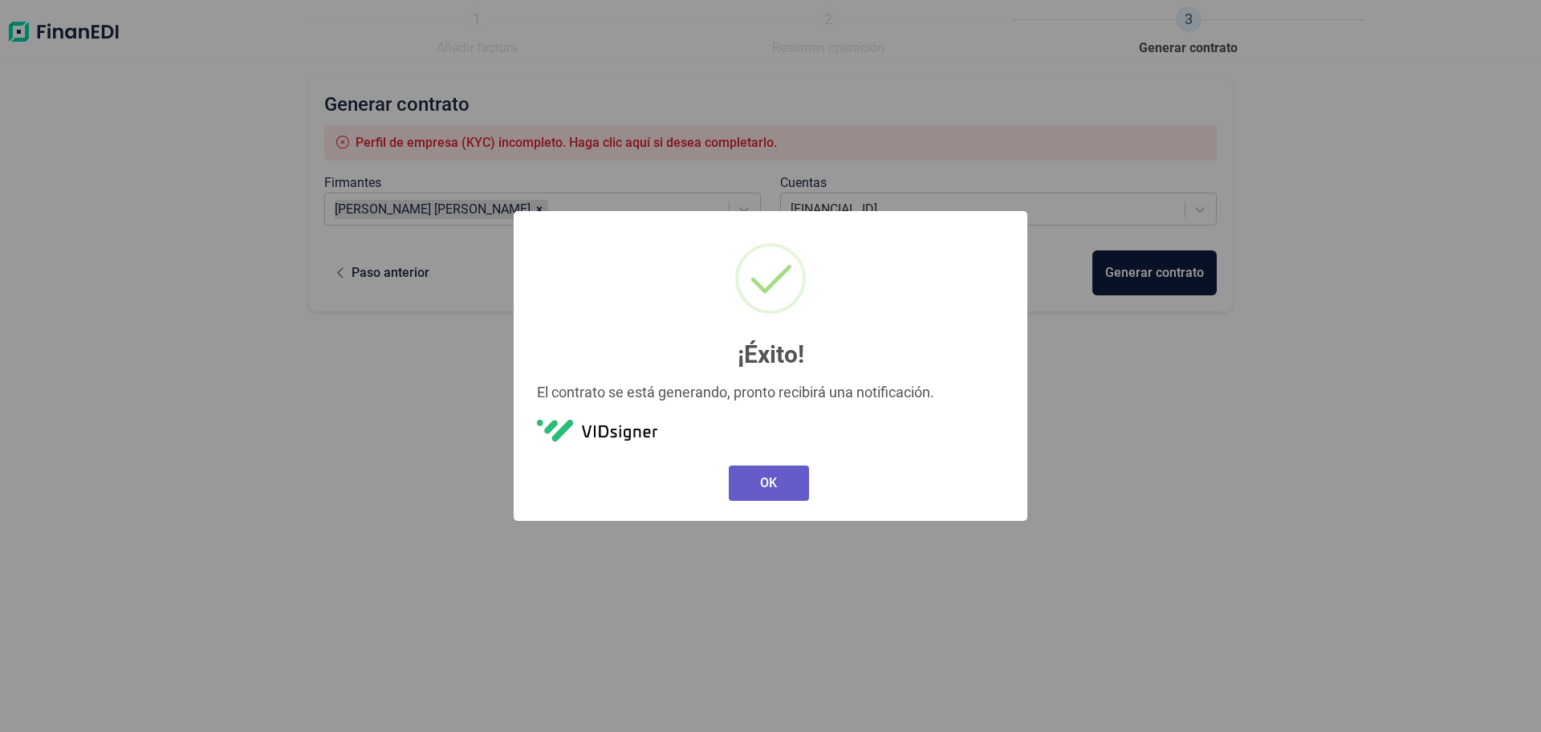
click at [760, 489] on button "OK" at bounding box center [769, 483] width 80 height 35
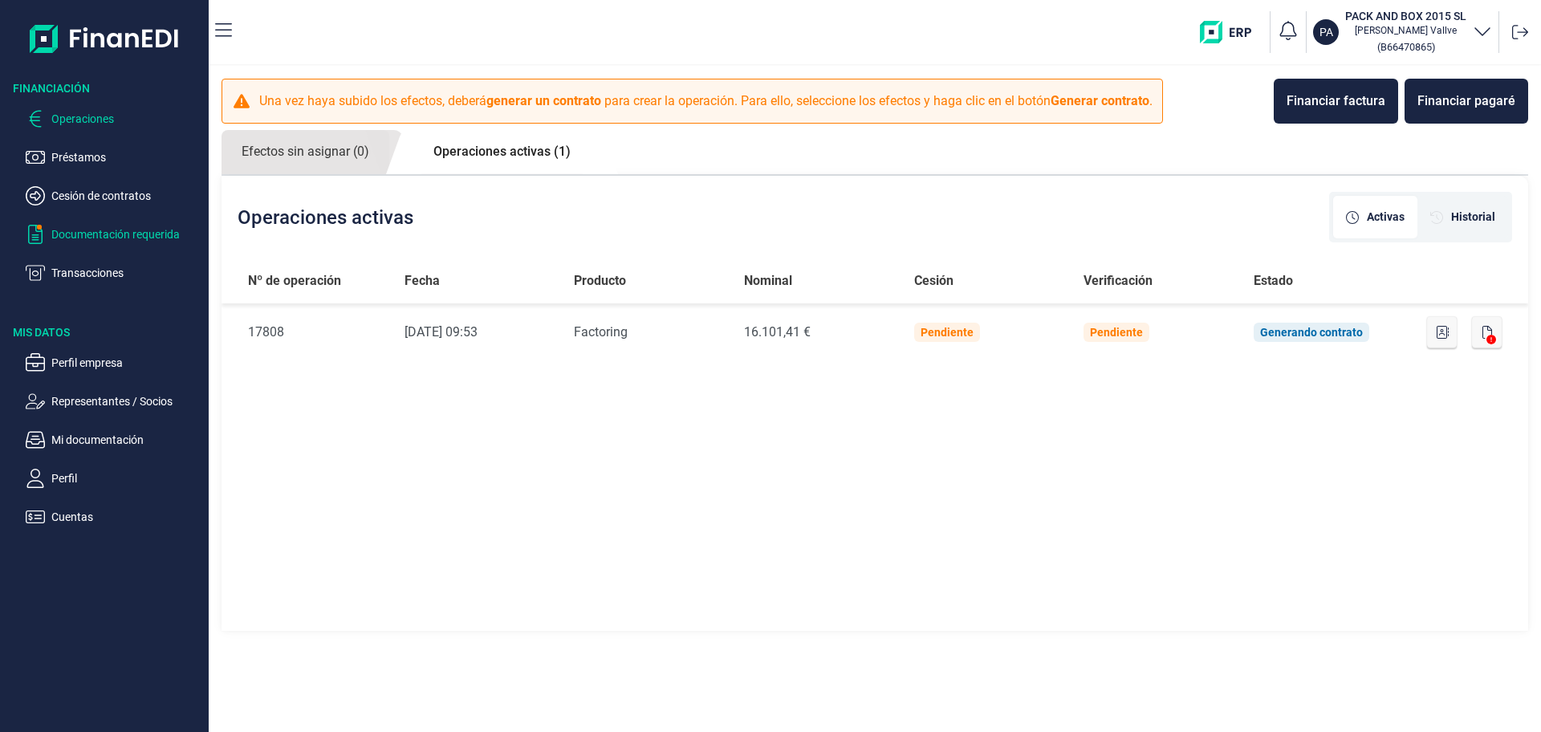
click at [123, 236] on p "Documentación requerida" at bounding box center [126, 234] width 151 height 19
